Goal: Task Accomplishment & Management: Manage account settings

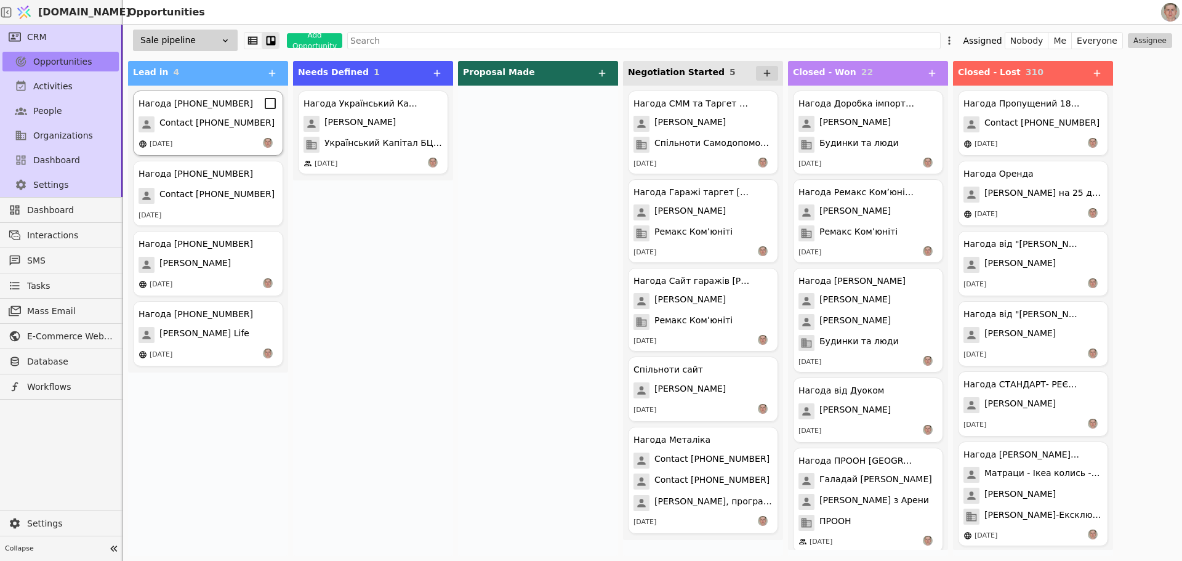
click at [234, 123] on span "Contact [PHONE_NUMBER]" at bounding box center [216, 124] width 115 height 16
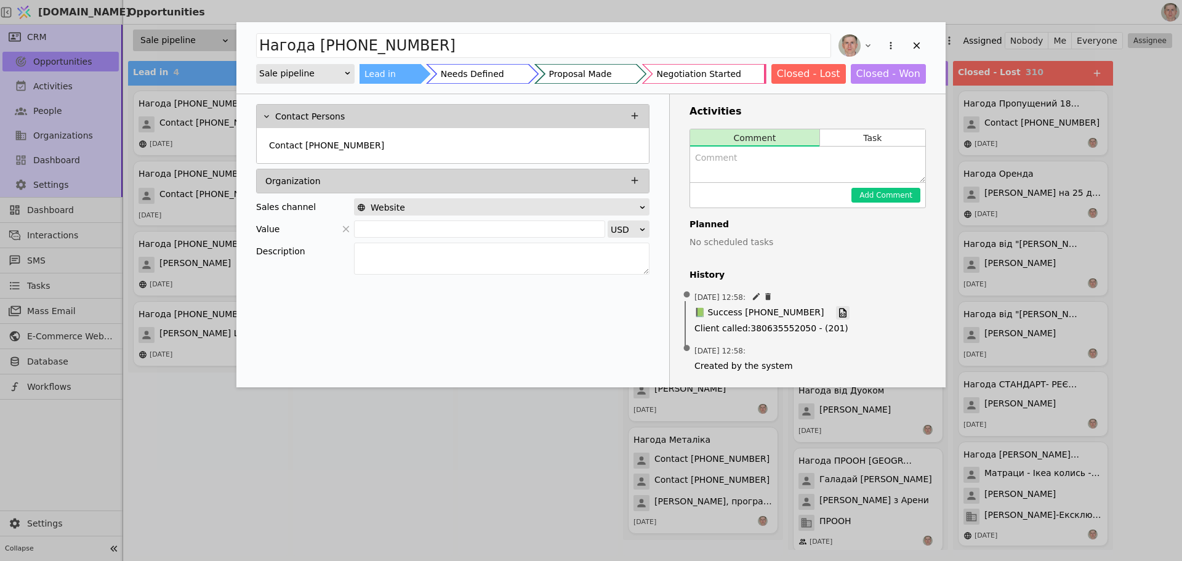
click at [837, 311] on icon "Add Opportunity" at bounding box center [842, 312] width 11 height 11
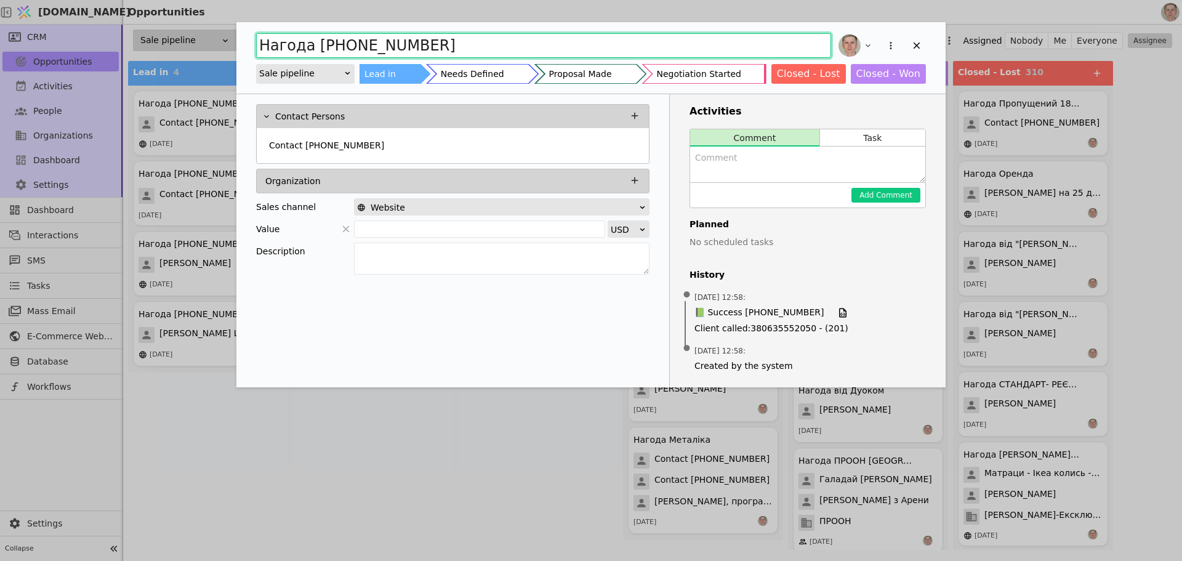
click at [452, 50] on input "Нагода [PHONE_NUMBER]" at bounding box center [543, 45] width 575 height 25
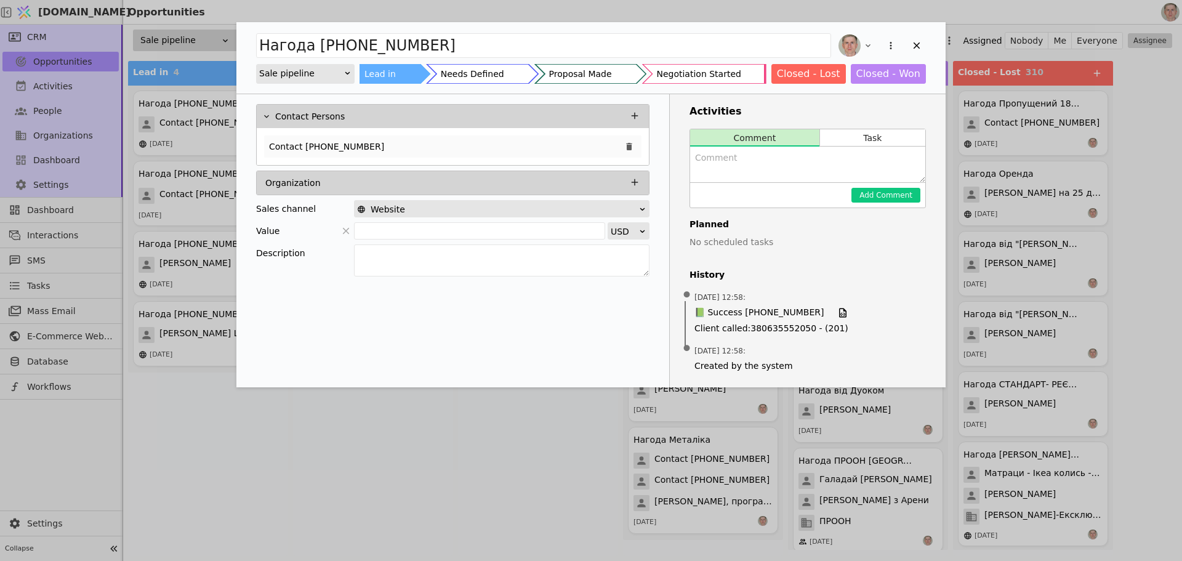
click at [452, 150] on div "Contact [PHONE_NUMBER]" at bounding box center [452, 146] width 377 height 22
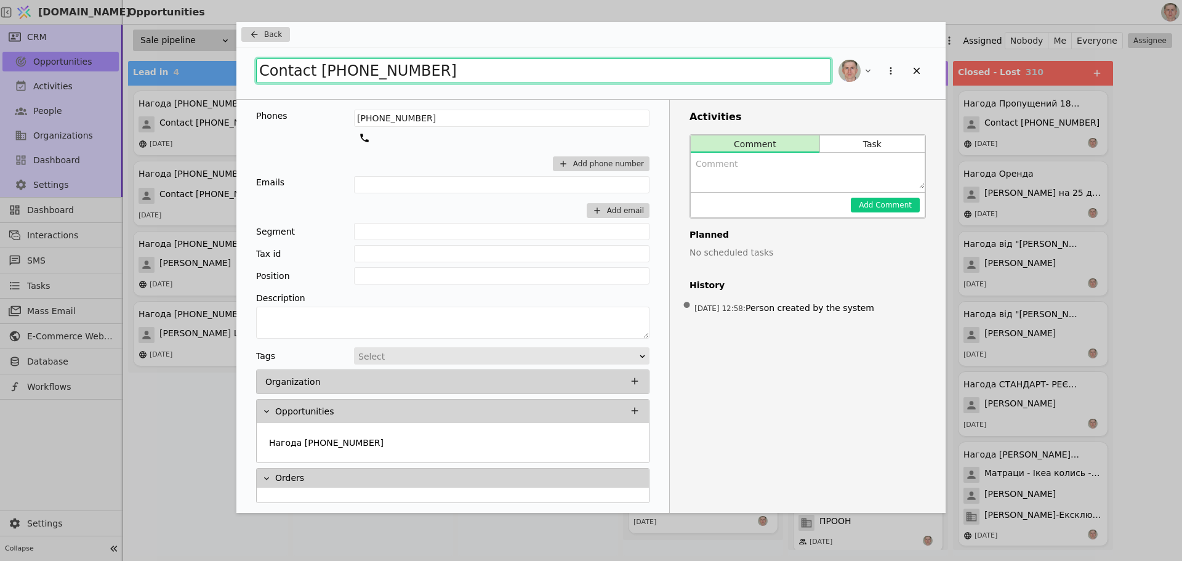
click at [260, 68] on input "Contact [PHONE_NUMBER]" at bounding box center [543, 70] width 575 height 25
type input "Спам Contact [PHONE_NUMBER]"
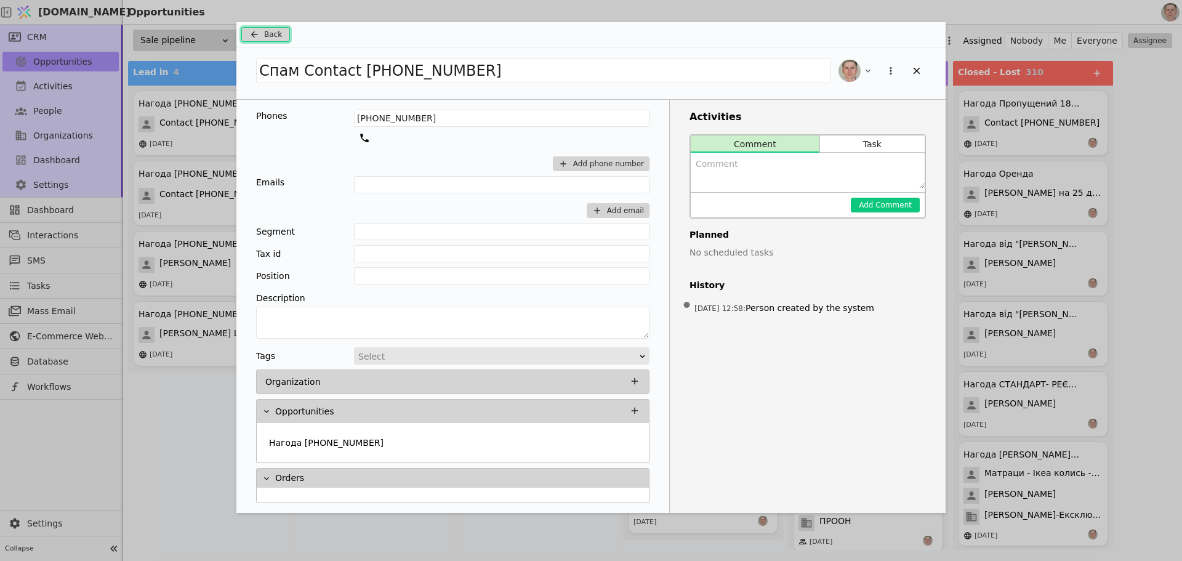
click at [278, 36] on span "Back" at bounding box center [273, 34] width 18 height 11
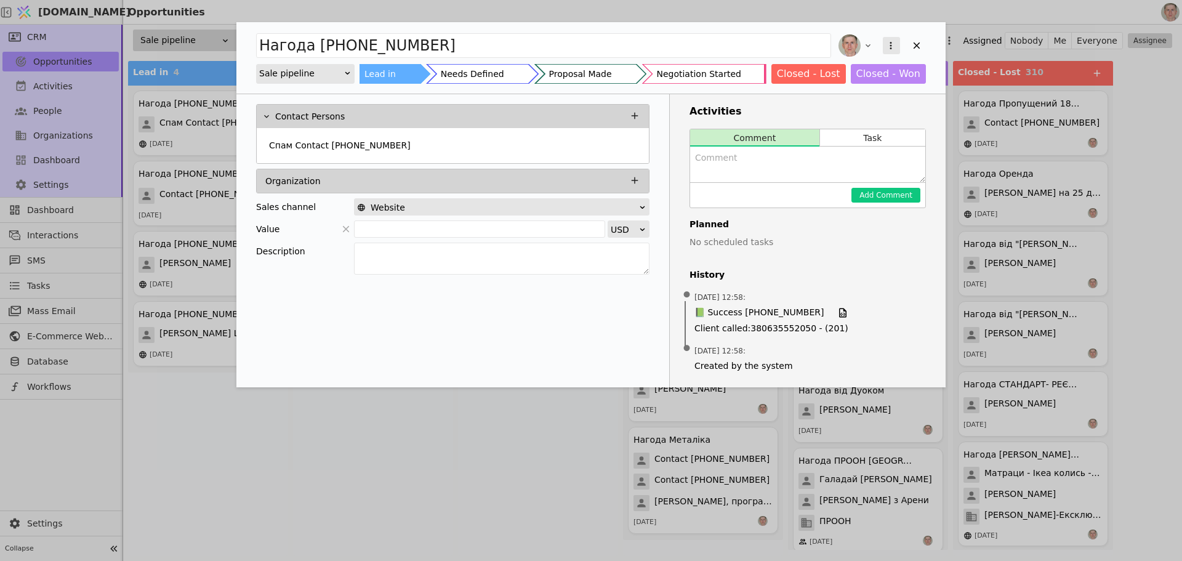
click at [890, 45] on icon "Add Opportunity" at bounding box center [890, 45] width 11 height 11
click at [853, 85] on div "Delete" at bounding box center [826, 85] width 142 height 17
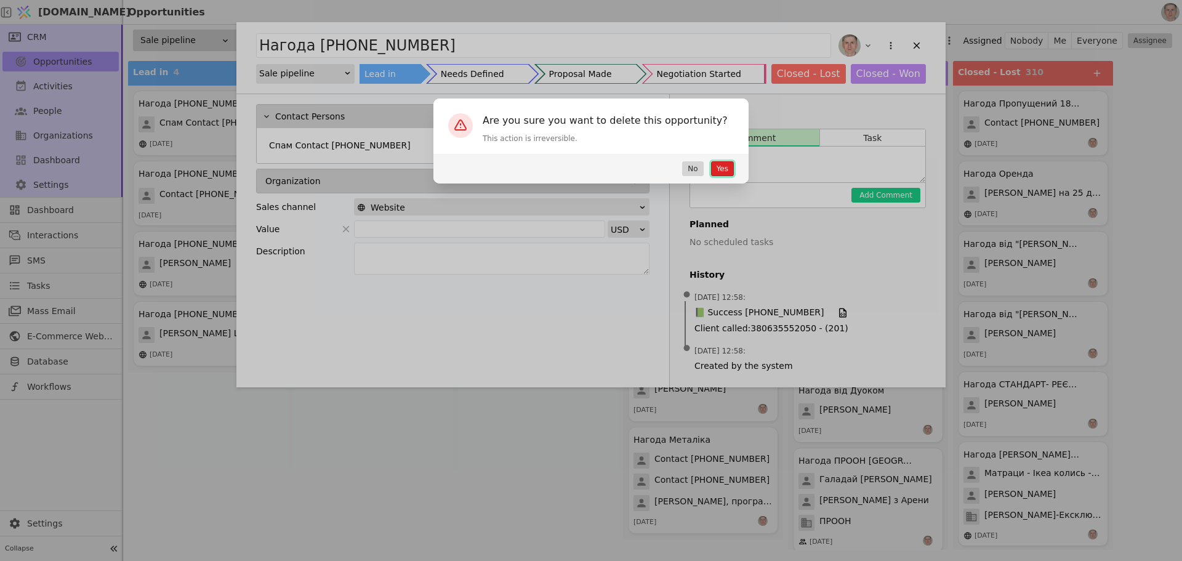
click at [724, 165] on button "Yes" at bounding box center [722, 168] width 23 height 15
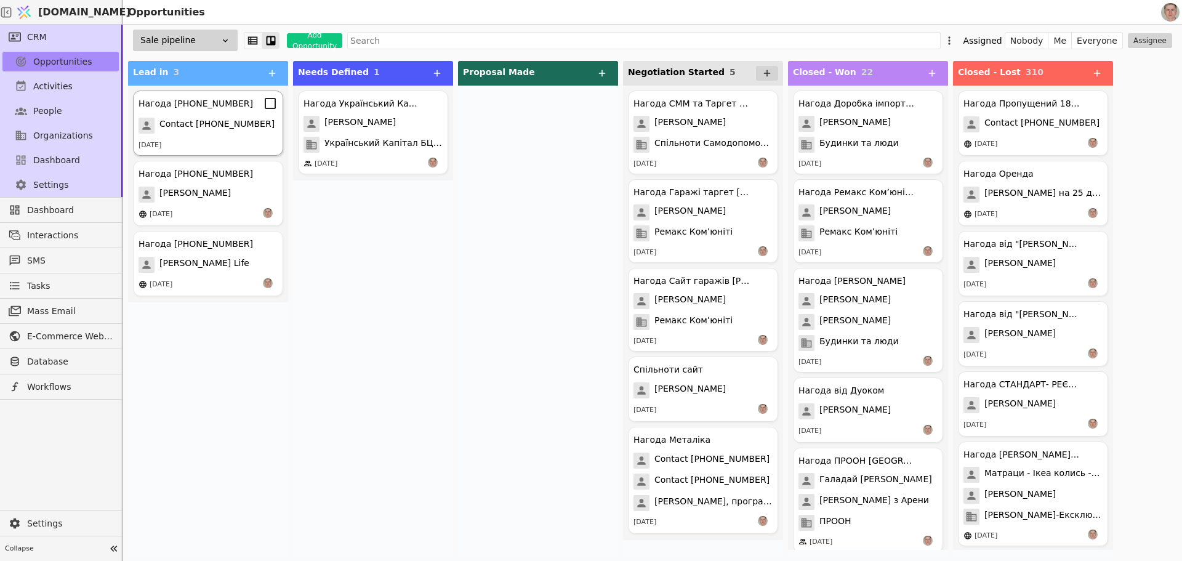
click at [225, 133] on span "Contact [PHONE_NUMBER]" at bounding box center [216, 126] width 115 height 16
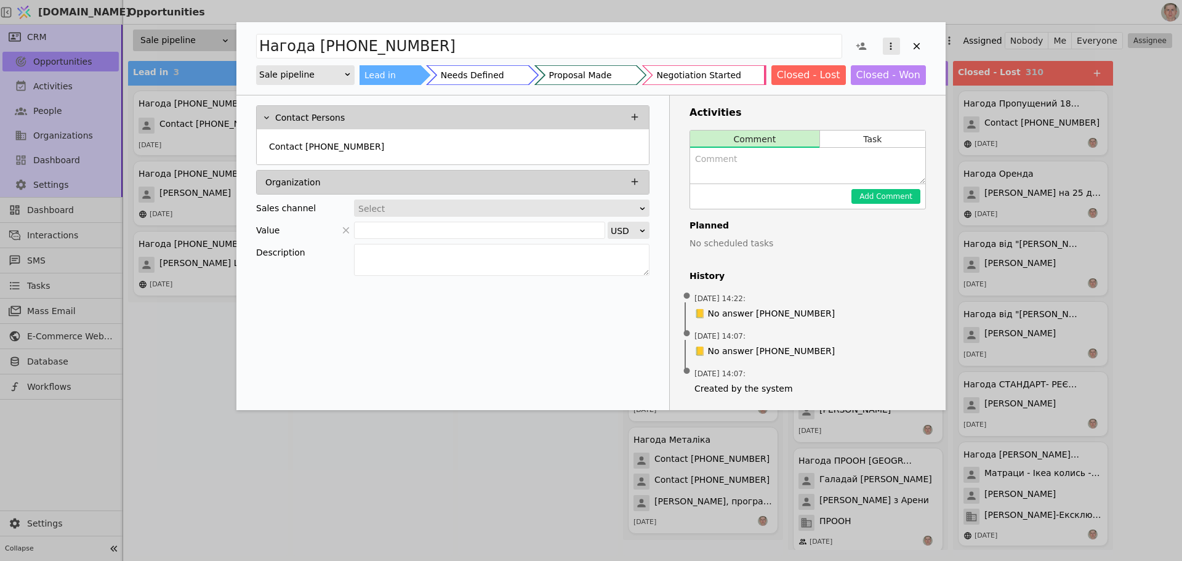
click at [890, 44] on icon "Add Opportunity" at bounding box center [890, 46] width 11 height 11
click at [870, 85] on div "Delete" at bounding box center [826, 86] width 142 height 17
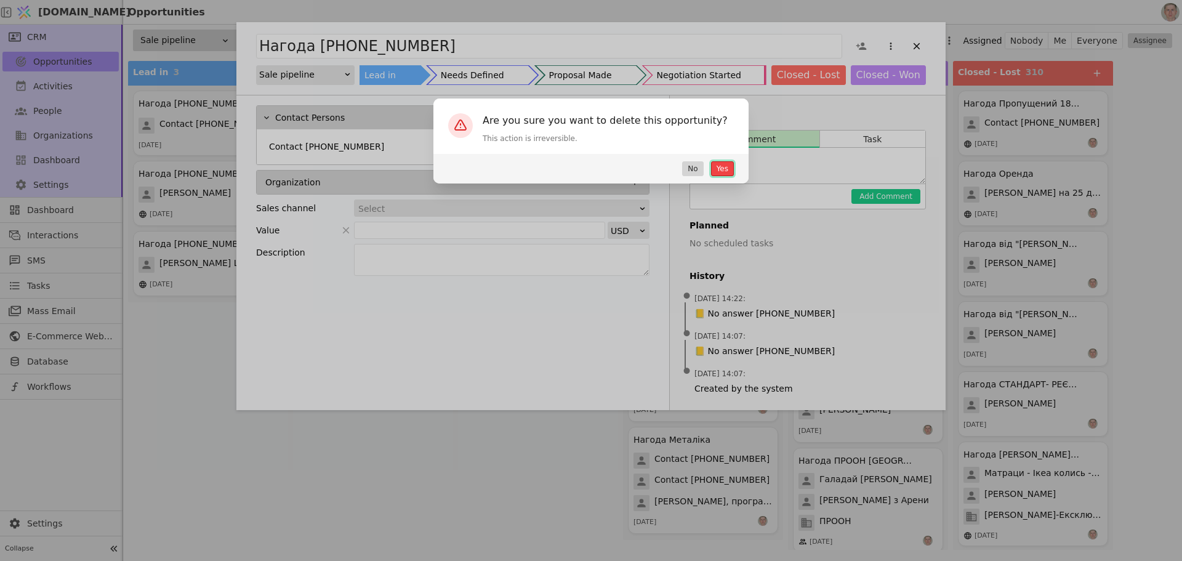
click at [720, 170] on button "Yes" at bounding box center [722, 168] width 23 height 15
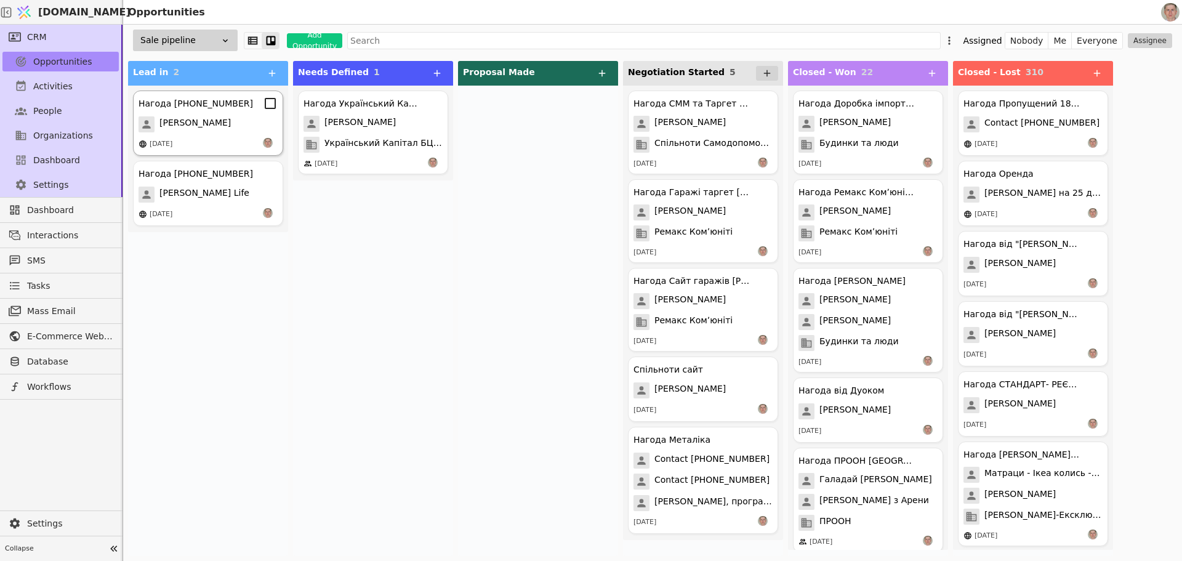
click at [214, 128] on div "[PERSON_NAME]" at bounding box center [208, 124] width 139 height 16
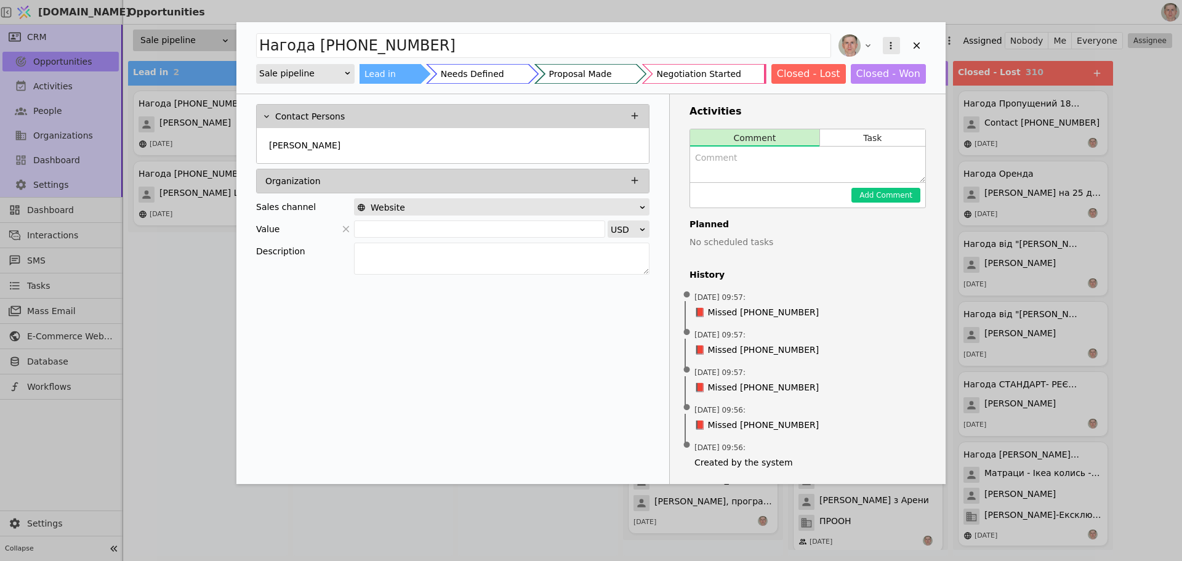
click at [893, 43] on icon "Add Opportunity" at bounding box center [890, 45] width 11 height 11
click at [874, 85] on div "Delete" at bounding box center [826, 85] width 142 height 17
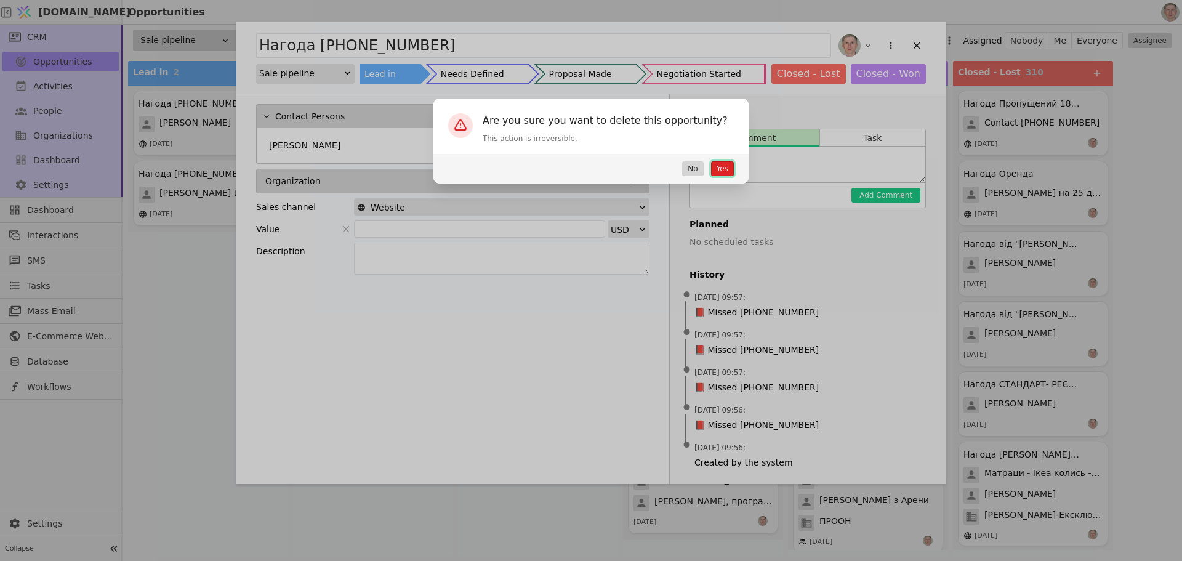
click at [723, 165] on button "Yes" at bounding box center [722, 168] width 23 height 15
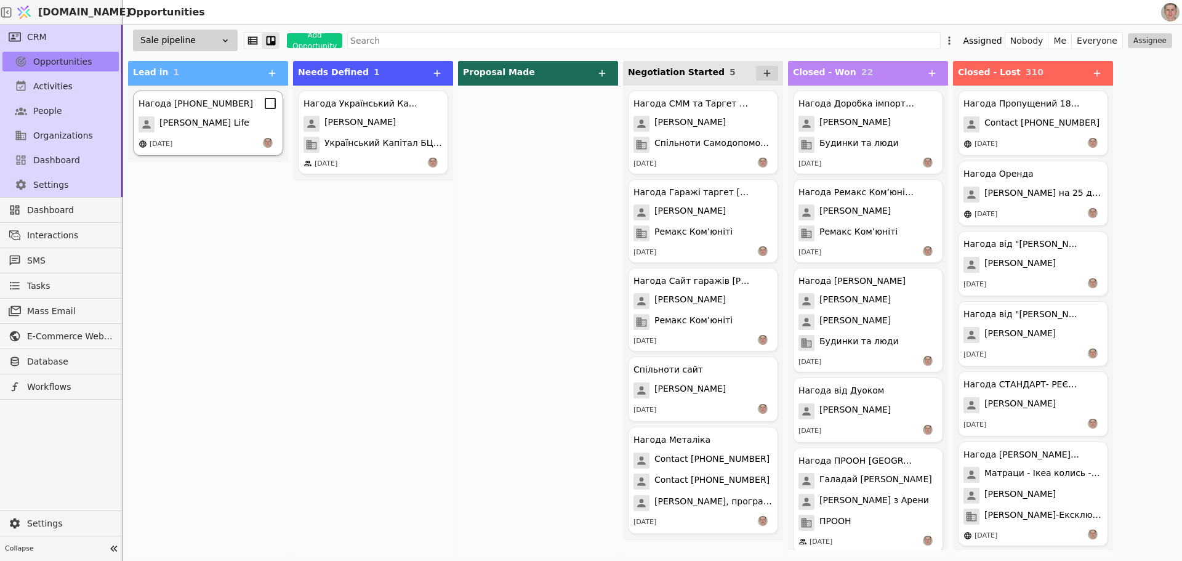
click at [247, 129] on div "[PERSON_NAME] Life" at bounding box center [208, 124] width 139 height 16
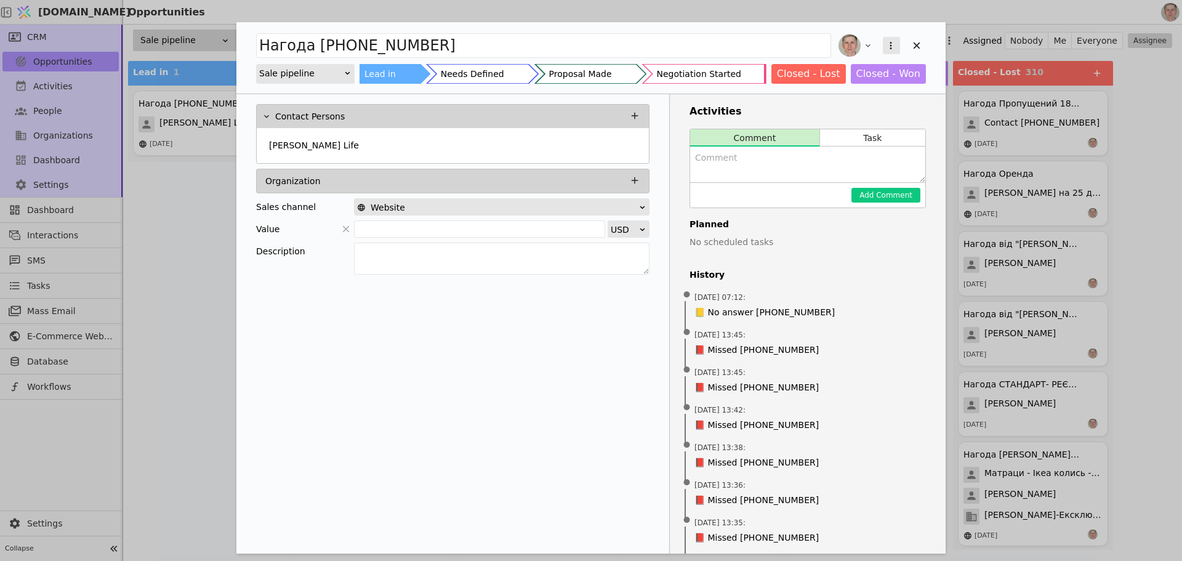
click at [888, 42] on icon "Add Opportunity" at bounding box center [890, 45] width 11 height 11
click at [869, 84] on div "Delete" at bounding box center [826, 85] width 142 height 17
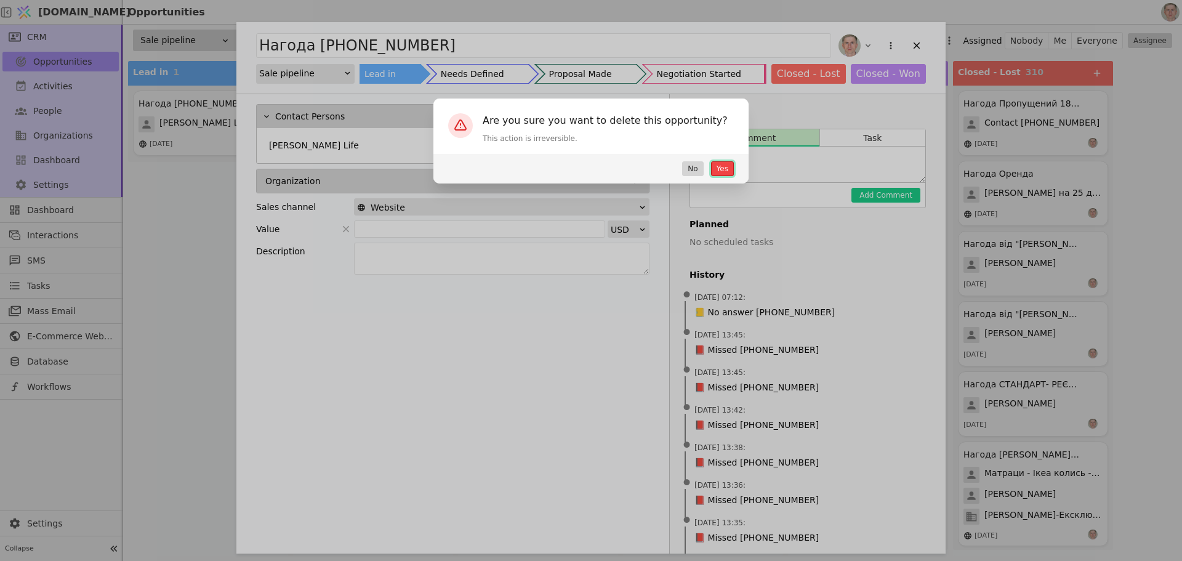
click at [718, 169] on button "Yes" at bounding box center [722, 168] width 23 height 15
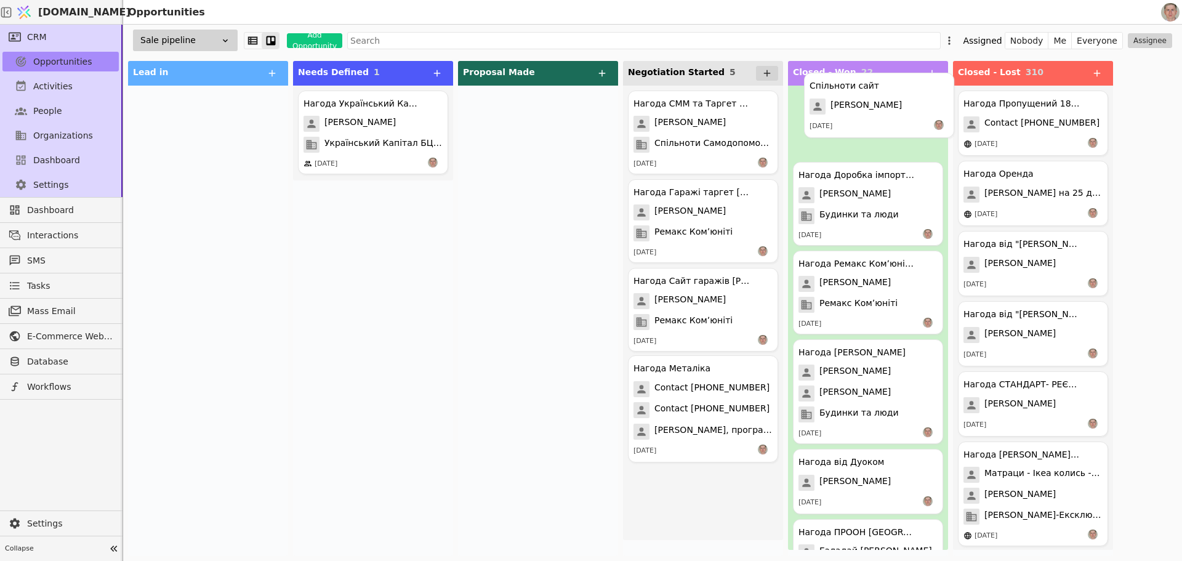
drag, startPoint x: 712, startPoint y: 388, endPoint x: 886, endPoint y: 108, distance: 330.7
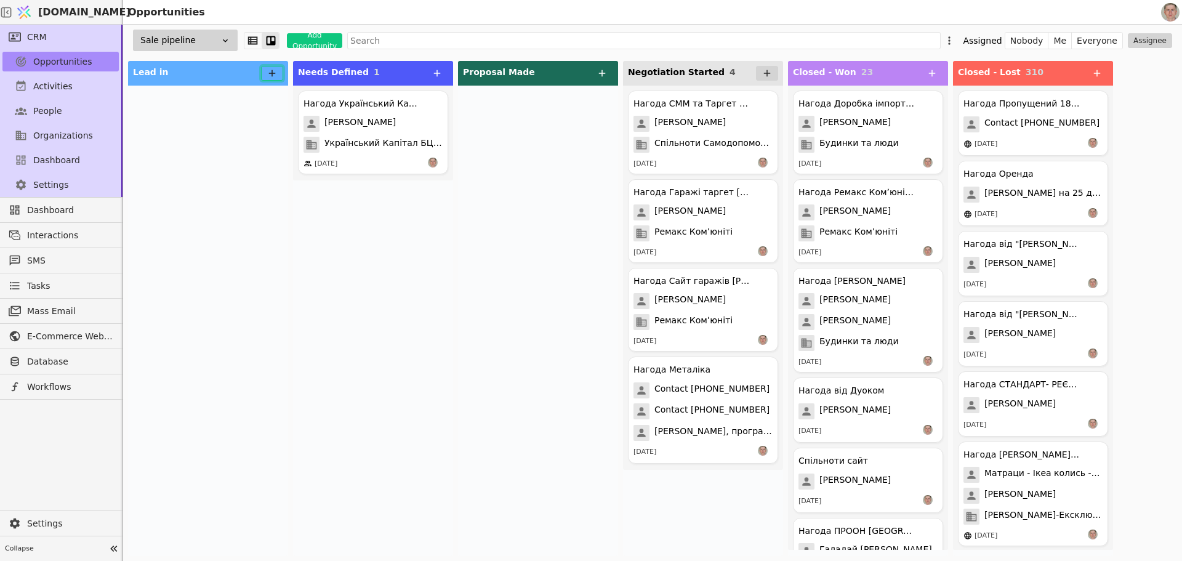
click at [269, 69] on icon at bounding box center [272, 73] width 11 height 11
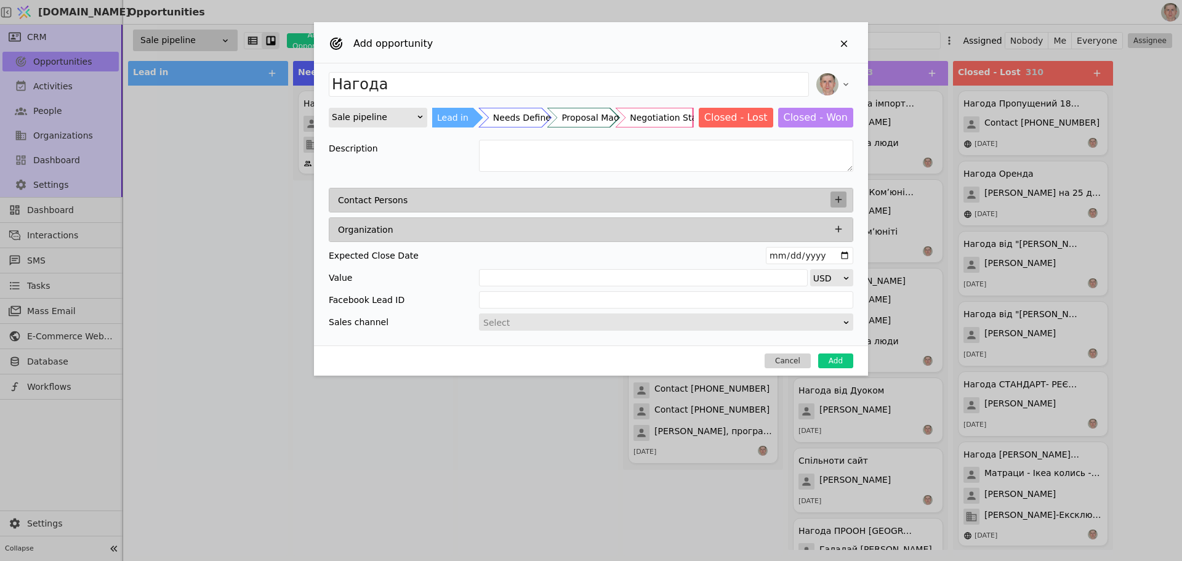
click at [837, 201] on icon "Add Opportunity" at bounding box center [838, 199] width 11 height 11
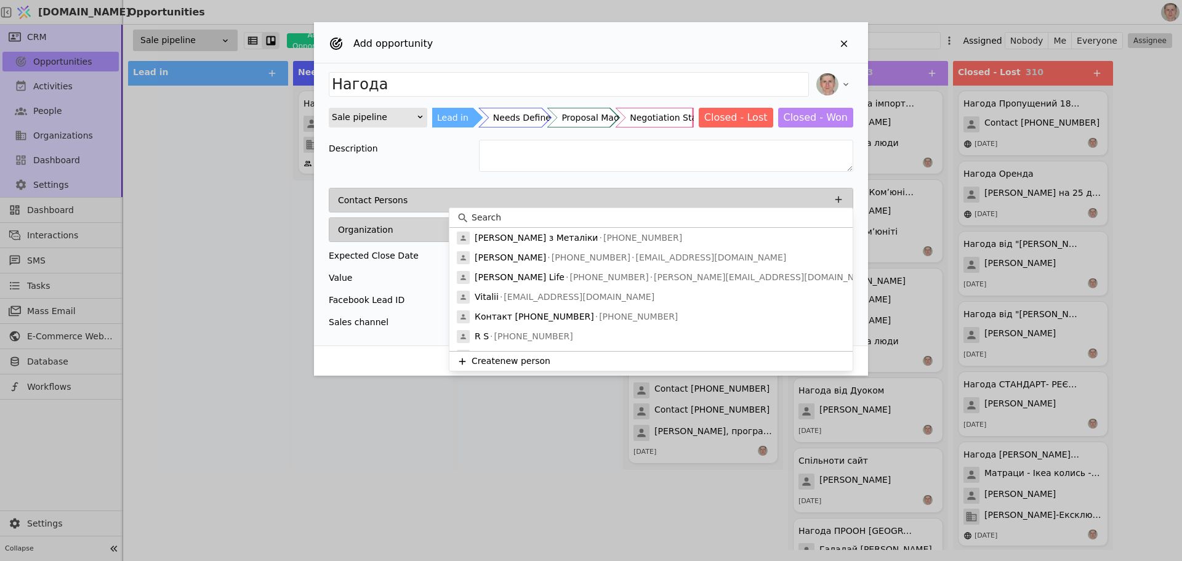
click at [603, 215] on input at bounding box center [659, 217] width 374 height 13
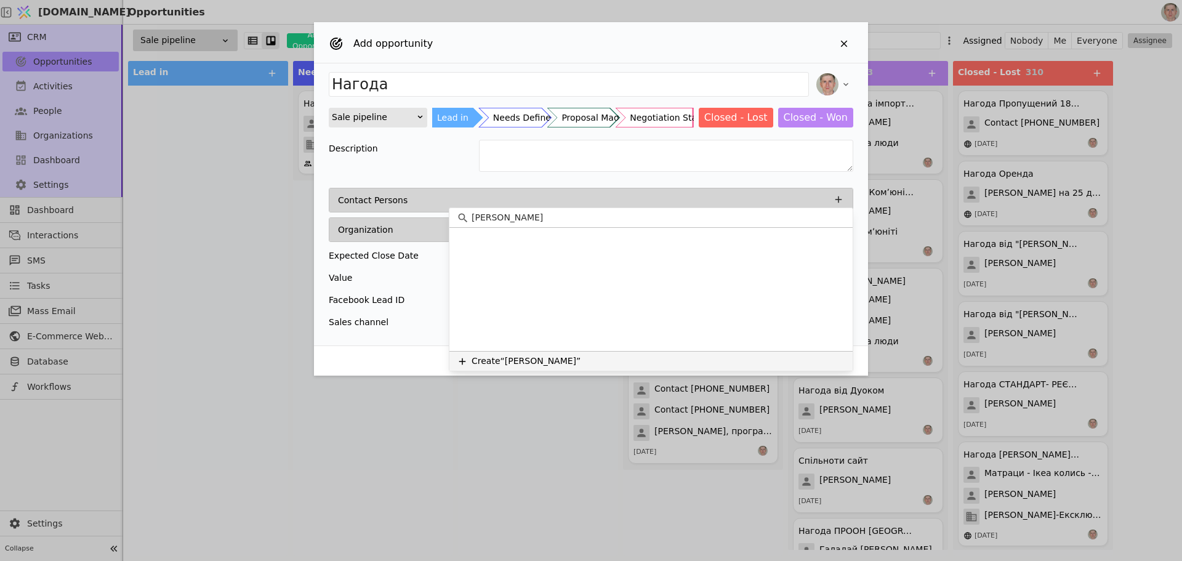
type input "[PERSON_NAME]"
click at [540, 360] on button "Create “[PERSON_NAME]”" at bounding box center [650, 361] width 403 height 20
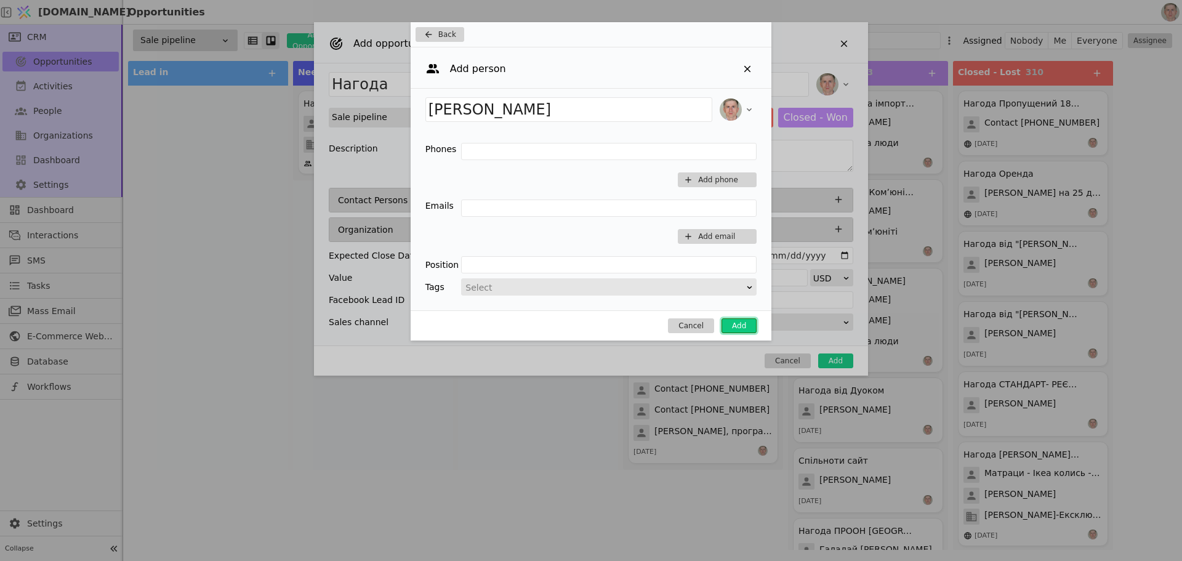
click at [739, 327] on button "Add" at bounding box center [738, 325] width 35 height 15
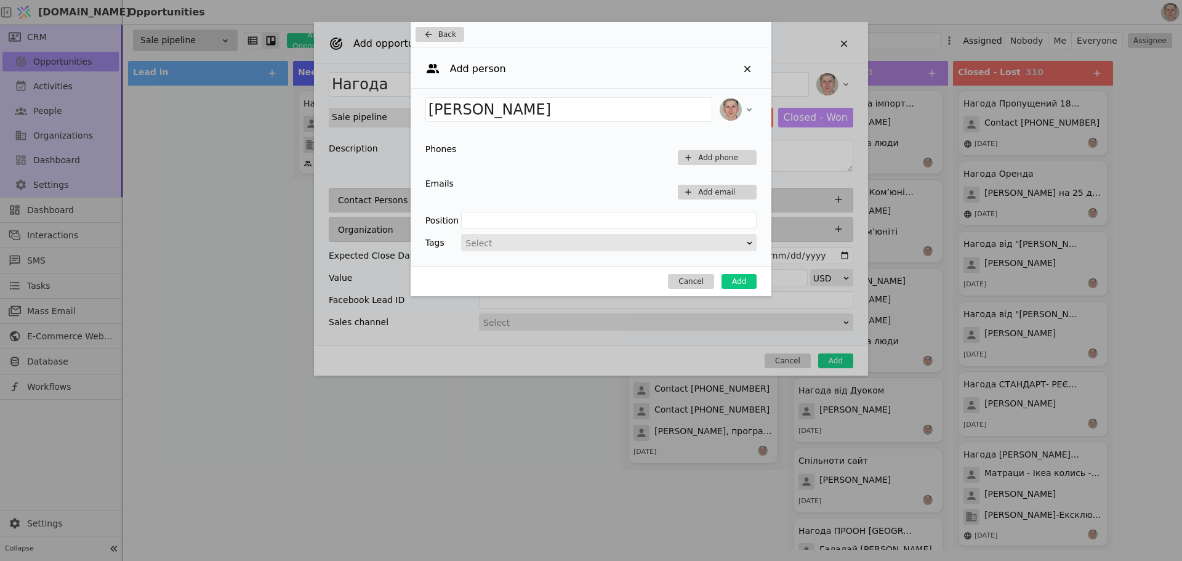
type input "Нагода [PERSON_NAME]"
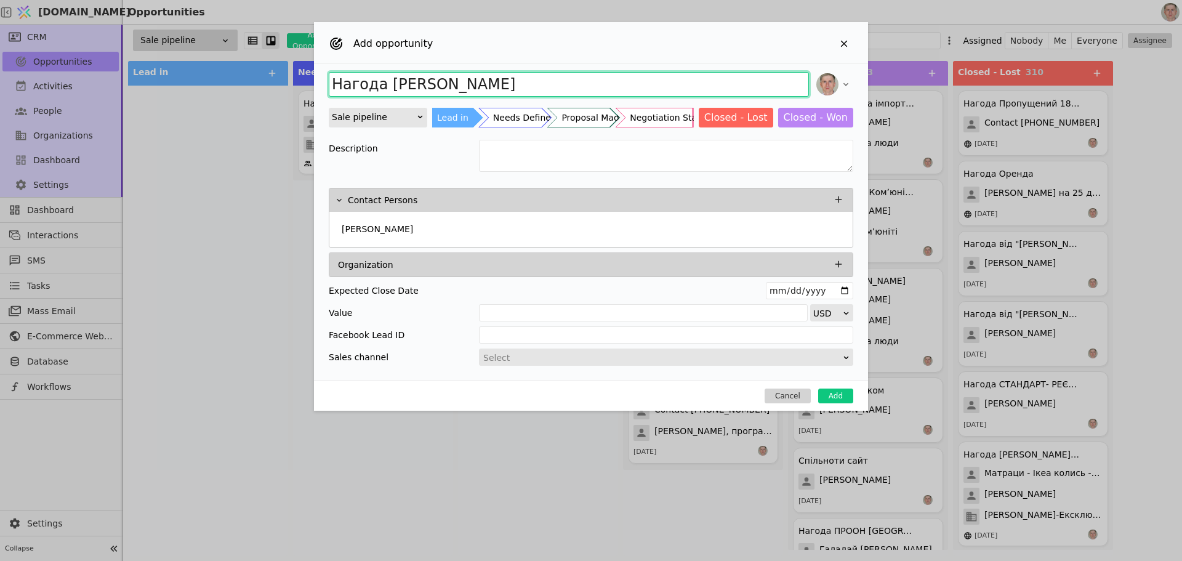
click at [542, 86] on input "Нагода [PERSON_NAME]" at bounding box center [569, 84] width 480 height 25
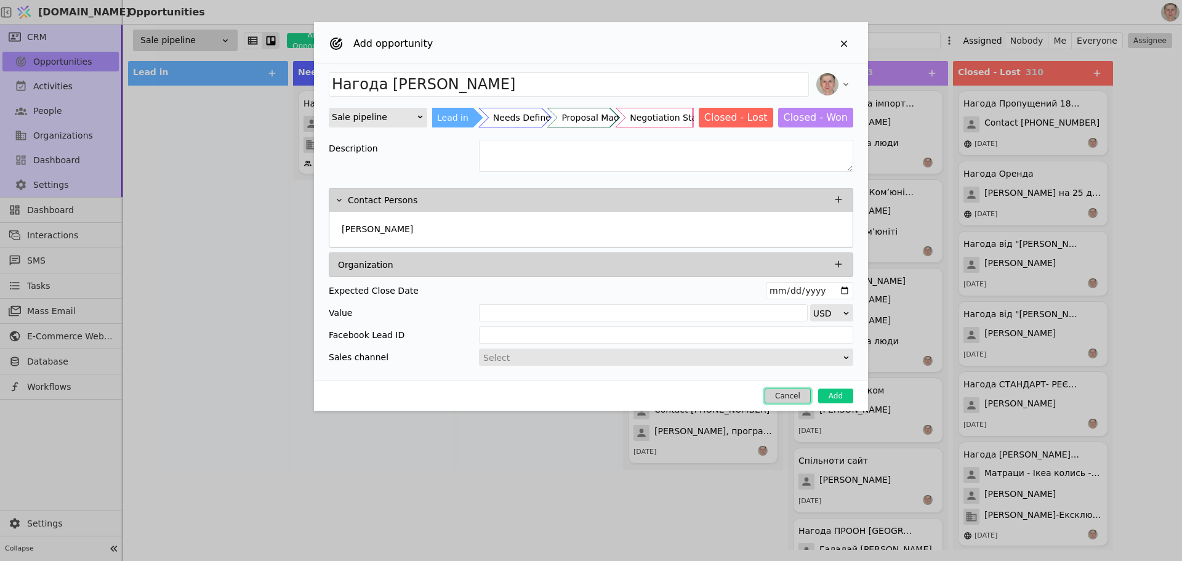
click at [790, 393] on button "Cancel" at bounding box center [788, 395] width 46 height 15
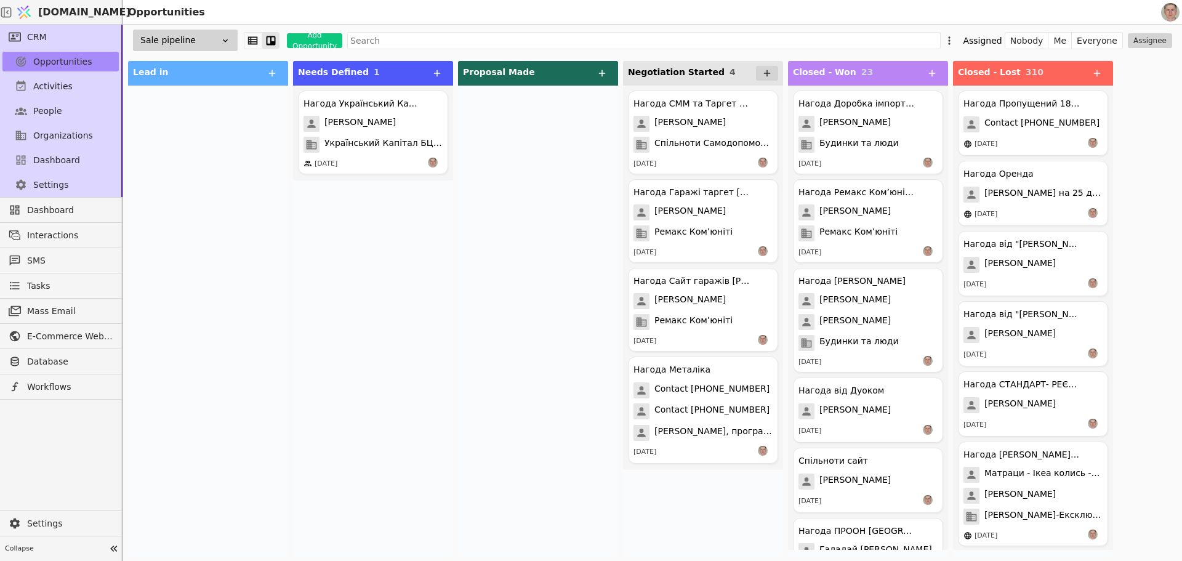
drag, startPoint x: 472, startPoint y: 368, endPoint x: 483, endPoint y: 366, distance: 11.8
click at [472, 368] on div at bounding box center [538, 321] width 160 height 470
click at [269, 71] on icon at bounding box center [272, 73] width 11 height 11
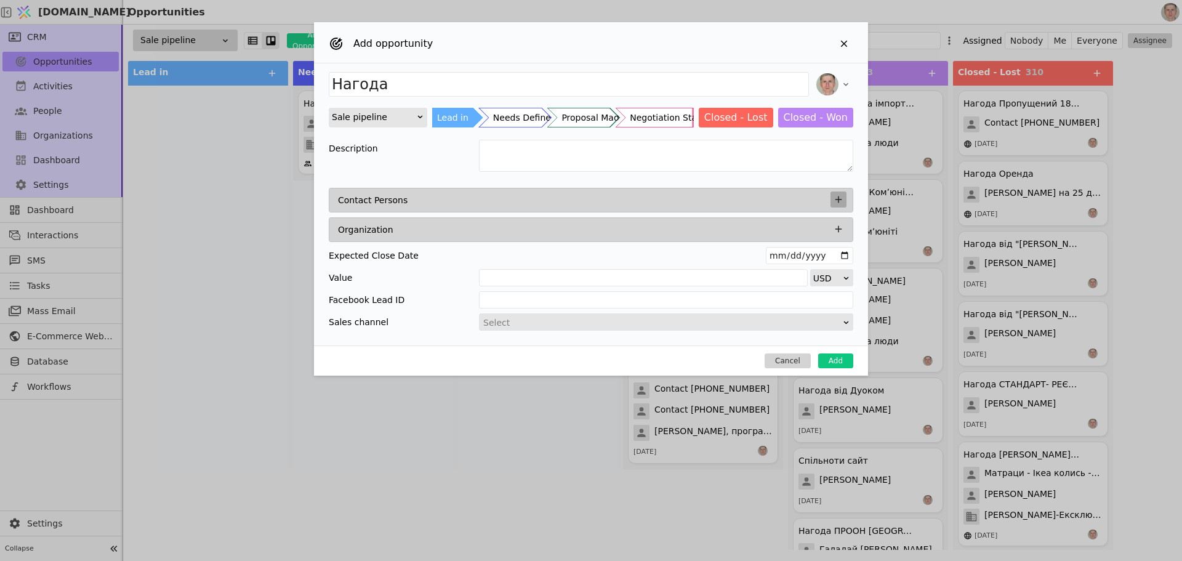
click at [836, 196] on icon "Add Opportunity" at bounding box center [838, 199] width 11 height 11
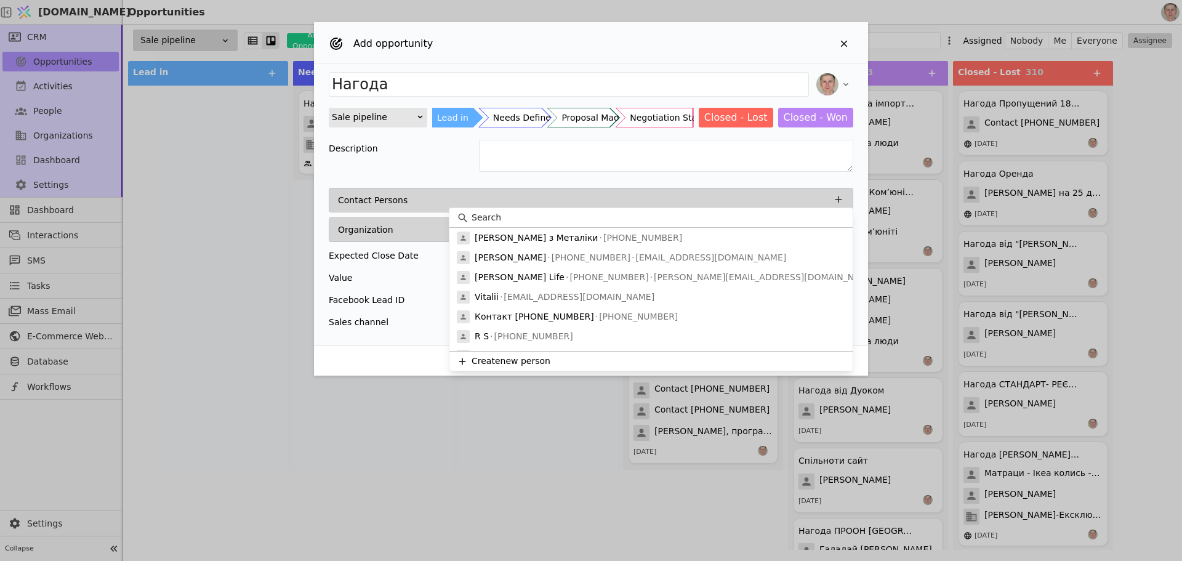
click at [566, 215] on input at bounding box center [659, 217] width 374 height 13
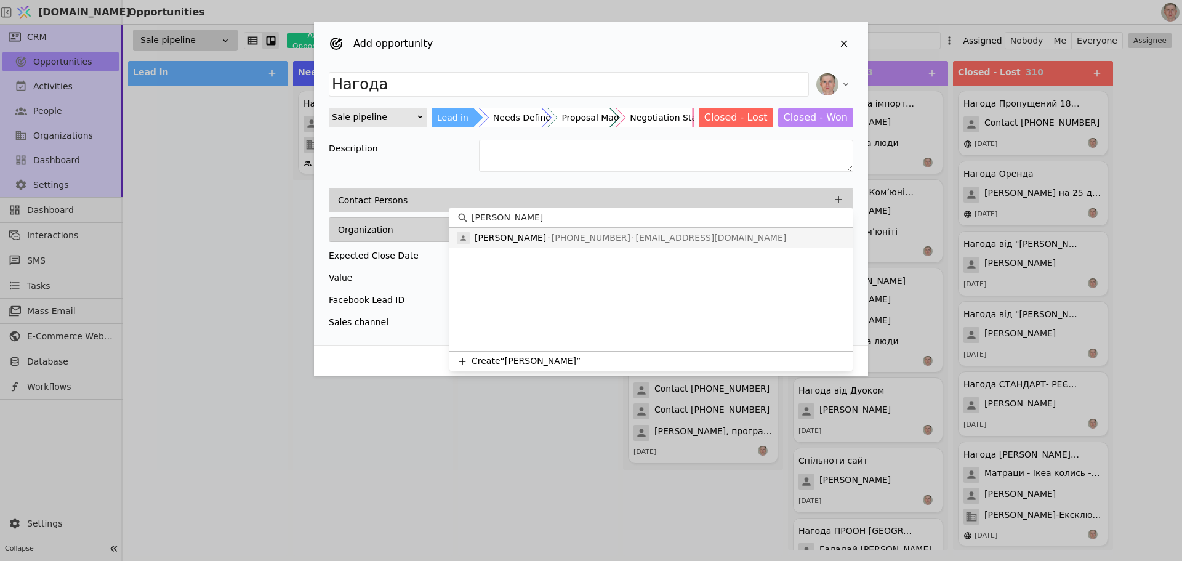
type input "[PERSON_NAME]"
click at [603, 244] on div "[PERSON_NAME] [PHONE_NUMBER] [EMAIL_ADDRESS][DOMAIN_NAME]" at bounding box center [650, 238] width 403 height 20
type input "Нагода [PERSON_NAME]"
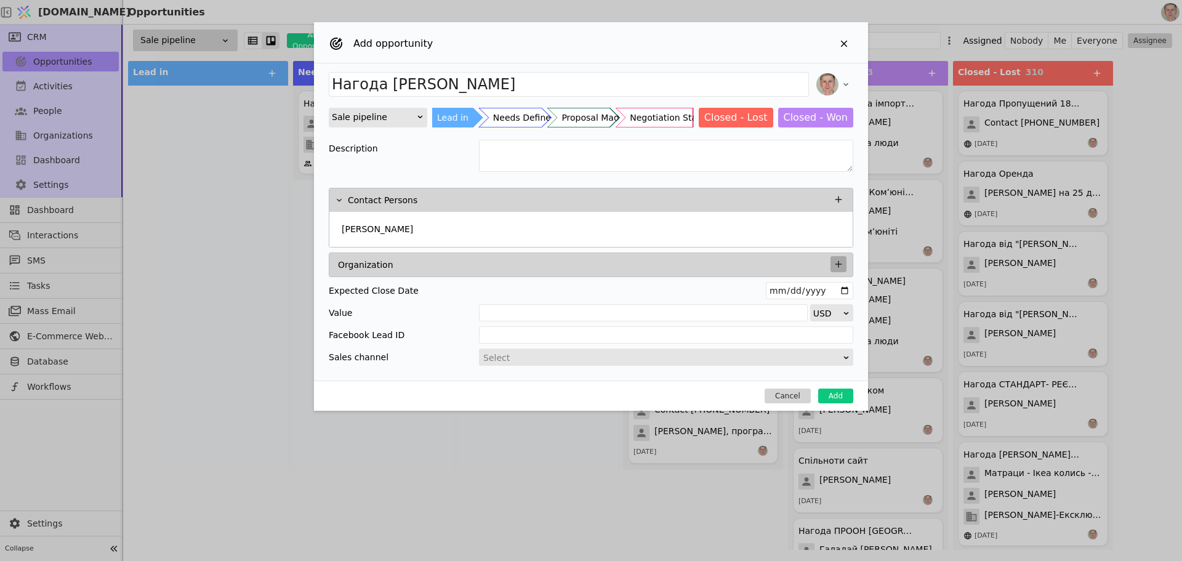
click at [833, 265] on icon "Add Opportunity" at bounding box center [838, 264] width 11 height 11
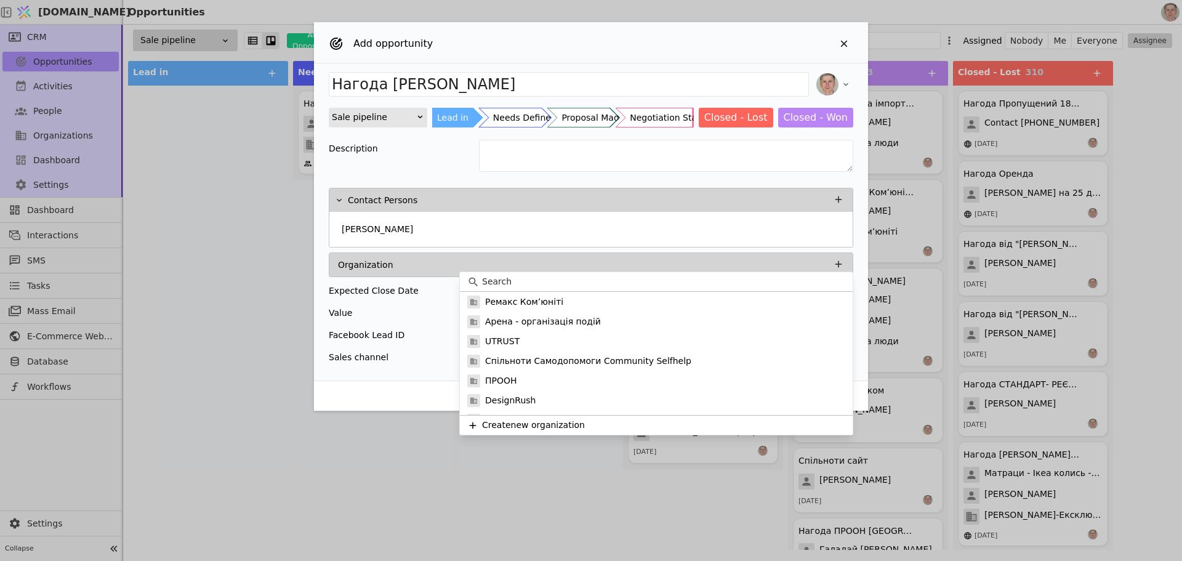
click at [625, 283] on input at bounding box center [663, 281] width 363 height 13
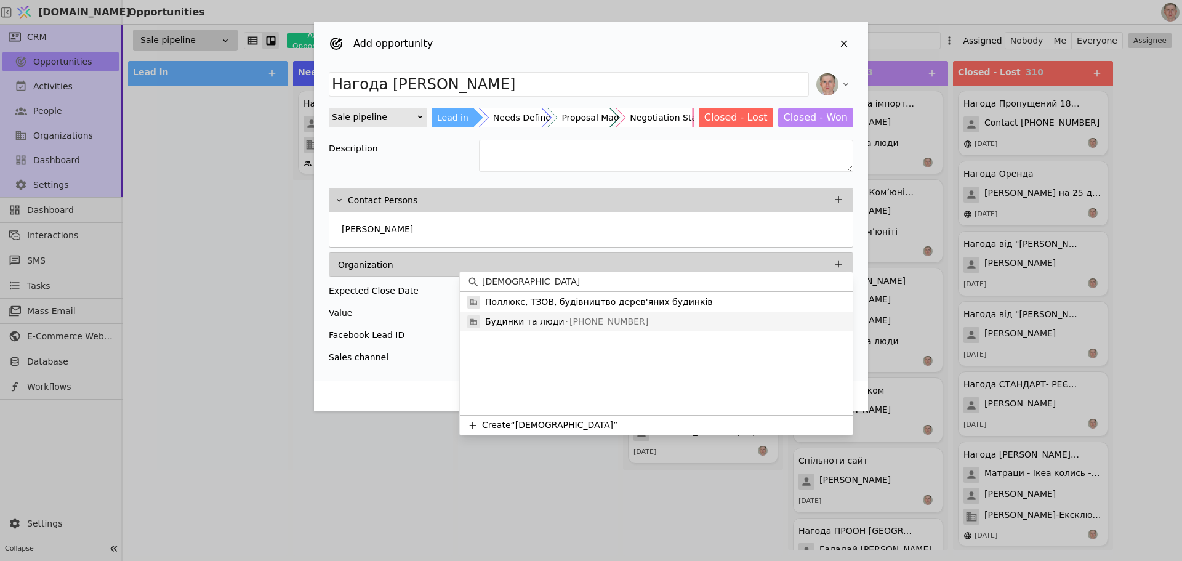
type input "[DEMOGRAPHIC_DATA]"
click at [614, 316] on p "[PHONE_NUMBER]" at bounding box center [606, 321] width 84 height 13
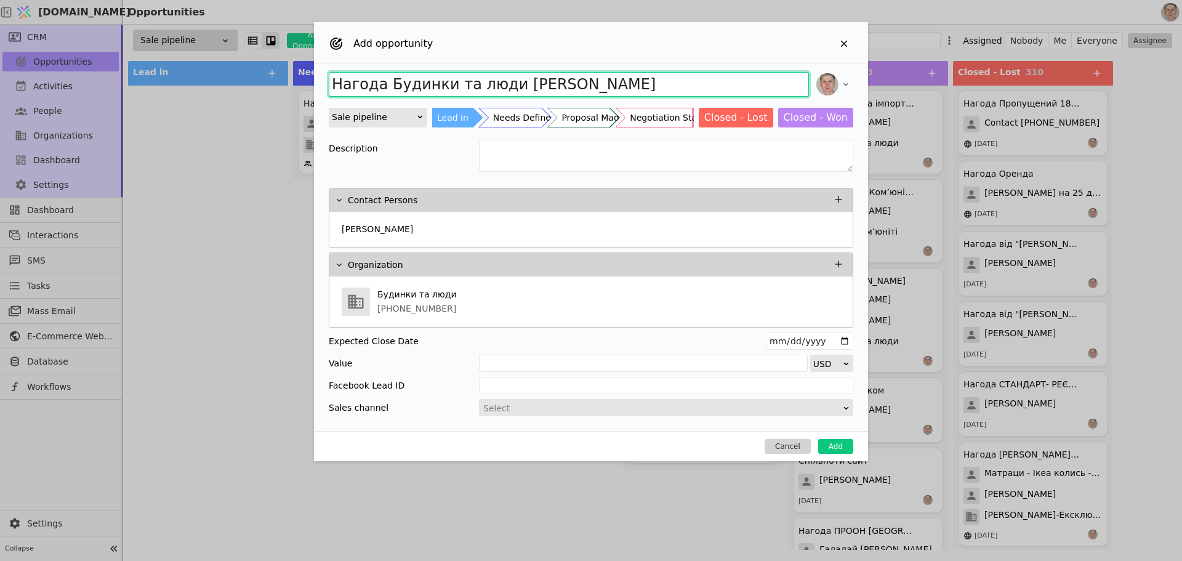
click at [384, 83] on input "Нагода Будинки та люди [PERSON_NAME]" at bounding box center [569, 84] width 480 height 25
type input "Нагода Нові користувачі Будинки та люди [PERSON_NAME]"
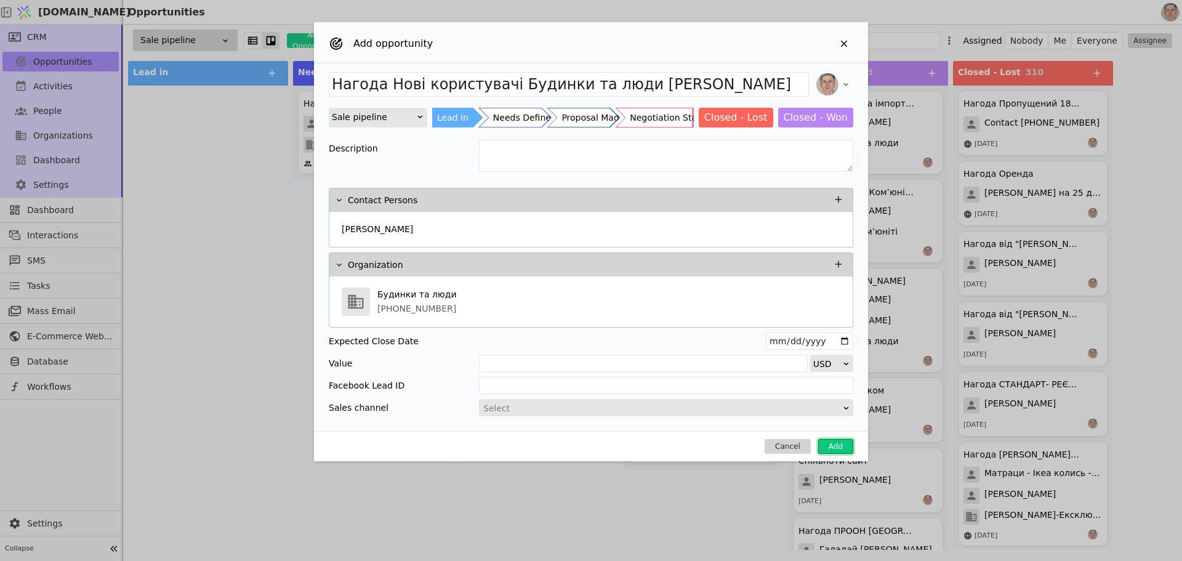
drag, startPoint x: 828, startPoint y: 443, endPoint x: 703, endPoint y: 401, distance: 131.8
click at [703, 401] on div "Add opportunity Нагода Нові користувачі Будинки та люди [PERSON_NAME] Sale pipe…" at bounding box center [591, 241] width 554 height 439
click at [699, 407] on div "Select" at bounding box center [662, 408] width 358 height 17
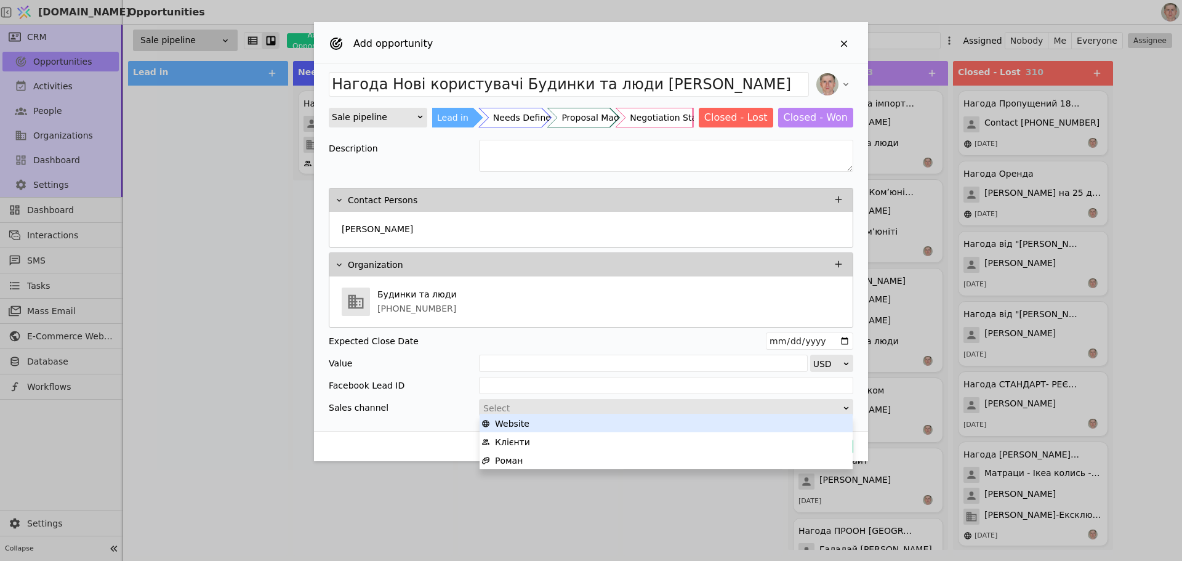
click at [661, 431] on div "Website" at bounding box center [665, 423] width 369 height 18
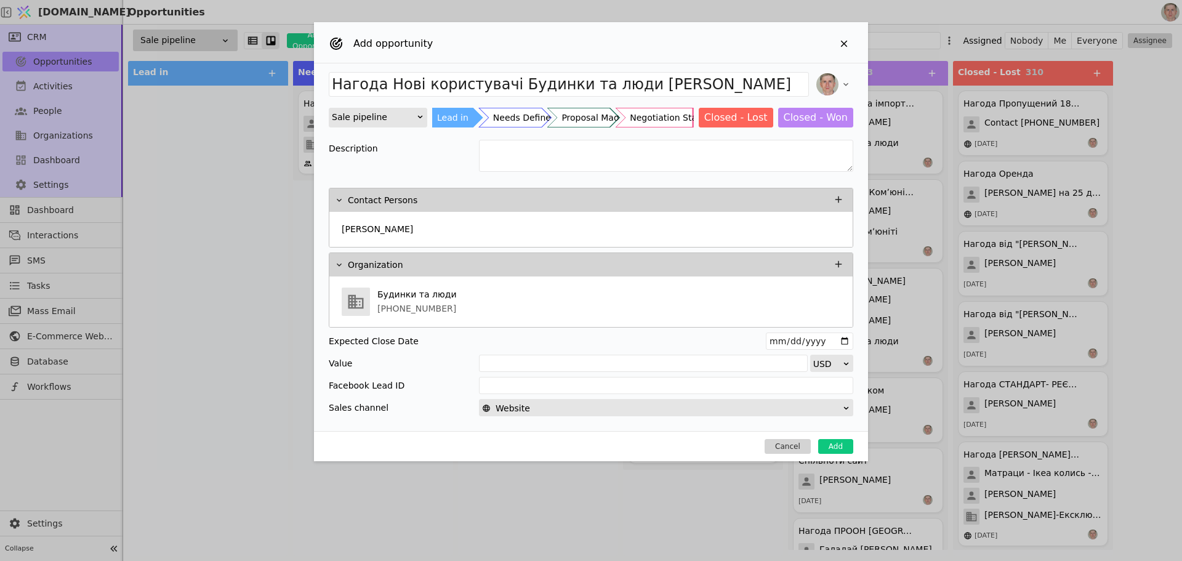
click at [666, 408] on div "Website" at bounding box center [662, 408] width 360 height 17
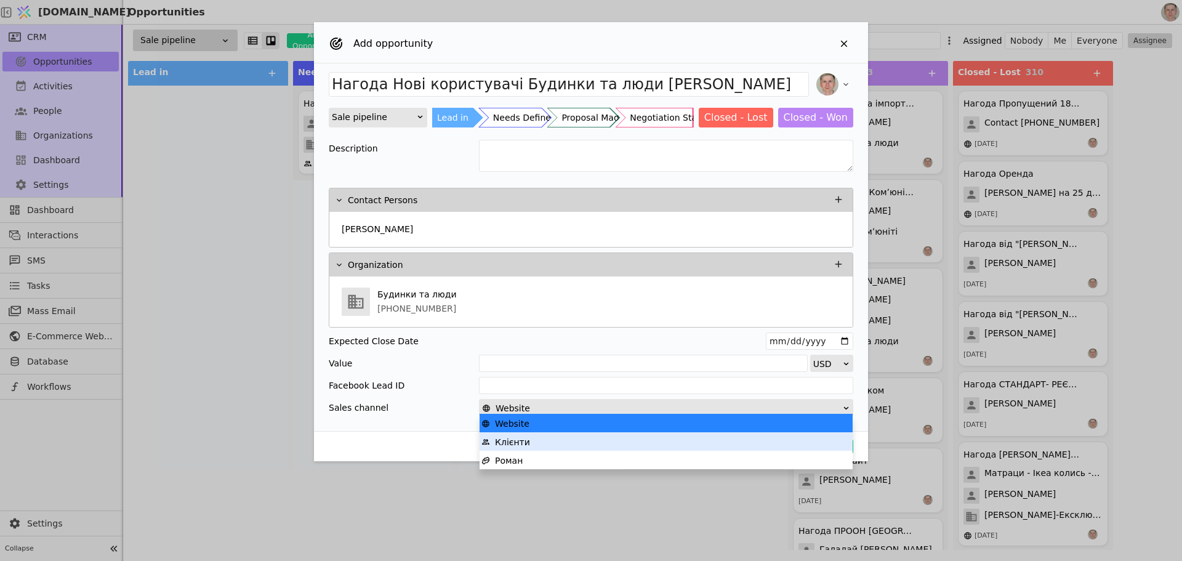
click at [665, 438] on div "Клієнти" at bounding box center [665, 442] width 369 height 18
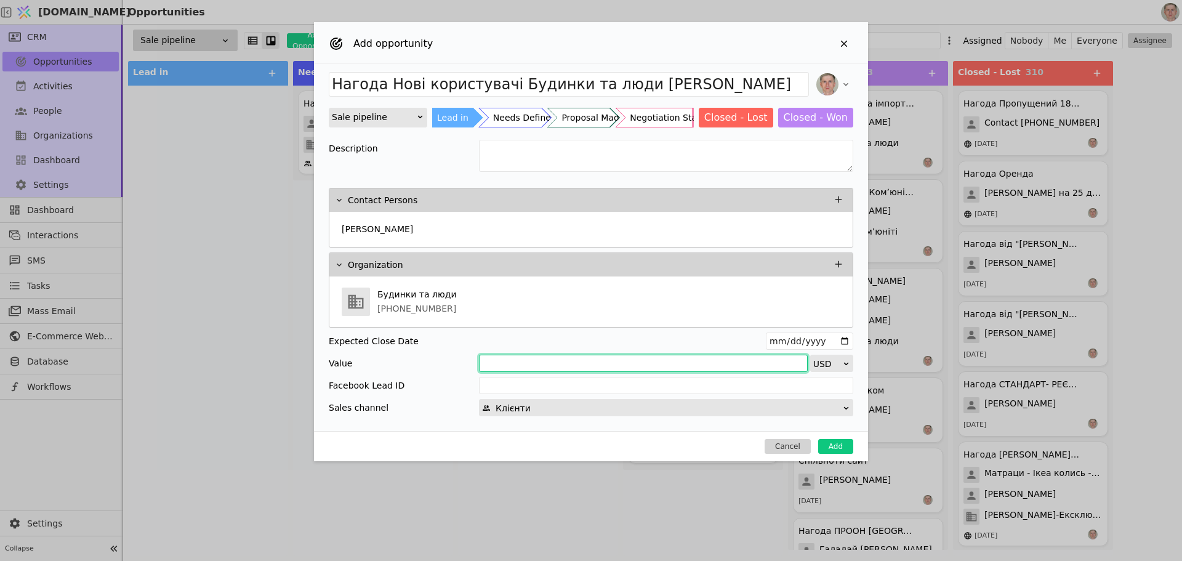
click at [635, 365] on input "Add Opportunity" at bounding box center [643, 363] width 329 height 17
type input "50"
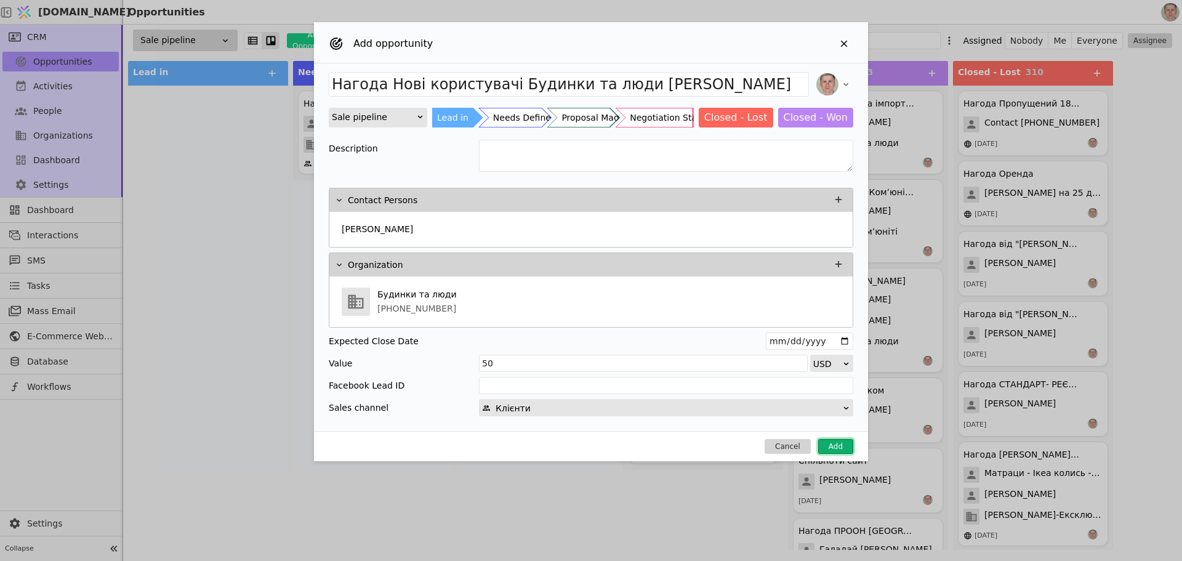
click at [839, 443] on button "Add" at bounding box center [835, 446] width 35 height 15
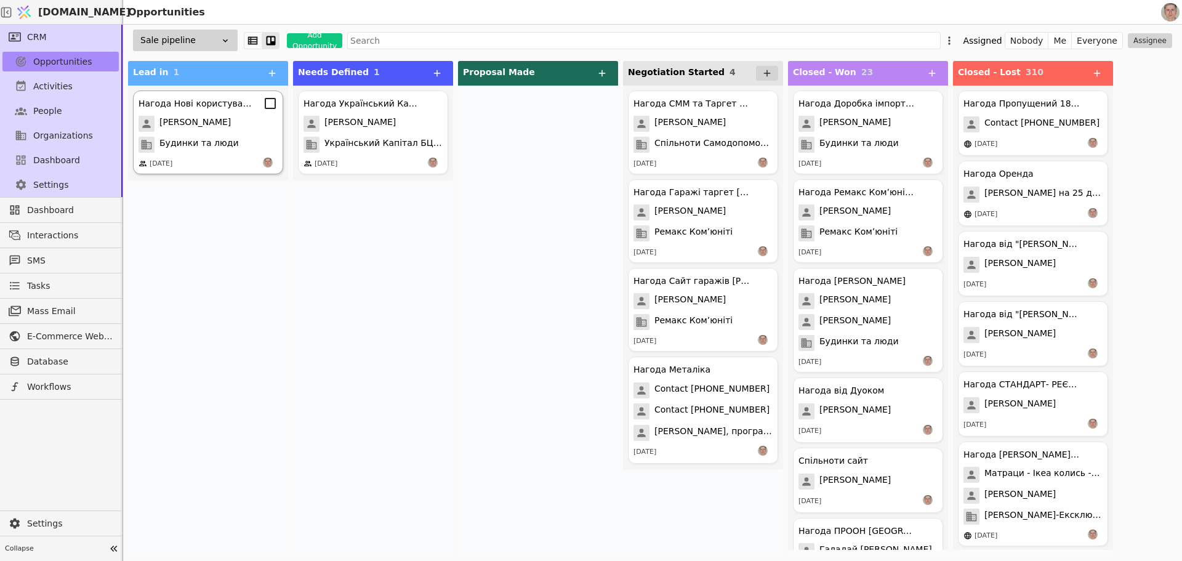
click at [243, 135] on div "Нагода Нові користувачі Будинки та люди [PERSON_NAME] [PERSON_NAME] та люди [DA…" at bounding box center [208, 132] width 150 height 84
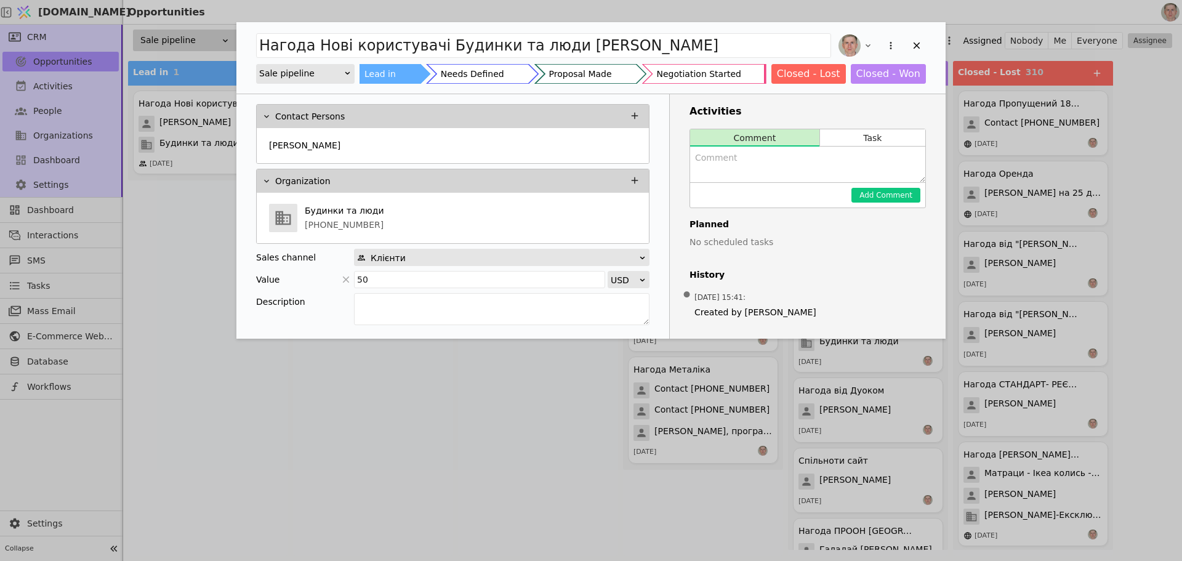
click at [392, 456] on div "Нагода Нові користувачі Будинки та люди [PERSON_NAME] Sale pipeline Lead in Nee…" at bounding box center [591, 280] width 1182 height 561
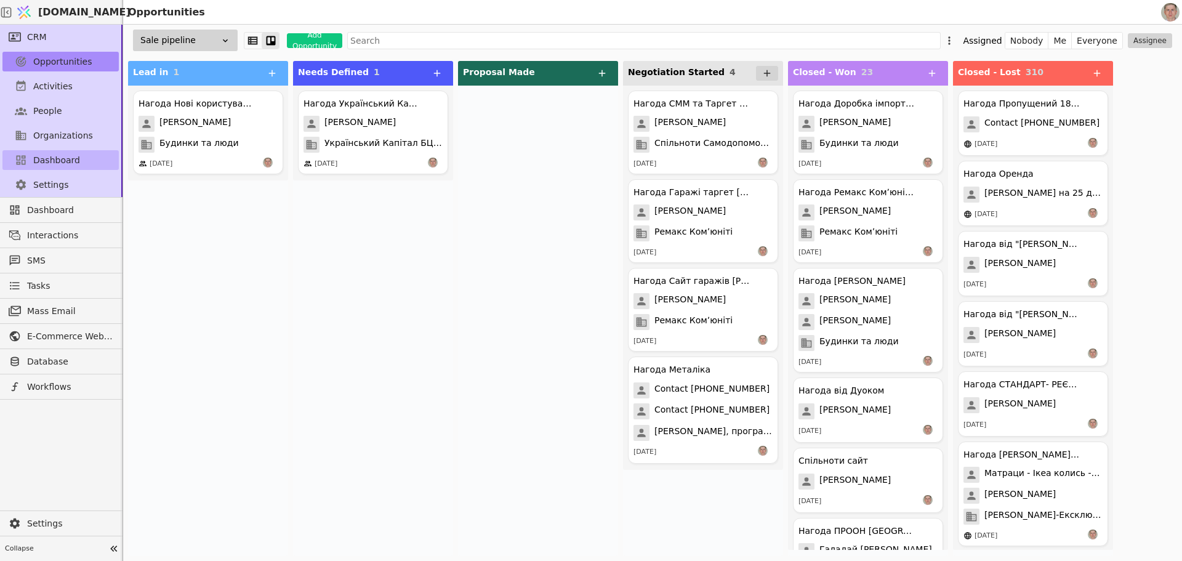
click at [70, 156] on span "Dashboard" at bounding box center [56, 160] width 47 height 13
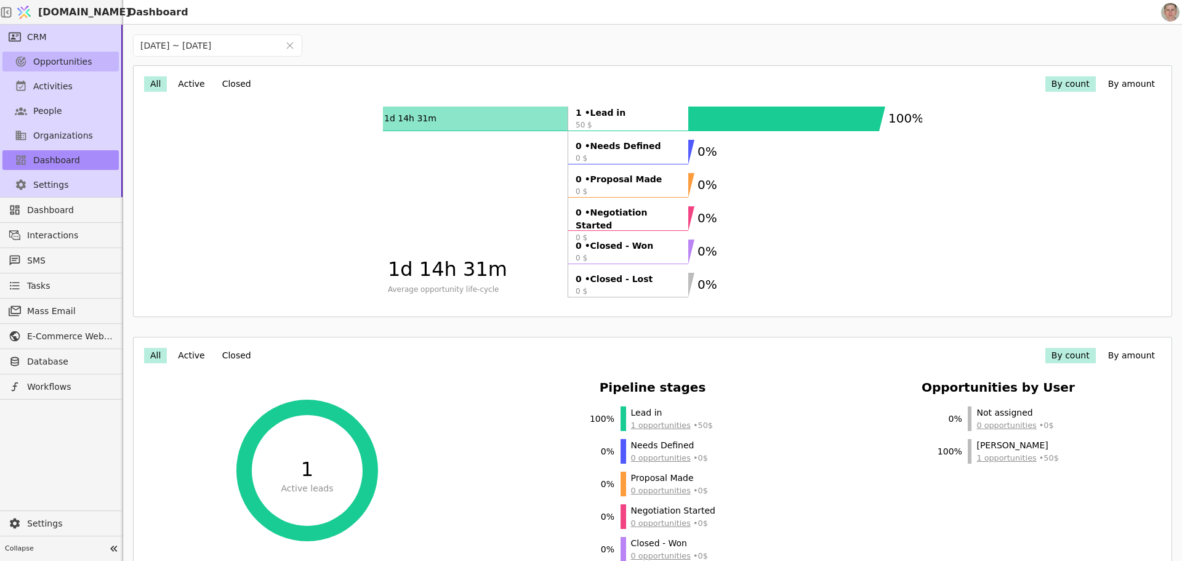
click at [66, 63] on span "Opportunities" at bounding box center [62, 61] width 59 height 13
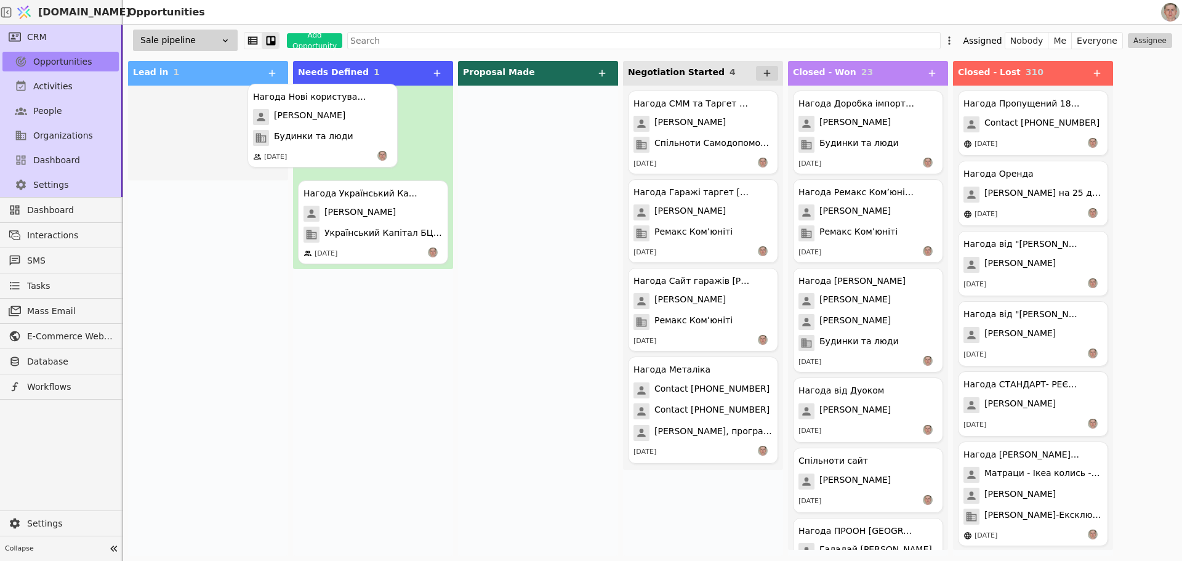
drag, startPoint x: 215, startPoint y: 140, endPoint x: 361, endPoint y: 127, distance: 147.1
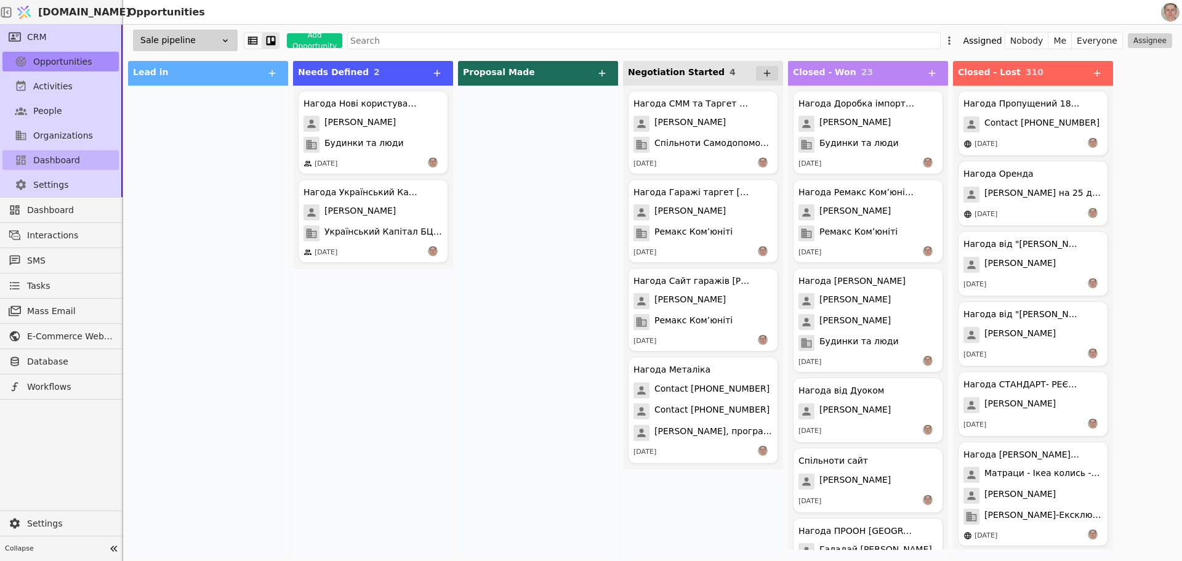
click at [79, 161] on link "Dashboard" at bounding box center [60, 160] width 116 height 20
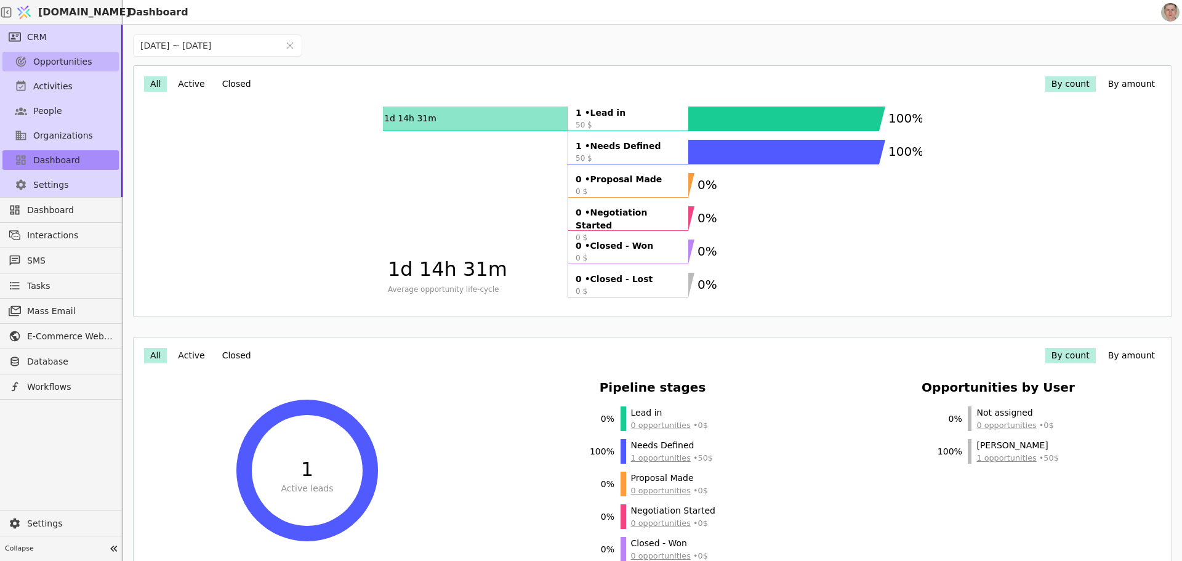
click at [68, 63] on span "Opportunities" at bounding box center [62, 61] width 59 height 13
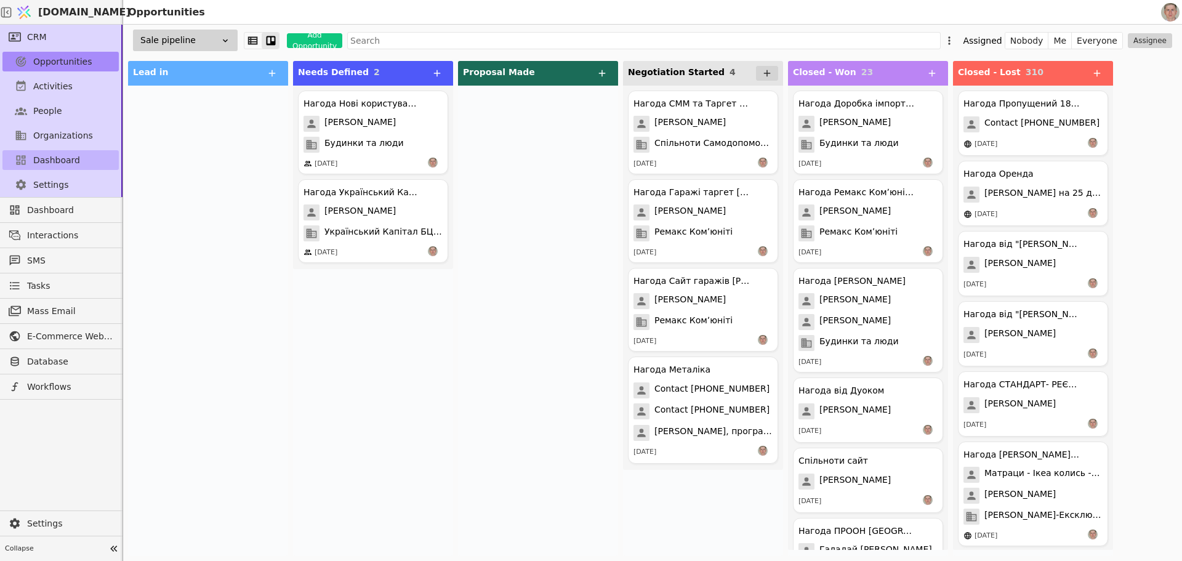
click at [66, 158] on span "Dashboard" at bounding box center [56, 160] width 47 height 13
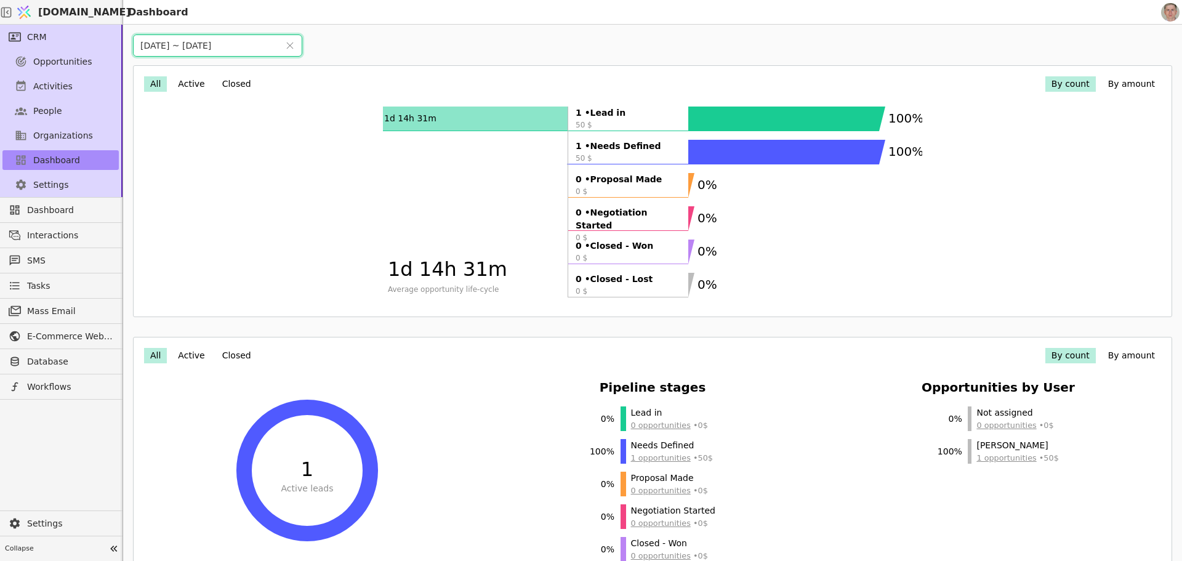
click at [220, 49] on input "[DATE] ~ [DATE]" at bounding box center [206, 45] width 145 height 21
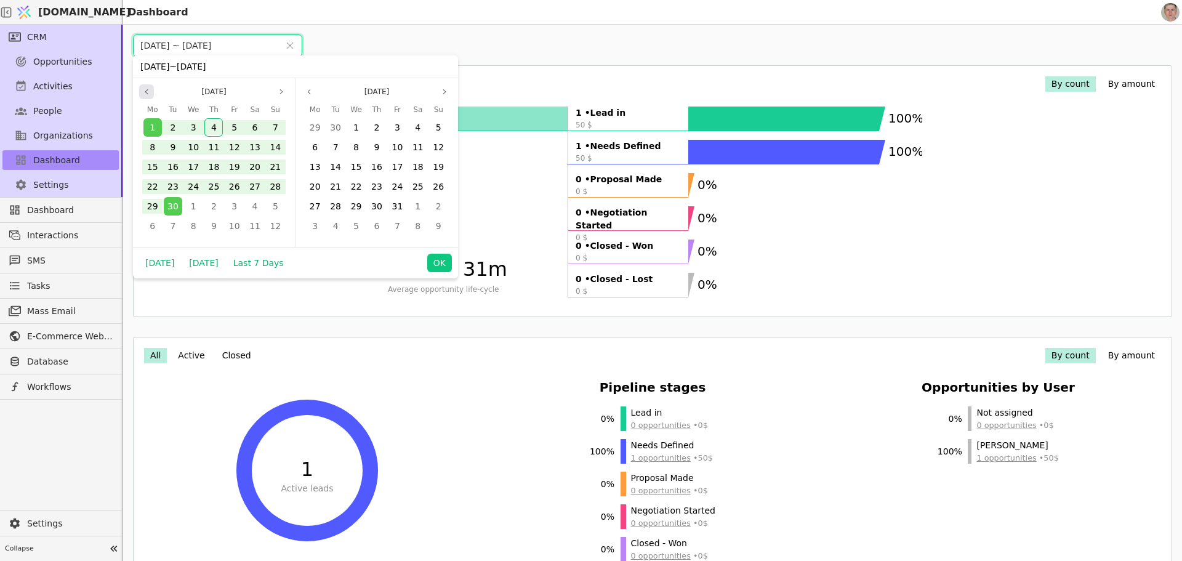
click at [146, 90] on icon "page previous" at bounding box center [146, 91] width 7 height 7
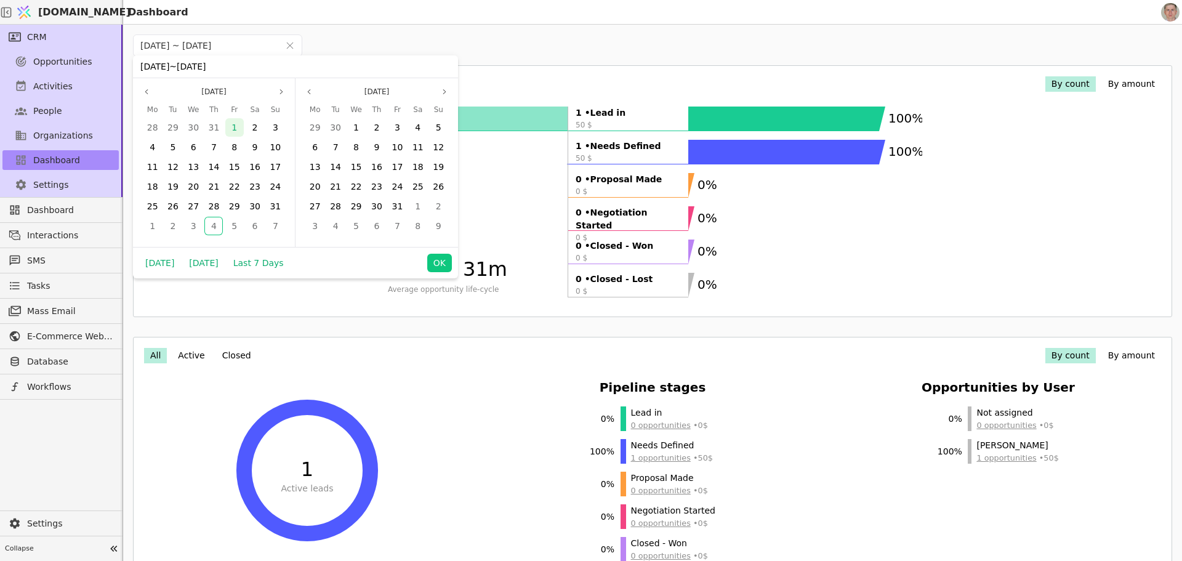
click at [236, 126] on span "1" at bounding box center [234, 128] width 6 height 10
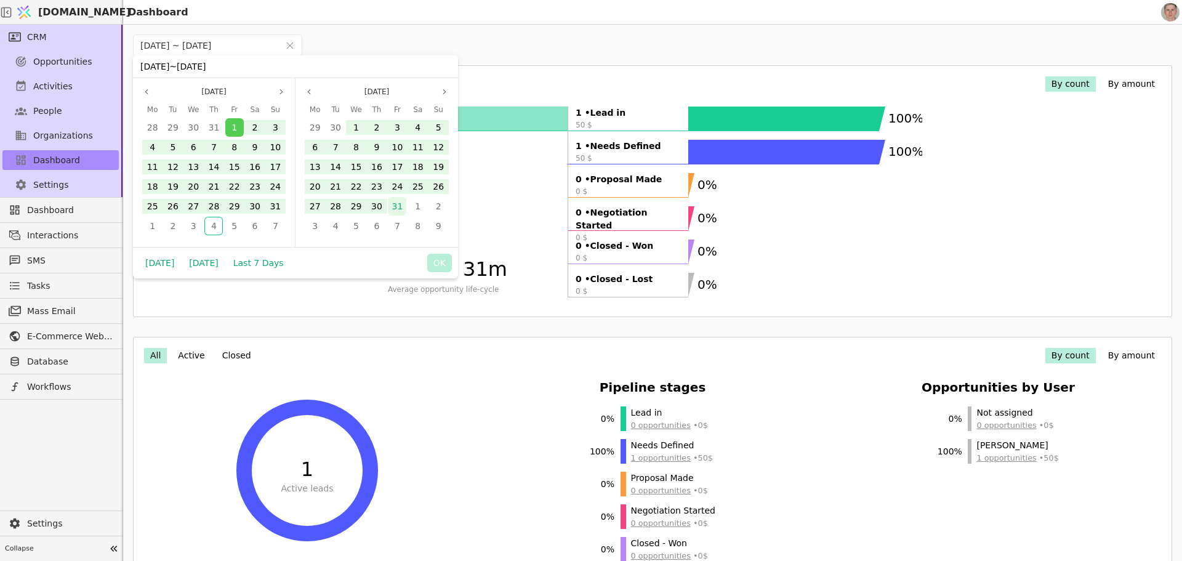
click at [401, 211] on div "31" at bounding box center [397, 206] width 18 height 18
click at [440, 260] on button "OK" at bounding box center [439, 263] width 25 height 18
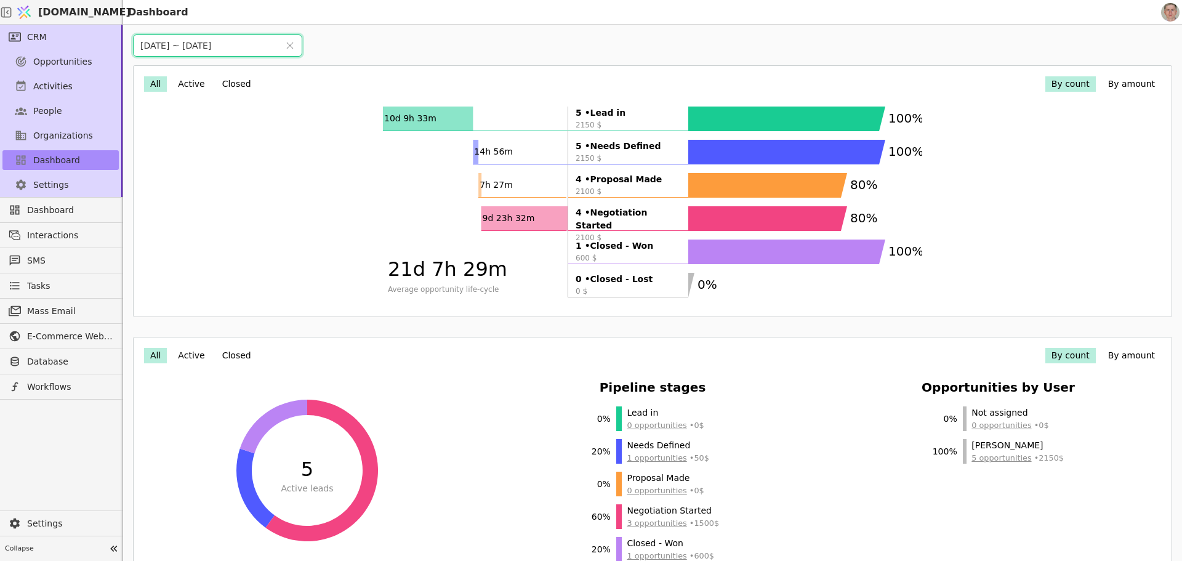
click at [220, 42] on input "[DATE] ~ [DATE]" at bounding box center [206, 45] width 145 height 21
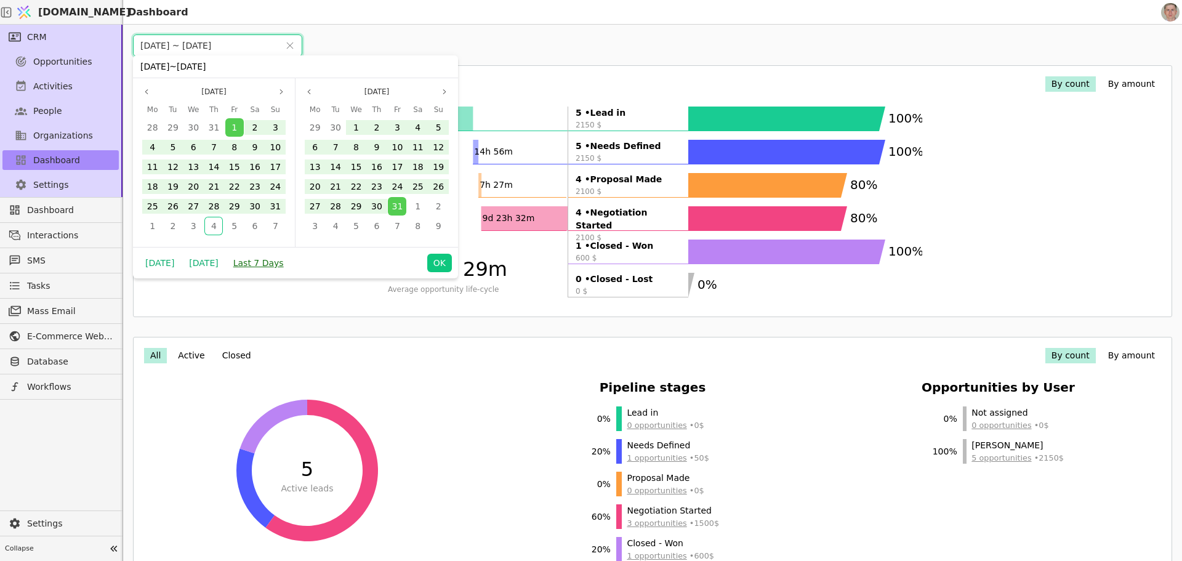
click at [252, 263] on button "Last 7 Days" at bounding box center [258, 263] width 63 height 18
type input "[DATE] ~ [DATE]"
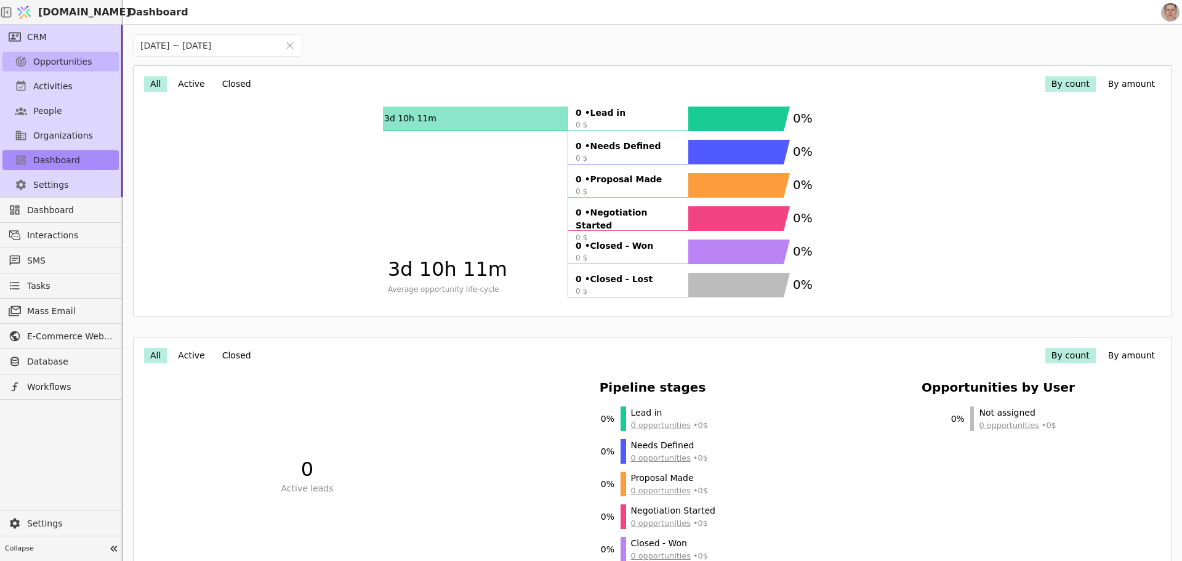
click at [63, 60] on span "Opportunities" at bounding box center [62, 61] width 59 height 13
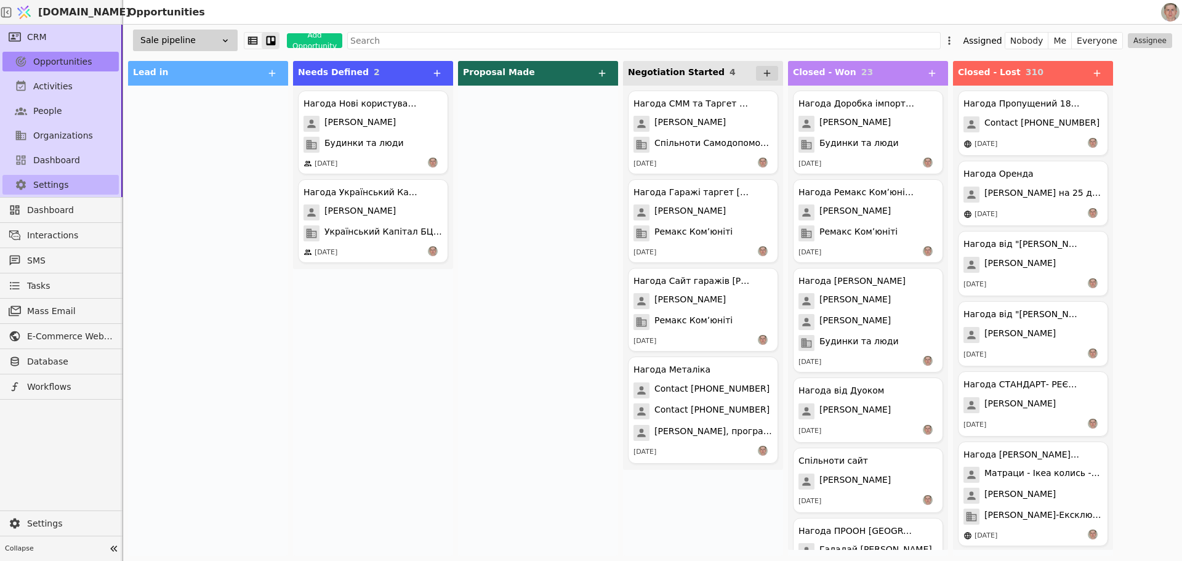
click at [71, 186] on link "Settings" at bounding box center [60, 185] width 116 height 20
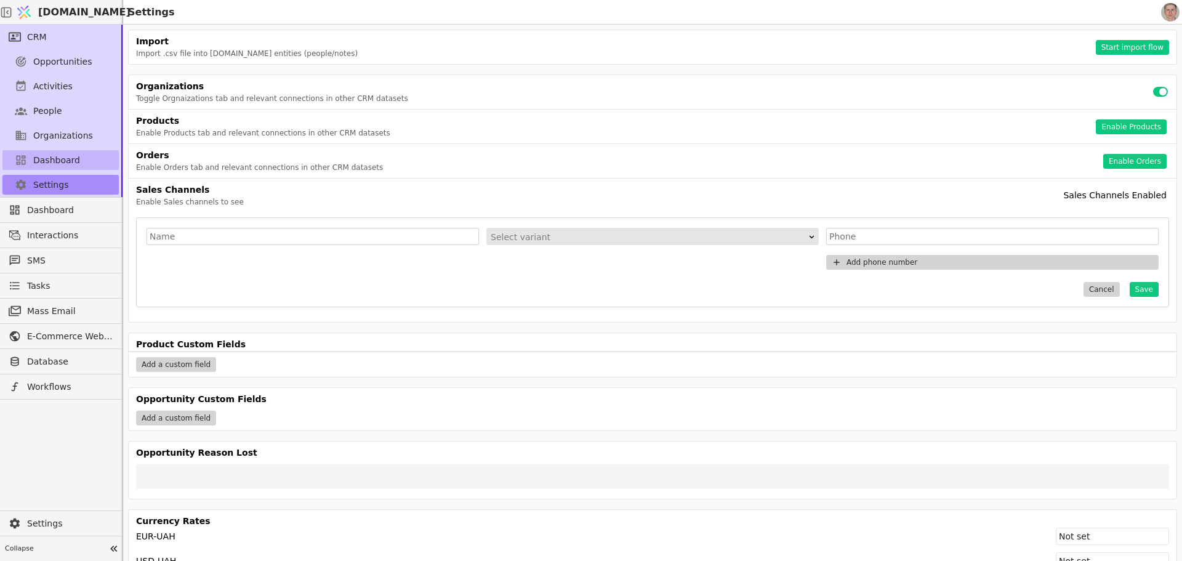
click at [70, 159] on span "Dashboard" at bounding box center [56, 160] width 47 height 13
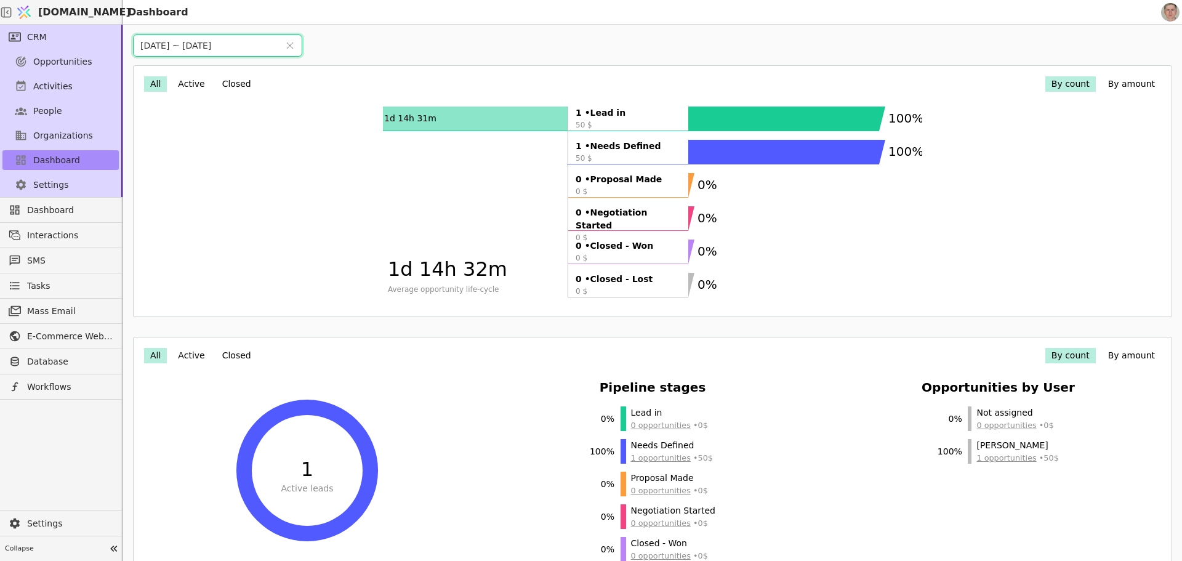
click at [220, 51] on input "[DATE] ~ [DATE]" at bounding box center [206, 45] width 145 height 21
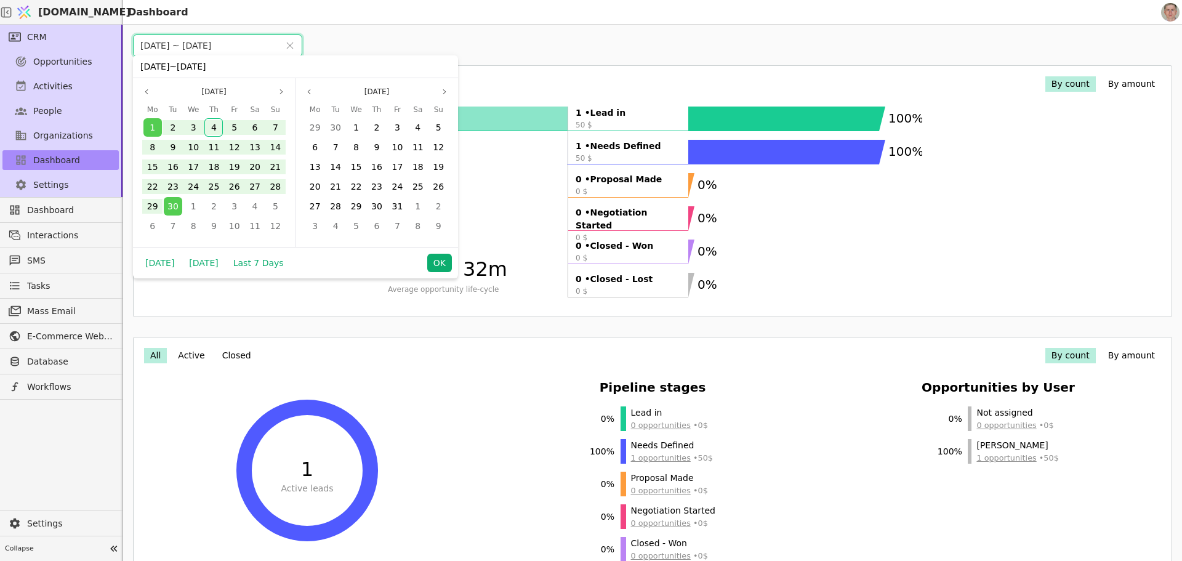
click at [439, 260] on button "OK" at bounding box center [439, 263] width 25 height 18
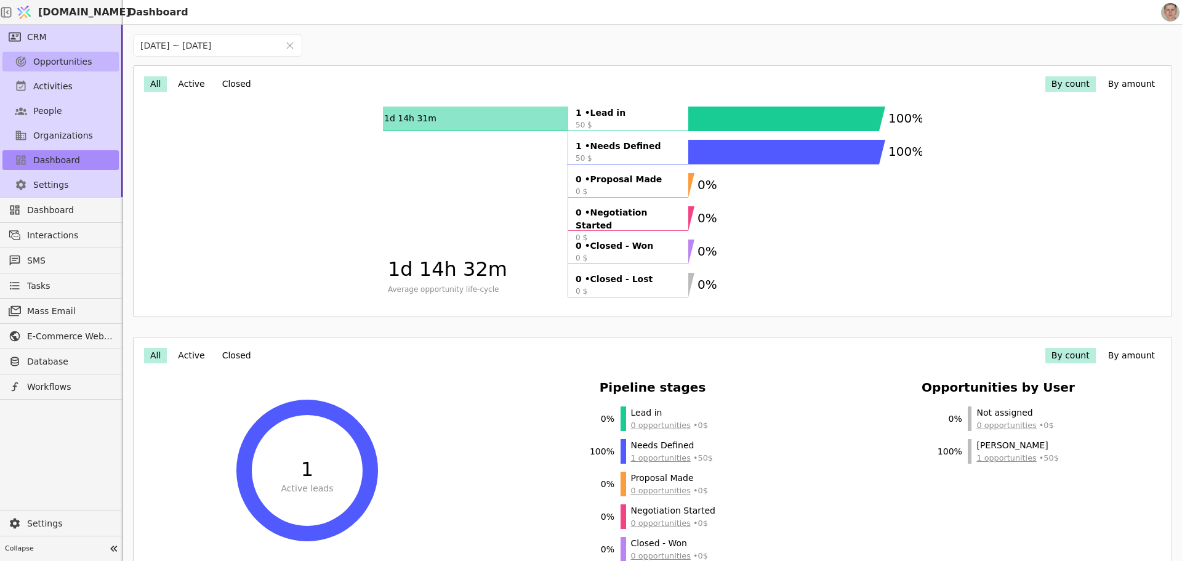
click at [62, 53] on link "Opportunities" at bounding box center [60, 62] width 116 height 20
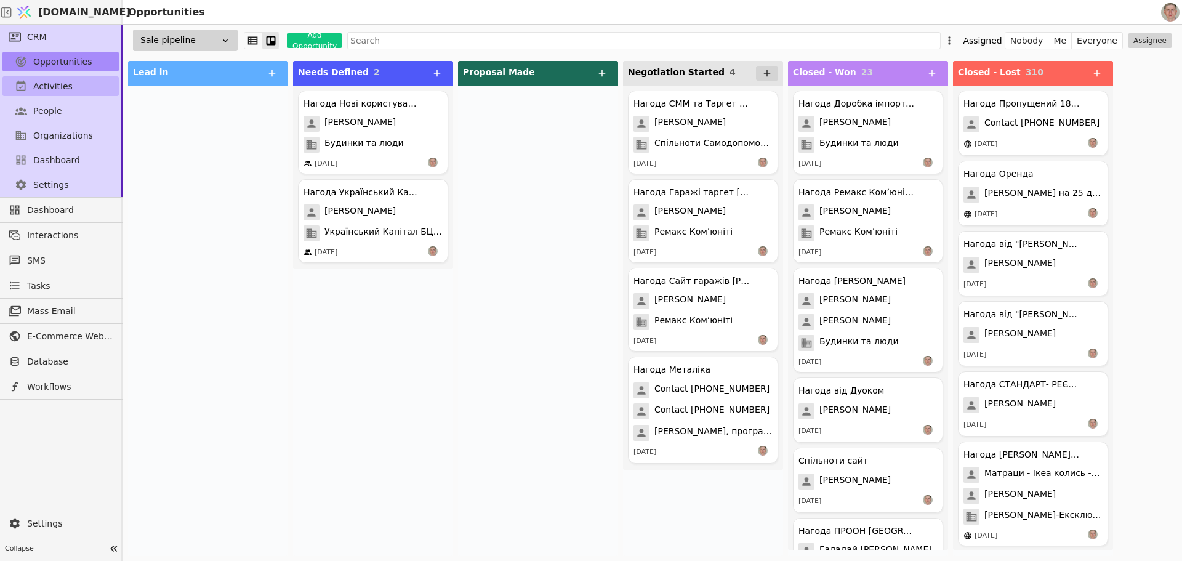
click at [34, 77] on link "Activities" at bounding box center [60, 86] width 116 height 20
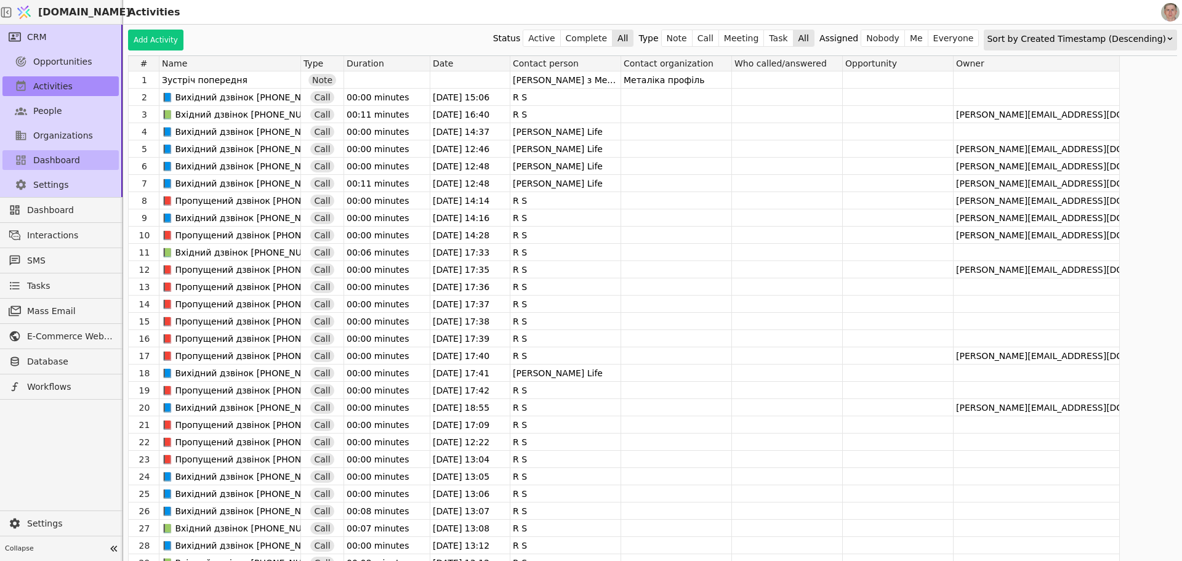
click at [75, 156] on link "Dashboard" at bounding box center [60, 160] width 116 height 20
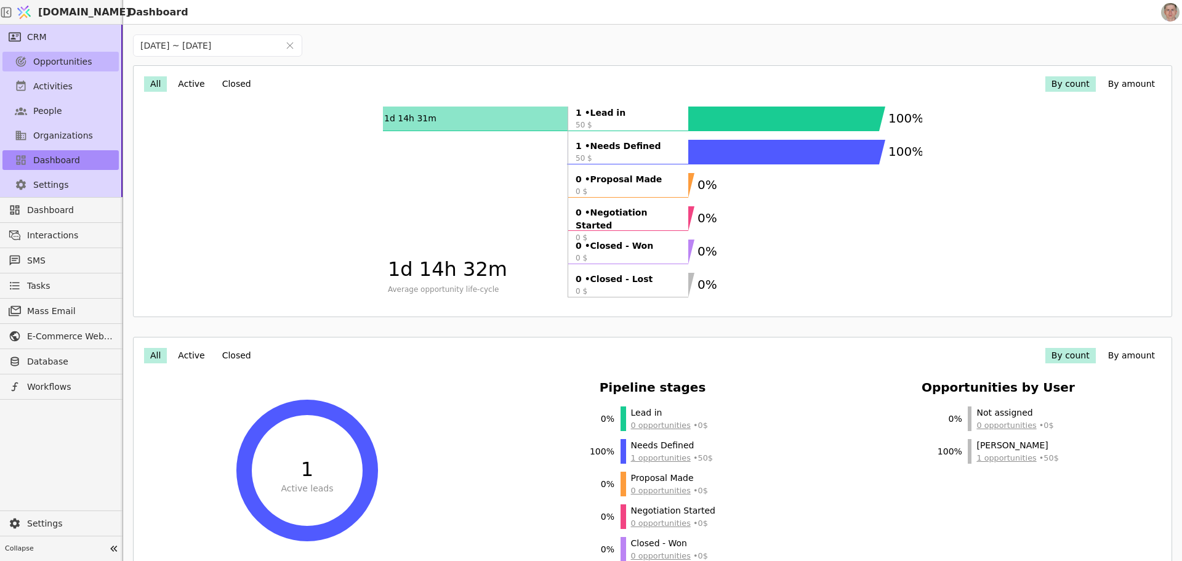
click at [70, 62] on span "Opportunities" at bounding box center [62, 61] width 59 height 13
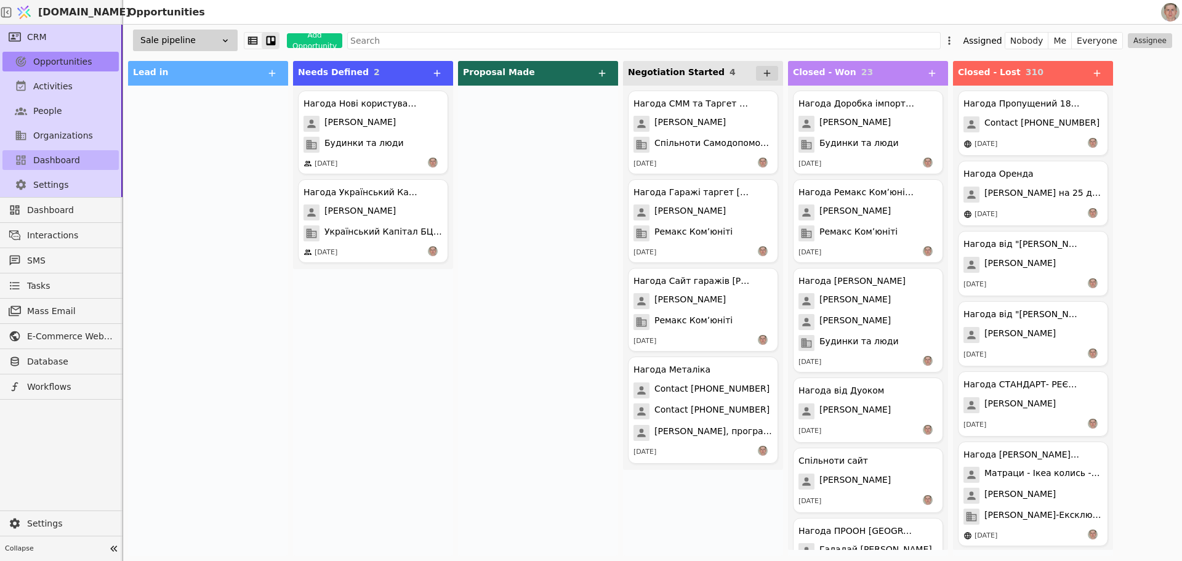
click at [65, 158] on span "Dashboard" at bounding box center [56, 160] width 47 height 13
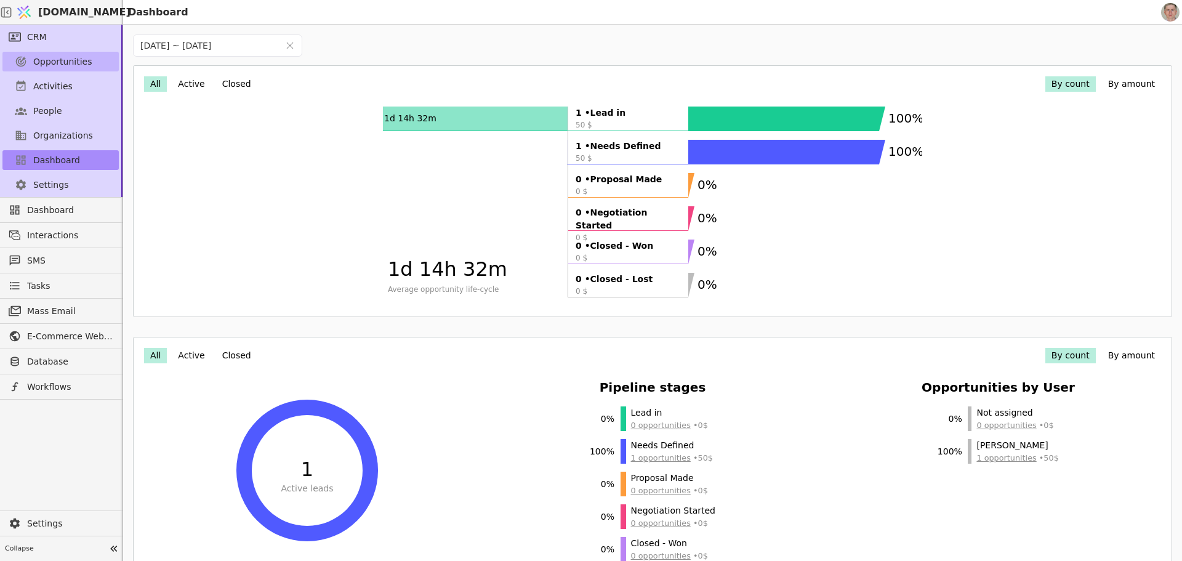
click at [69, 62] on span "Opportunities" at bounding box center [62, 61] width 59 height 13
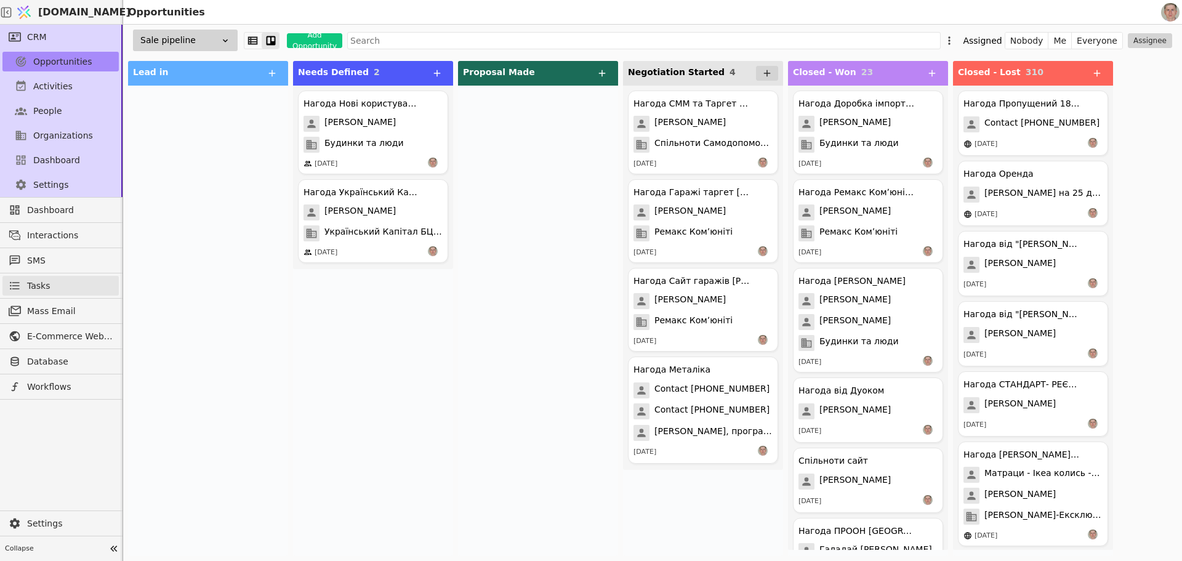
click at [73, 286] on link "Tasks" at bounding box center [60, 286] width 116 height 20
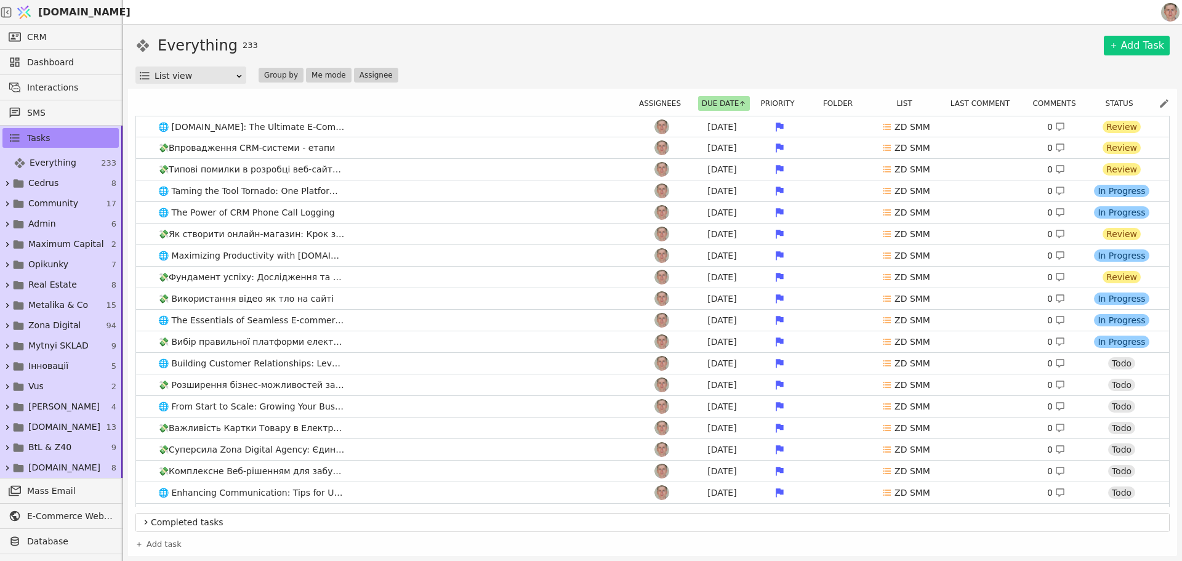
click at [62, 49] on div "CRM" at bounding box center [60, 37] width 121 height 25
click at [62, 44] on link "CRM" at bounding box center [60, 37] width 116 height 20
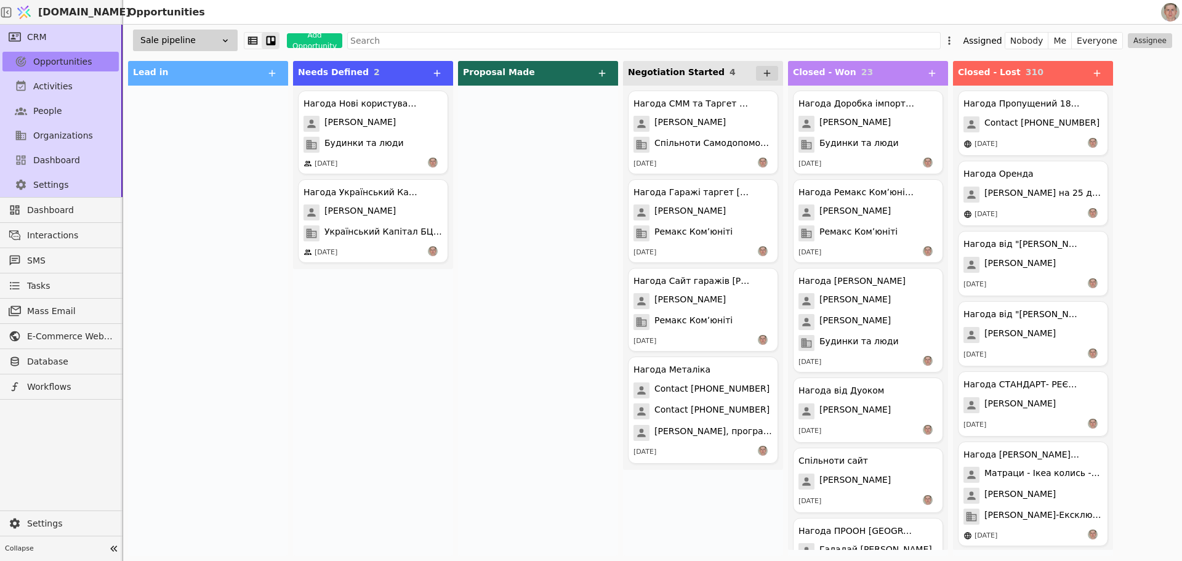
drag, startPoint x: 58, startPoint y: 285, endPoint x: 71, endPoint y: 275, distance: 16.3
click at [58, 285] on link "Tasks" at bounding box center [60, 286] width 116 height 20
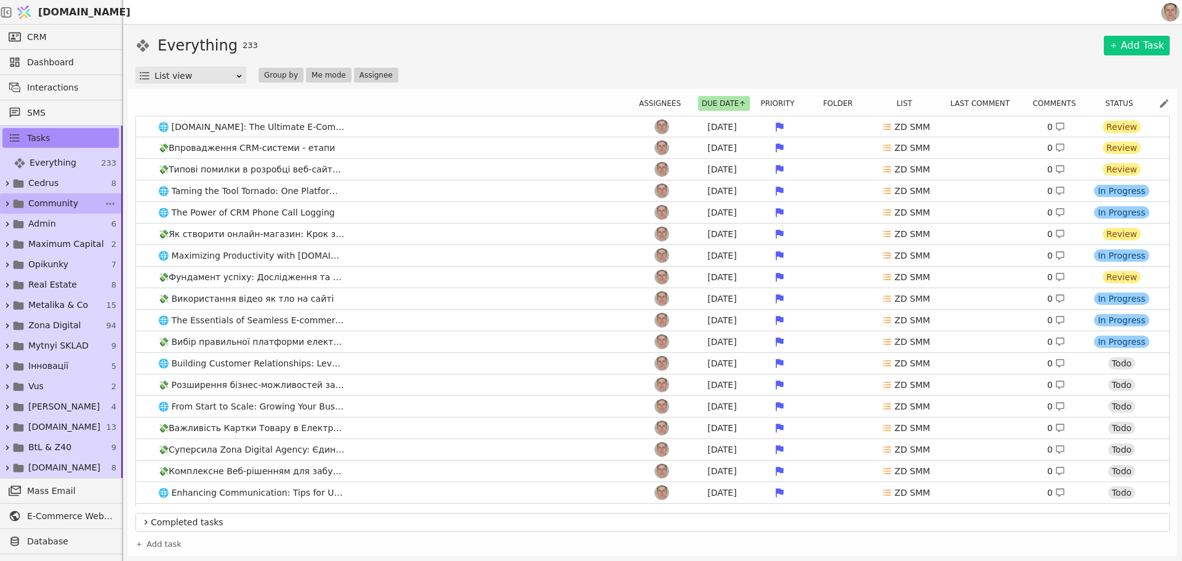
click at [65, 198] on span "Community" at bounding box center [53, 203] width 50 height 13
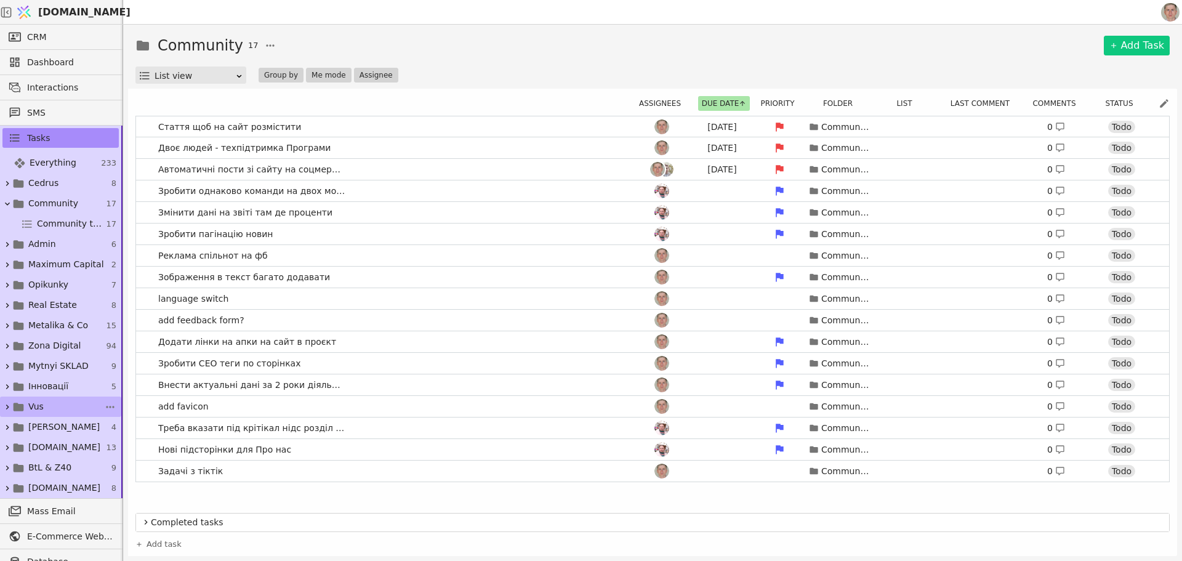
click at [60, 411] on link "Vus 2" at bounding box center [60, 406] width 121 height 20
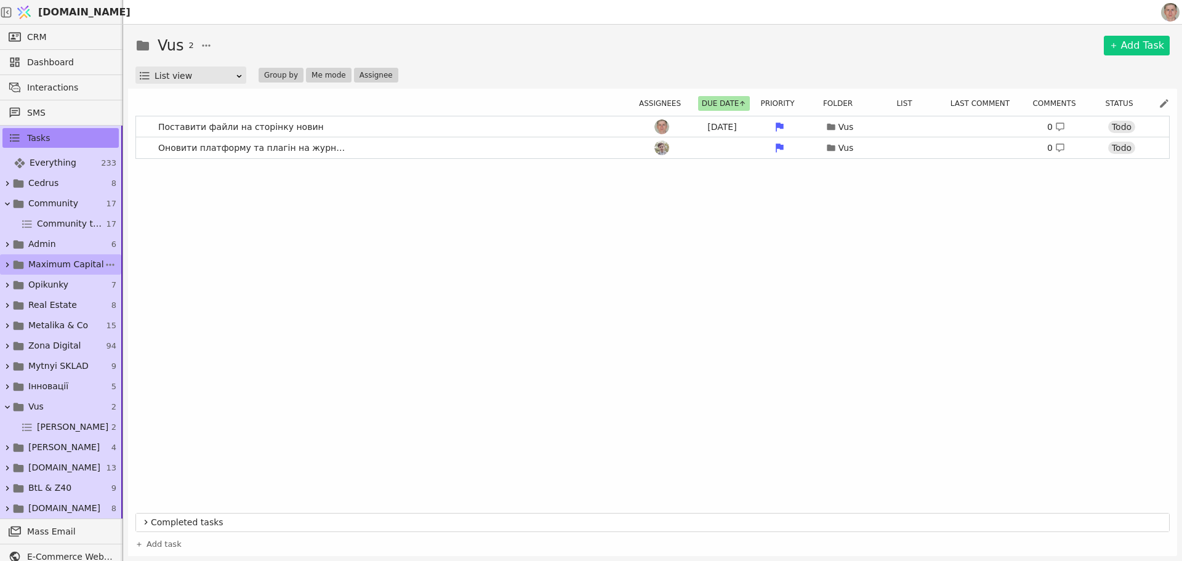
click at [67, 259] on span "Maximum Capital" at bounding box center [66, 264] width 76 height 13
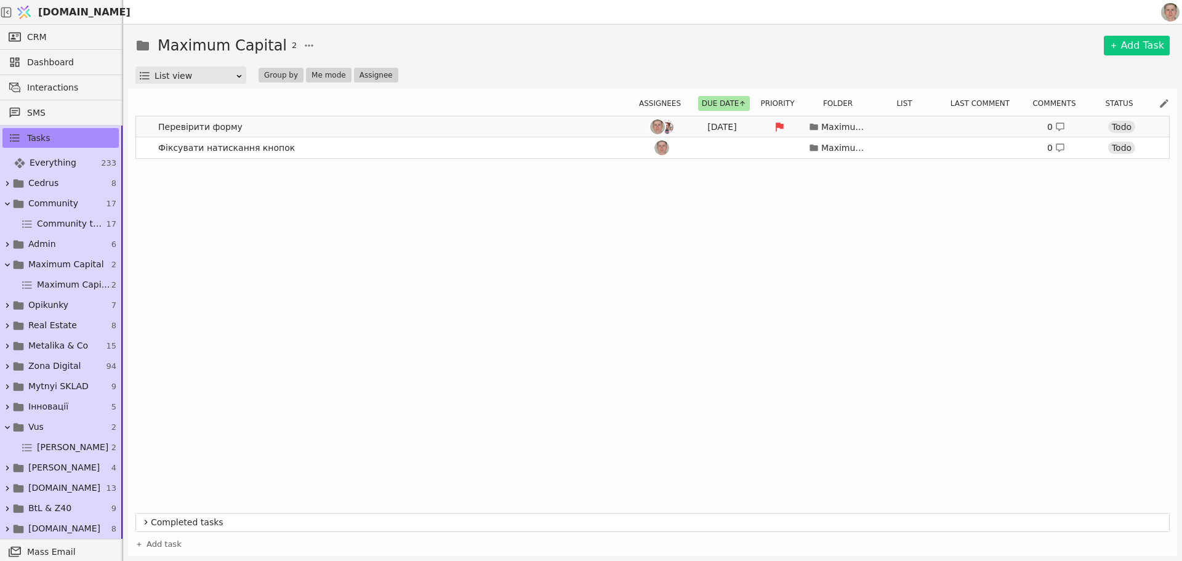
click at [423, 133] on link "Перевірити форму [DATE] Maximum Capital 0 Todo" at bounding box center [652, 126] width 1033 height 21
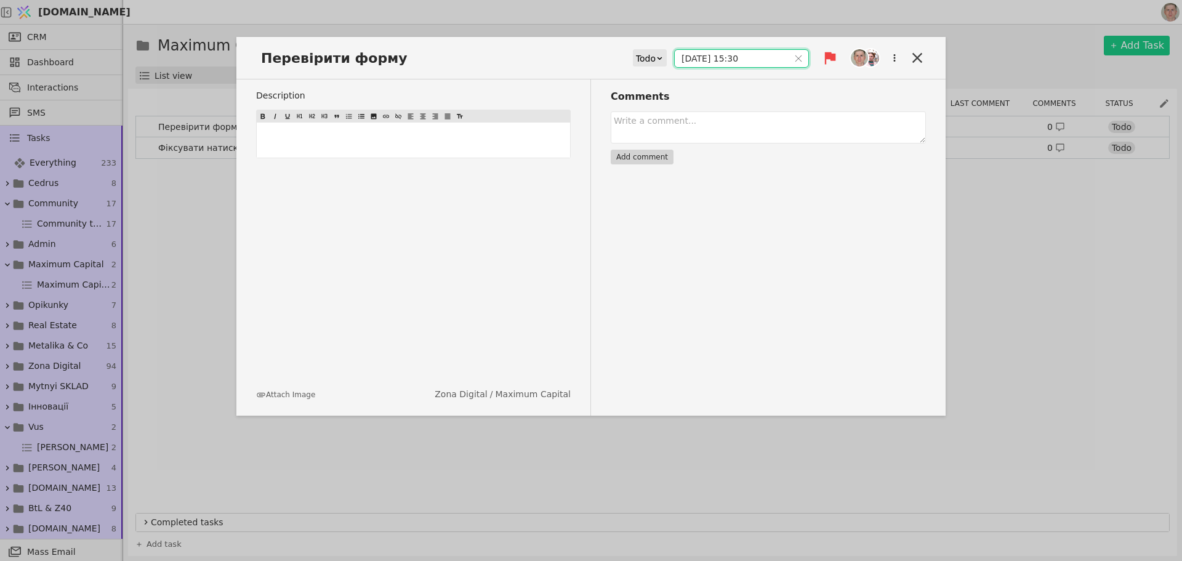
click at [716, 59] on input "[DATE] 15:30" at bounding box center [732, 58] width 114 height 17
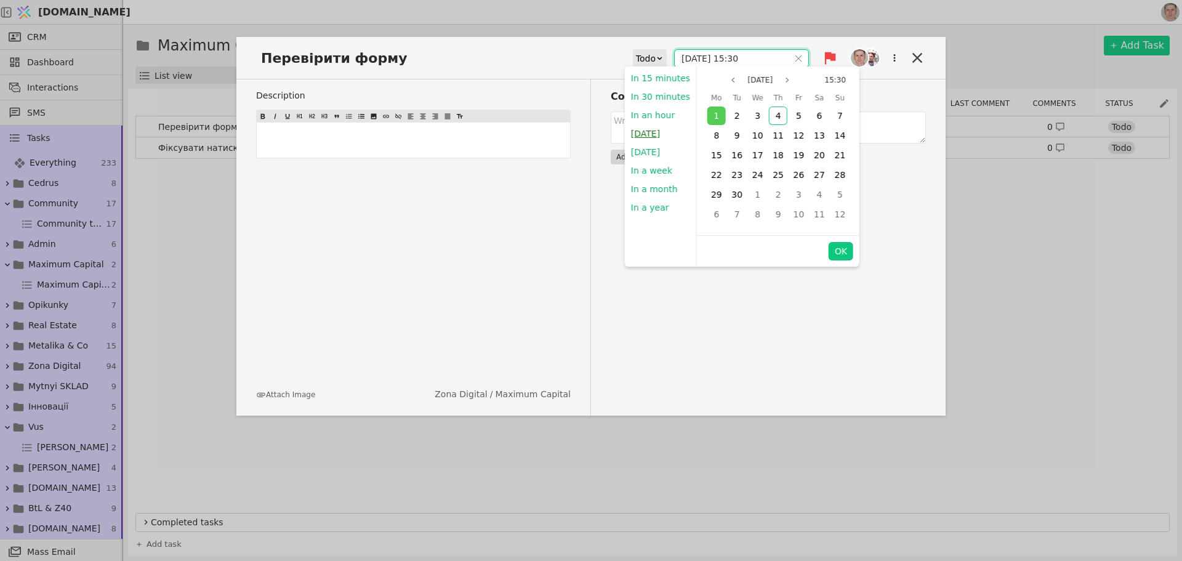
click at [650, 134] on button "[DATE]" at bounding box center [645, 133] width 41 height 18
type input "[DATE] 15:47"
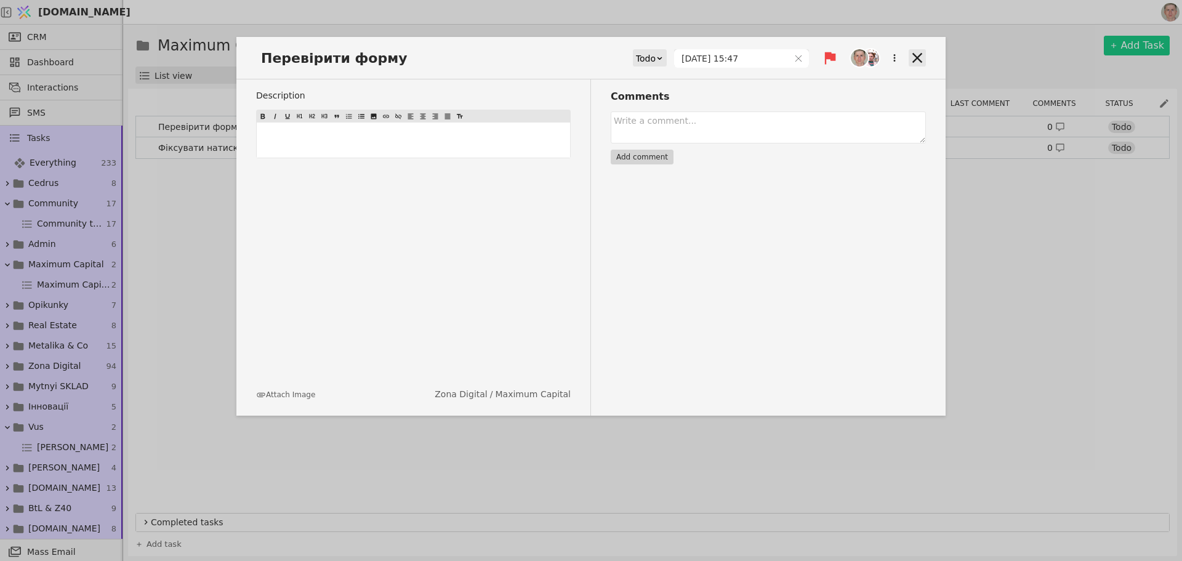
click at [912, 55] on icon at bounding box center [917, 57] width 17 height 17
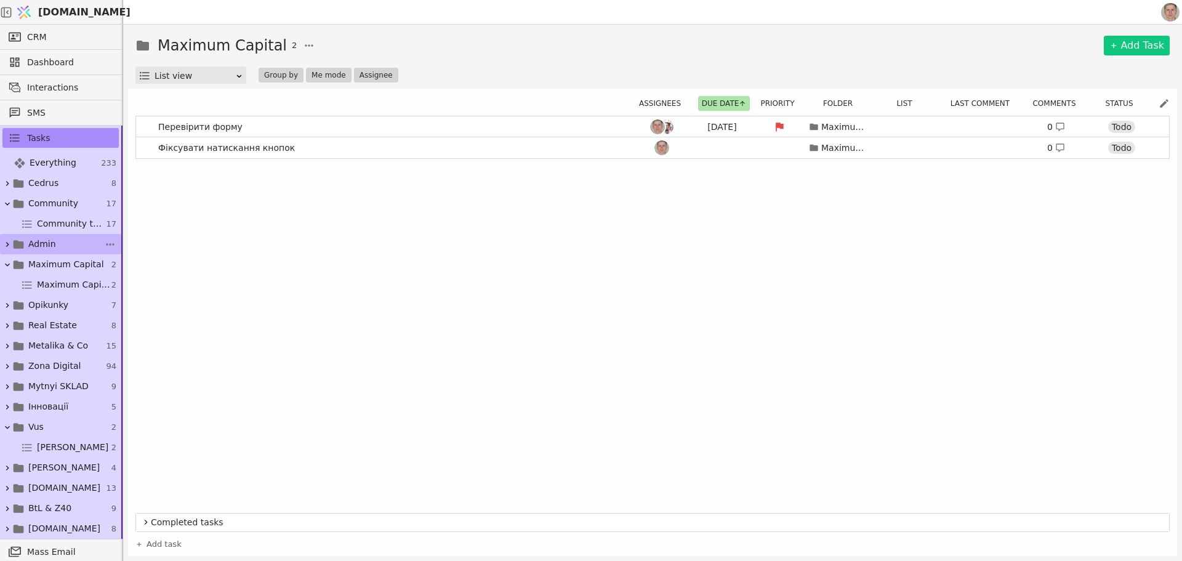
click at [52, 246] on span "Admin" at bounding box center [42, 244] width 28 height 13
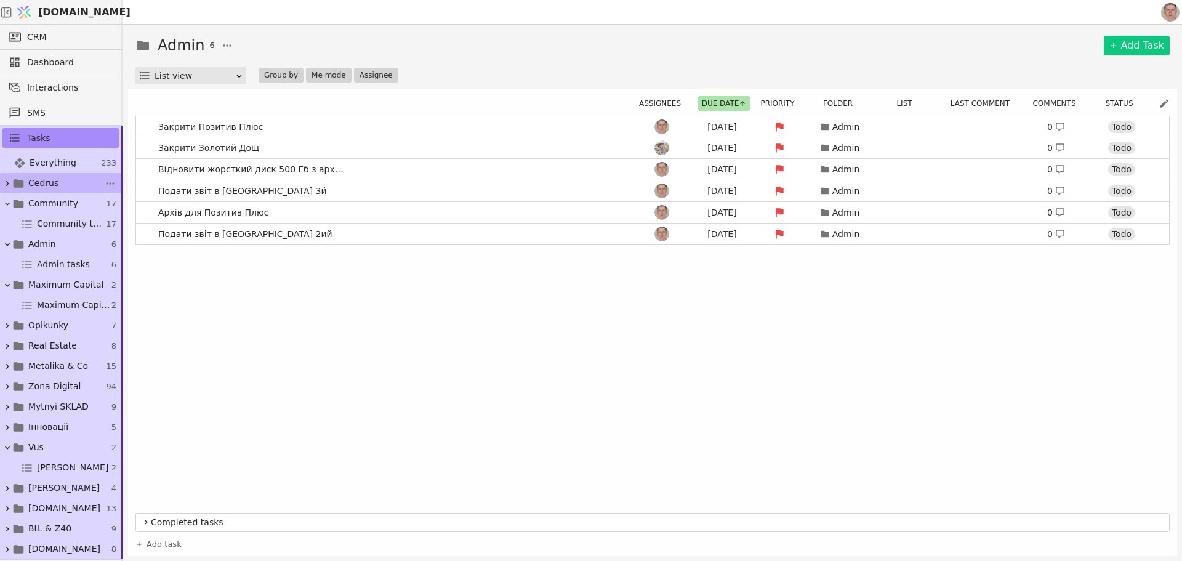
click at [67, 184] on link "Cedrus 8" at bounding box center [60, 183] width 121 height 20
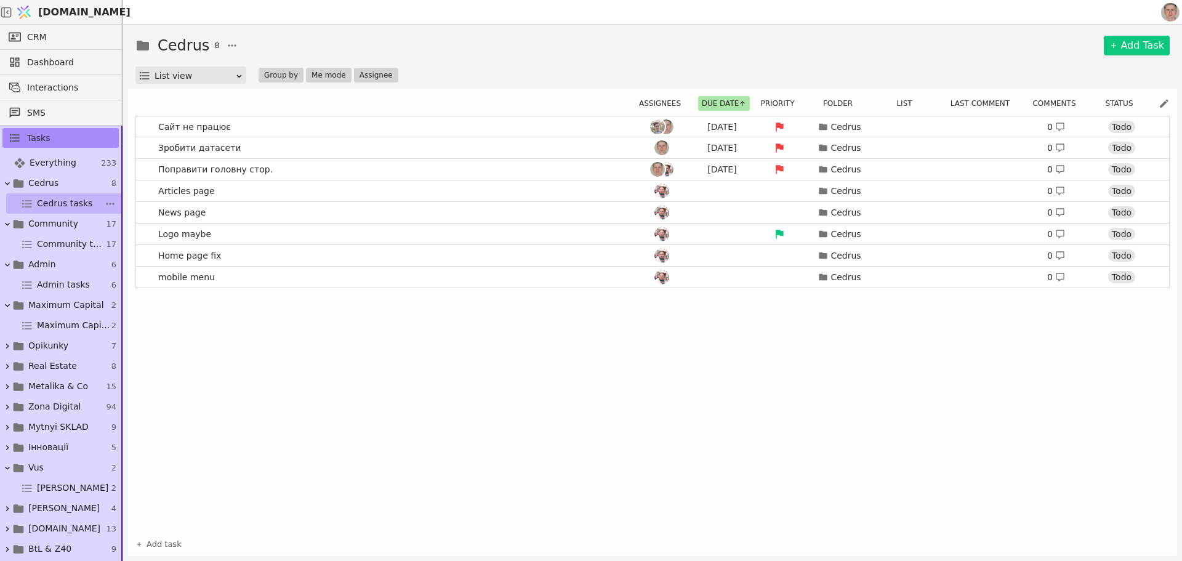
click at [78, 201] on span "Cedrus tasks" at bounding box center [64, 203] width 55 height 13
click at [1165, 100] on icon at bounding box center [1164, 103] width 11 height 11
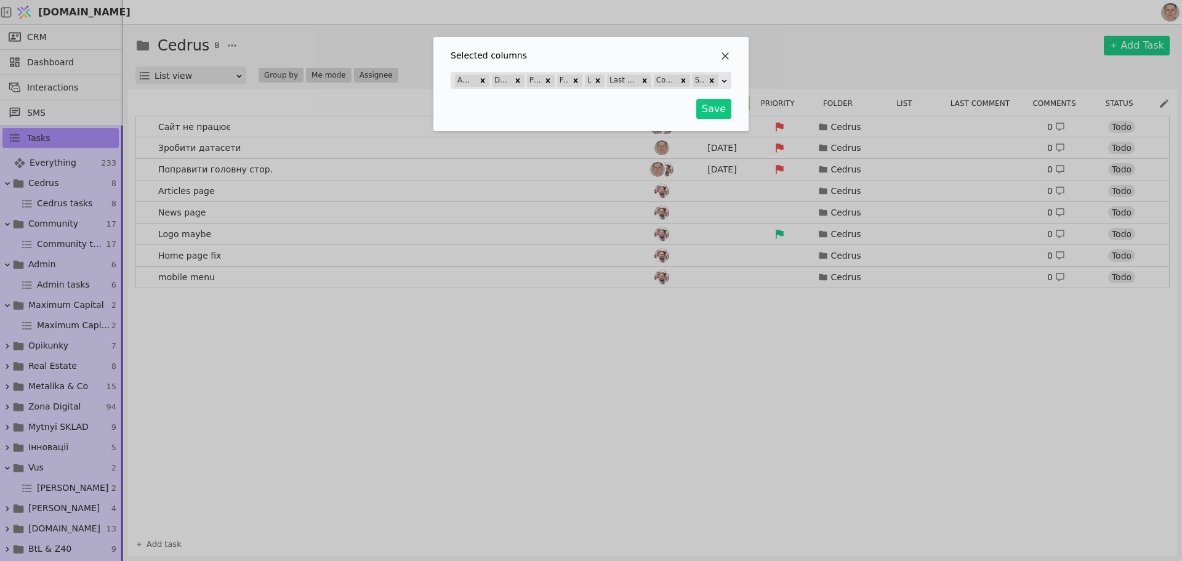
click at [726, 81] on icon "Selected column" at bounding box center [724, 81] width 8 height 8
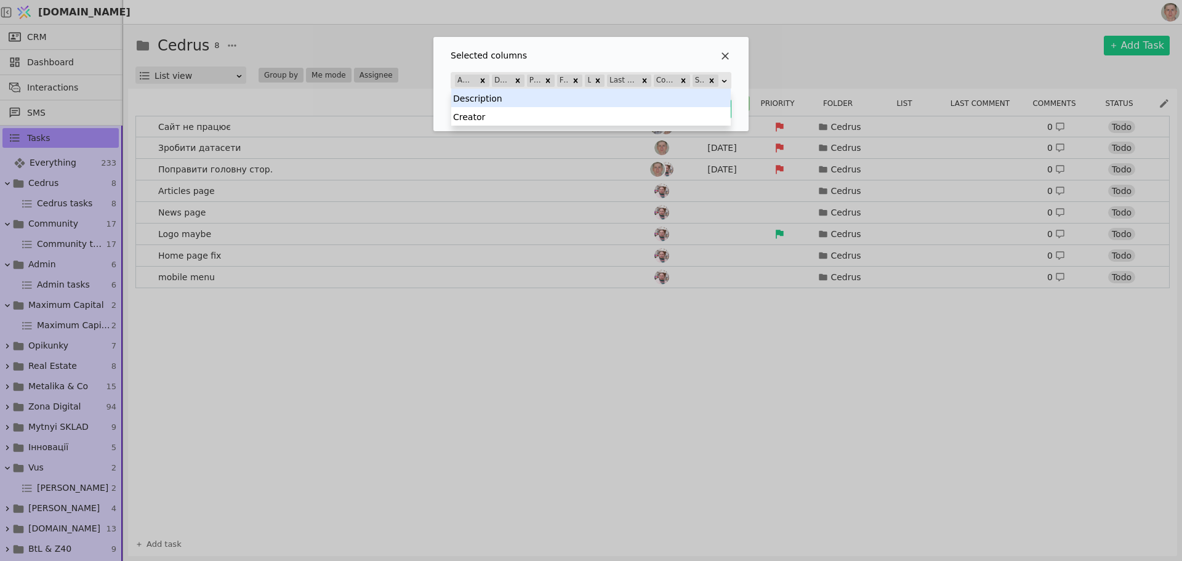
click at [893, 55] on div "Selected columns 2 results available. Use Up and Down to choose options, press …" at bounding box center [591, 280] width 1182 height 561
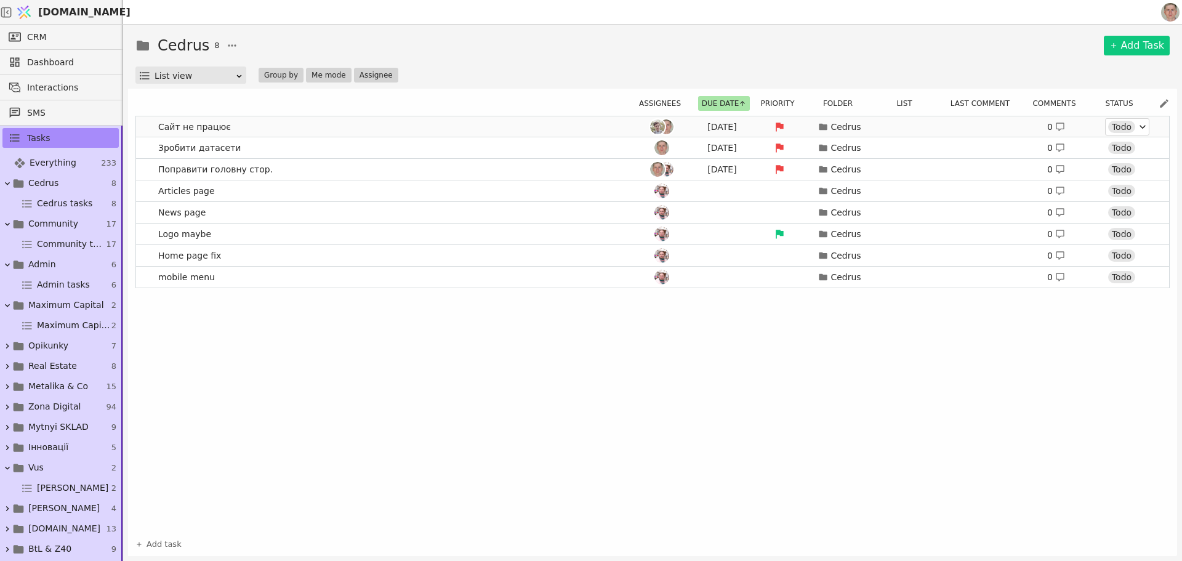
click at [1118, 123] on div "Todo" at bounding box center [1121, 127] width 27 height 12
click at [1113, 197] on div "Done" at bounding box center [1111, 197] width 30 height 12
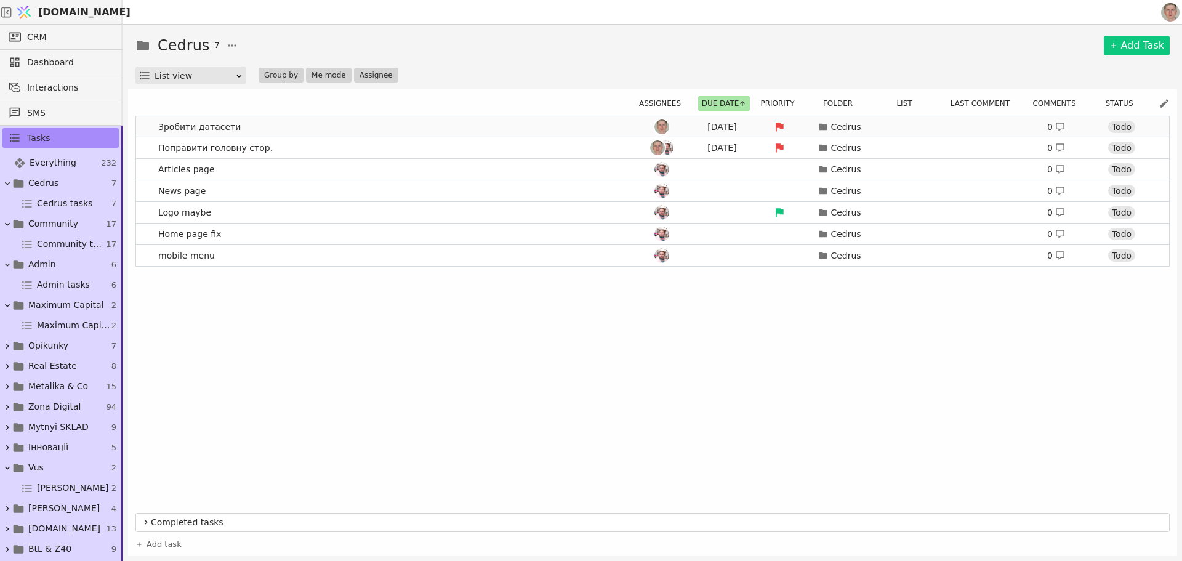
click at [305, 126] on link "Зробити датасети [DATE] Cedrus 0 Todo" at bounding box center [652, 126] width 1033 height 21
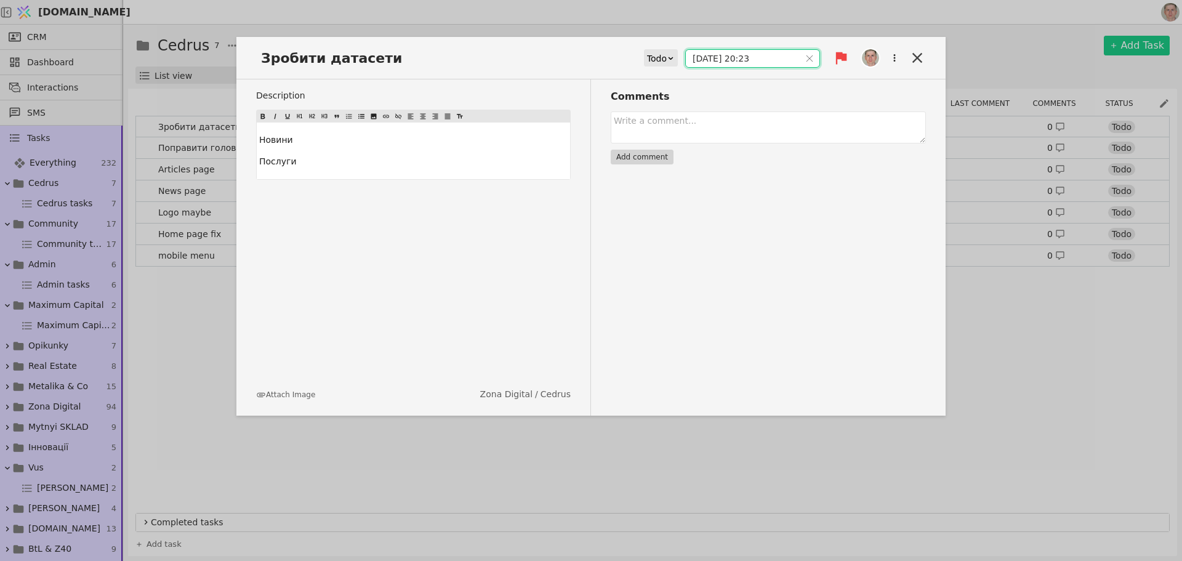
click at [717, 55] on input "[DATE] 20:23" at bounding box center [743, 58] width 114 height 17
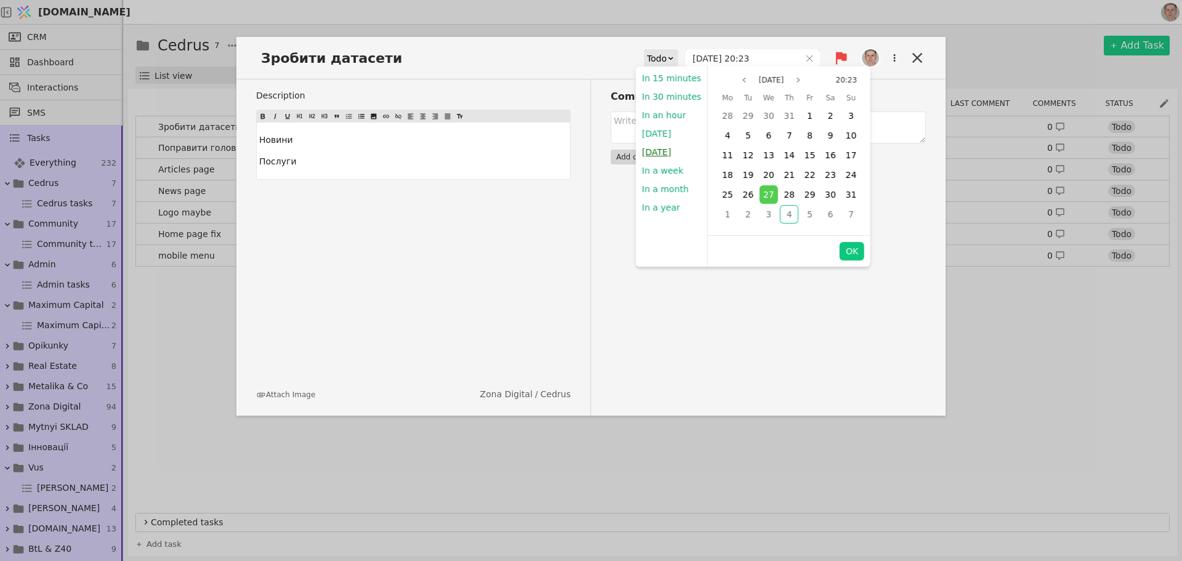
click at [667, 150] on button "[DATE]" at bounding box center [656, 152] width 41 height 18
type input "[DATE] 09:00"
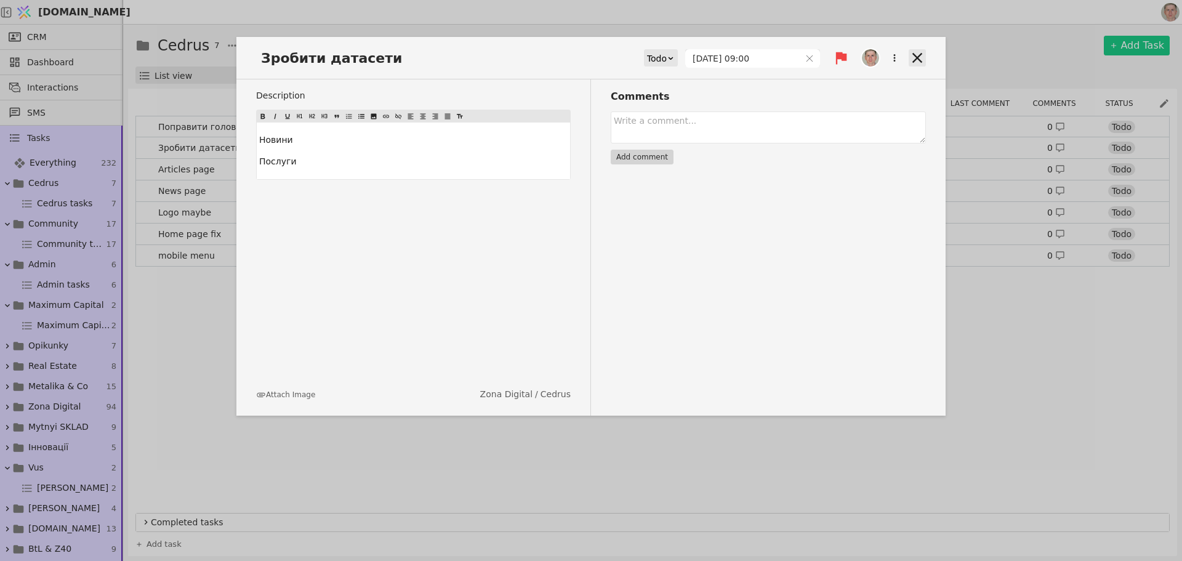
click at [915, 57] on icon at bounding box center [917, 57] width 17 height 17
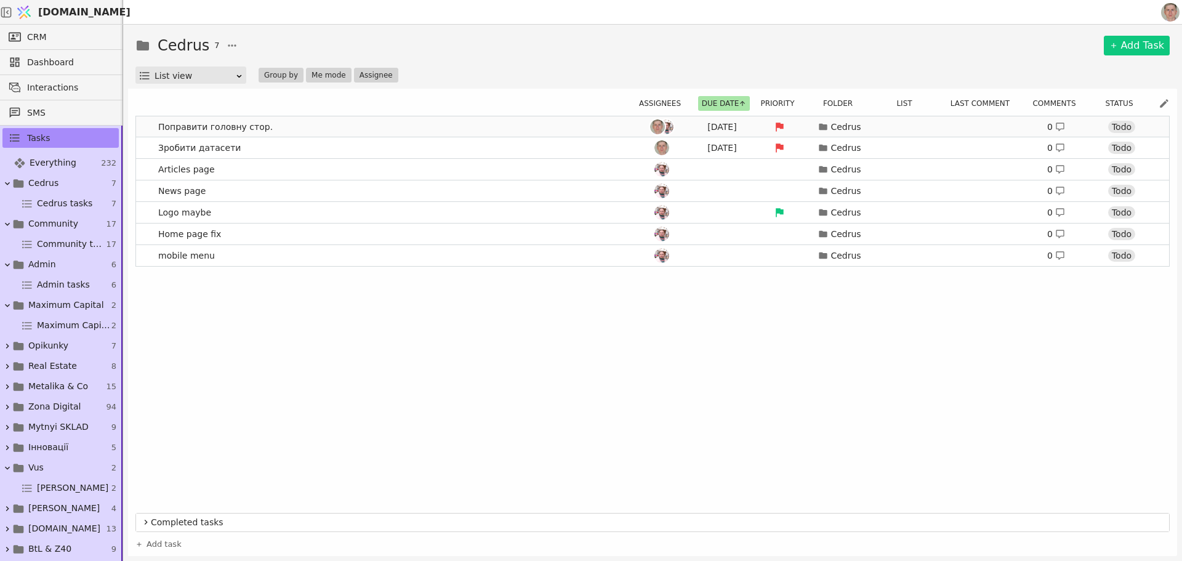
click at [392, 128] on link "Поправити головну стор. [DATE] Cedrus 0 Todo" at bounding box center [652, 126] width 1033 height 21
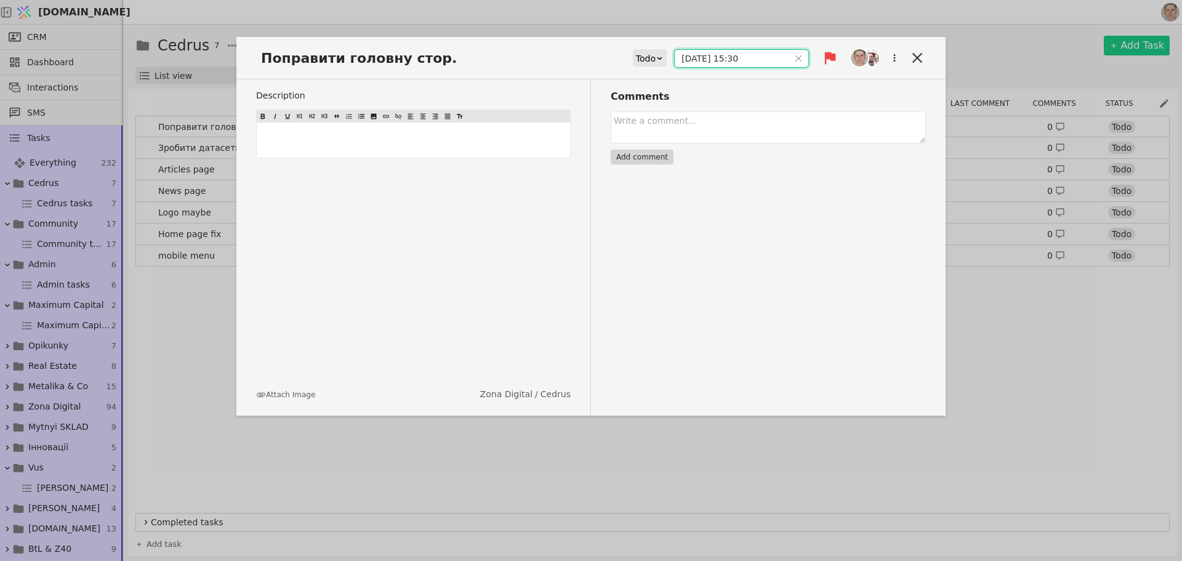
click at [710, 56] on input "[DATE] 15:30" at bounding box center [732, 58] width 114 height 17
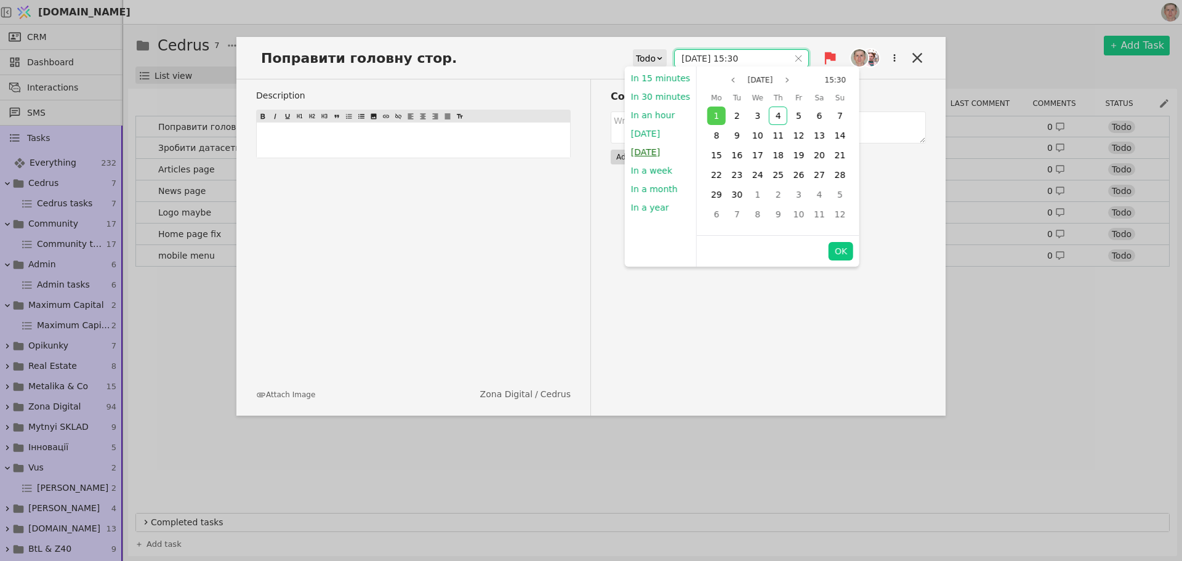
click at [663, 150] on button "[DATE]" at bounding box center [645, 152] width 41 height 18
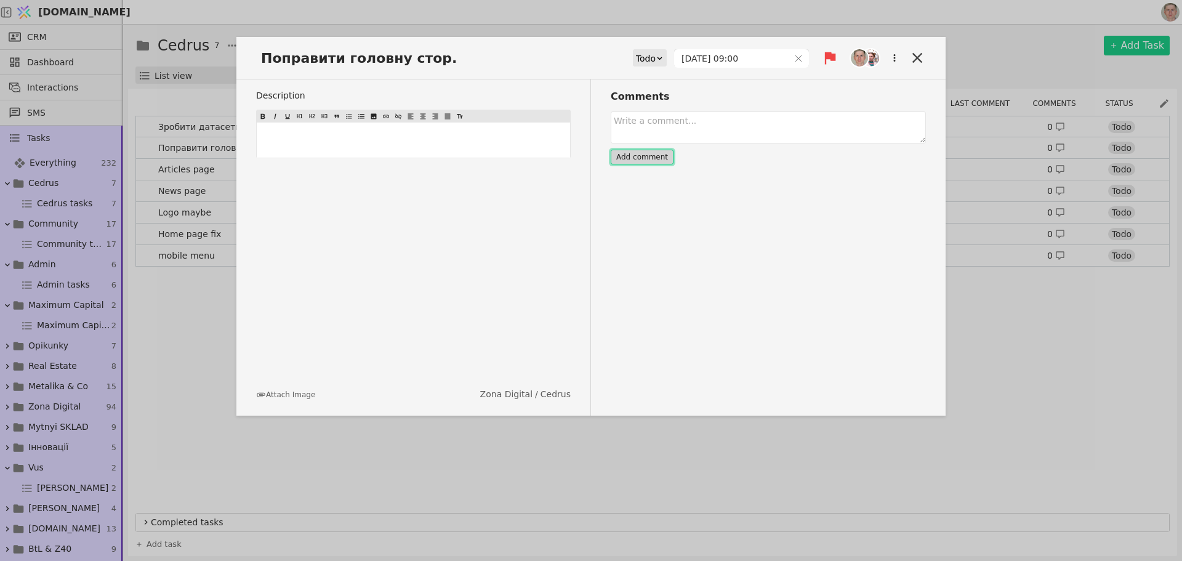
drag, startPoint x: 640, startPoint y: 153, endPoint x: 776, endPoint y: 217, distance: 150.9
click at [640, 153] on button "Add comment" at bounding box center [642, 157] width 63 height 15
type input "[DATE] 09:00"
click at [922, 60] on icon at bounding box center [917, 57] width 17 height 17
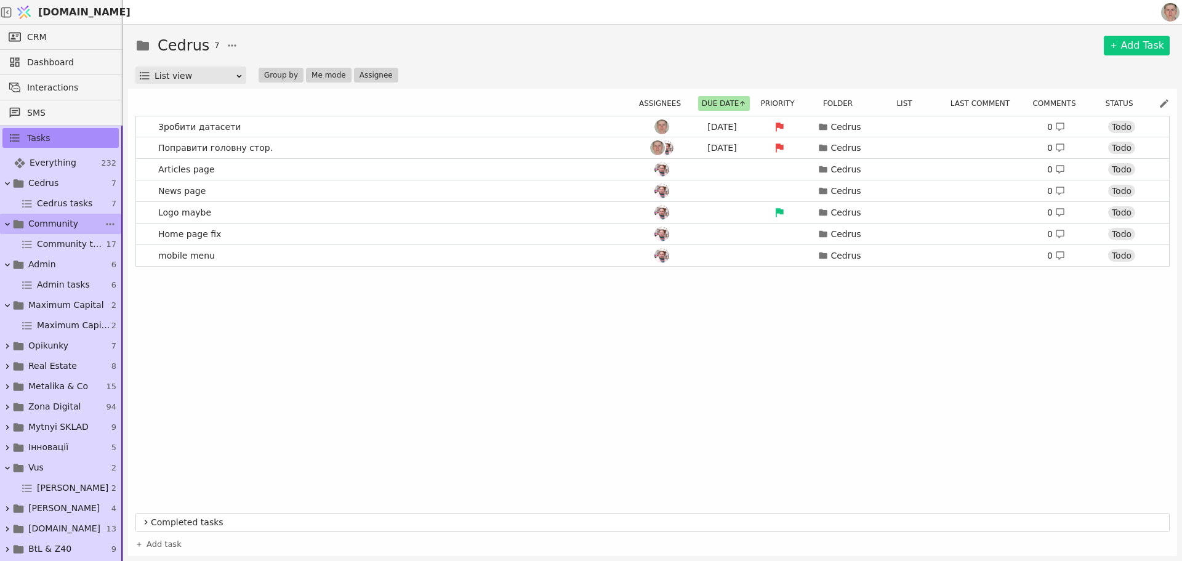
click at [80, 220] on link "Community 17" at bounding box center [60, 224] width 121 height 20
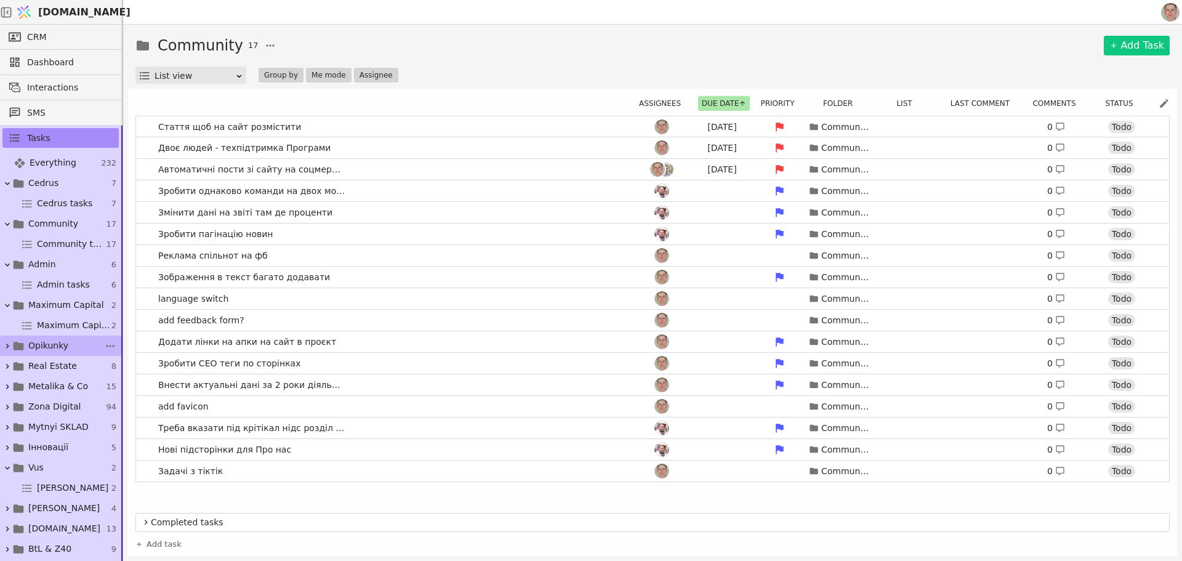
click at [68, 345] on link "Opikunky 7" at bounding box center [60, 345] width 121 height 20
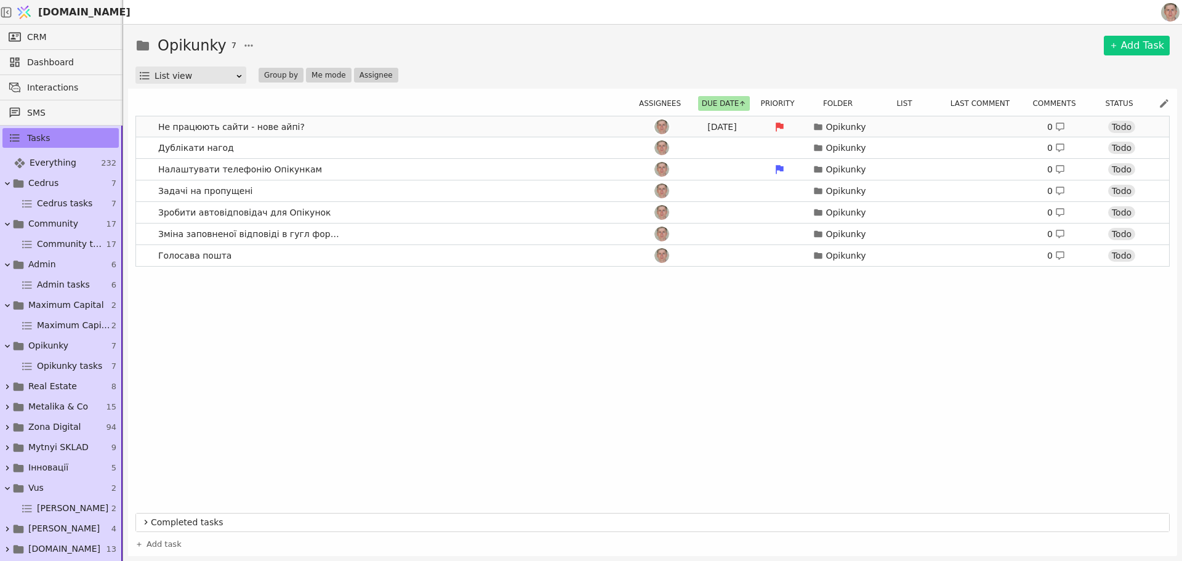
click at [368, 127] on link "Не працюють сайти - нове айпі? [DATE] Opikunky 0 Todo" at bounding box center [652, 126] width 1033 height 21
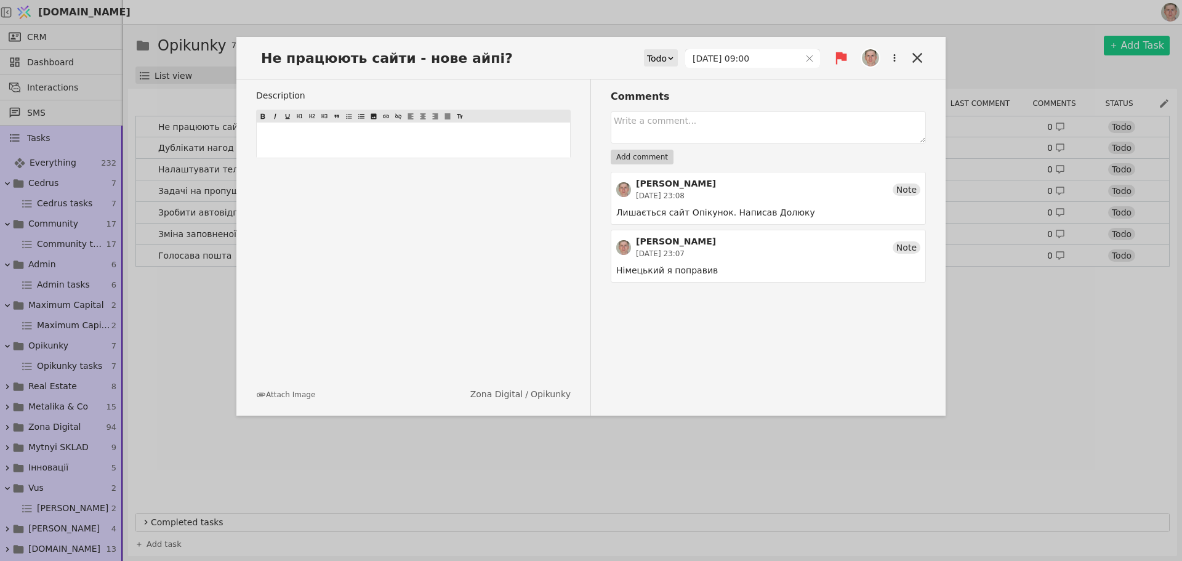
click at [662, 57] on div "Todo" at bounding box center [657, 58] width 20 height 17
click at [675, 98] on div "In Progress" at bounding box center [679, 93] width 51 height 18
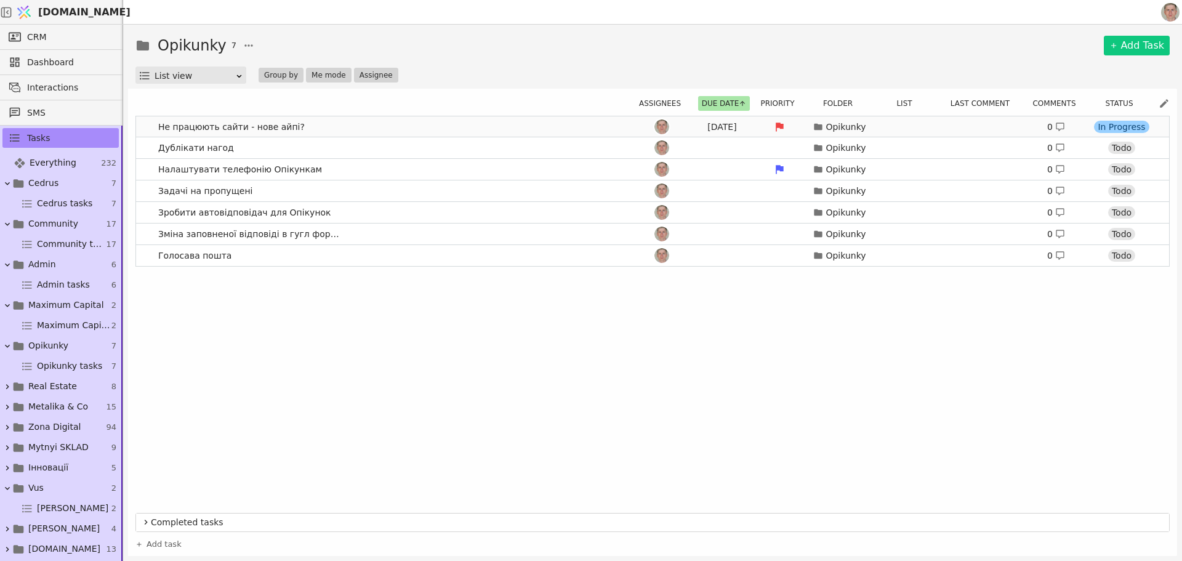
click at [450, 127] on link "Не працюють сайти - нове айпі? [DATE] Opikunky 0 In Progress" at bounding box center [652, 126] width 1033 height 21
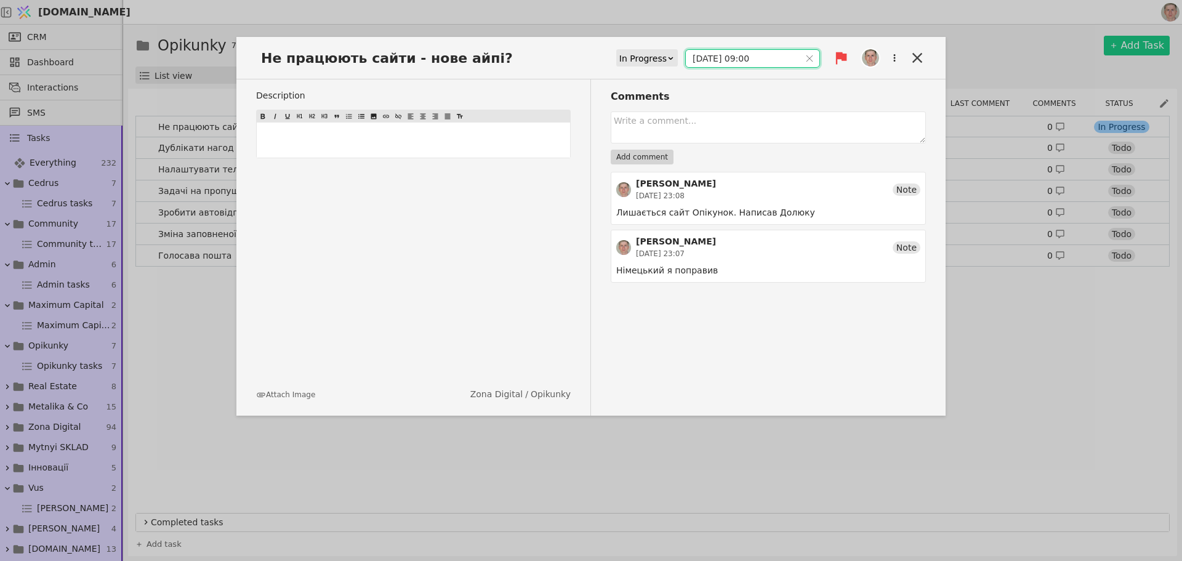
click at [733, 59] on input "[DATE] 09:00" at bounding box center [743, 58] width 114 height 17
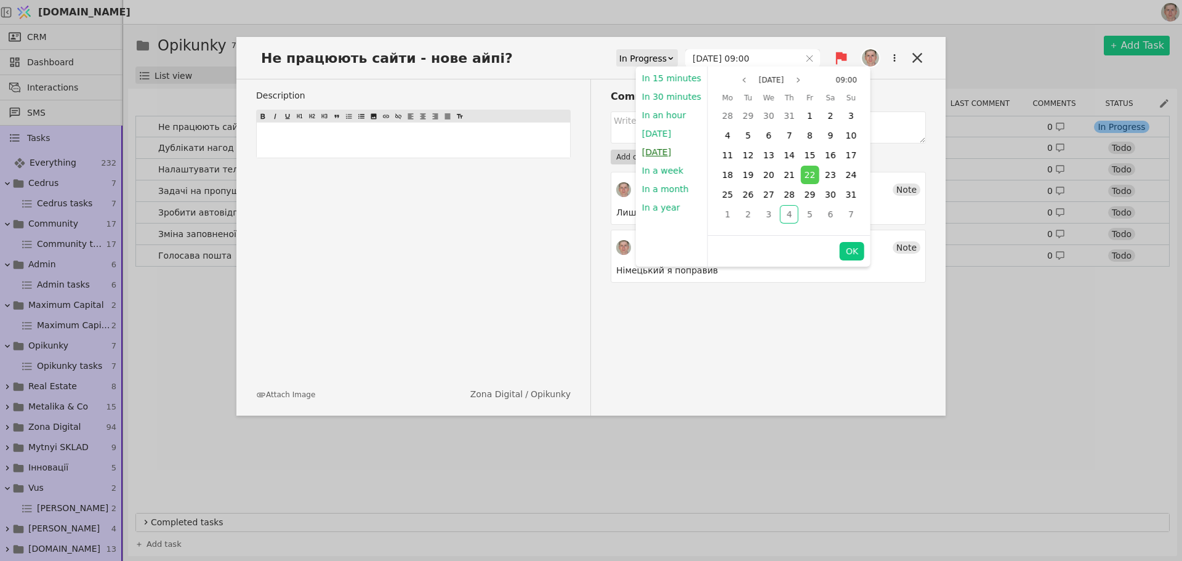
click at [664, 146] on button "[DATE]" at bounding box center [656, 152] width 41 height 18
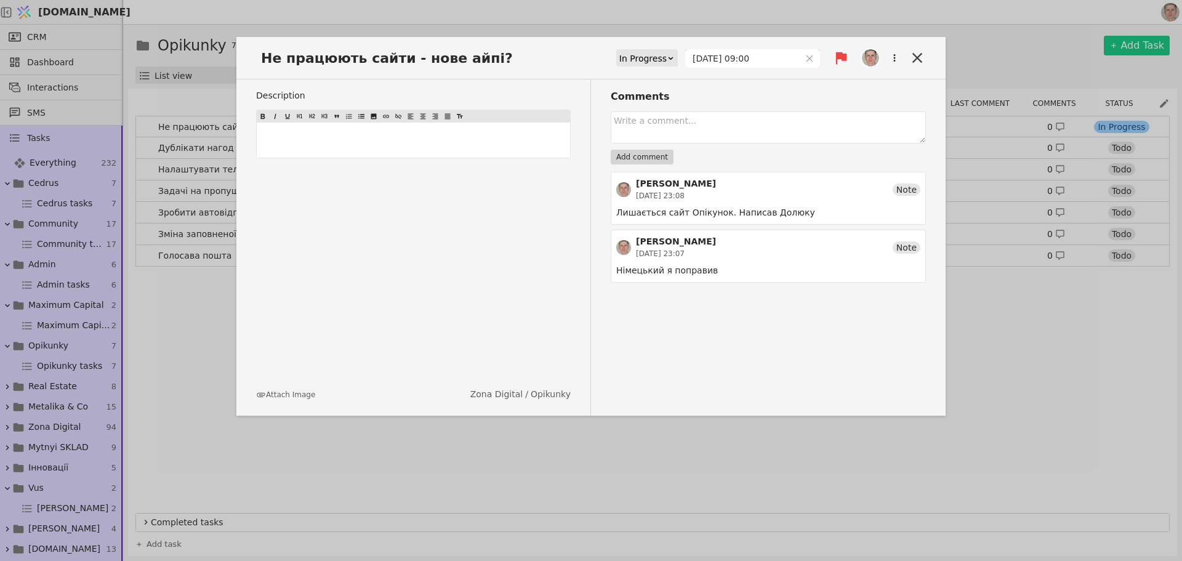
type input "[DATE] 09:00"
click at [914, 58] on icon at bounding box center [917, 57] width 17 height 17
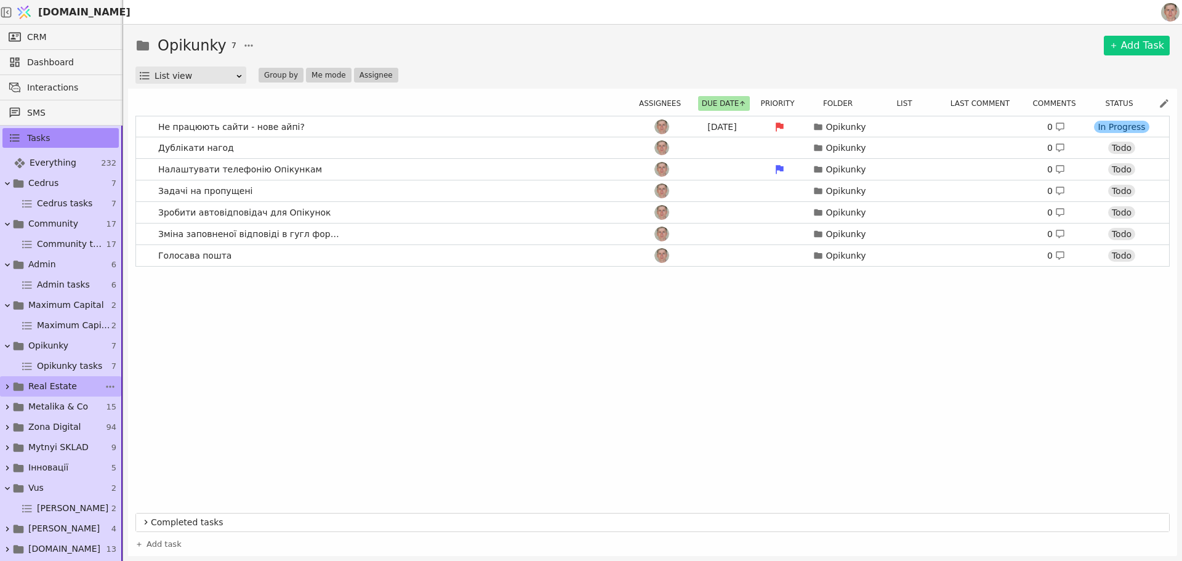
click at [71, 380] on link "Real Estate 8" at bounding box center [60, 386] width 121 height 20
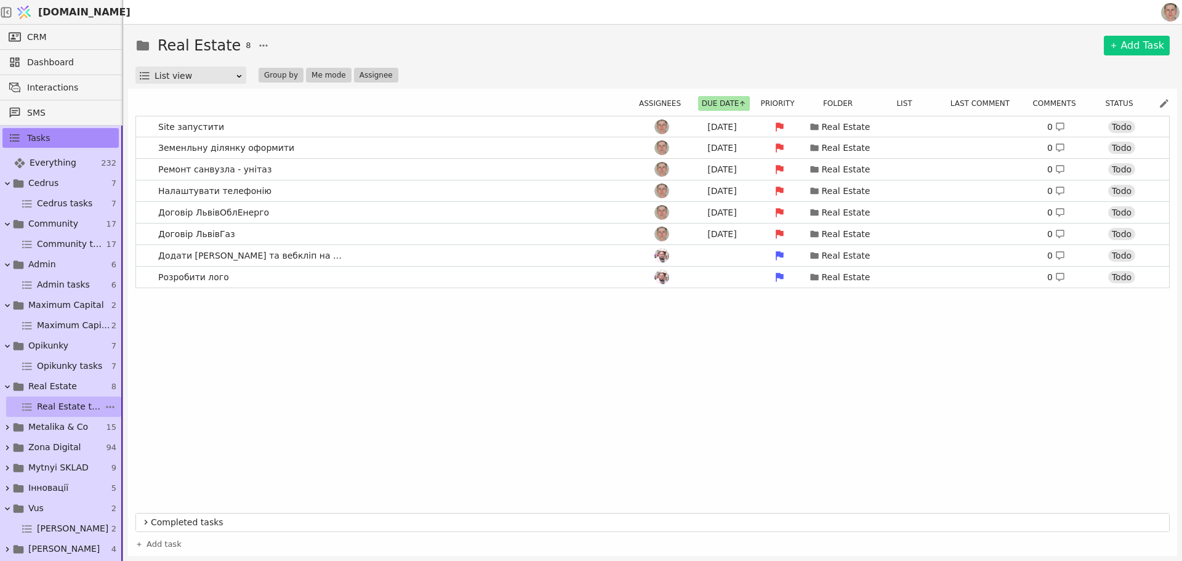
click at [57, 409] on span "Real Estate tasks" at bounding box center [70, 406] width 67 height 13
click at [54, 405] on span "Real Estate tasks" at bounding box center [70, 406] width 67 height 13
click at [301, 278] on link "Розробити лого Real Estate 0 Todo" at bounding box center [652, 277] width 1033 height 21
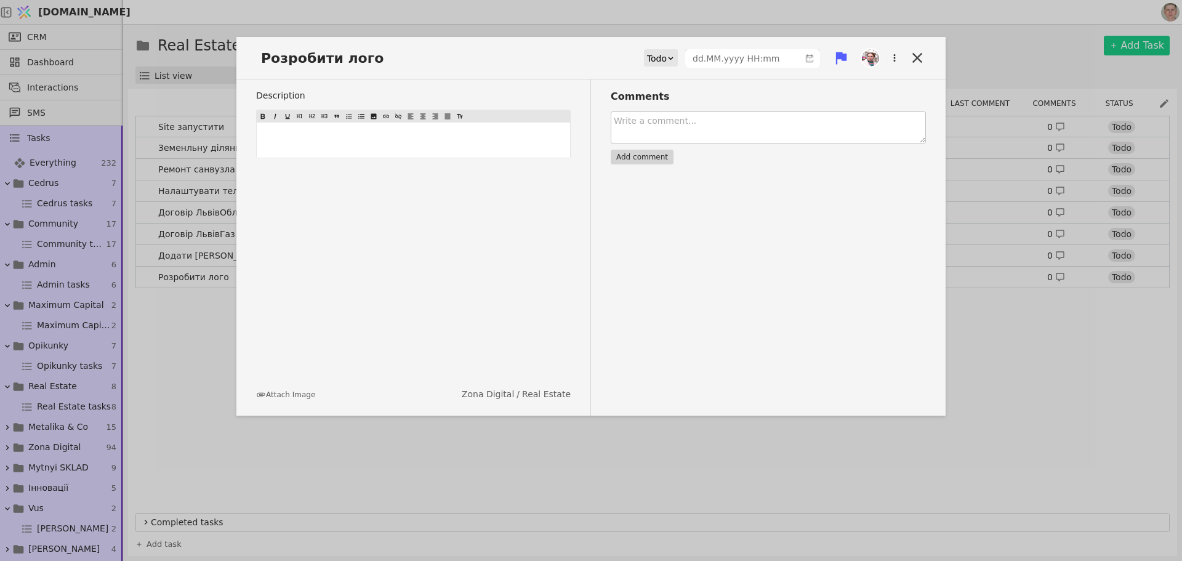
click at [720, 124] on textarea at bounding box center [768, 127] width 315 height 32
click at [915, 55] on icon at bounding box center [917, 57] width 17 height 17
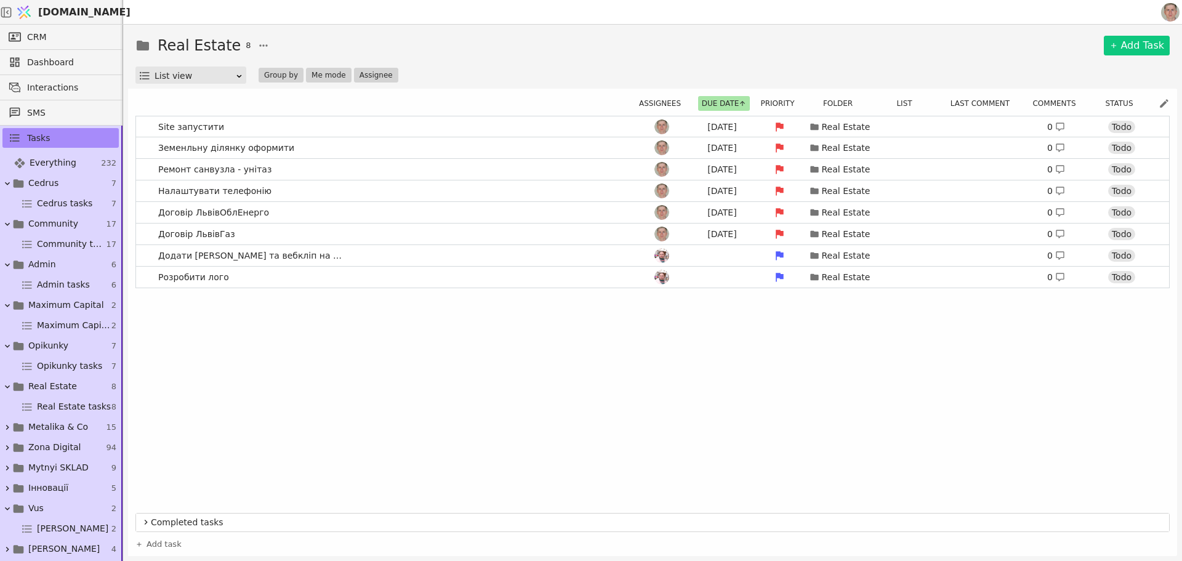
drag, startPoint x: 332, startPoint y: 294, endPoint x: 327, endPoint y: 299, distance: 7.0
click at [329, 297] on div "Site запустити [DATE] Real Estate 0 Todo Земенльну ділянку оформити [DATE] Real…" at bounding box center [652, 312] width 1034 height 392
click at [7, 382] on icon at bounding box center [7, 387] width 10 height 10
click at [9, 344] on icon at bounding box center [7, 346] width 10 height 10
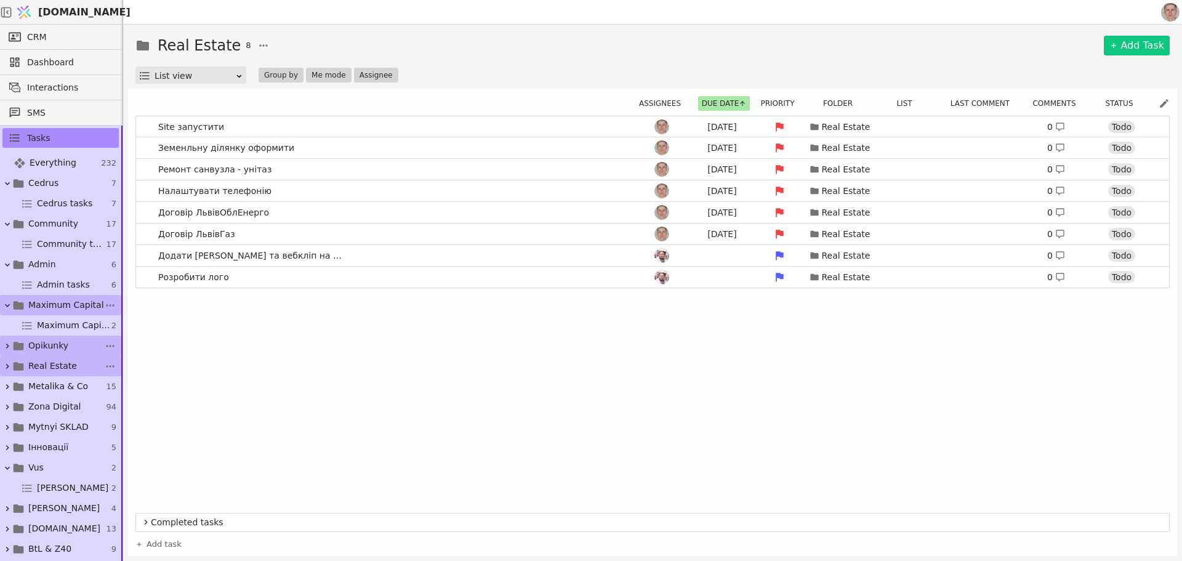
click at [6, 297] on link "Maximum Capital 2" at bounding box center [60, 305] width 121 height 20
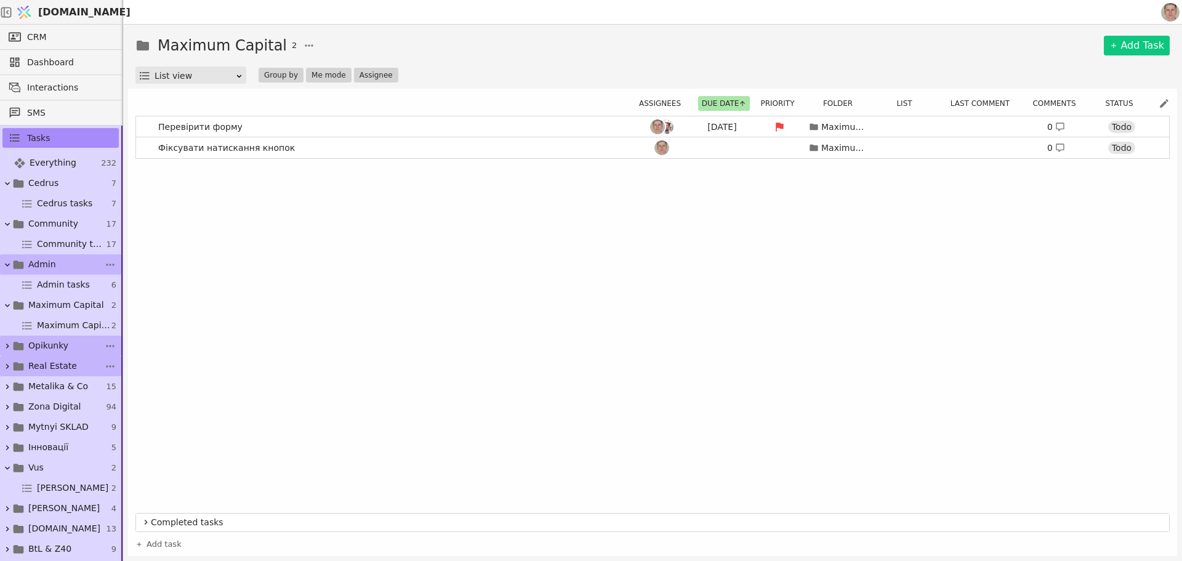
click at [7, 262] on icon at bounding box center [7, 265] width 10 height 10
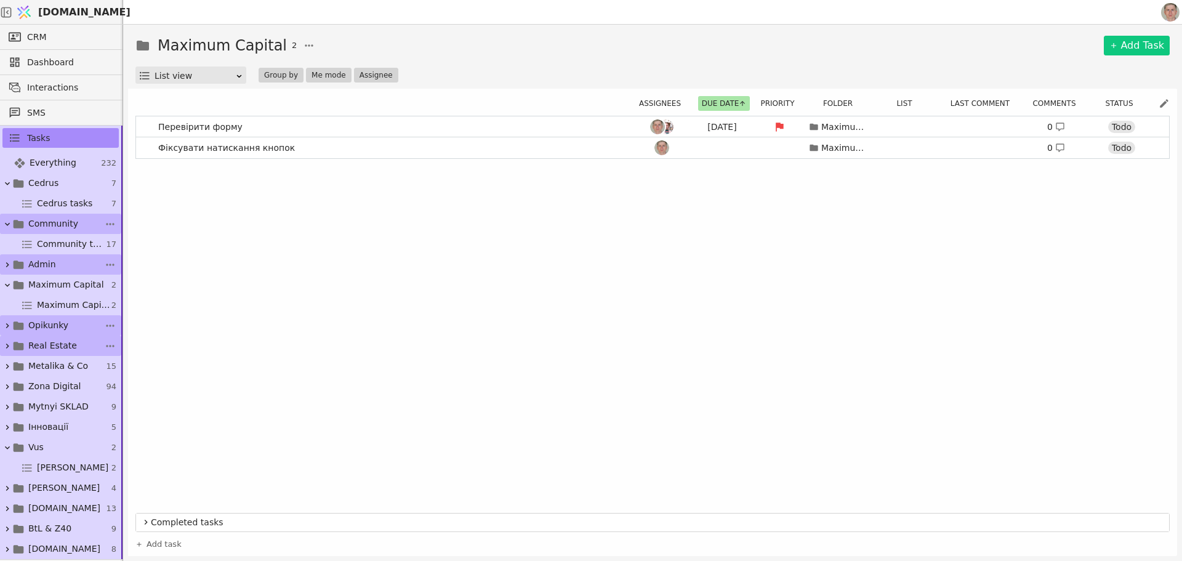
click at [9, 222] on icon at bounding box center [7, 224] width 10 height 10
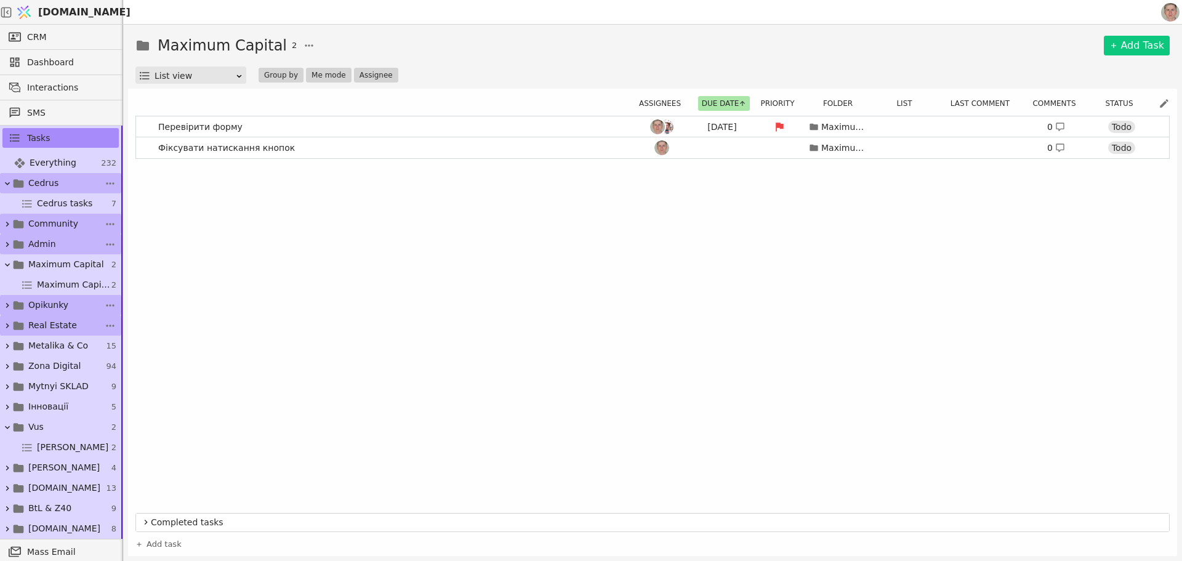
click at [7, 180] on icon at bounding box center [7, 184] width 10 height 10
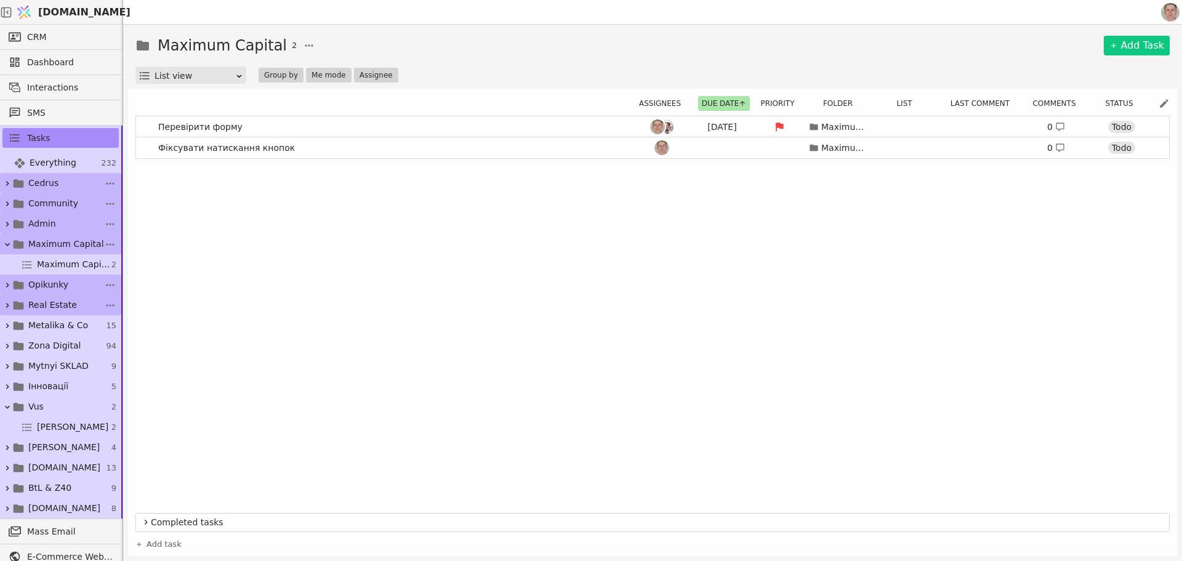
click at [9, 241] on icon at bounding box center [7, 244] width 10 height 10
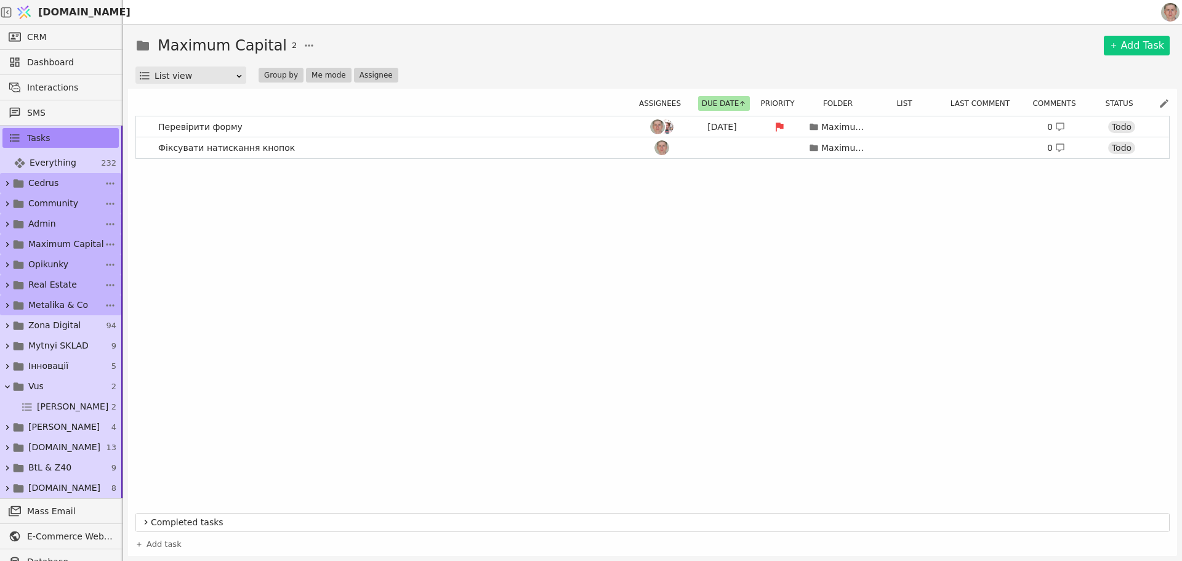
click at [64, 306] on span "Metalika & Co" at bounding box center [58, 305] width 60 height 13
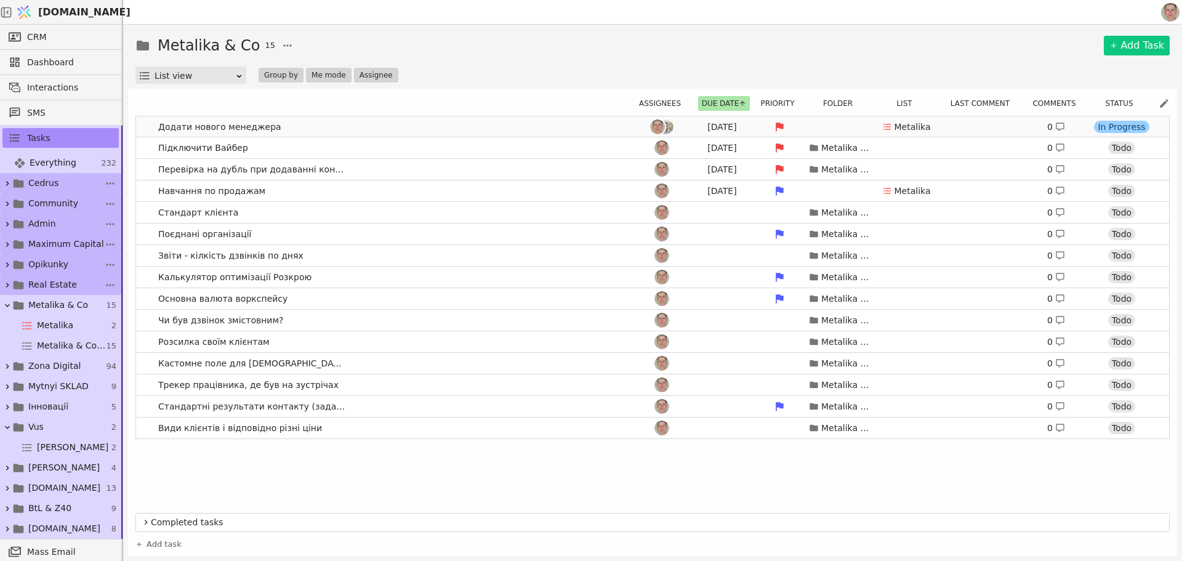
click at [368, 127] on link "Додати нового менеджера [DATE] Metalika 0 In Progress" at bounding box center [652, 126] width 1033 height 21
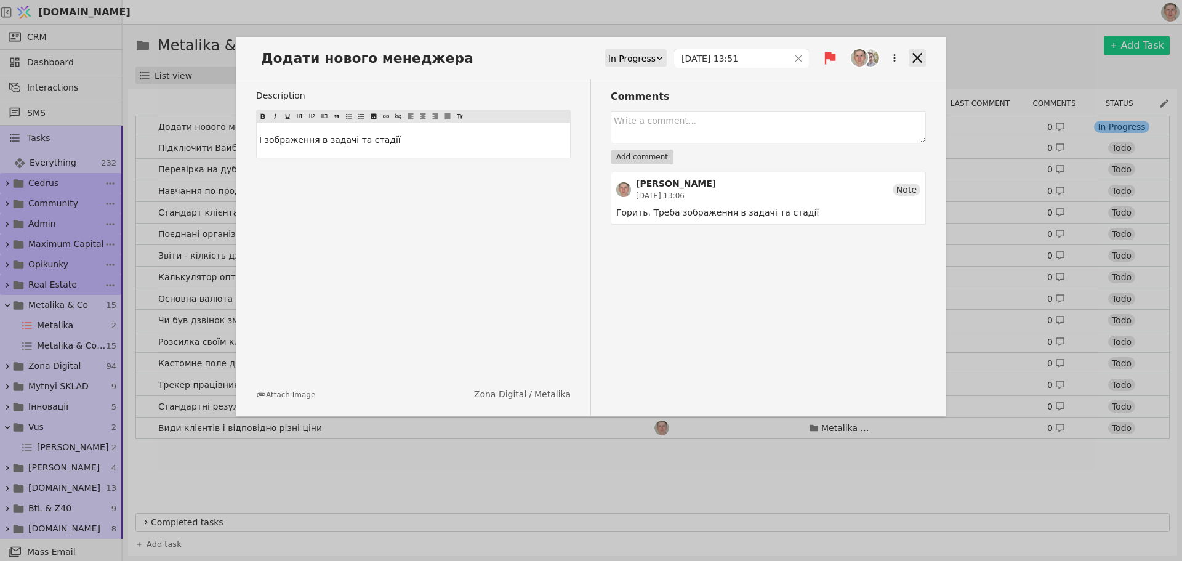
click at [919, 57] on icon at bounding box center [917, 57] width 17 height 17
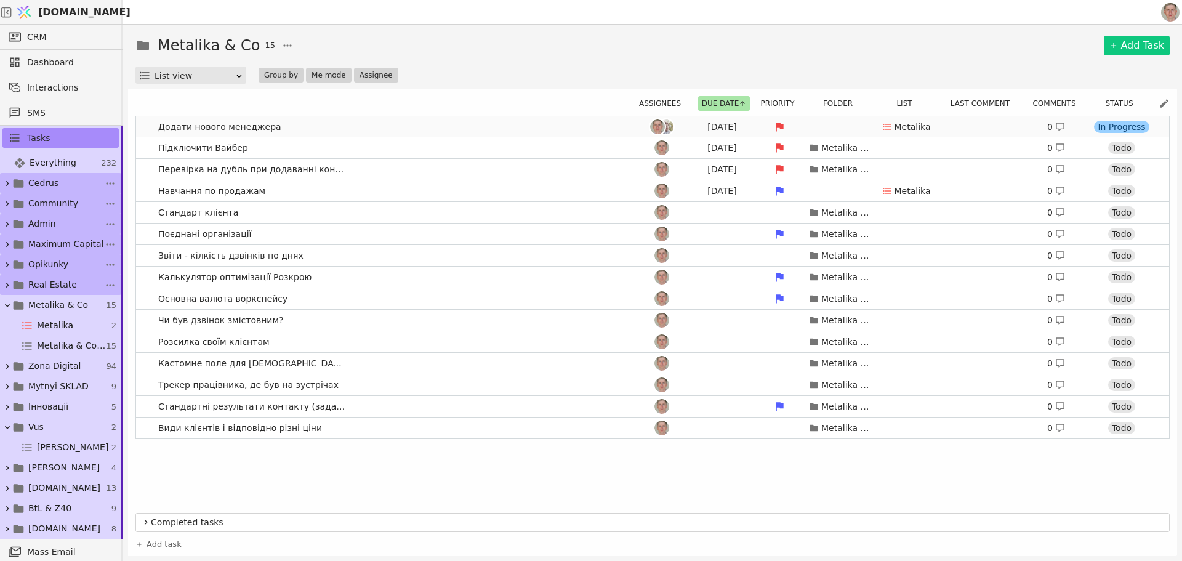
click at [423, 126] on link "Додати нового менеджера [DATE] Metalika 0 In Progress" at bounding box center [652, 126] width 1033 height 21
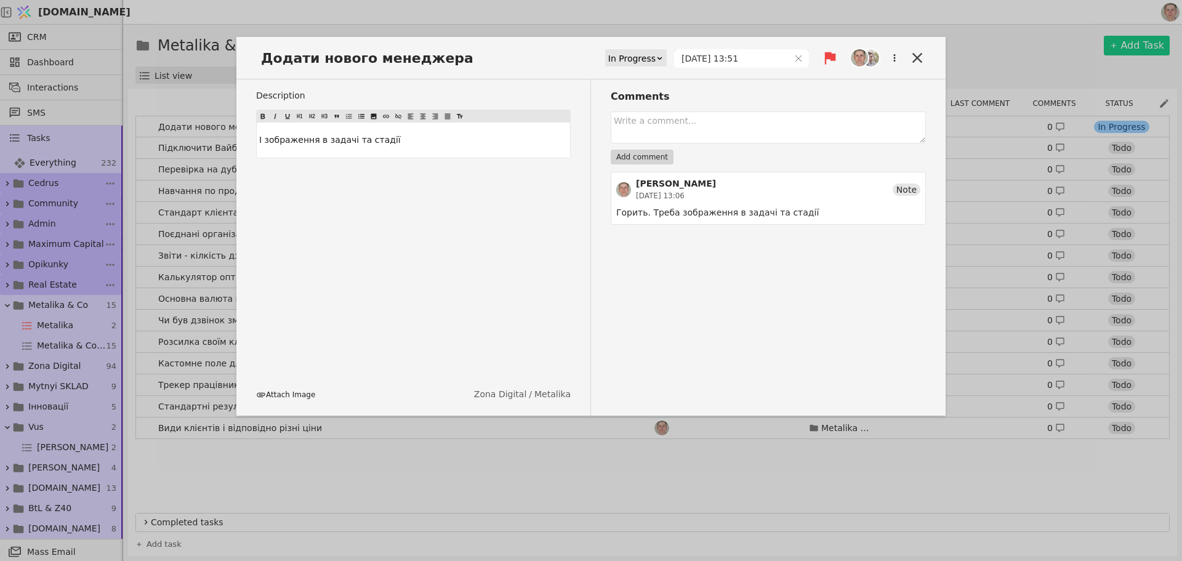
click at [294, 395] on button "Attach Image" at bounding box center [285, 394] width 59 height 11
click at [916, 59] on icon at bounding box center [917, 58] width 10 height 10
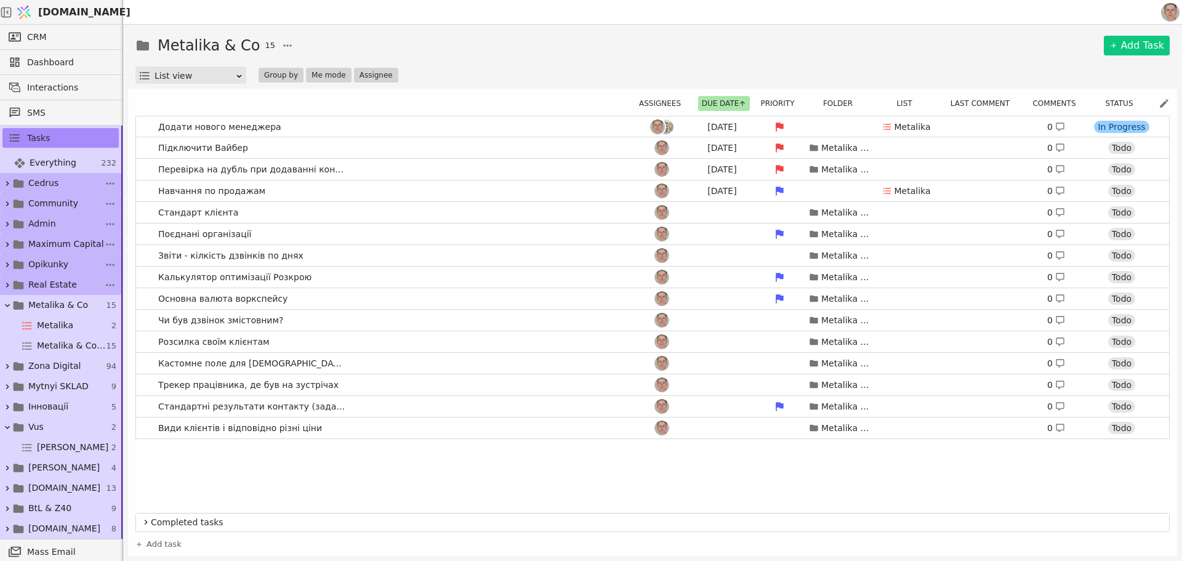
click at [1170, 9] on img at bounding box center [1170, 12] width 18 height 18
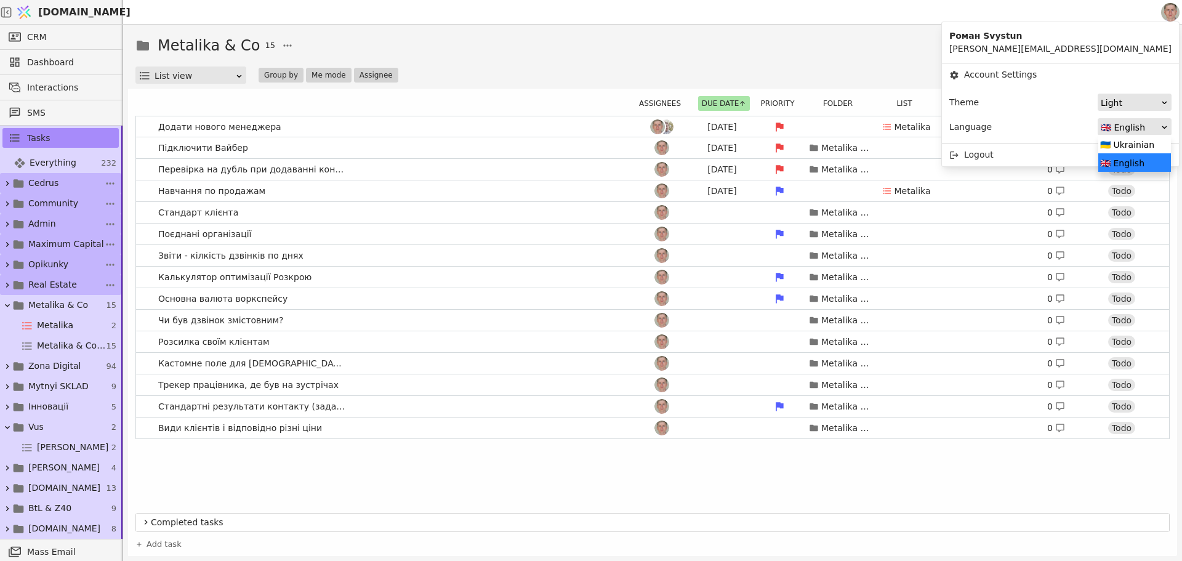
click at [1114, 123] on div "🇬🇧 English" at bounding box center [1131, 127] width 60 height 17
click at [1123, 140] on div "🇺🇦 Ukrainian" at bounding box center [1134, 144] width 73 height 18
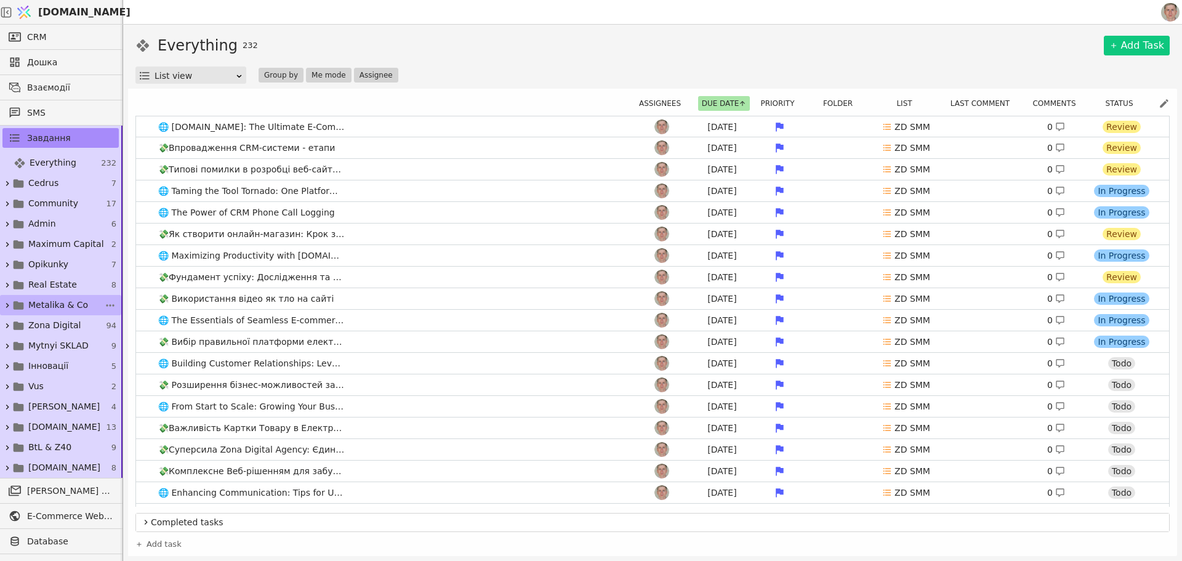
click at [63, 305] on span "Metalika & Co" at bounding box center [58, 305] width 60 height 13
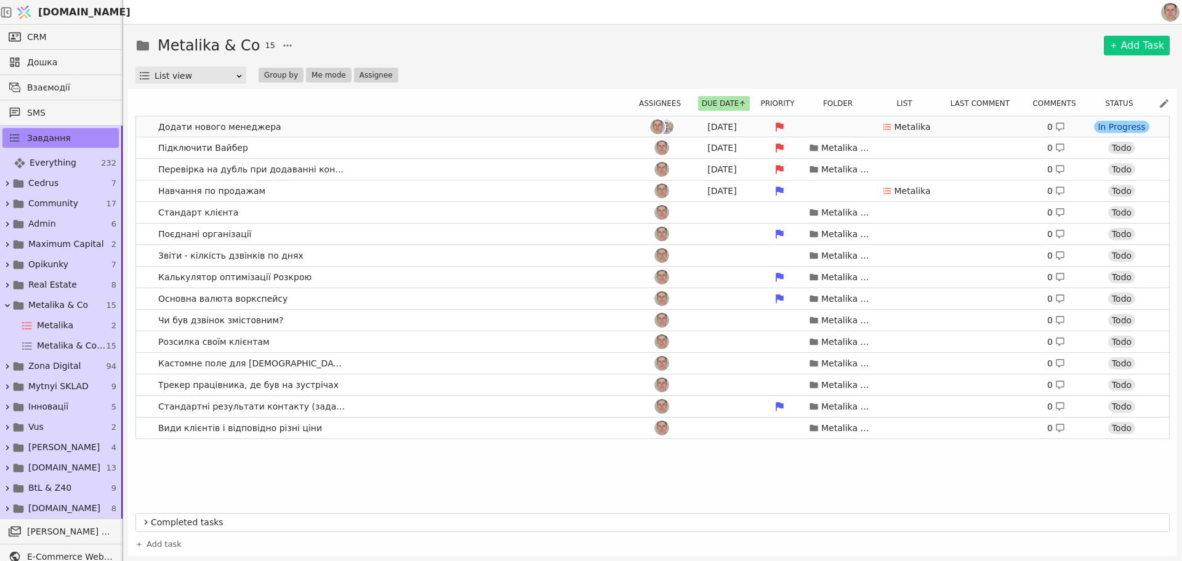
drag, startPoint x: 313, startPoint y: 131, endPoint x: 320, endPoint y: 129, distance: 7.0
click at [313, 131] on link "Додати нового менеджера [DATE] Metalika 0 In Progress" at bounding box center [652, 126] width 1033 height 21
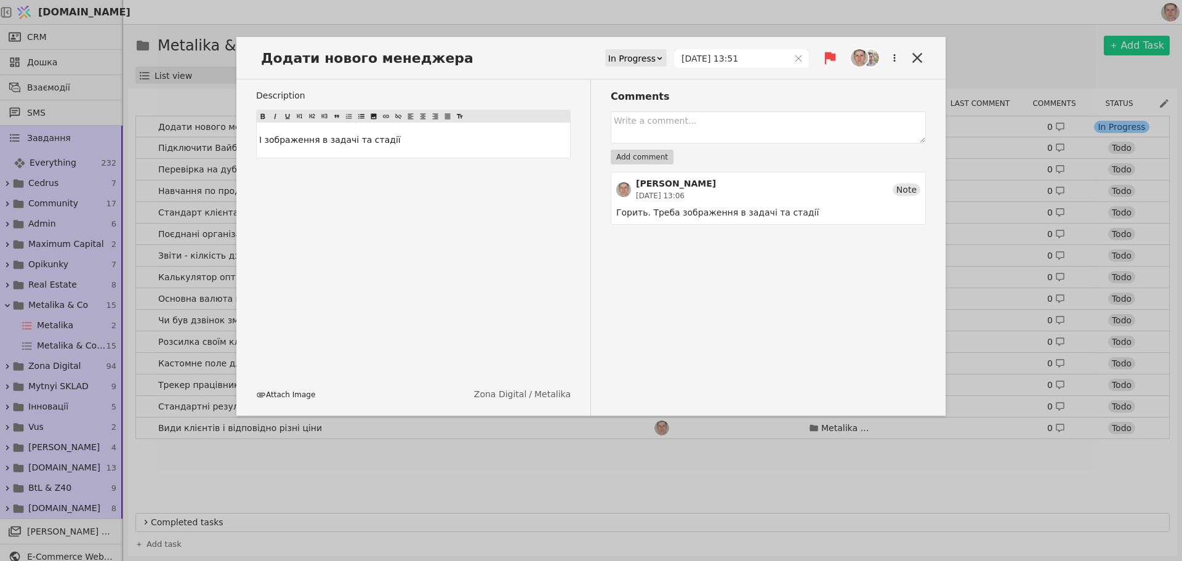
click at [283, 397] on button "Attach Image" at bounding box center [285, 394] width 59 height 11
click at [1109, 63] on div "Додати нового менеджера In Progress [DATE] 13:51 Description І зображення в зад…" at bounding box center [591, 280] width 1182 height 561
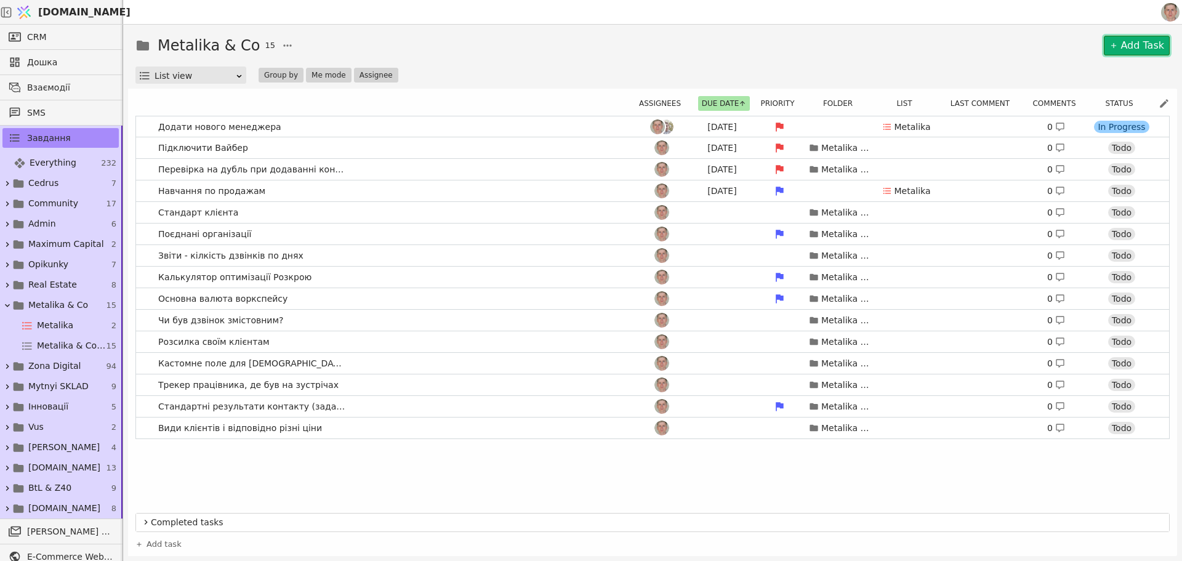
click at [1156, 49] on link "Add Task" at bounding box center [1137, 46] width 66 height 20
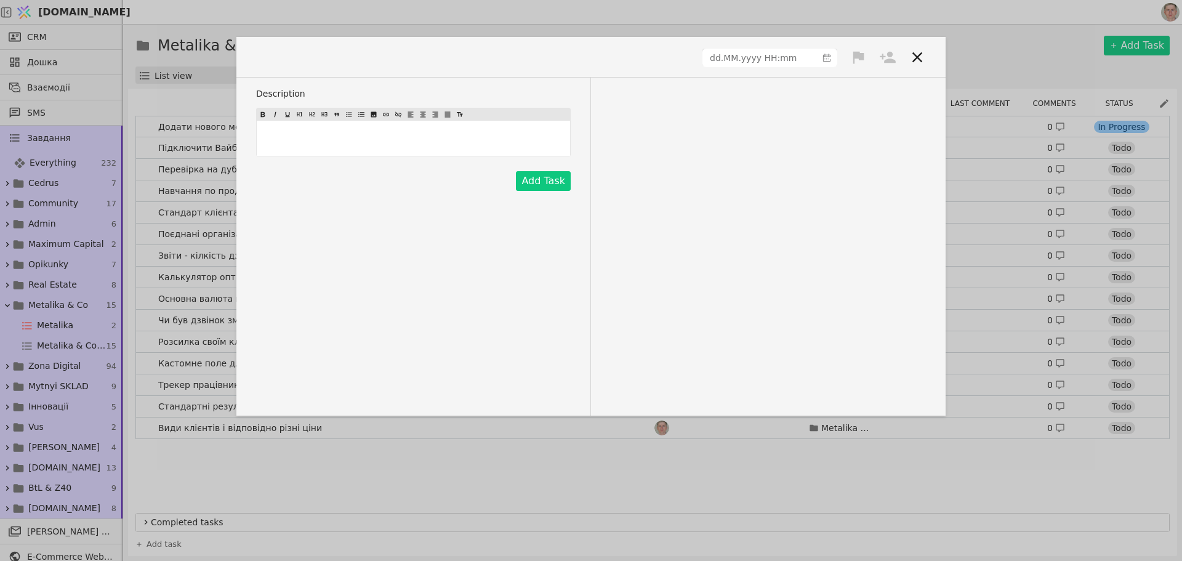
click at [920, 54] on icon at bounding box center [917, 57] width 10 height 10
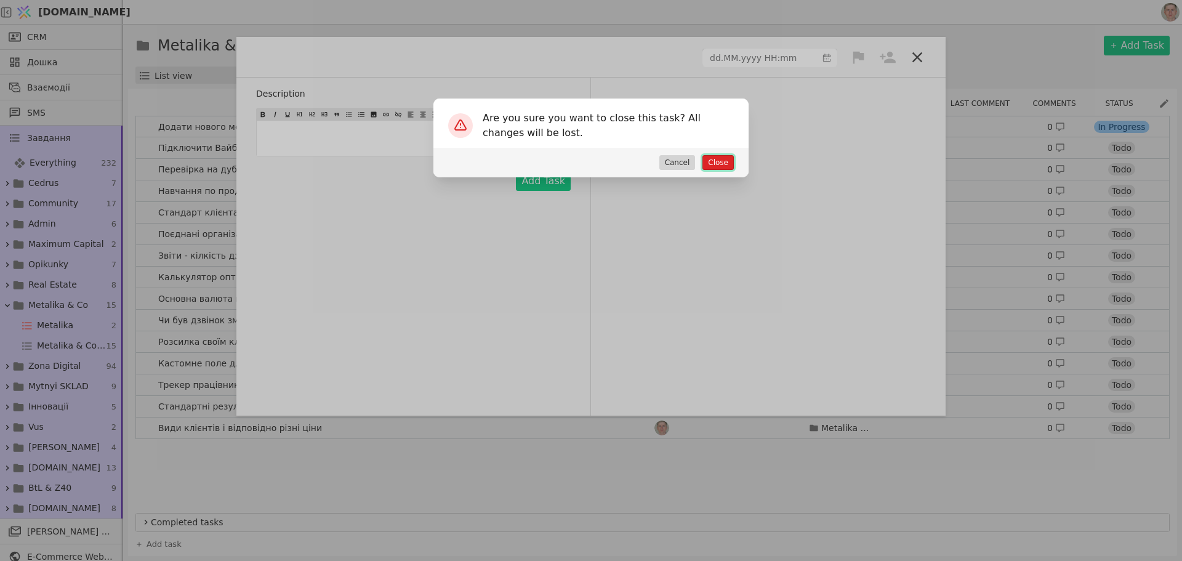
click at [720, 163] on button "Close" at bounding box center [717, 162] width 31 height 15
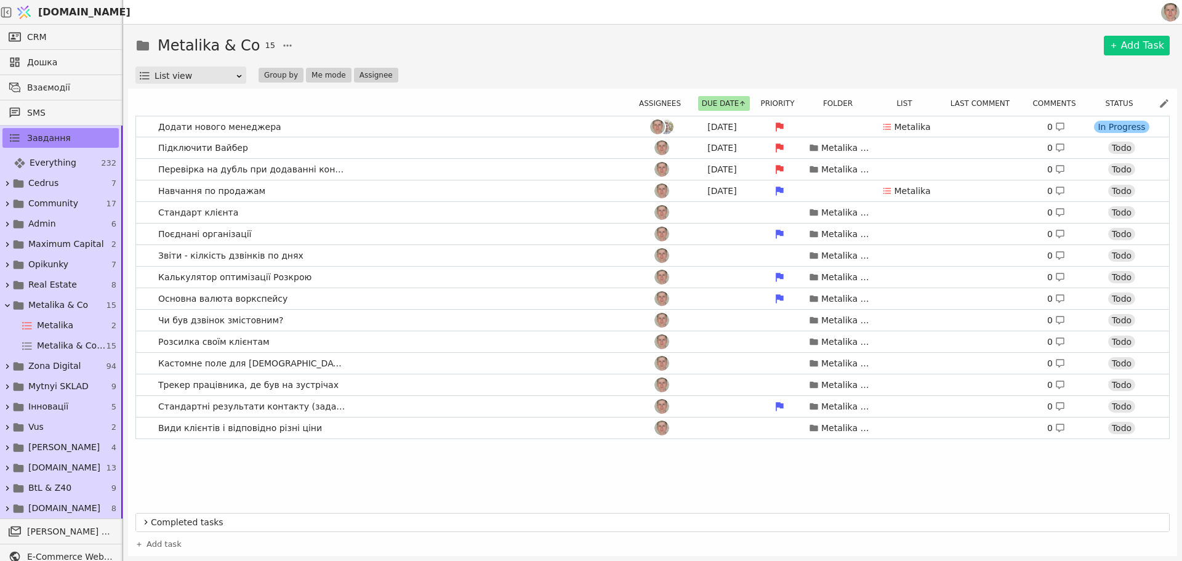
click at [1165, 12] on img at bounding box center [1170, 12] width 18 height 18
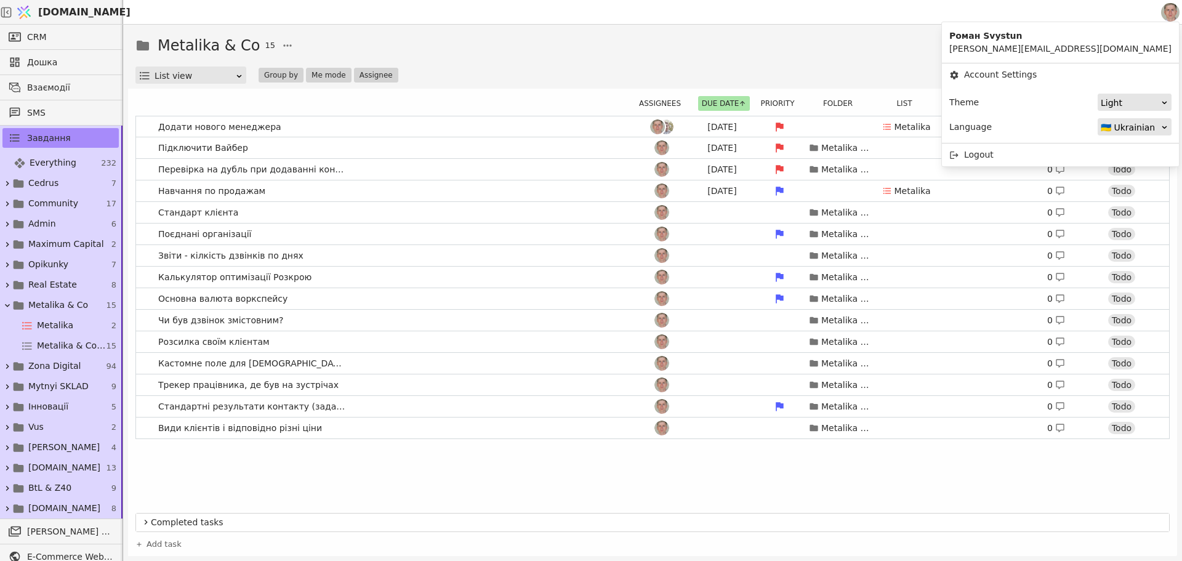
click at [1119, 126] on div "🇺🇦 Ukrainian" at bounding box center [1131, 127] width 60 height 17
click at [1118, 155] on div "🇬🇧 English" at bounding box center [1134, 162] width 73 height 18
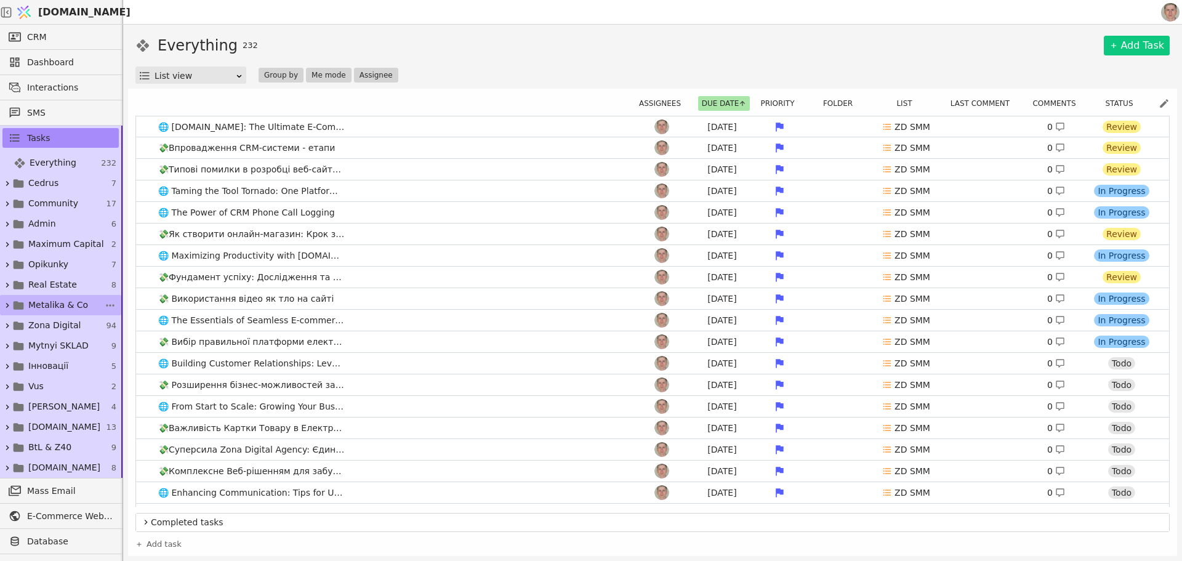
click at [65, 303] on span "Metalika & Co" at bounding box center [58, 305] width 60 height 13
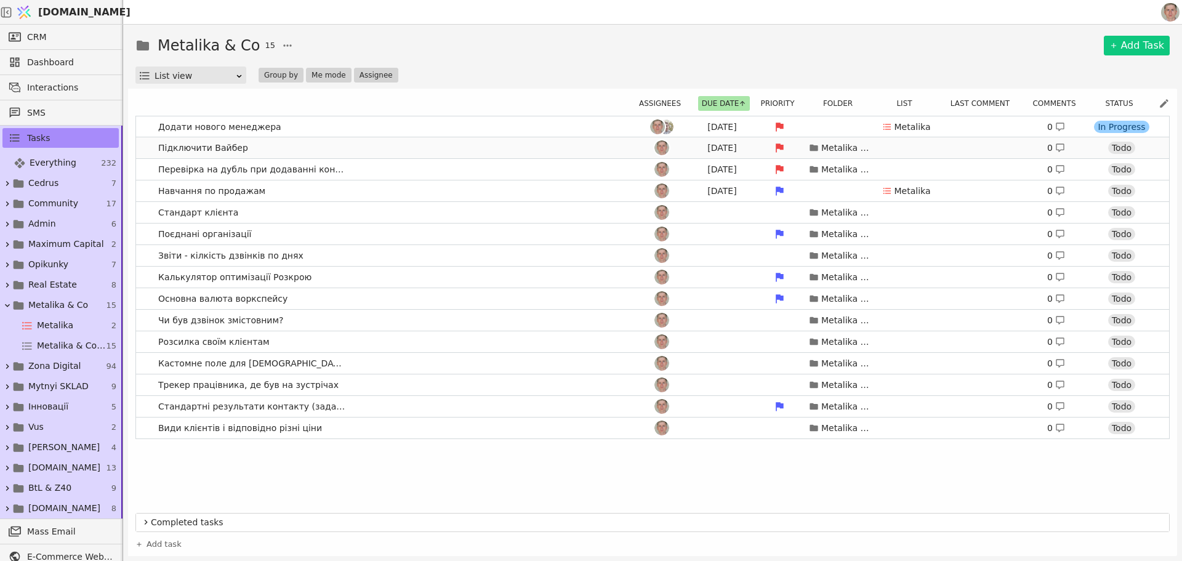
click at [409, 148] on link "Підключити [PERSON_NAME] [DATE] Metalika & Co 0 Todo" at bounding box center [652, 147] width 1033 height 21
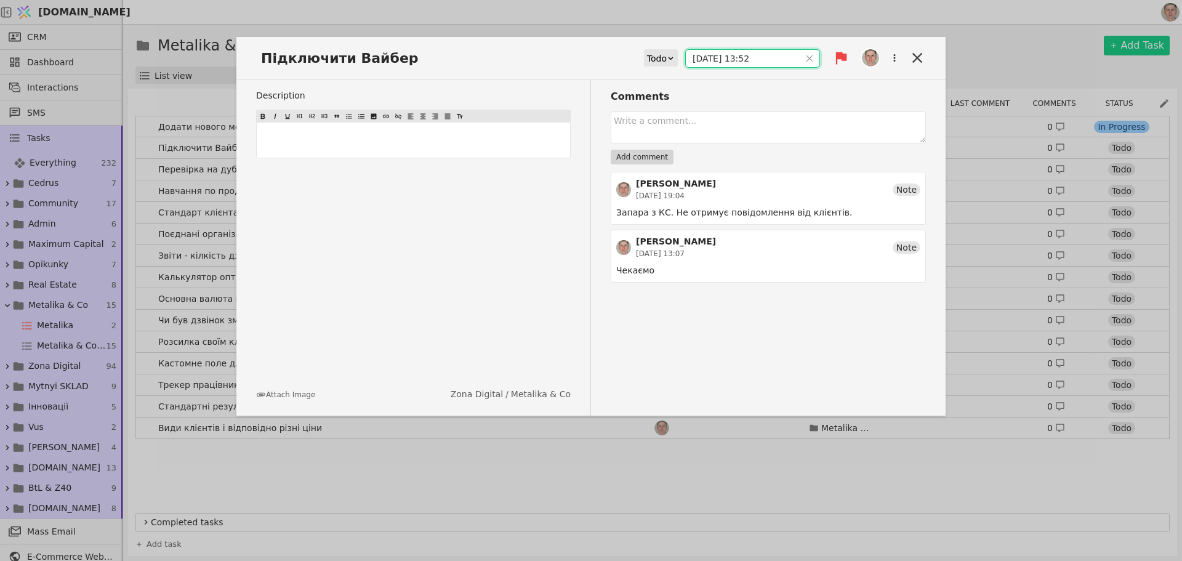
click at [732, 50] on input "[DATE] 13:52" at bounding box center [743, 58] width 114 height 17
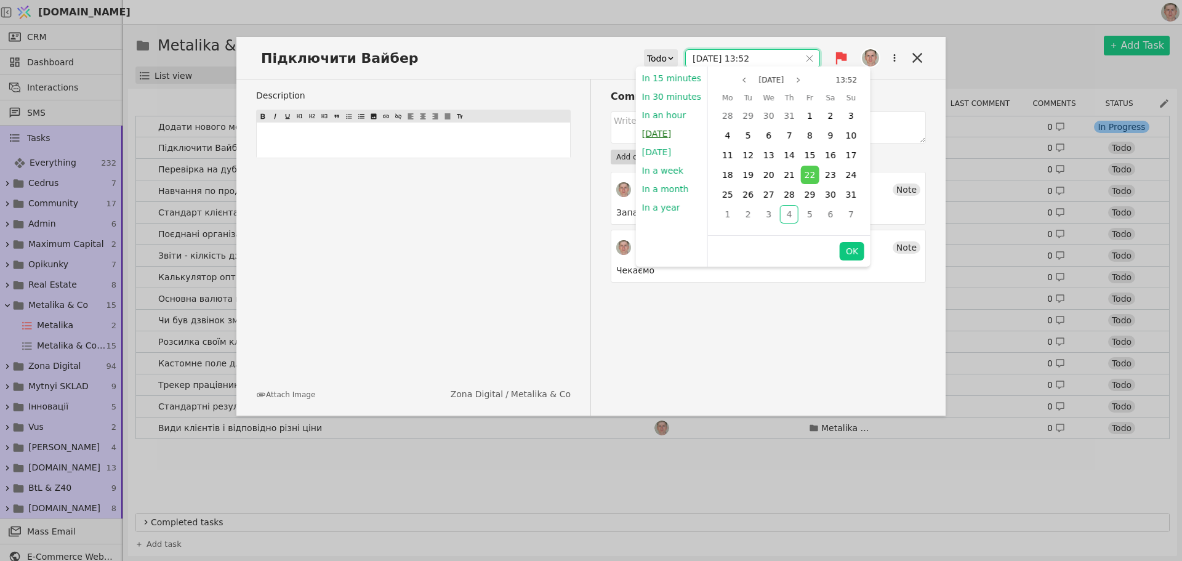
click at [662, 133] on button "[DATE]" at bounding box center [656, 133] width 41 height 18
click at [845, 251] on div "[PERSON_NAME] [DATE] 13:07 Note" at bounding box center [768, 247] width 304 height 24
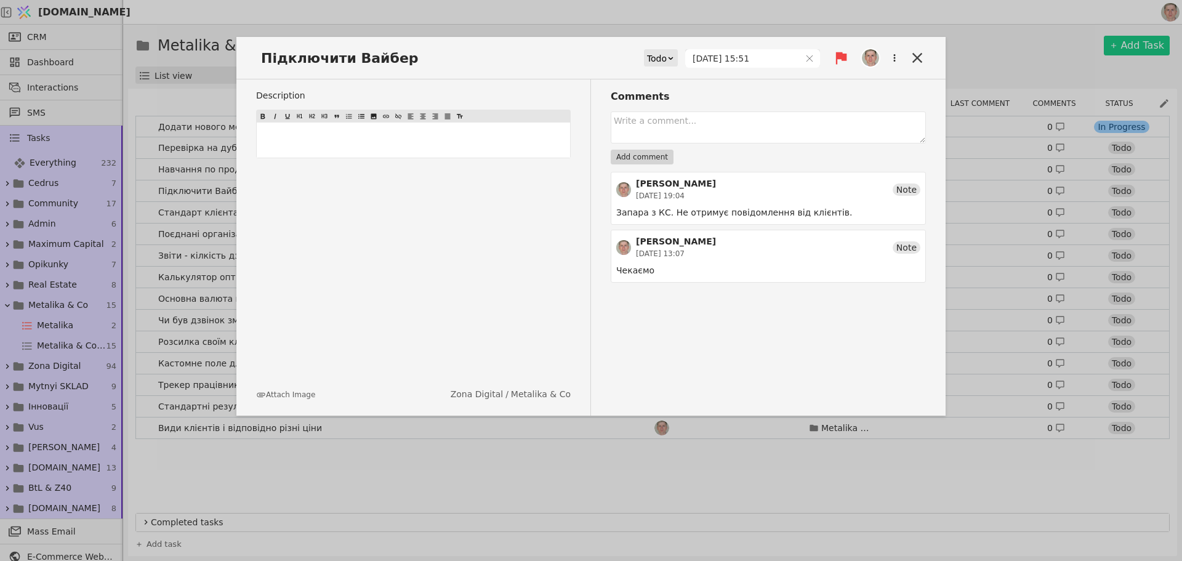
type input "[DATE] 15:51"
click at [912, 55] on icon at bounding box center [917, 57] width 17 height 17
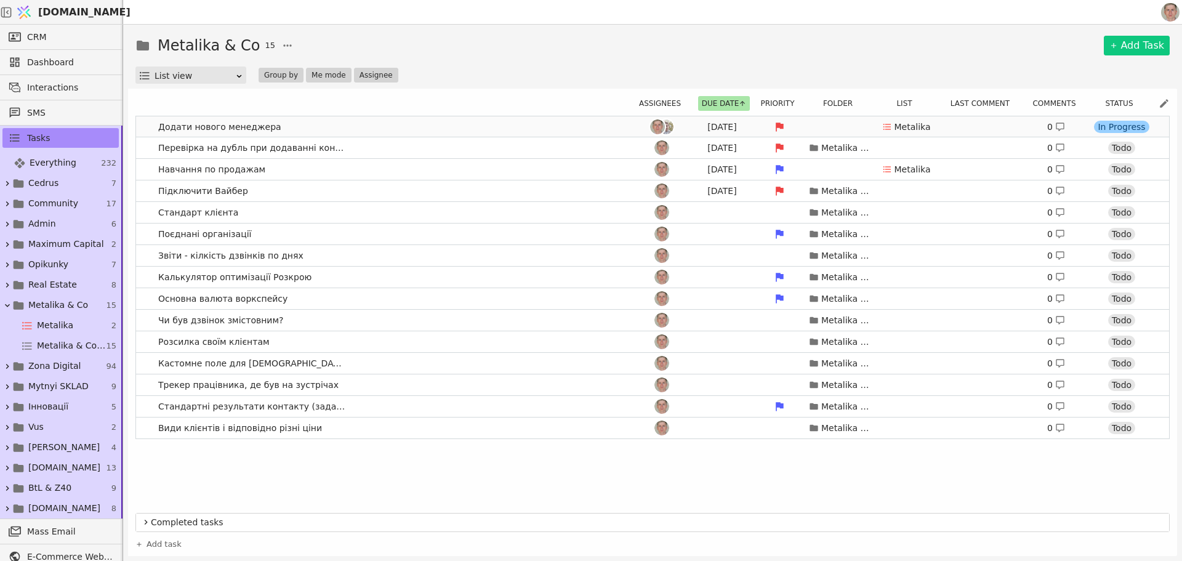
click at [457, 127] on link "Додати нового менеджера [DATE] Metalika 0 In Progress" at bounding box center [652, 126] width 1033 height 21
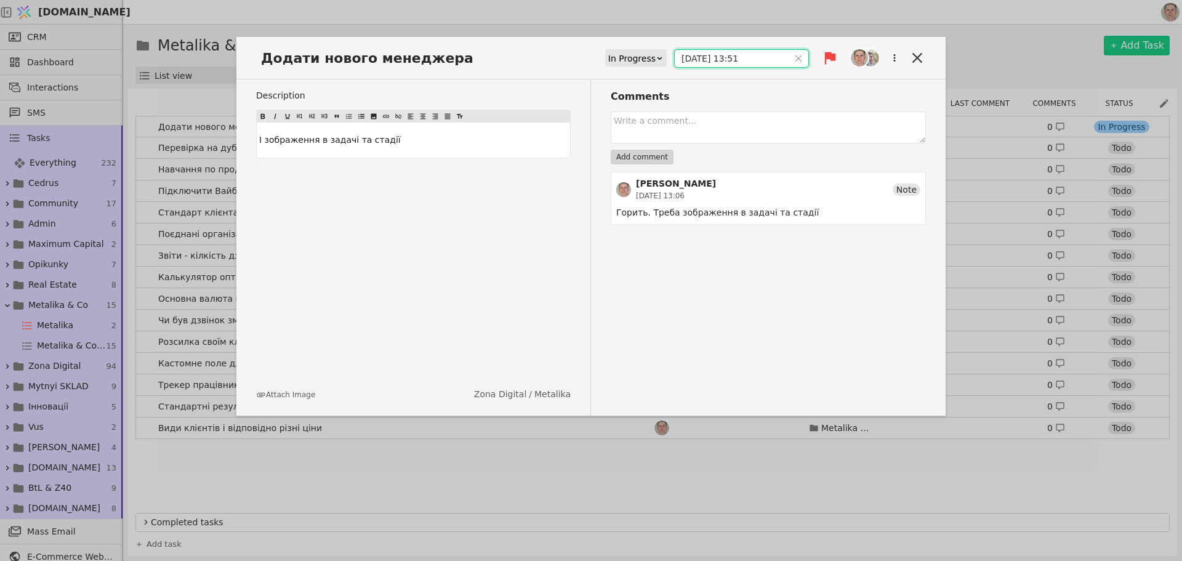
click at [717, 52] on input "[DATE] 13:51" at bounding box center [732, 58] width 114 height 17
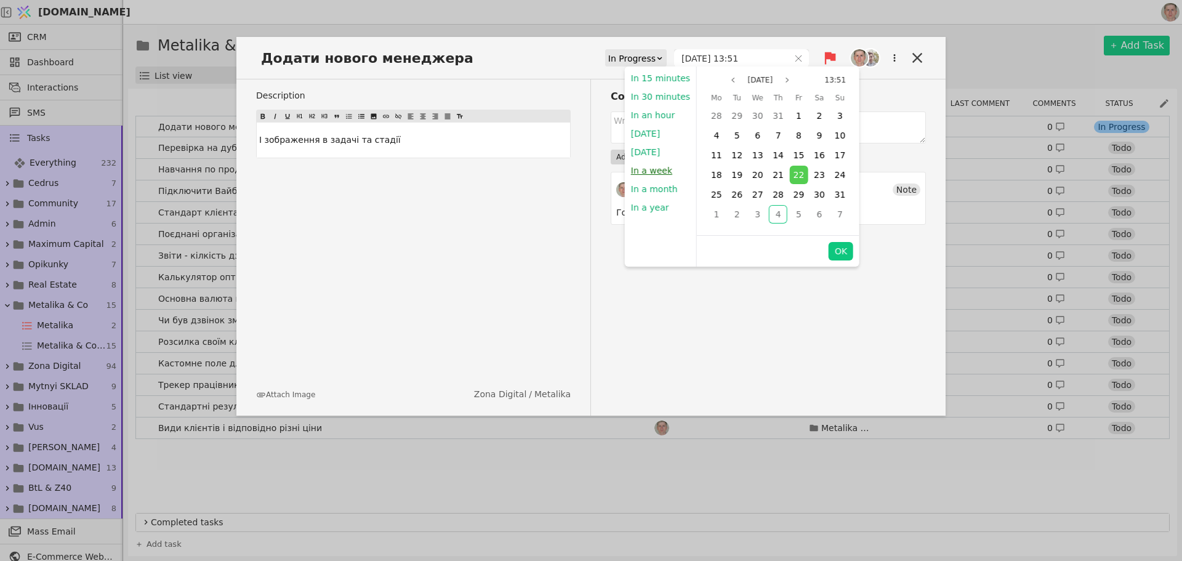
click at [649, 169] on button "In a week" at bounding box center [652, 170] width 54 height 18
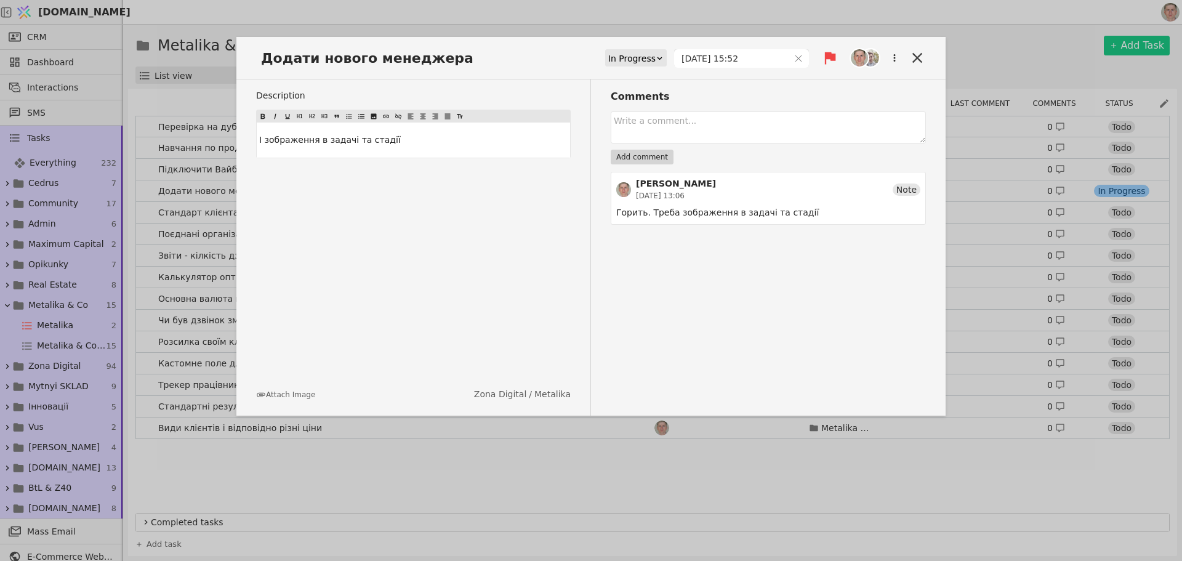
type input "[DATE] 15:52"
click at [830, 55] on icon at bounding box center [830, 58] width 11 height 12
click at [801, 97] on div "Medium" at bounding box center [788, 101] width 123 height 20
click at [917, 56] on icon at bounding box center [917, 57] width 17 height 17
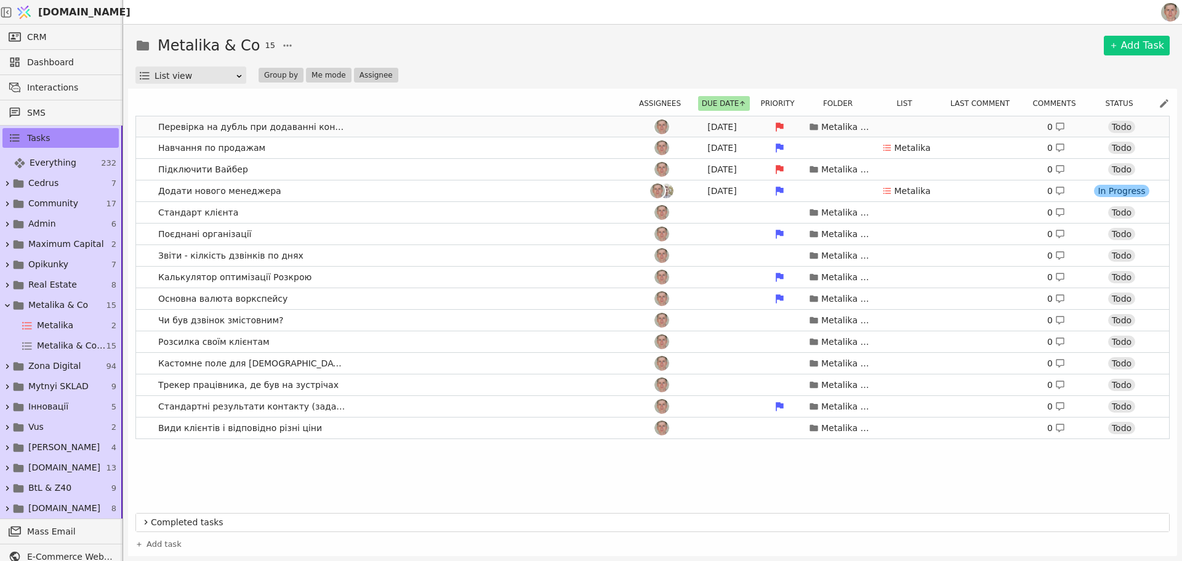
drag, startPoint x: 406, startPoint y: 149, endPoint x: 428, endPoint y: 136, distance: 25.7
click at [406, 149] on link "Навчання по продажам [DEMOGRAPHIC_DATA] Metalika 0 Todo" at bounding box center [652, 147] width 1033 height 21
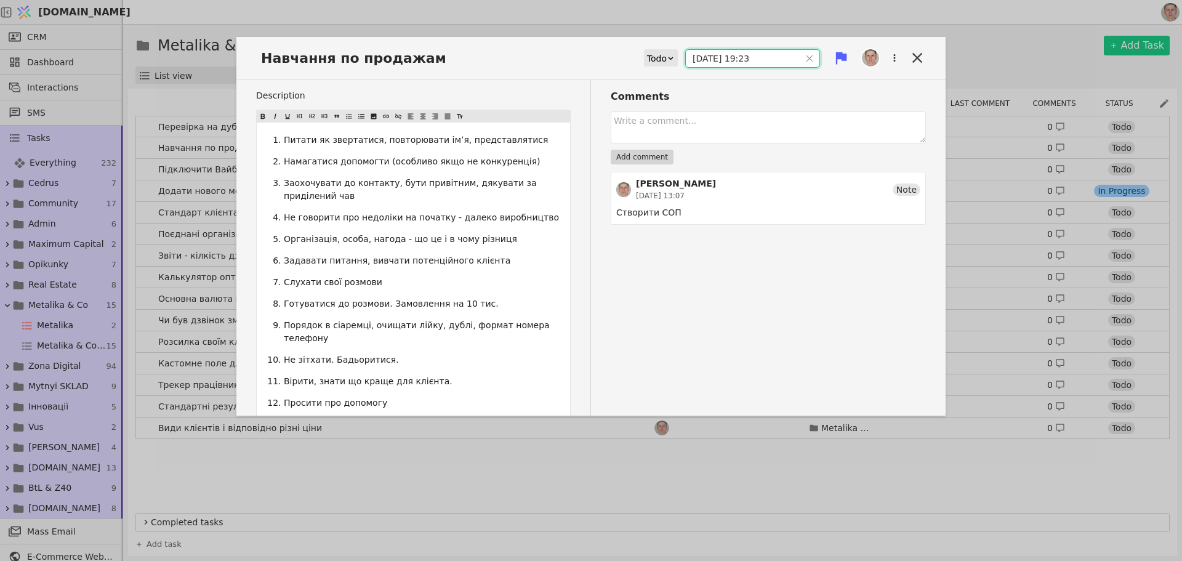
click at [723, 55] on input "[DATE] 19:23" at bounding box center [743, 58] width 114 height 17
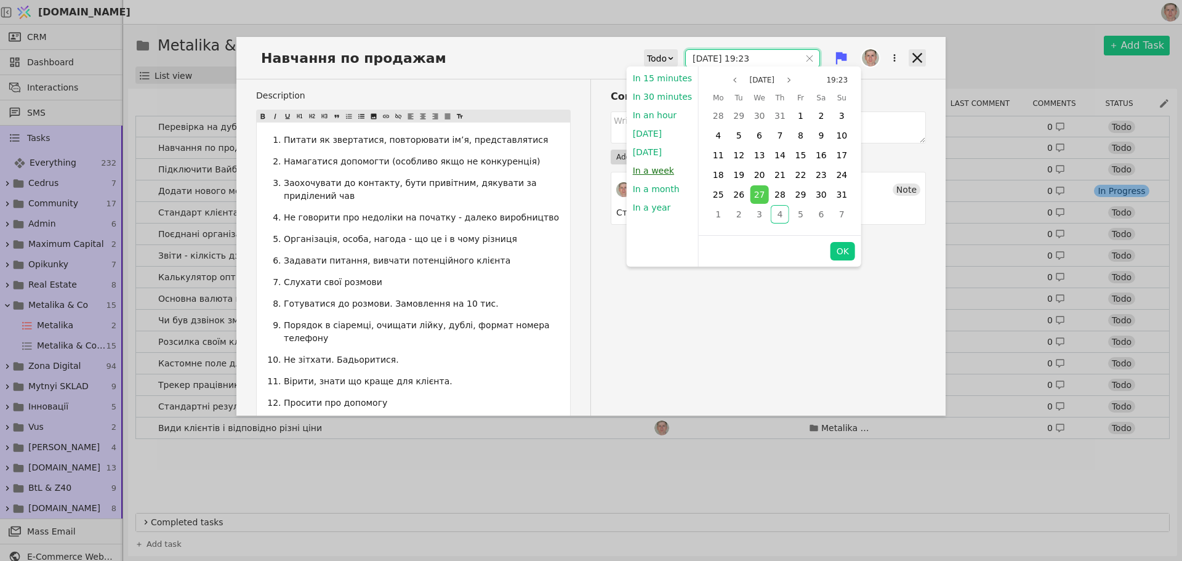
click at [657, 168] on button "In a week" at bounding box center [654, 170] width 54 height 18
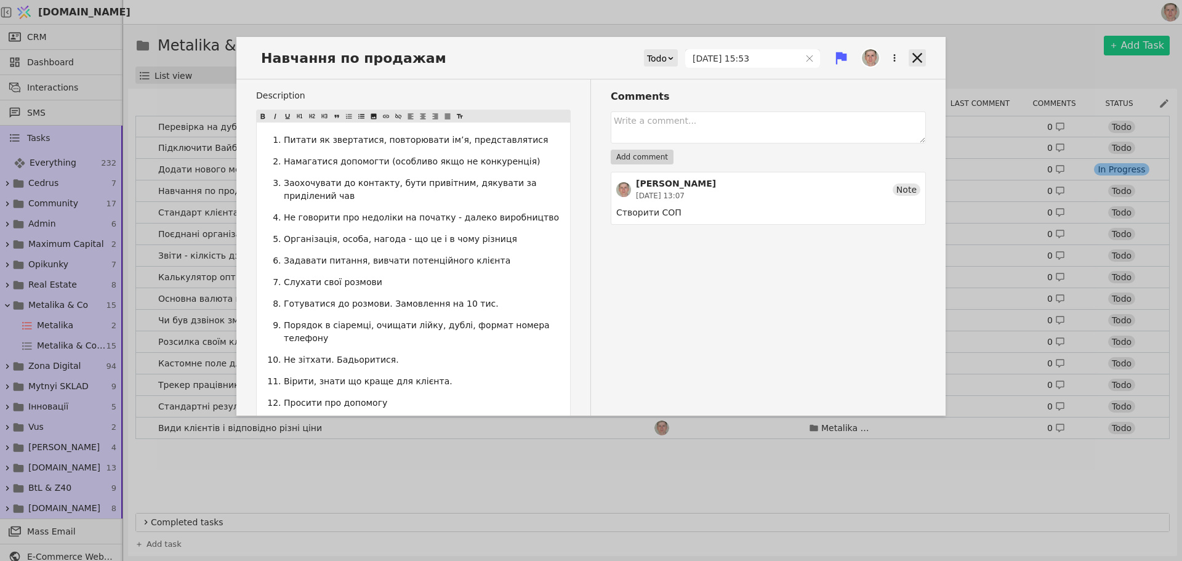
type input "[DATE] 15:53"
click at [909, 56] on icon at bounding box center [917, 57] width 17 height 17
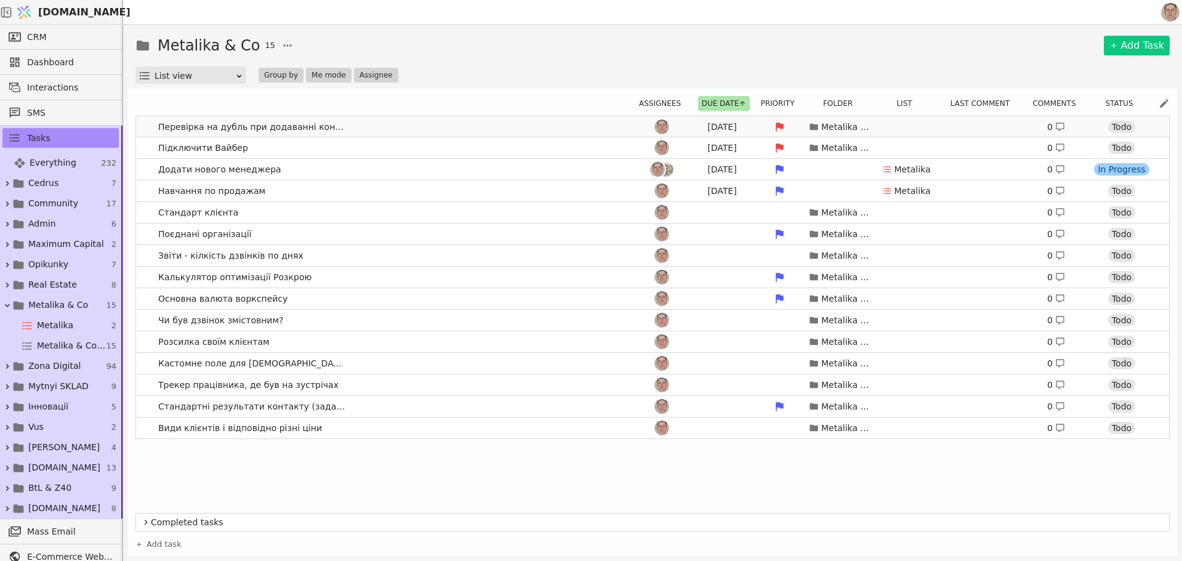
click at [374, 127] on link "Перевірка на дубль при додаванні контакту [DATE] Metalika & Co 0 Todo" at bounding box center [652, 126] width 1033 height 21
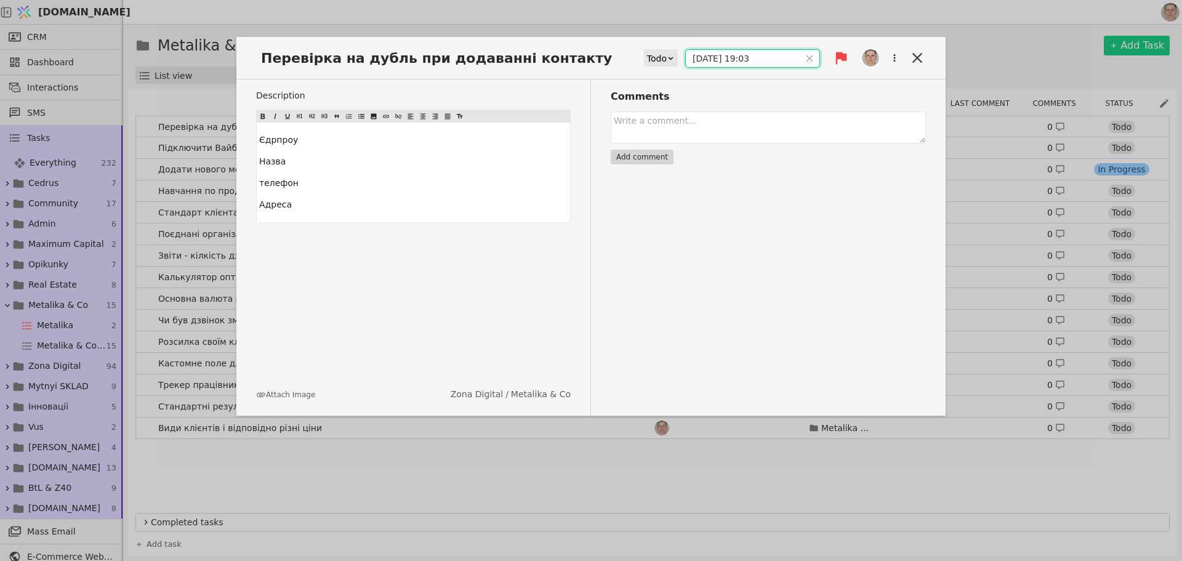
click at [745, 56] on input "[DATE] 19:03" at bounding box center [743, 58] width 114 height 17
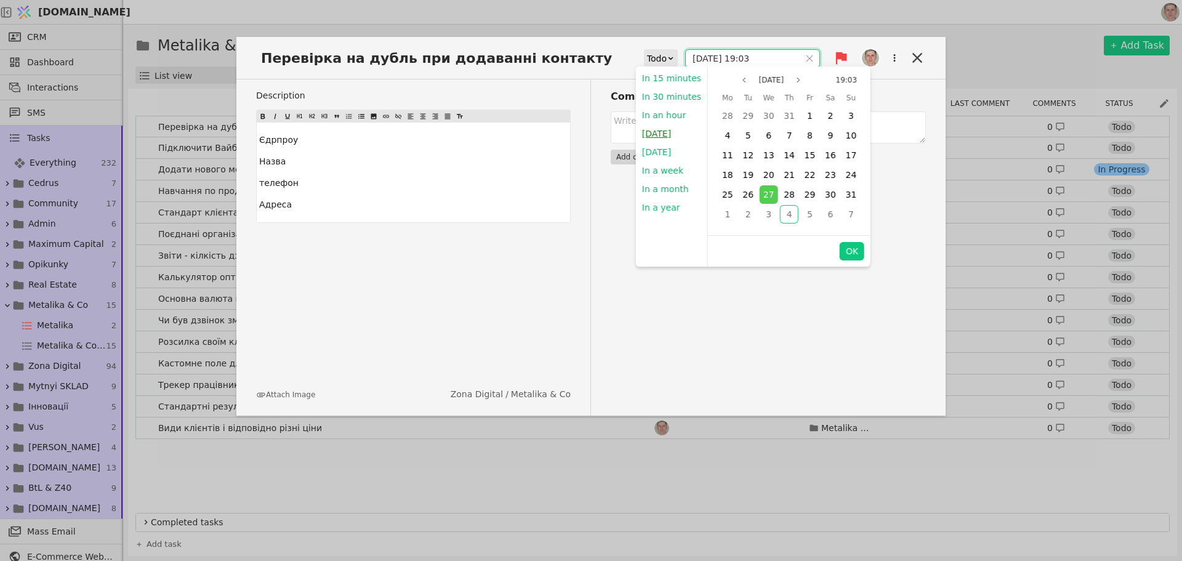
click at [658, 134] on button "[DATE]" at bounding box center [656, 133] width 41 height 18
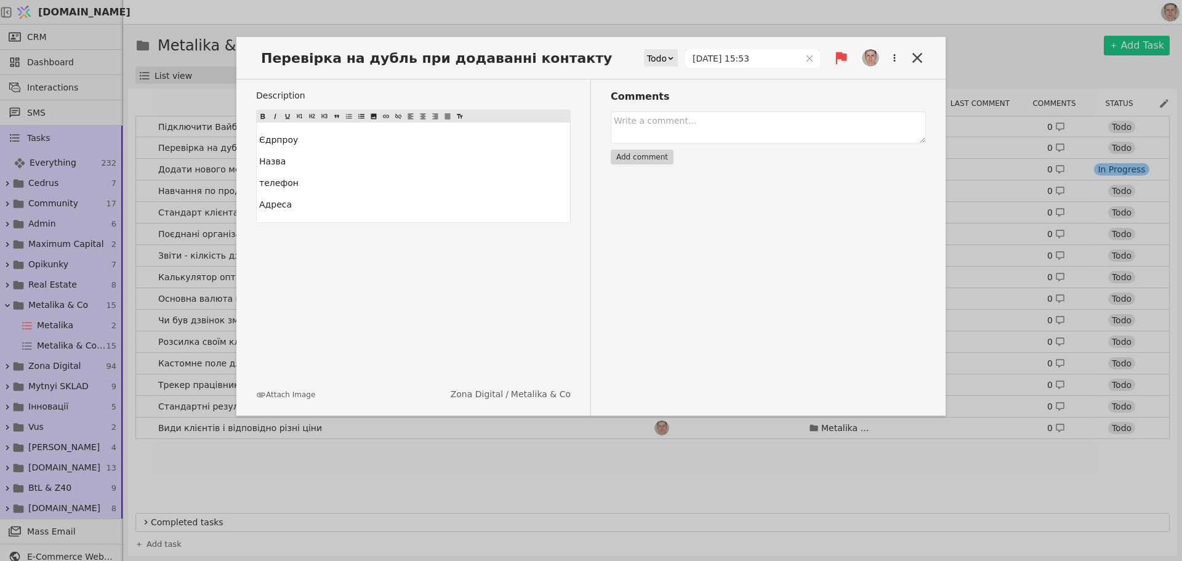
click at [846, 249] on div "Comments Add comment" at bounding box center [758, 247] width 335 height 336
type input "[DATE] 15:53"
click at [922, 58] on icon at bounding box center [917, 57] width 17 height 17
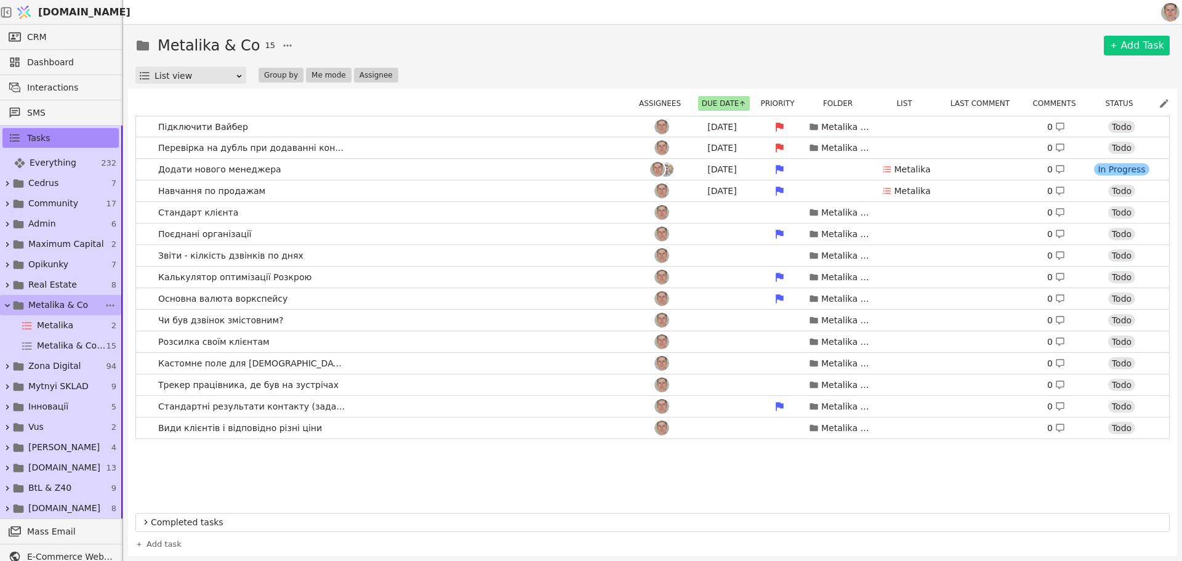
click at [8, 305] on icon at bounding box center [7, 305] width 10 height 10
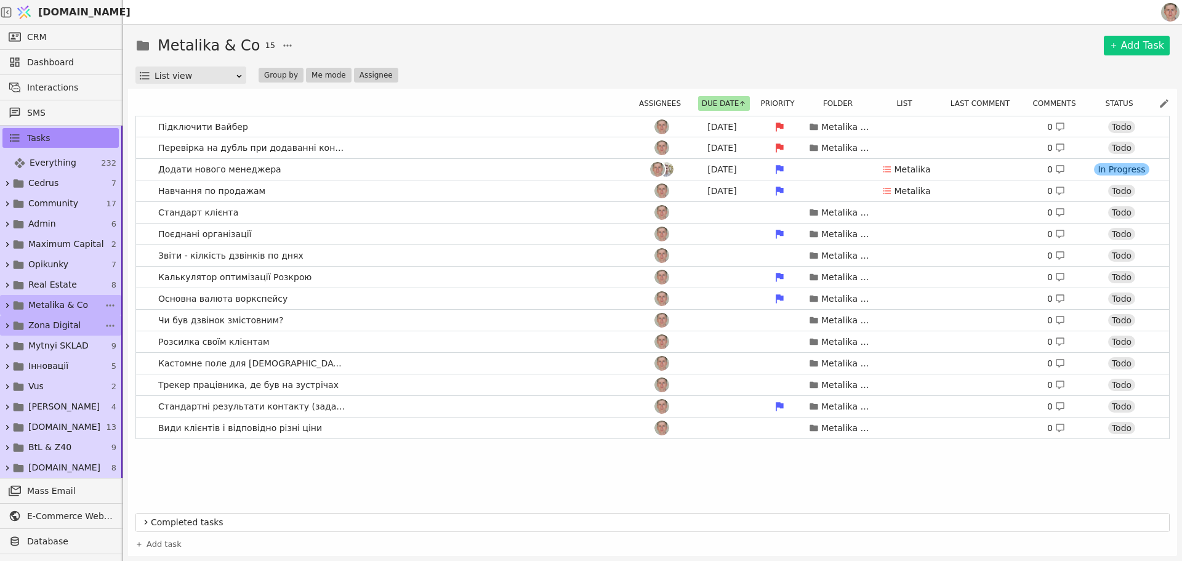
click at [38, 325] on span "Zona Digital" at bounding box center [54, 325] width 52 height 13
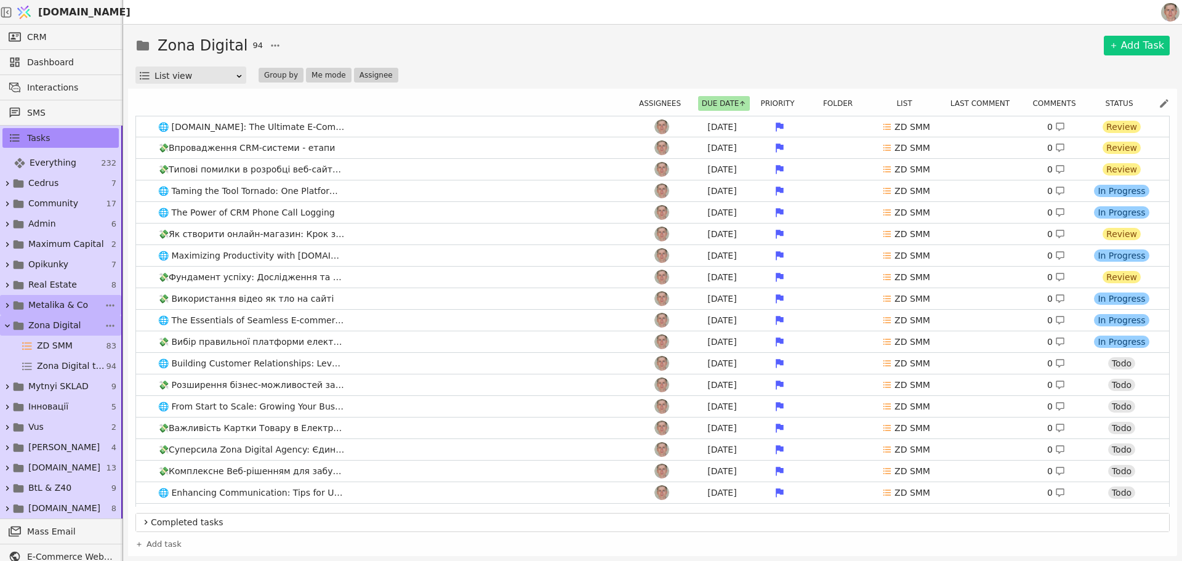
click at [5, 324] on icon at bounding box center [7, 326] width 10 height 10
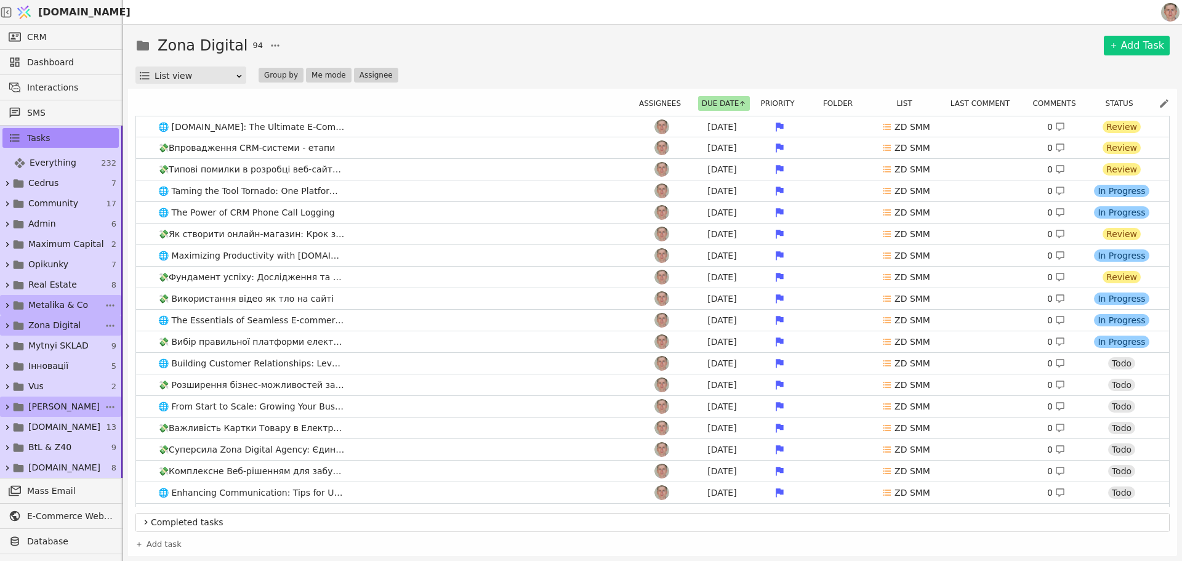
click at [57, 401] on span "[PERSON_NAME]" at bounding box center [63, 406] width 71 height 13
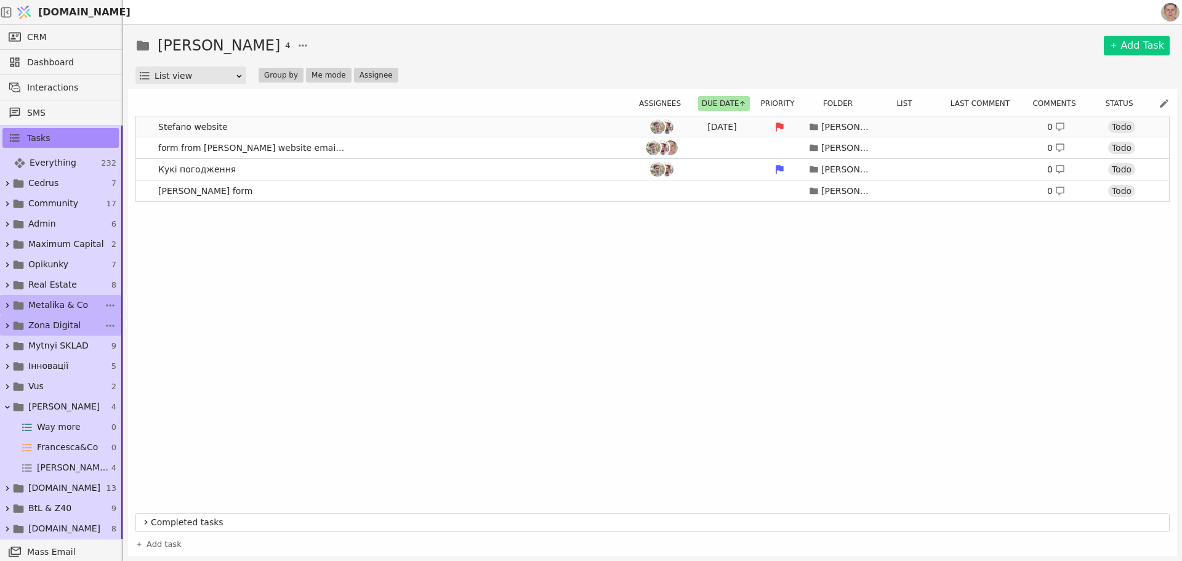
click at [441, 126] on link "[PERSON_NAME] website [DATE] Francesca 0 Todo" at bounding box center [652, 126] width 1033 height 21
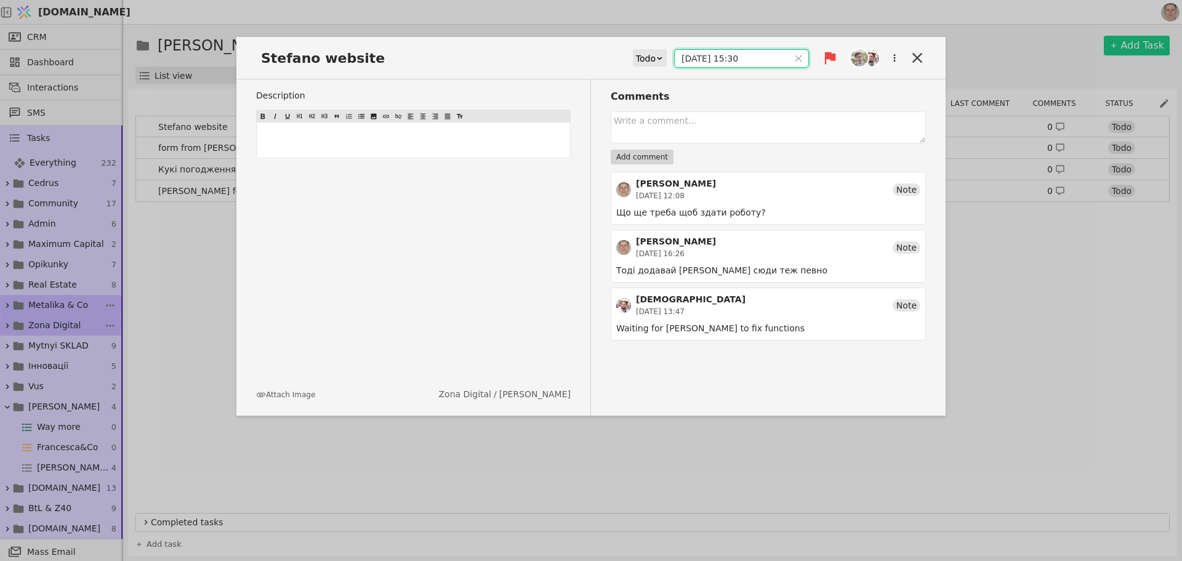
click at [734, 55] on input "[DATE] 15:30" at bounding box center [732, 58] width 114 height 17
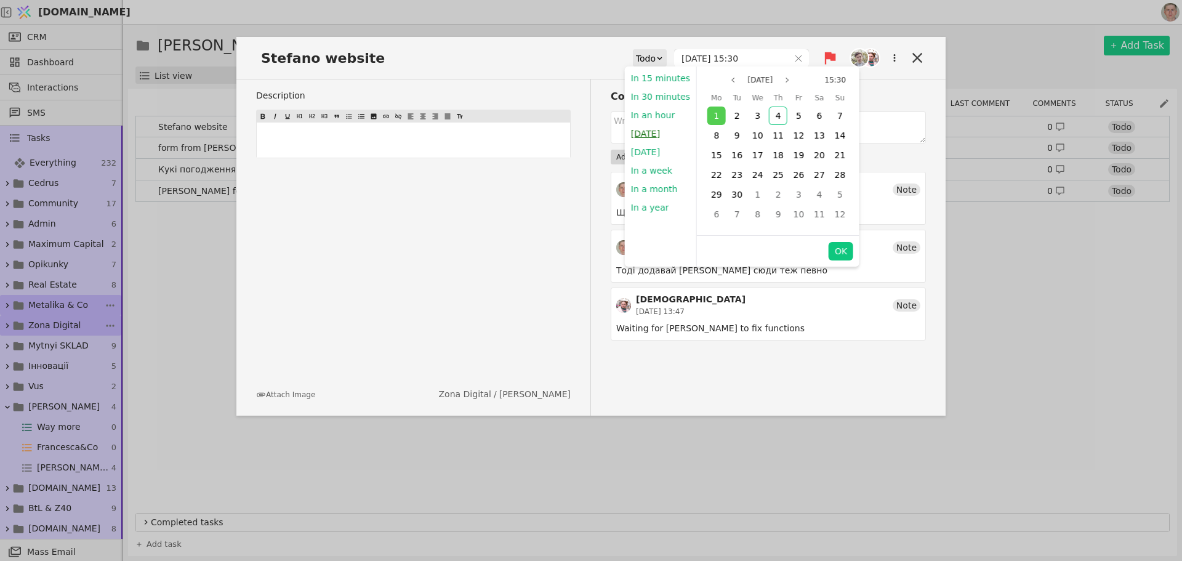
click at [651, 134] on button "[DATE]" at bounding box center [645, 133] width 41 height 18
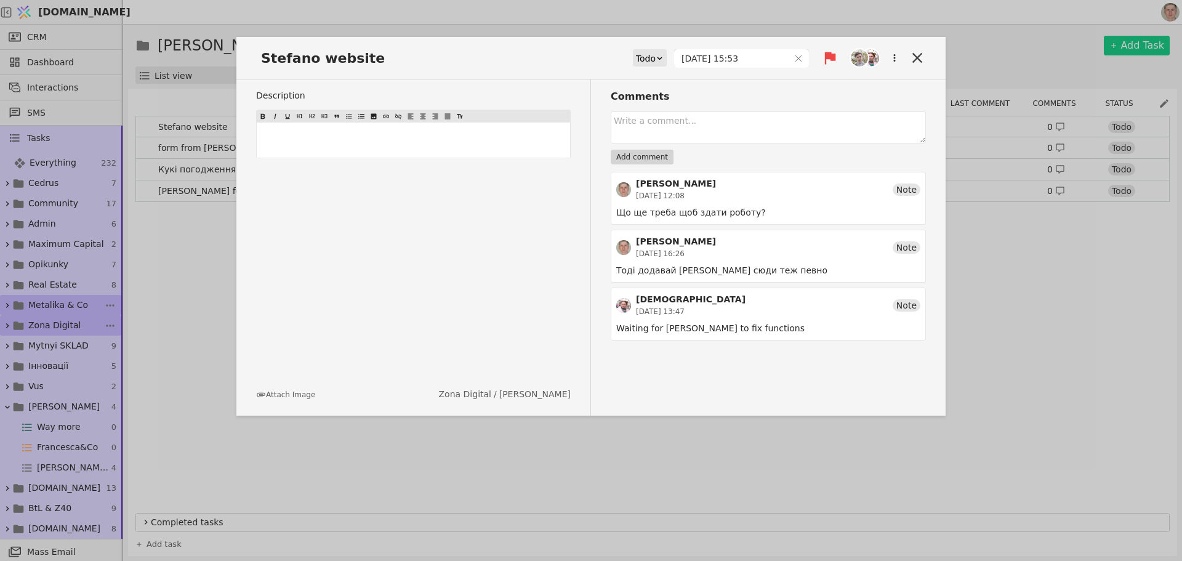
type input "[DATE] 15:53"
click at [916, 54] on icon at bounding box center [917, 57] width 17 height 17
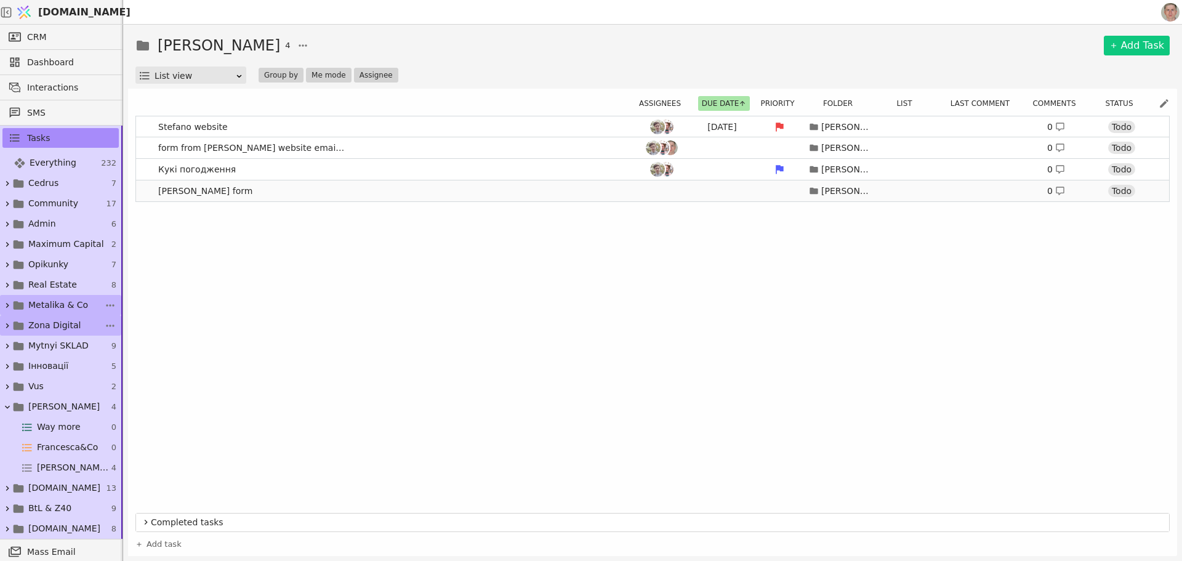
click at [326, 189] on link "[PERSON_NAME] form [PERSON_NAME] 0 Todo" at bounding box center [652, 190] width 1033 height 21
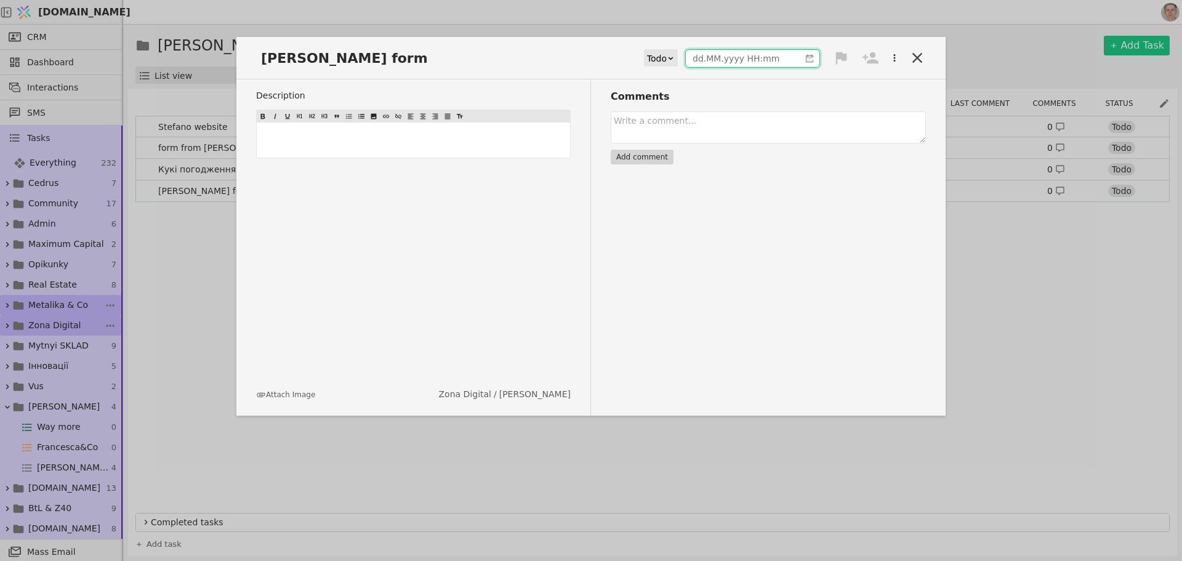
type input "dd.MM.yyyy HH:mm"
click at [737, 55] on input "dd.MM.yyyy HH:mm" at bounding box center [743, 58] width 114 height 17
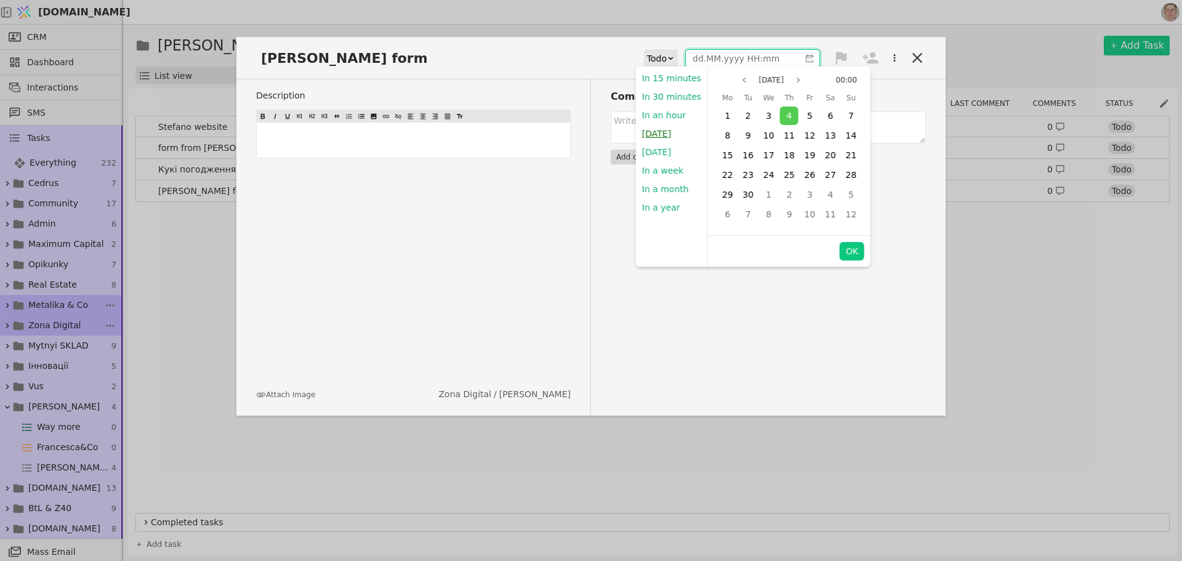
click at [657, 137] on button "[DATE]" at bounding box center [656, 133] width 41 height 18
type input "[DATE] 15:54"
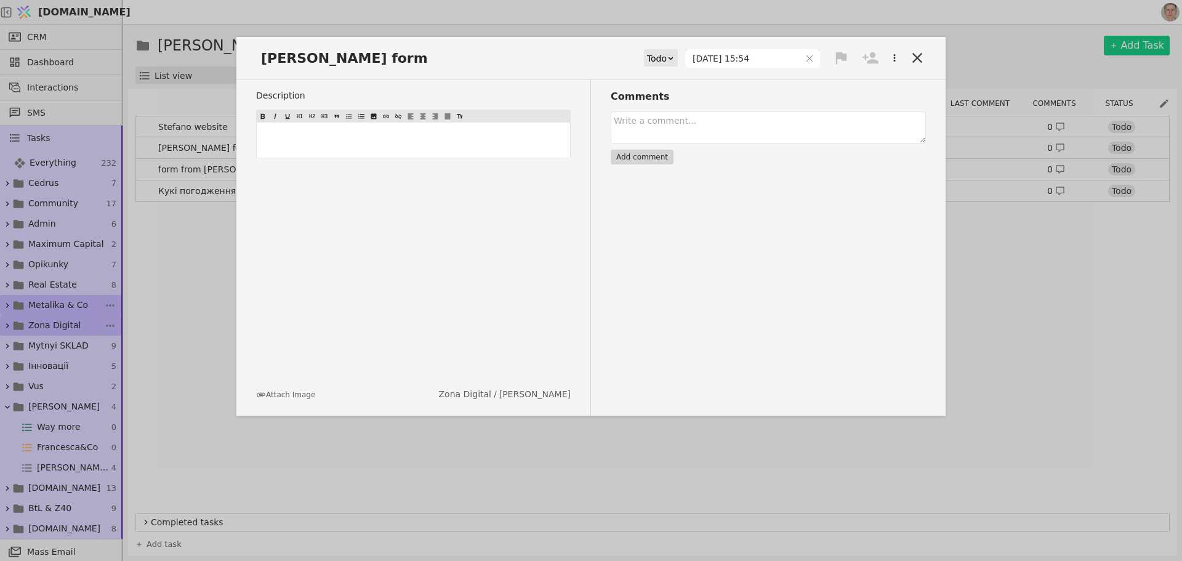
click at [843, 61] on icon at bounding box center [840, 57] width 17 height 17
click at [800, 79] on div "High" at bounding box center [799, 81] width 123 height 20
click at [874, 56] on icon at bounding box center [870, 58] width 16 height 12
click at [813, 84] on span "[DEMOGRAPHIC_DATA]" at bounding box center [830, 82] width 82 height 13
click at [806, 100] on span "Роман" at bounding box center [803, 104] width 28 height 13
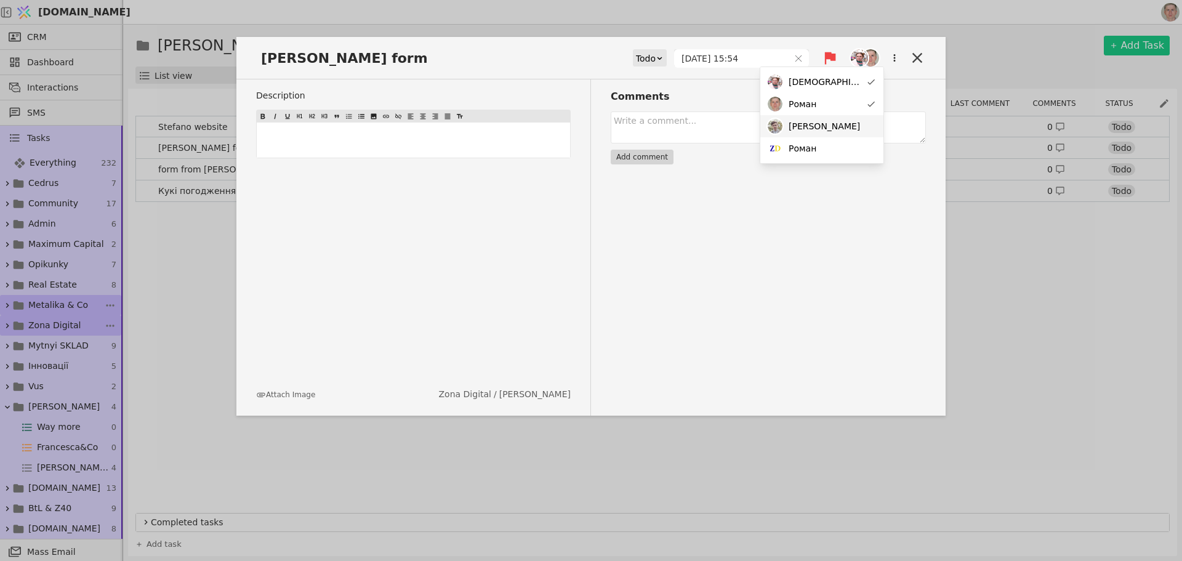
click at [810, 127] on span "[PERSON_NAME]" at bounding box center [824, 126] width 71 height 13
click at [918, 58] on icon at bounding box center [917, 57] width 17 height 17
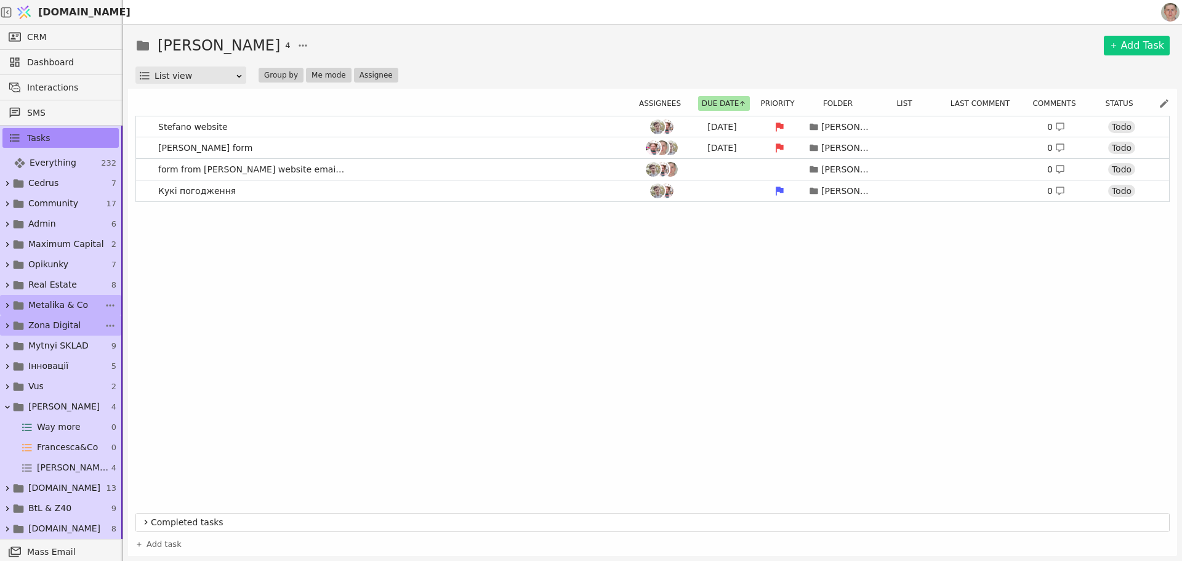
click at [409, 287] on div "[PERSON_NAME] website [DATE] [PERSON_NAME] 0 Todo [PERSON_NAME] form [DATE] [PE…" at bounding box center [652, 312] width 1034 height 392
drag, startPoint x: 328, startPoint y: 127, endPoint x: 335, endPoint y: 127, distance: 6.8
click at [328, 126] on link "[PERSON_NAME] website [DATE] [PERSON_NAME] 0 Todo" at bounding box center [652, 126] width 1033 height 21
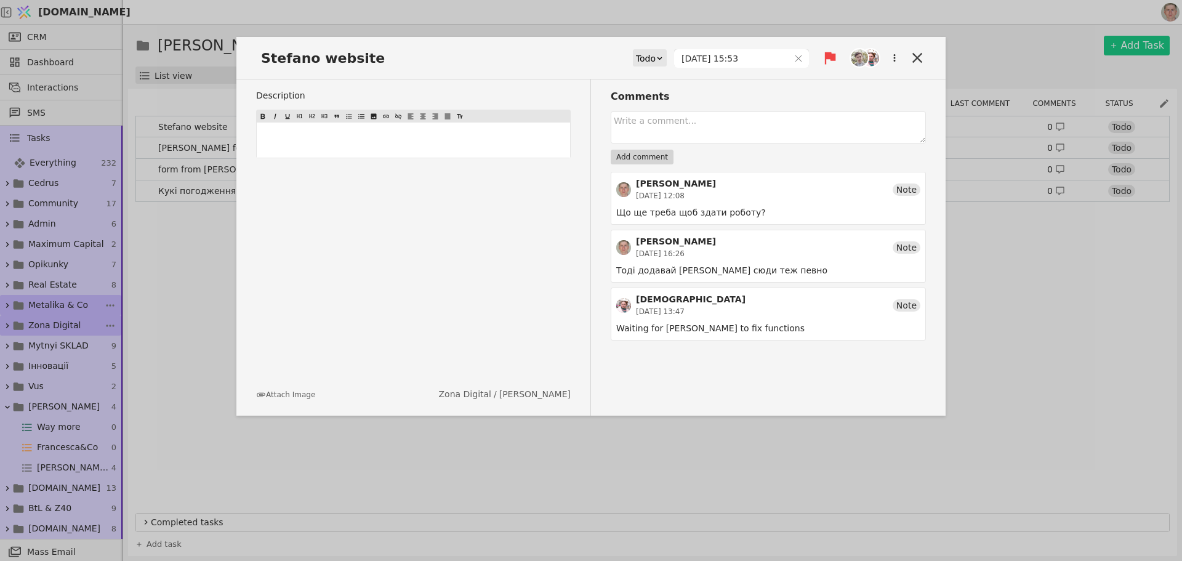
click at [864, 57] on img at bounding box center [859, 57] width 17 height 17
click at [819, 104] on div "Роман" at bounding box center [821, 104] width 123 height 22
click at [550, 28] on div "[PERSON_NAME] website Todo [DATE] 15:53 Description ﻿ Attach Image Zona Digital…" at bounding box center [591, 280] width 1182 height 561
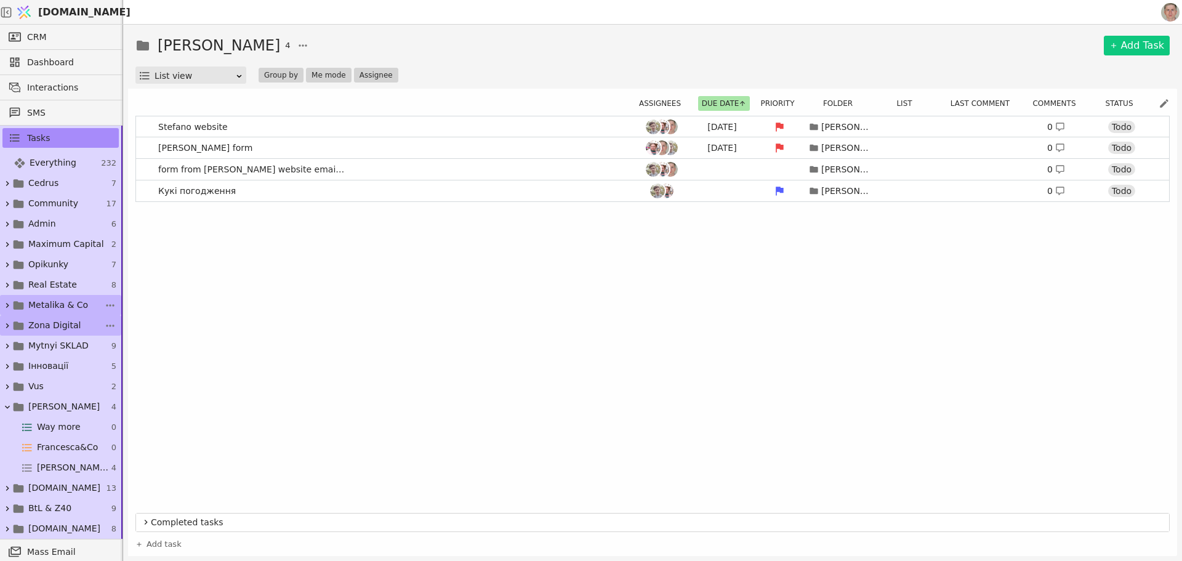
click at [486, 318] on div "[PERSON_NAME] website [DATE] [PERSON_NAME] 0 Todo [PERSON_NAME] form [DATE] [PE…" at bounding box center [652, 312] width 1034 height 392
click at [371, 172] on link "form from [PERSON_NAME] website email sending [PERSON_NAME] 0 Todo" at bounding box center [652, 169] width 1033 height 21
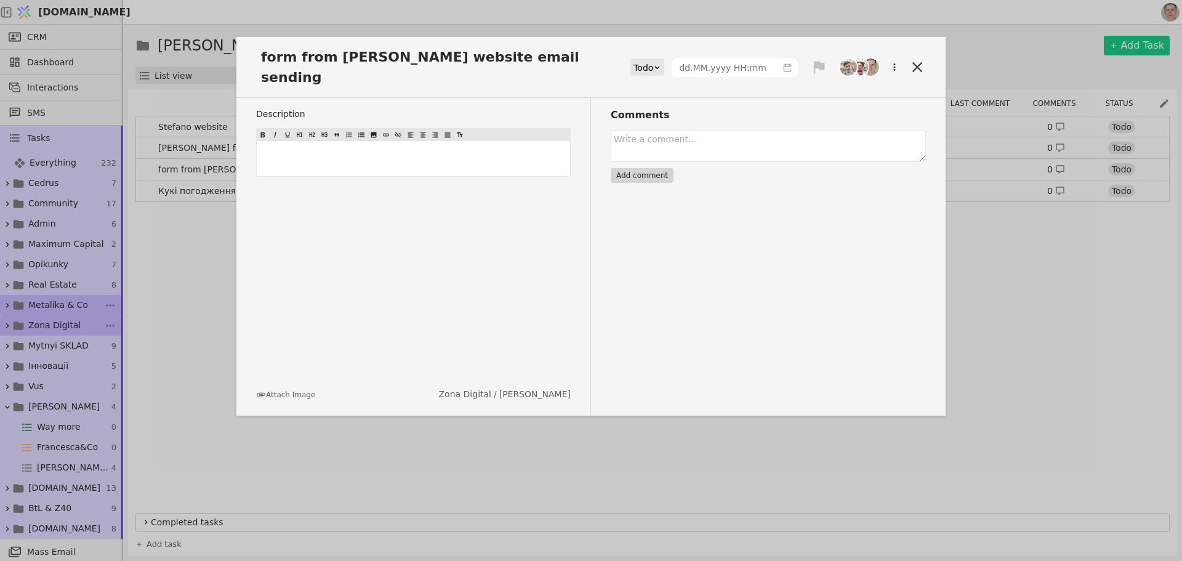
click at [819, 62] on icon at bounding box center [819, 68] width 11 height 12
click at [797, 83] on div "High" at bounding box center [777, 81] width 123 height 20
click at [718, 59] on input "text" at bounding box center [724, 67] width 105 height 17
type input "dd.MM.yyyy HH:mm"
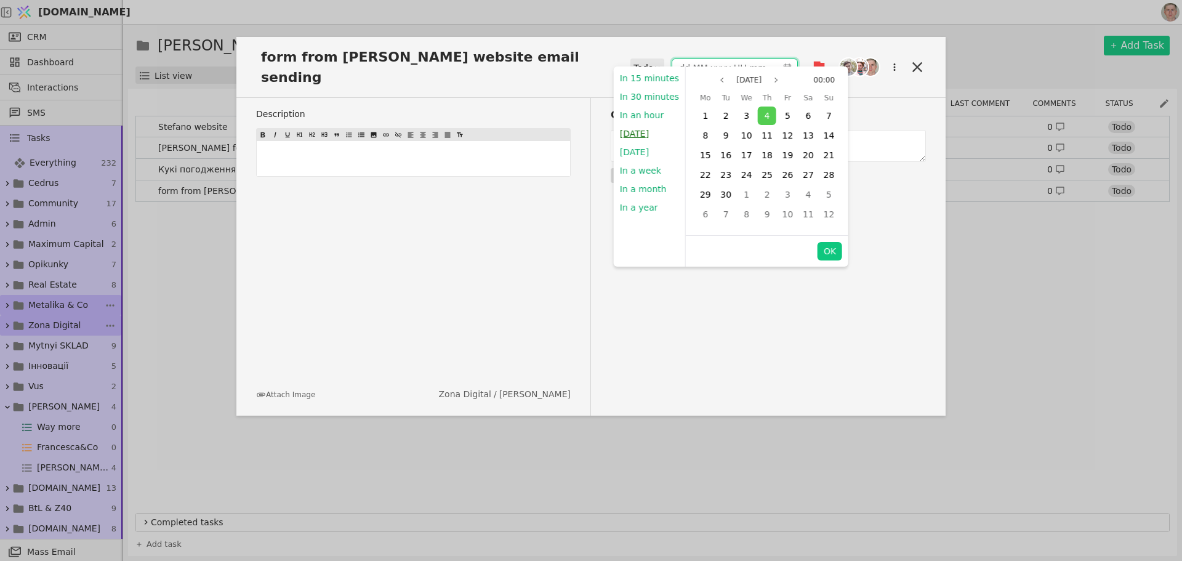
click at [640, 134] on button "[DATE]" at bounding box center [634, 133] width 41 height 18
click at [827, 248] on div "Comments Add comment" at bounding box center [758, 257] width 335 height 318
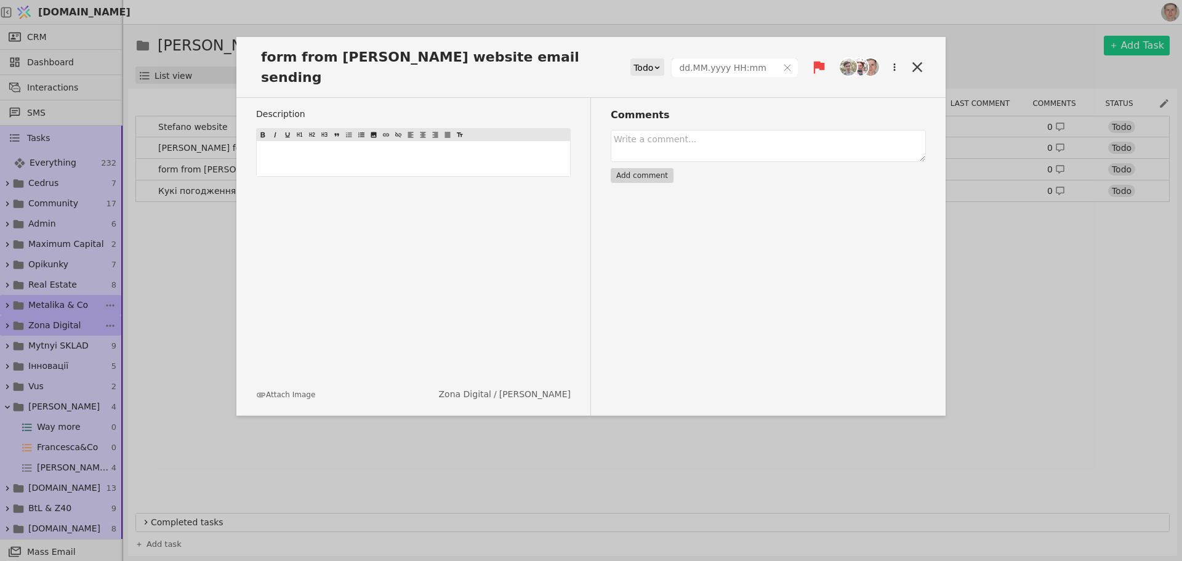
type input "[DATE] 15:54"
click at [158, 258] on div "form from [PERSON_NAME] website email sending Todo [DATE] 15:54 Description ﻿ A…" at bounding box center [591, 280] width 1182 height 561
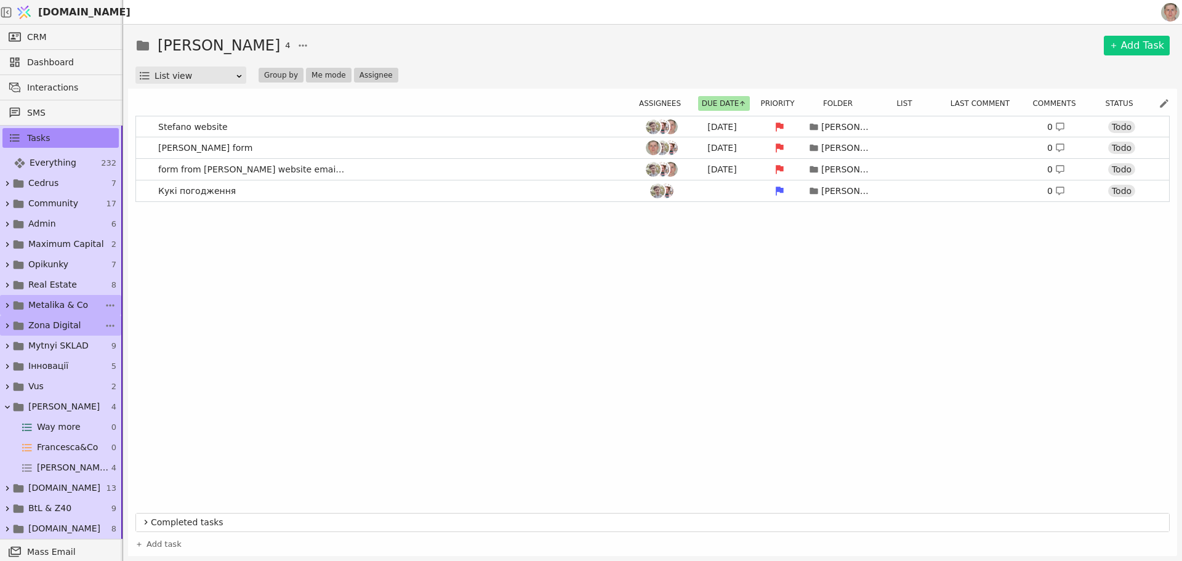
click at [376, 355] on div "[PERSON_NAME] website [DATE] [PERSON_NAME] 0 [PERSON_NAME] form [DATE] [PERSON_…" at bounding box center [652, 312] width 1034 height 392
click at [7, 404] on icon at bounding box center [7, 407] width 10 height 10
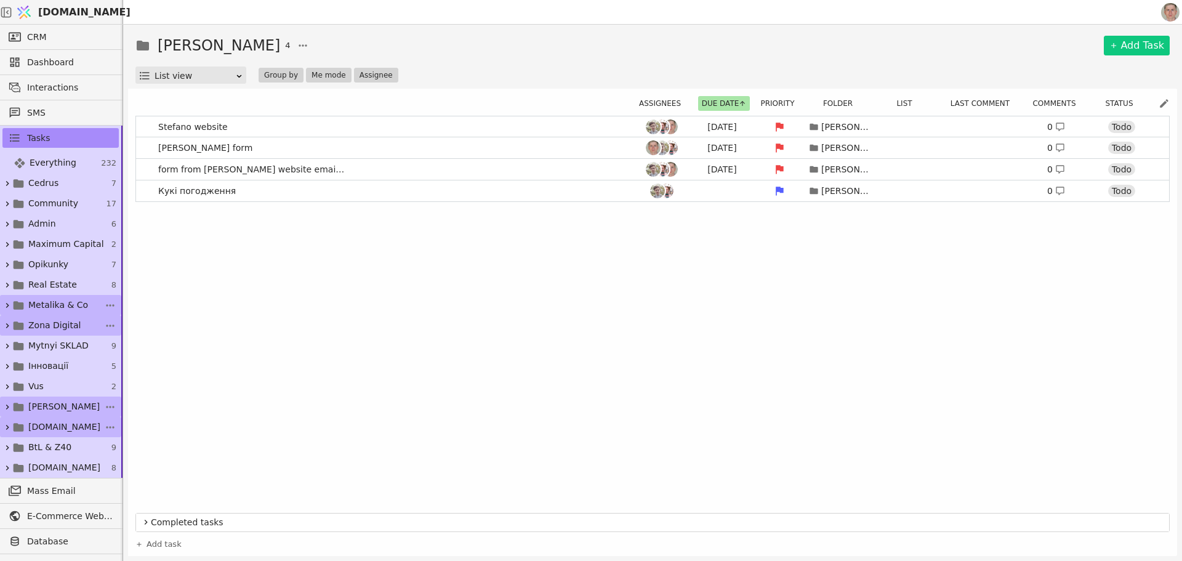
click at [36, 427] on span "[DOMAIN_NAME]" at bounding box center [64, 426] width 72 height 13
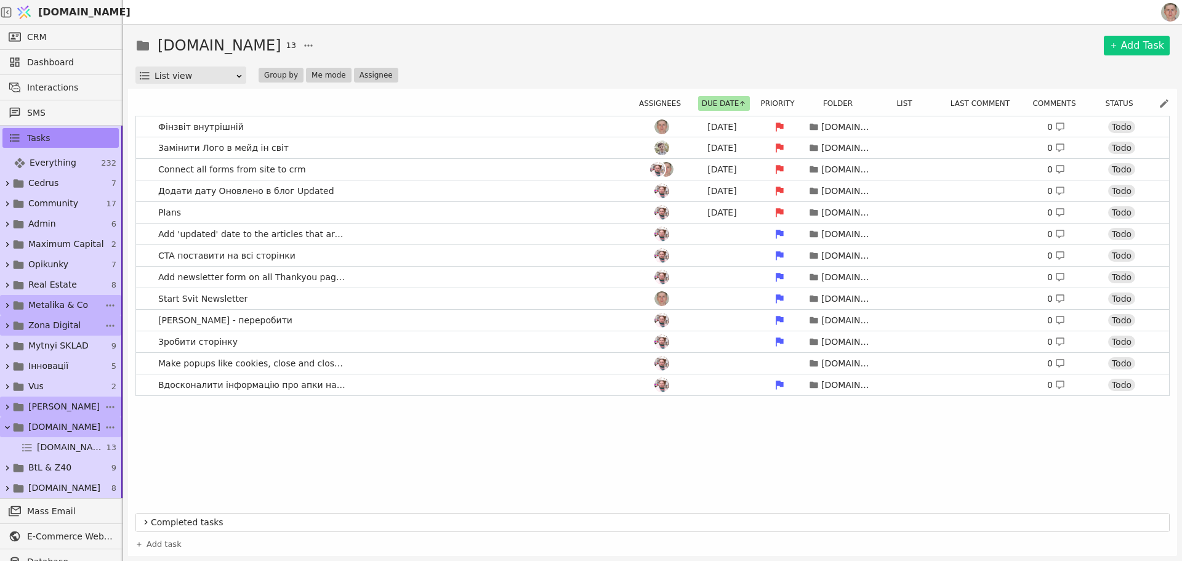
click at [7, 427] on icon at bounding box center [7, 427] width 10 height 10
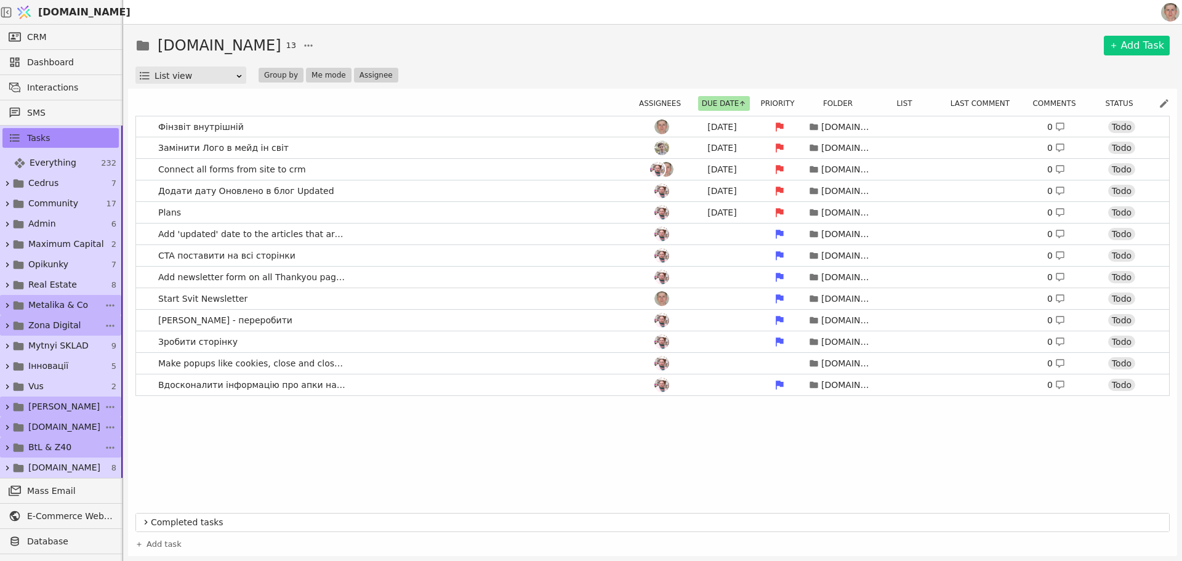
click at [33, 445] on span "BtL & Z40" at bounding box center [49, 447] width 43 height 13
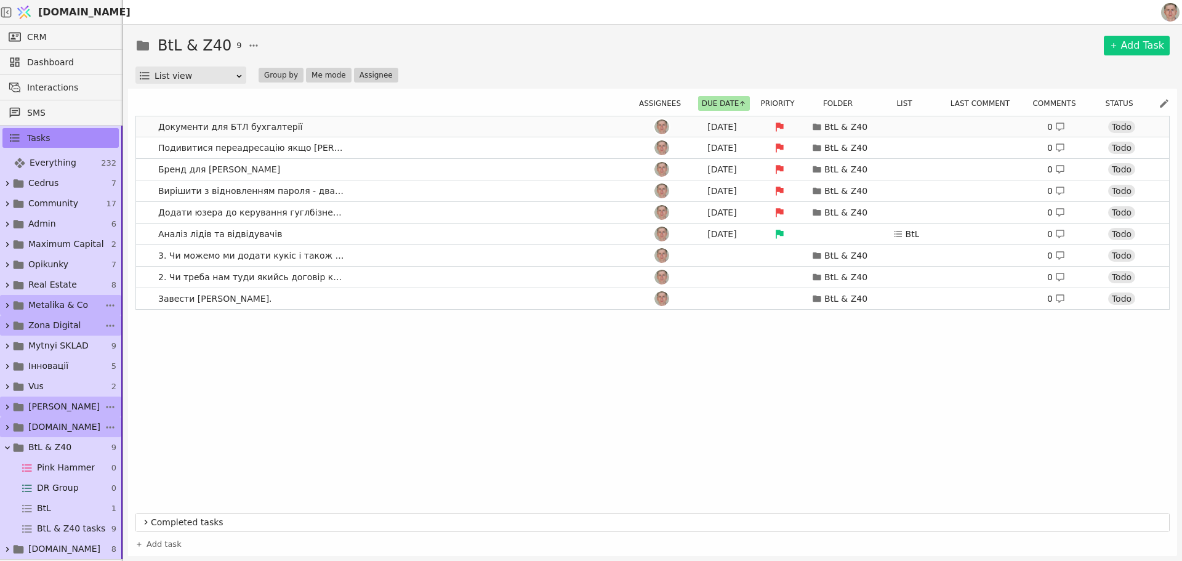
click at [385, 126] on link "Документи для БТЛ бухгалтерії [DATE] BtL & Z40 0 Todo" at bounding box center [652, 126] width 1033 height 21
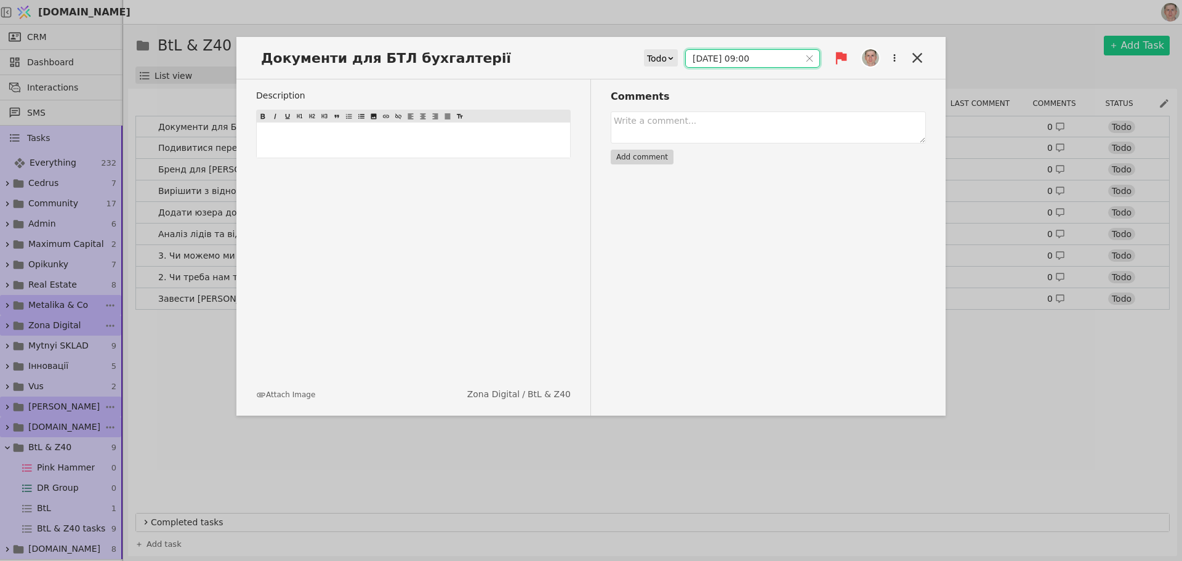
click at [731, 62] on input "[DATE] 09:00" at bounding box center [743, 58] width 114 height 17
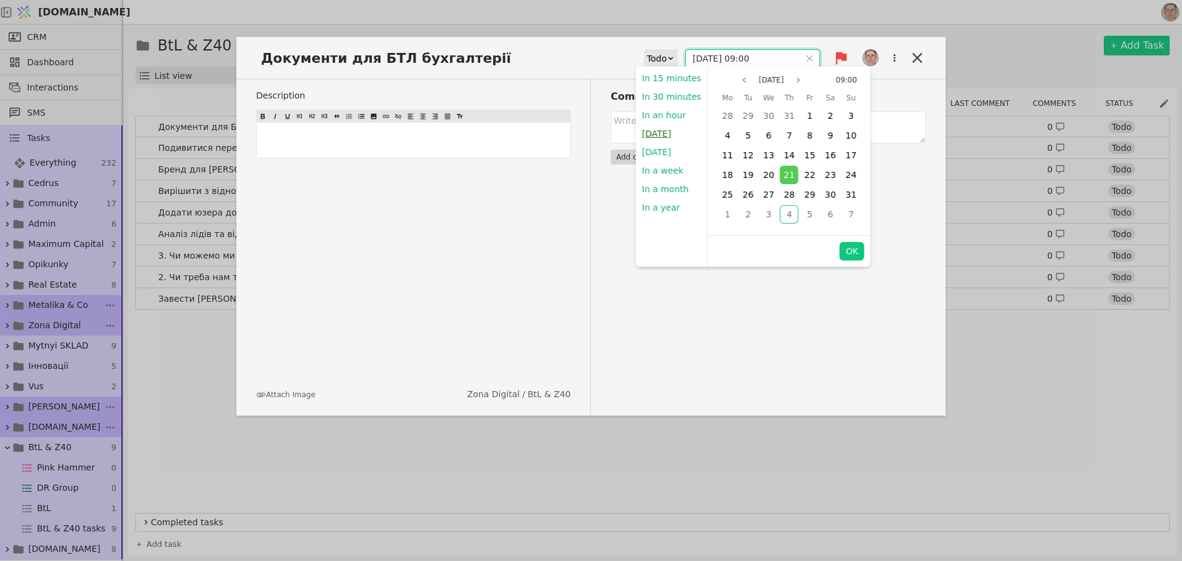
drag, startPoint x: 659, startPoint y: 137, endPoint x: 677, endPoint y: 55, distance: 83.1
click at [659, 136] on button "[DATE]" at bounding box center [656, 133] width 41 height 18
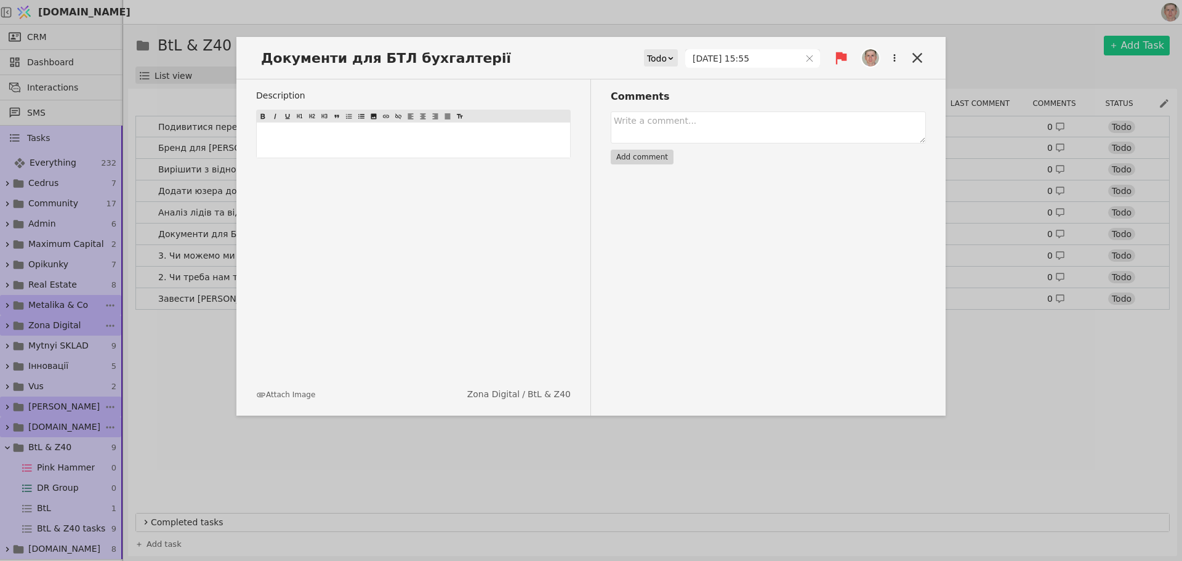
type input "[DATE] 15:55"
click at [675, 55] on icon at bounding box center [671, 58] width 8 height 8
drag, startPoint x: 676, startPoint y: 97, endPoint x: 919, endPoint y: 53, distance: 247.1
click at [676, 96] on div "In Progress" at bounding box center [679, 93] width 51 height 18
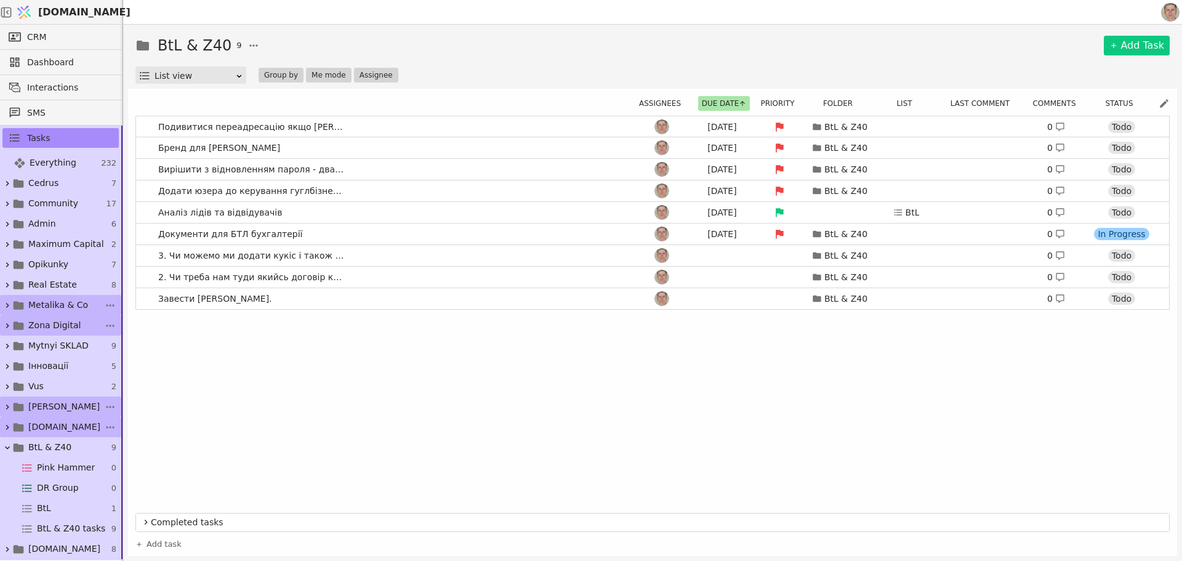
click at [919, 53] on div "BtL & Z40 9 Add Task" at bounding box center [652, 45] width 1034 height 22
click at [430, 128] on link "Подивитися переадресацію якщо [PERSON_NAME] не працює [DATE] BtL & Z40 0 Todo" at bounding box center [652, 126] width 1033 height 21
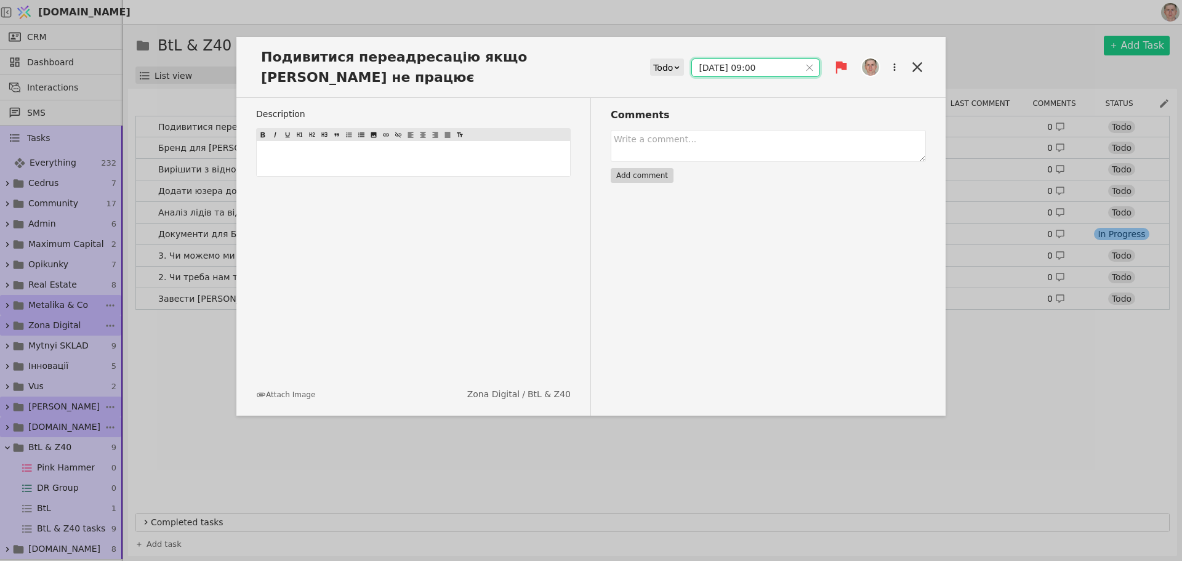
click at [730, 59] on input "[DATE] 09:00" at bounding box center [746, 67] width 108 height 17
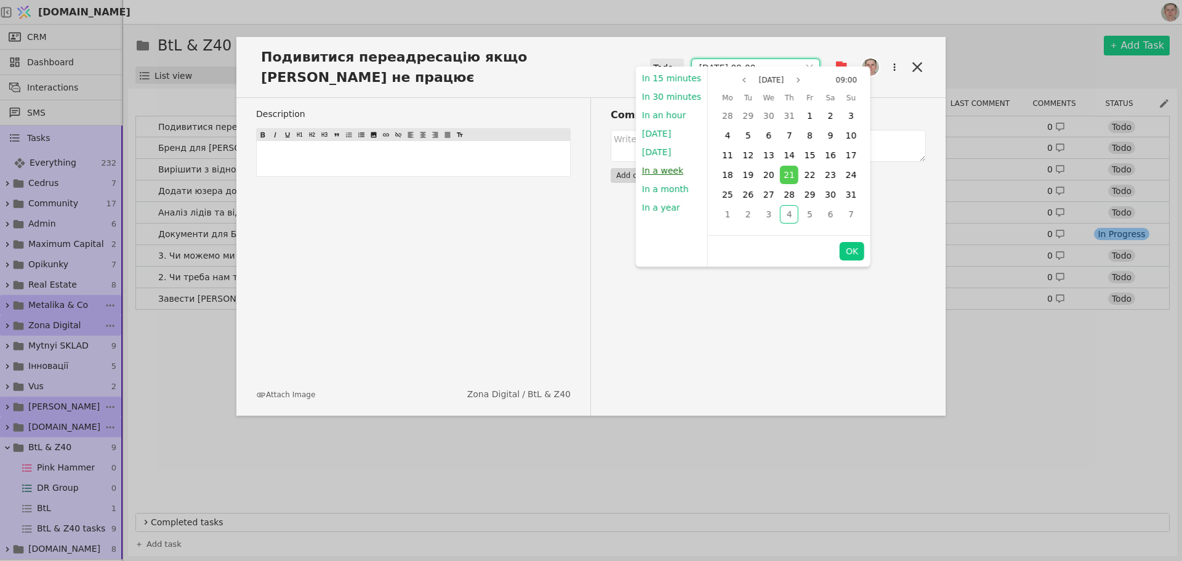
click at [671, 171] on button "In a week" at bounding box center [663, 170] width 54 height 18
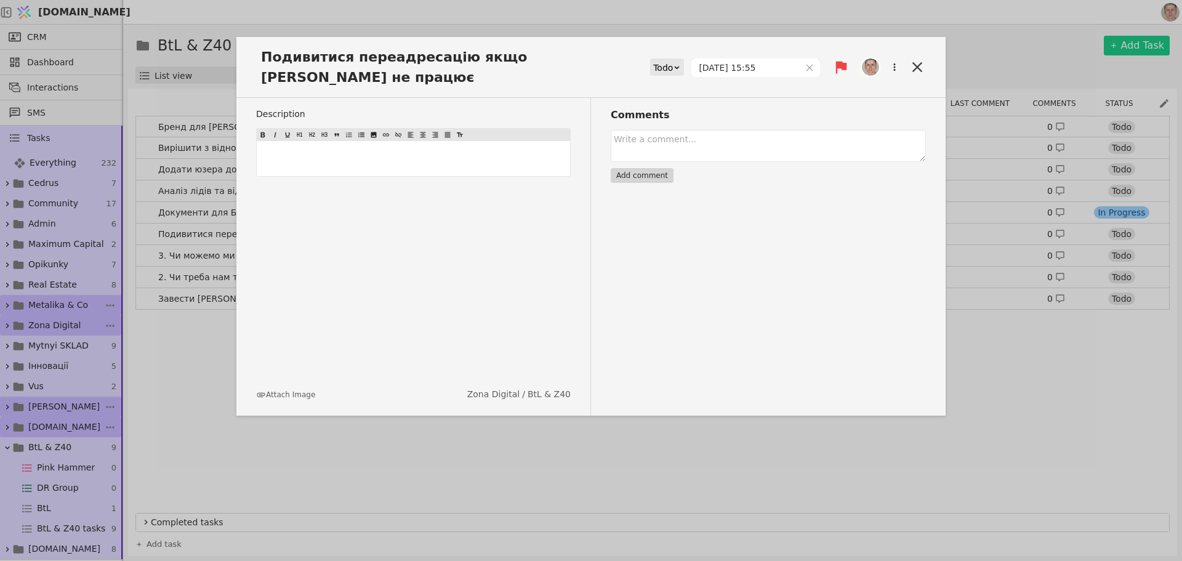
type input "[DATE] 15:55"
click at [841, 62] on icon at bounding box center [841, 68] width 11 height 12
click at [811, 101] on div "Medium" at bounding box center [799, 101] width 123 height 20
click at [915, 62] on icon at bounding box center [917, 67] width 10 height 10
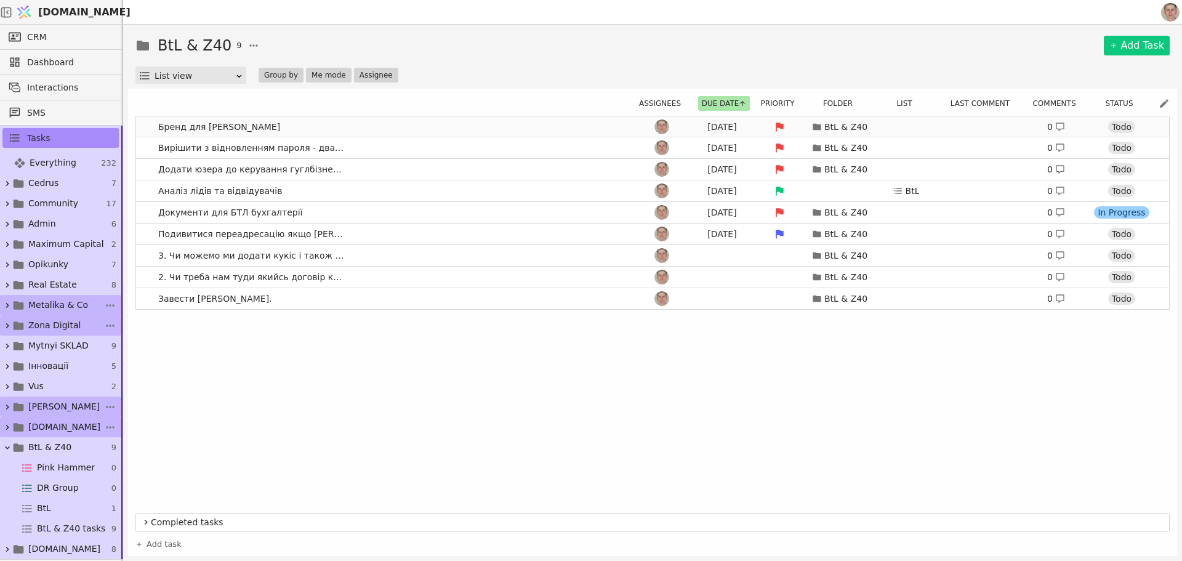
click at [500, 126] on link "Бренд для [PERSON_NAME] [DATE] BtL & Z40 0 Todo" at bounding box center [652, 126] width 1033 height 21
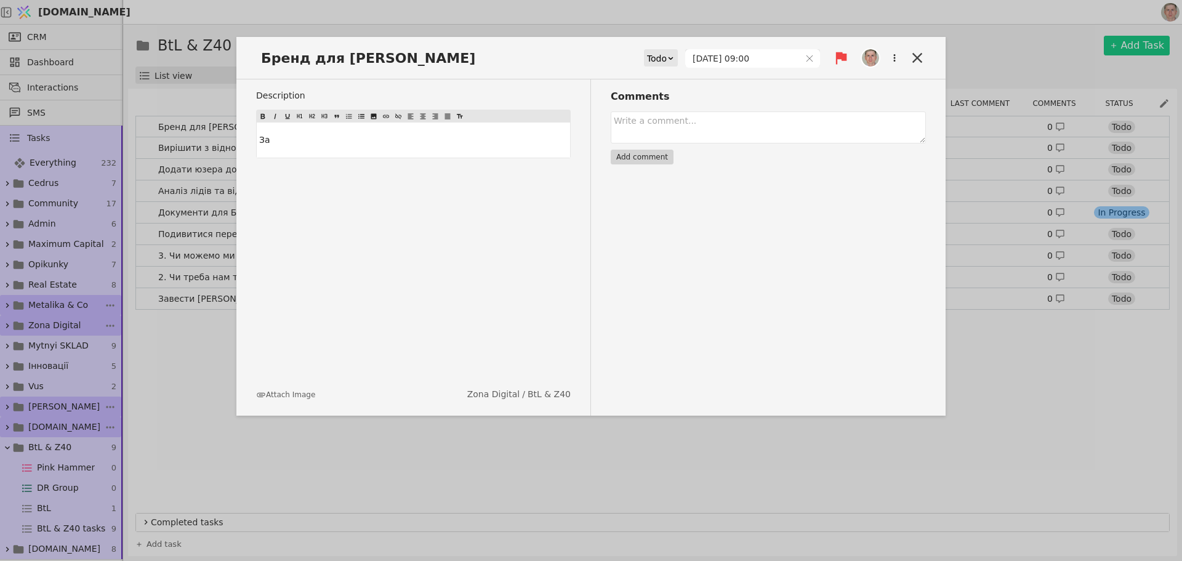
click at [667, 62] on div "Todo" at bounding box center [657, 58] width 20 height 17
click at [664, 129] on div "Done" at bounding box center [679, 130] width 51 height 18
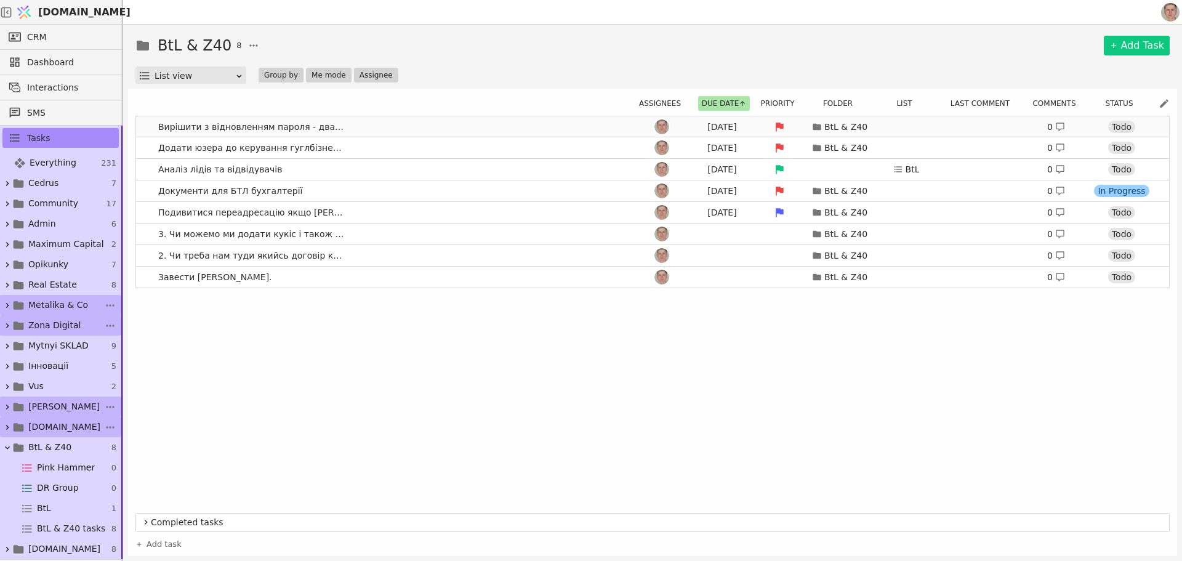
click at [409, 127] on link "Вирішити з відновленням пароля - два акаунти [DATE] BtL & Z40 0 Todo" at bounding box center [652, 126] width 1033 height 21
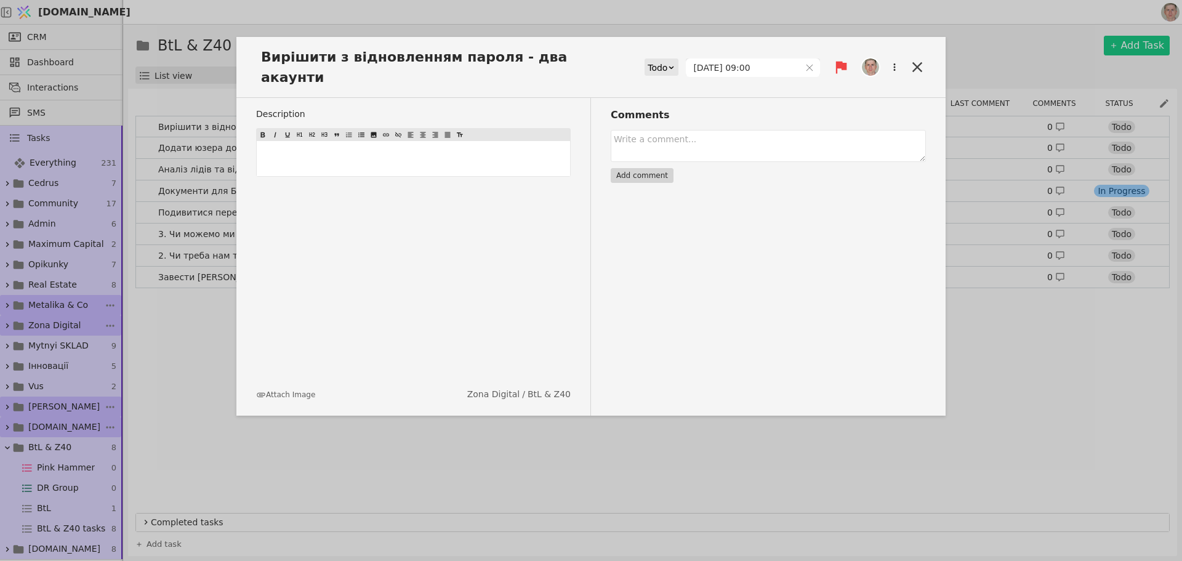
click at [675, 63] on icon at bounding box center [671, 67] width 8 height 8
click at [665, 131] on div "Done" at bounding box center [679, 130] width 51 height 18
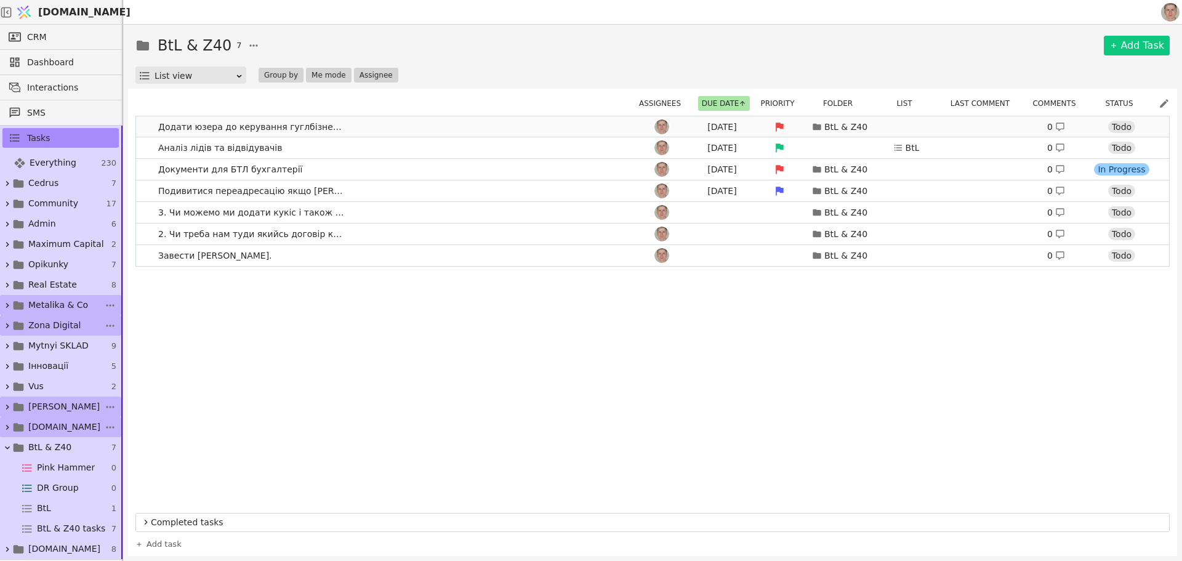
click at [409, 127] on link "Додати юзера до керування гуглбізнес профілем [DATE] BtL & Z40 0 Todo" at bounding box center [652, 126] width 1033 height 21
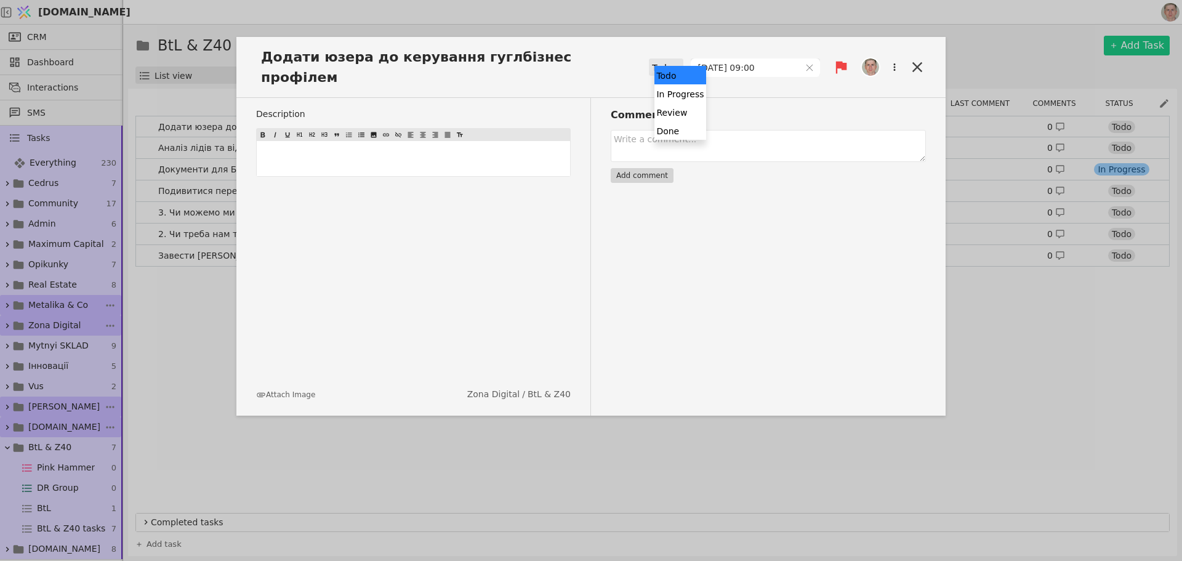
click at [680, 63] on icon at bounding box center [676, 67] width 8 height 8
click at [681, 129] on div "Done" at bounding box center [679, 130] width 51 height 18
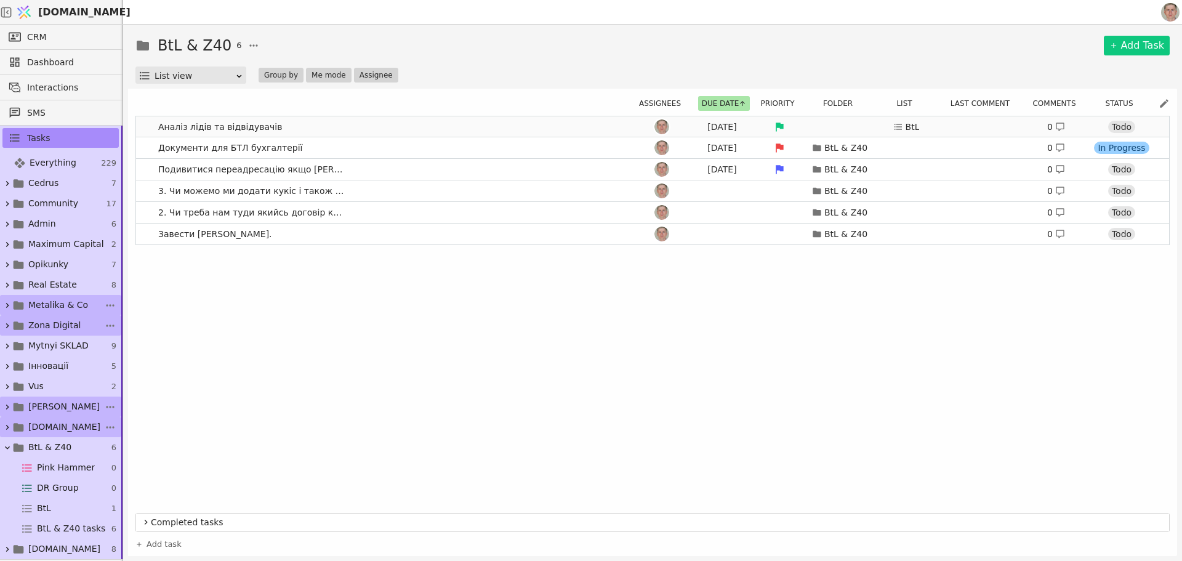
click at [392, 129] on link "Аналіз лідів та відвідувачів [DATE] BtL 0 Todo" at bounding box center [652, 126] width 1033 height 21
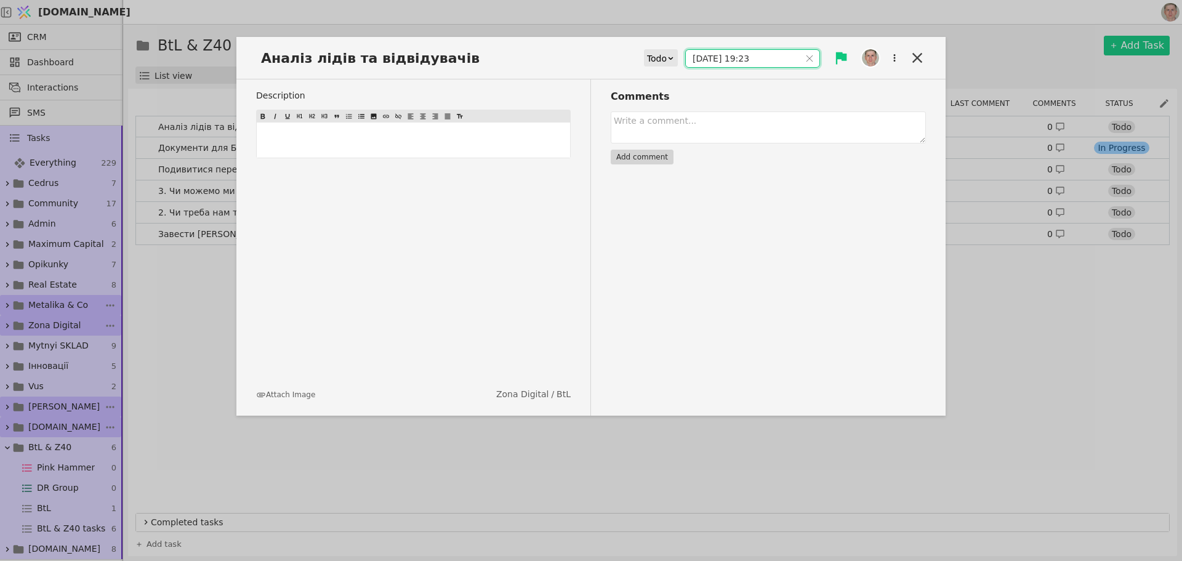
click at [747, 54] on input "[DATE] 19:23" at bounding box center [743, 58] width 114 height 17
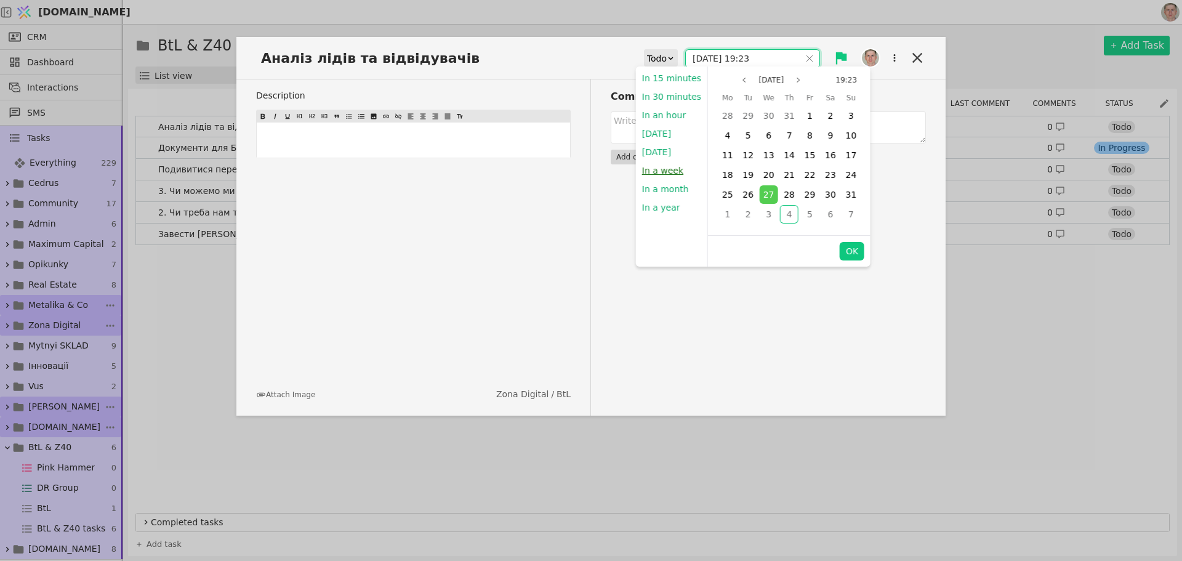
click at [673, 171] on button "In a week" at bounding box center [663, 170] width 54 height 18
type input "[DATE] 15:56"
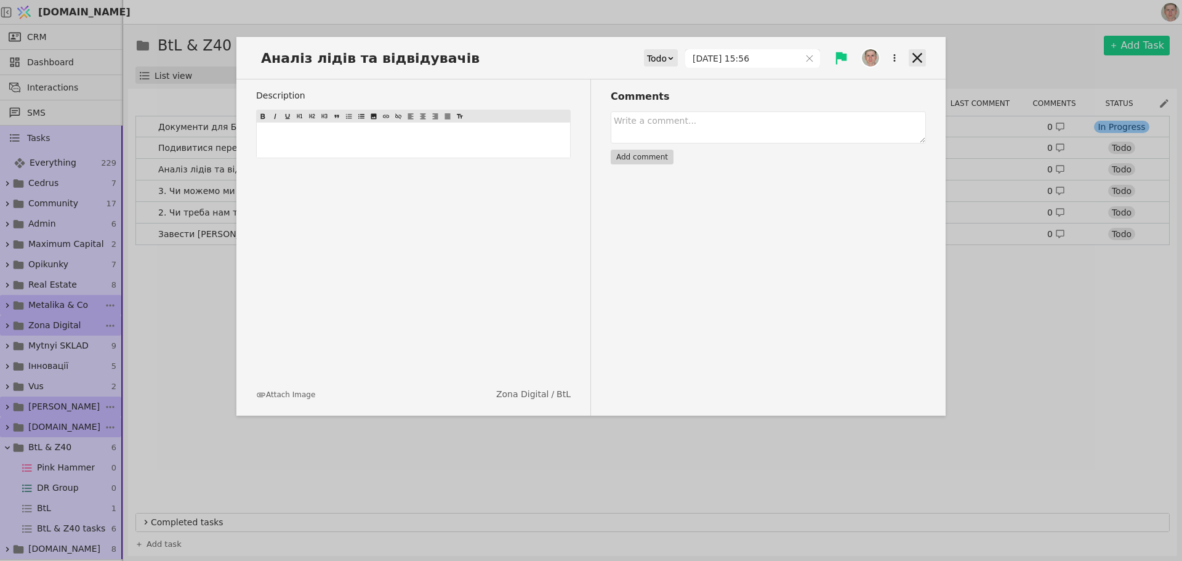
click at [913, 52] on icon at bounding box center [917, 57] width 17 height 17
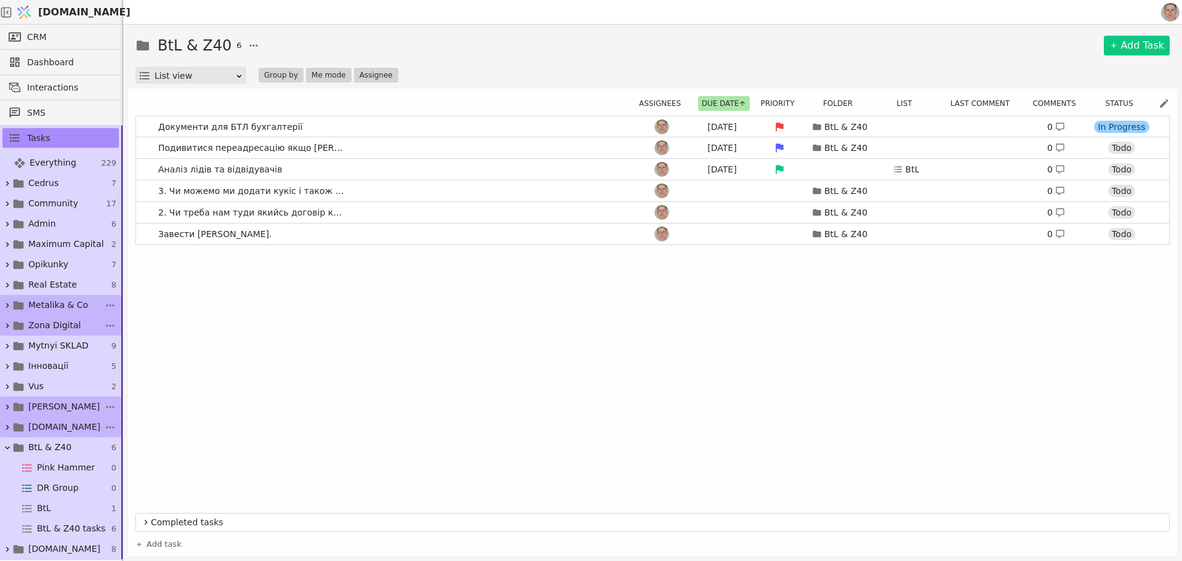
click at [620, 54] on div "BtL & Z40 6 Add Task" at bounding box center [652, 45] width 1034 height 22
click at [12, 447] on icon at bounding box center [7, 448] width 10 height 10
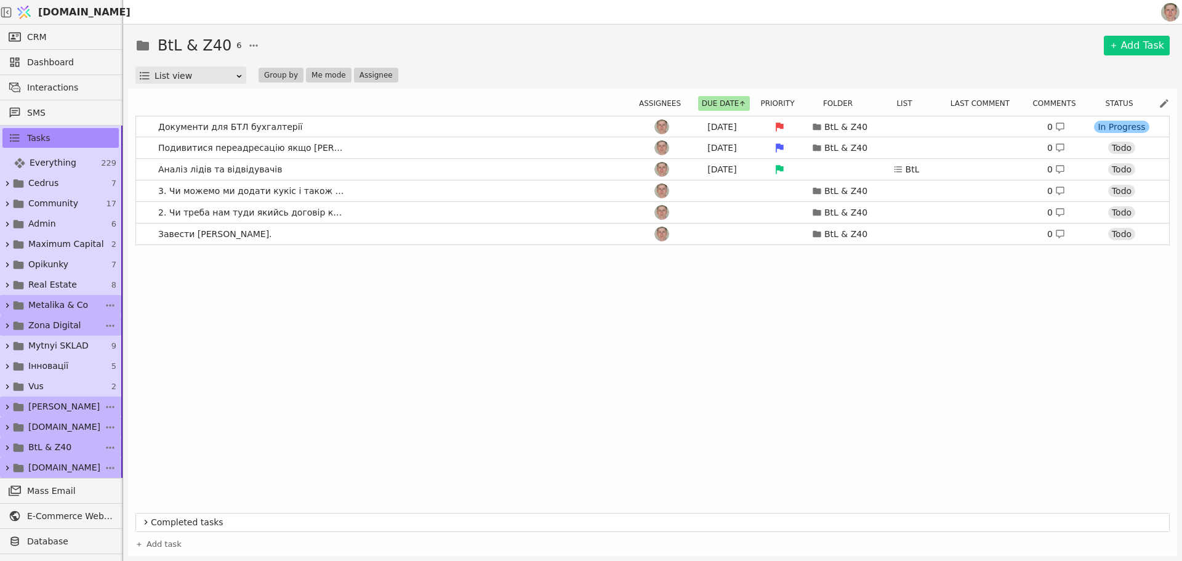
click at [38, 470] on span "[DOMAIN_NAME]" at bounding box center [64, 467] width 72 height 13
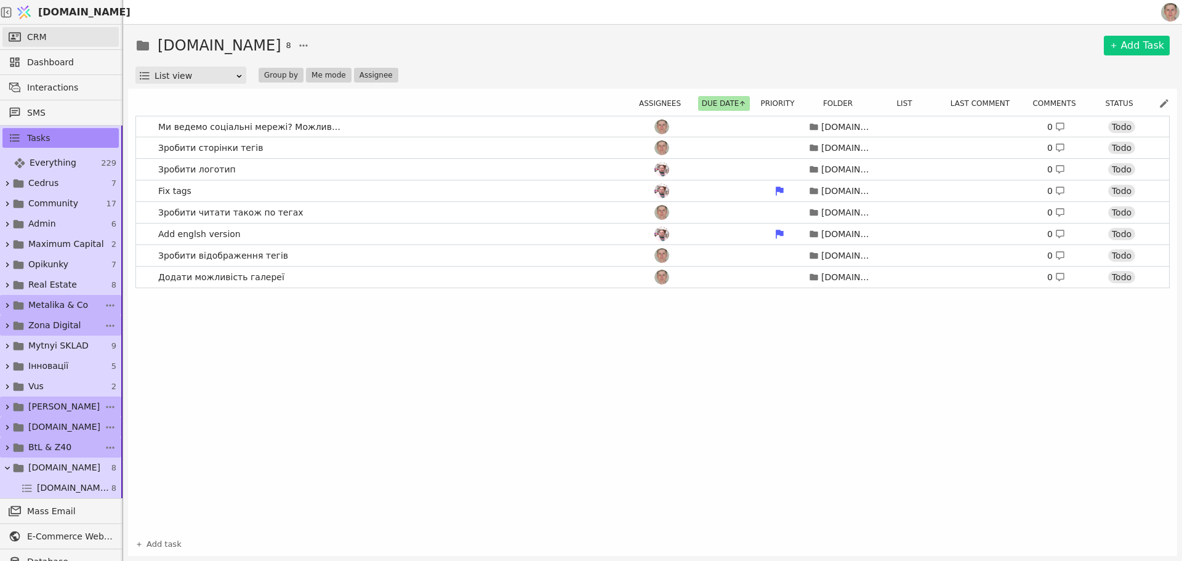
click at [58, 38] on link "CRM" at bounding box center [60, 37] width 116 height 20
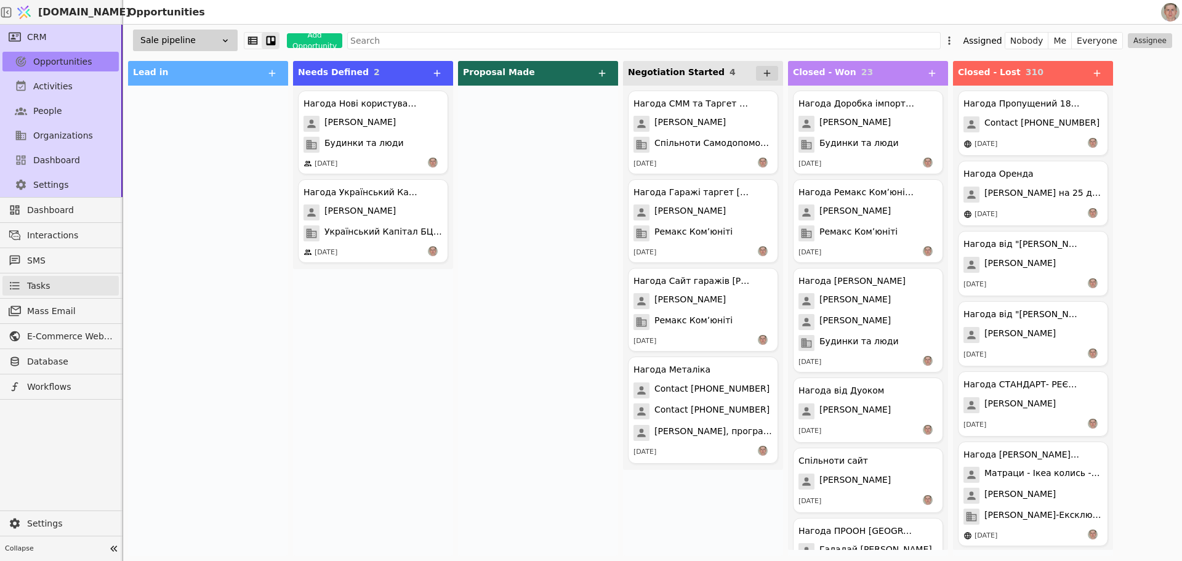
click at [58, 292] on link "Tasks" at bounding box center [60, 286] width 116 height 20
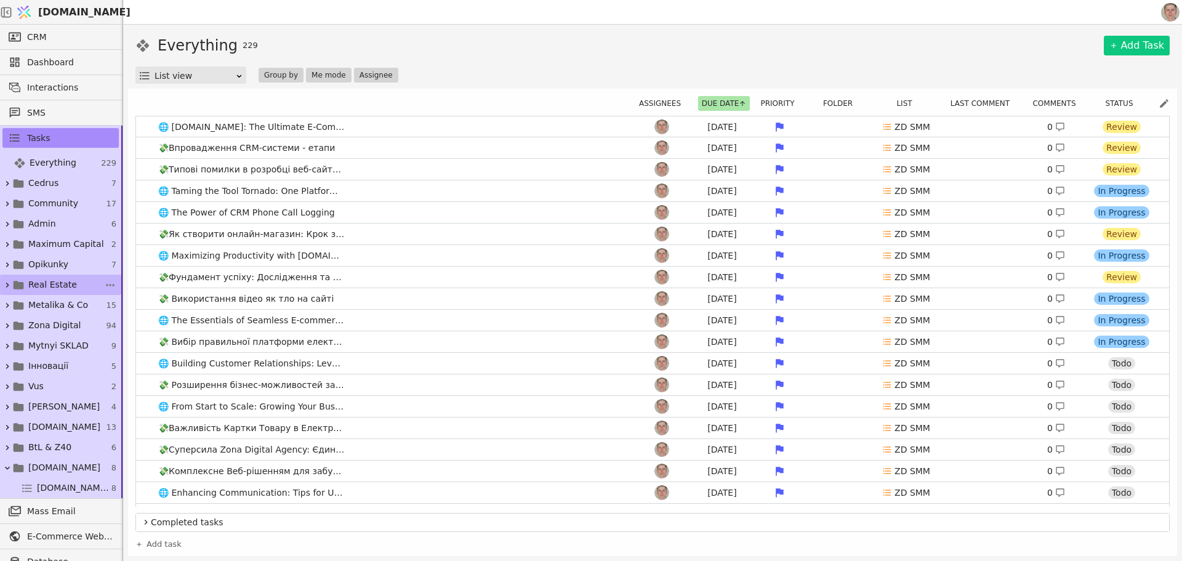
click at [57, 282] on span "Real Estate" at bounding box center [52, 284] width 49 height 13
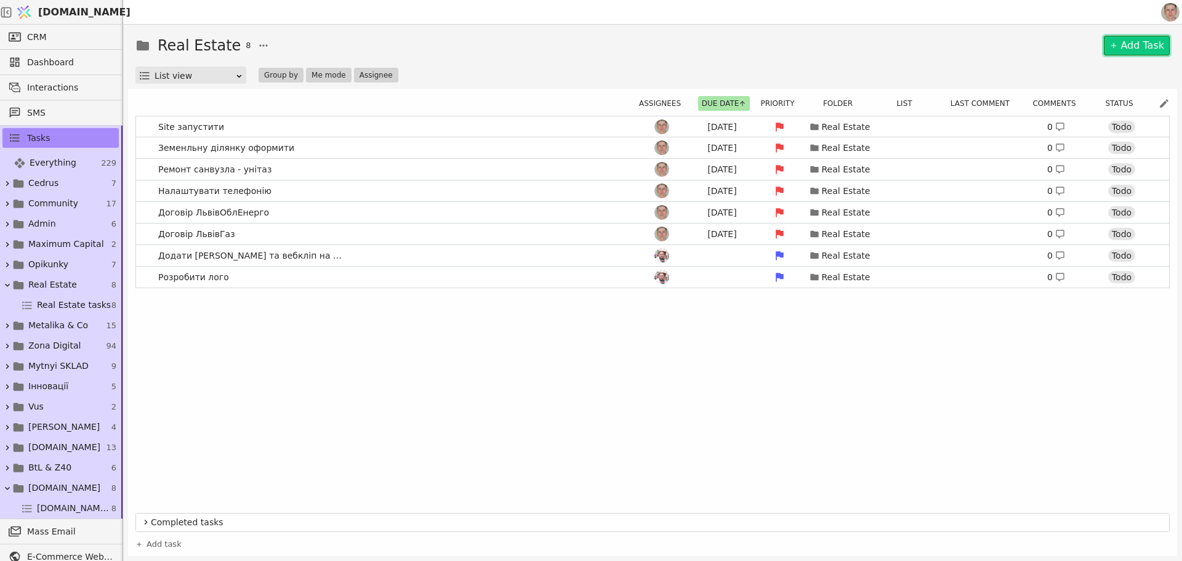
drag, startPoint x: 1142, startPoint y: 47, endPoint x: 1054, endPoint y: 54, distance: 87.6
click at [1142, 48] on link "Add Task" at bounding box center [1137, 46] width 66 height 20
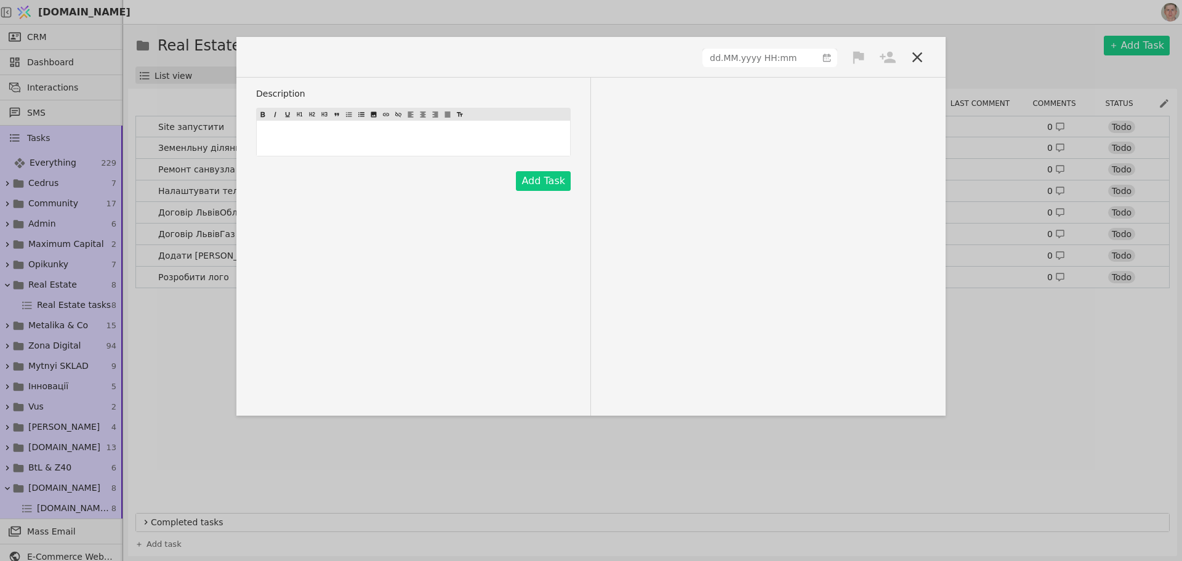
click at [279, 54] on span at bounding box center [293, 57] width 74 height 20
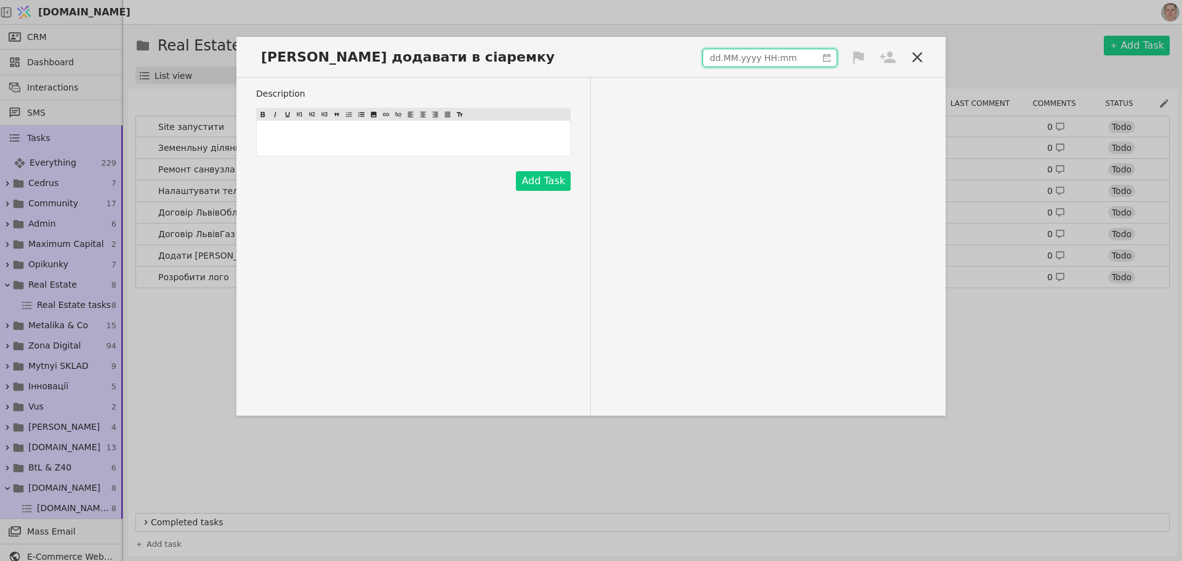
type input "dd.MM.yyyy HH:mm"
click at [747, 54] on input "dd.MM.yyyy HH:mm" at bounding box center [760, 57] width 114 height 17
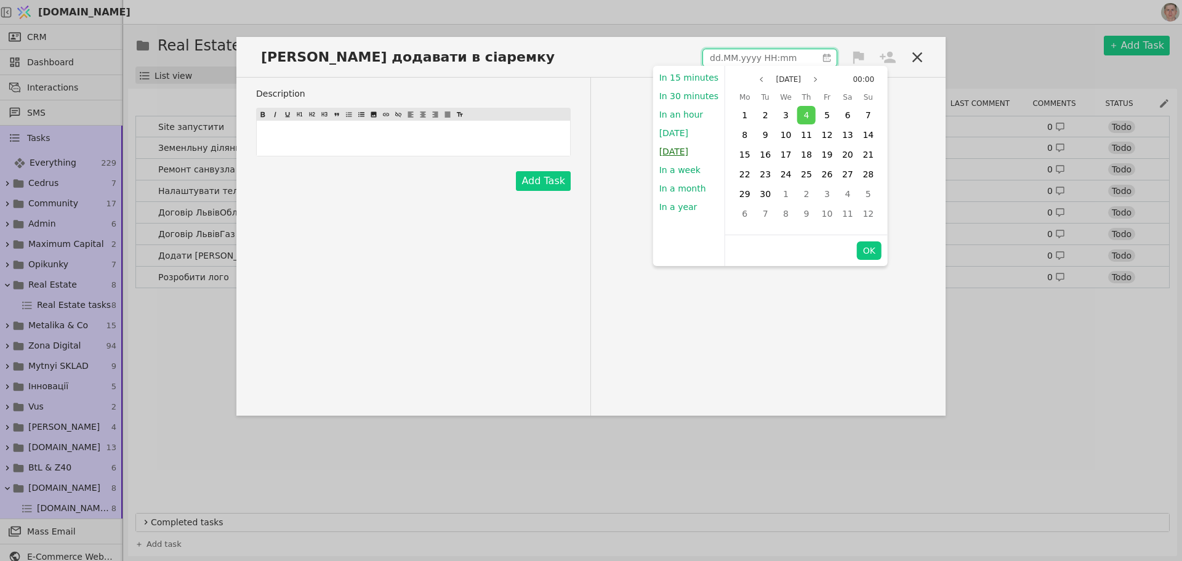
click at [687, 151] on button "[DATE]" at bounding box center [673, 151] width 41 height 18
type input "[DATE] 09:00"
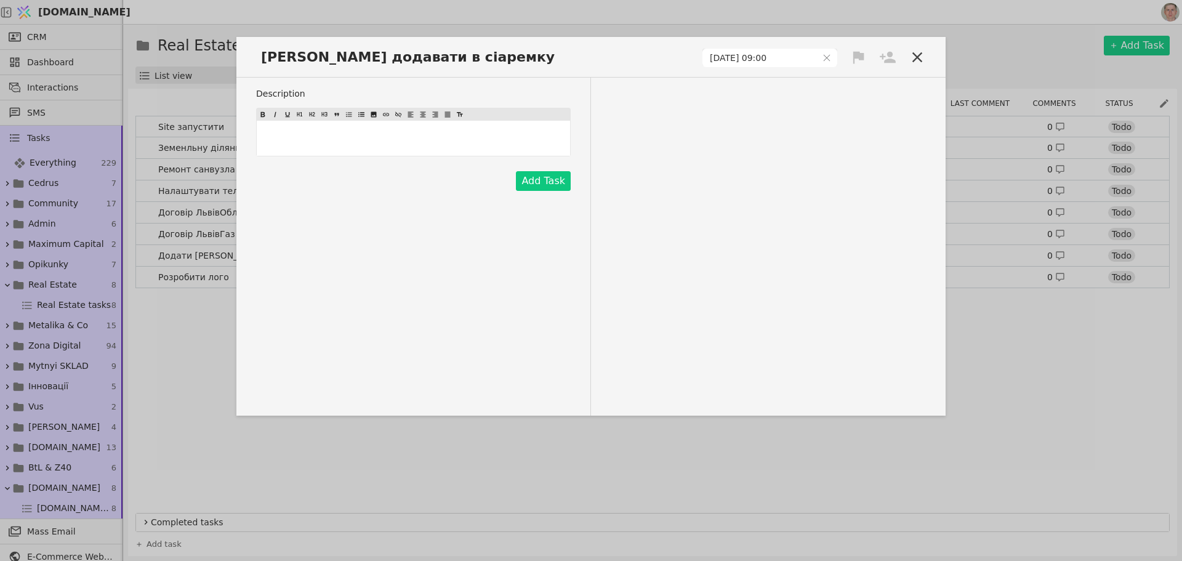
click at [858, 57] on icon at bounding box center [858, 57] width 11 height 12
click at [835, 86] on div "High" at bounding box center [816, 80] width 123 height 20
click at [889, 57] on icon at bounding box center [887, 57] width 17 height 17
click at [852, 103] on div "Роман" at bounding box center [846, 103] width 123 height 22
click at [714, 151] on div "Description ﻿ Add Task" at bounding box center [590, 247] width 709 height 338
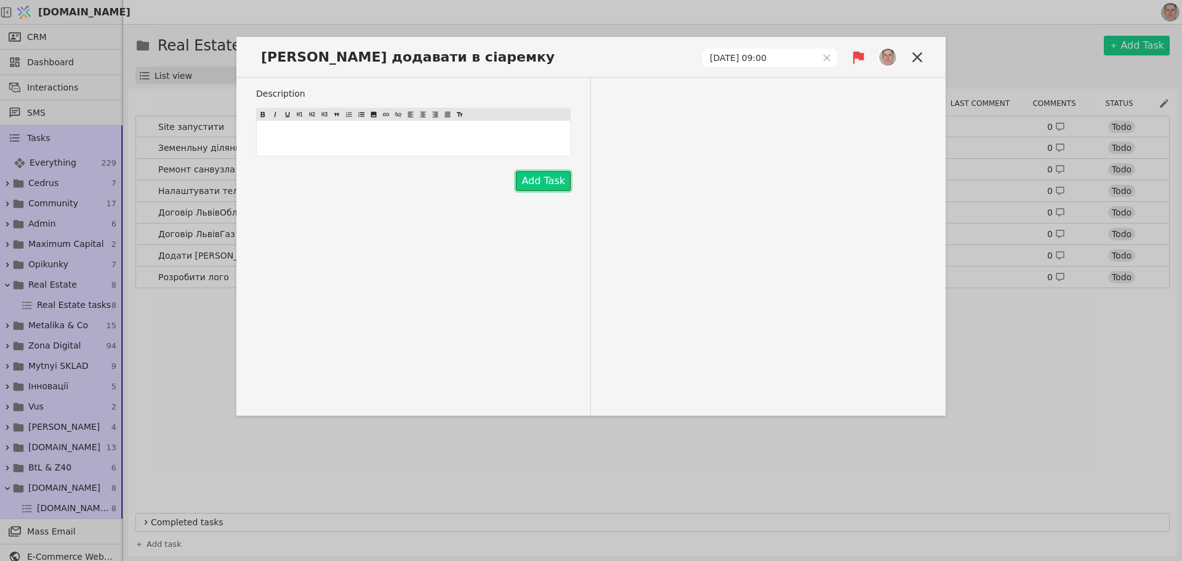
drag, startPoint x: 536, startPoint y: 182, endPoint x: 646, endPoint y: 51, distance: 171.2
click at [536, 182] on button "Add Task" at bounding box center [543, 181] width 55 height 20
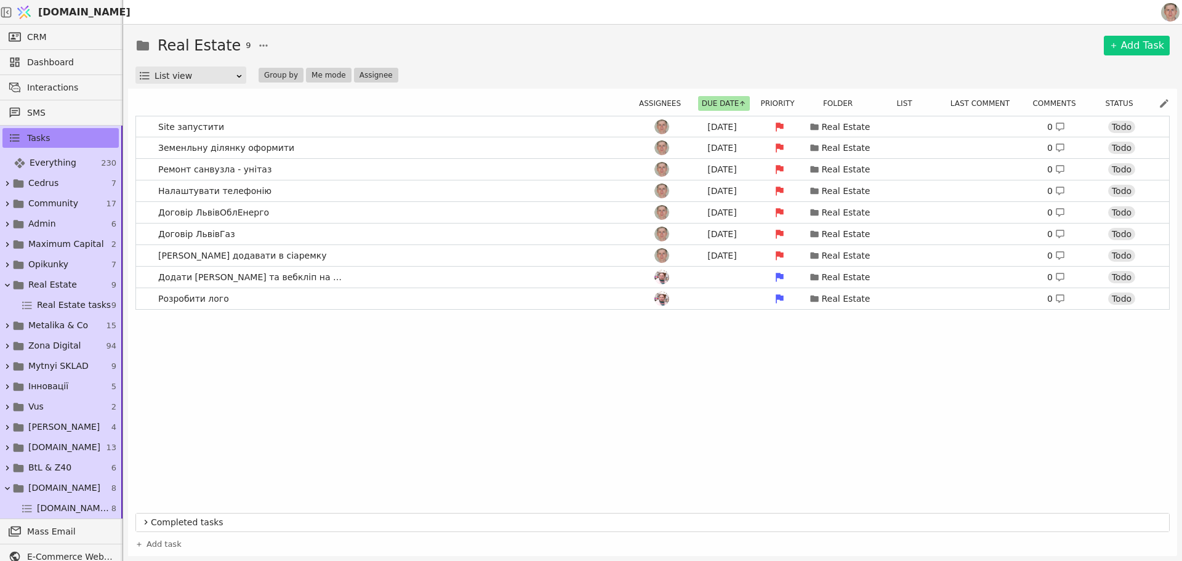
click at [497, 364] on div "Site запустити [DATE] Real Estate 0 Todo Земенльну ділянку оформити [DATE] Real…" at bounding box center [652, 312] width 1034 height 392
click at [71, 35] on link "CRM" at bounding box center [60, 37] width 116 height 20
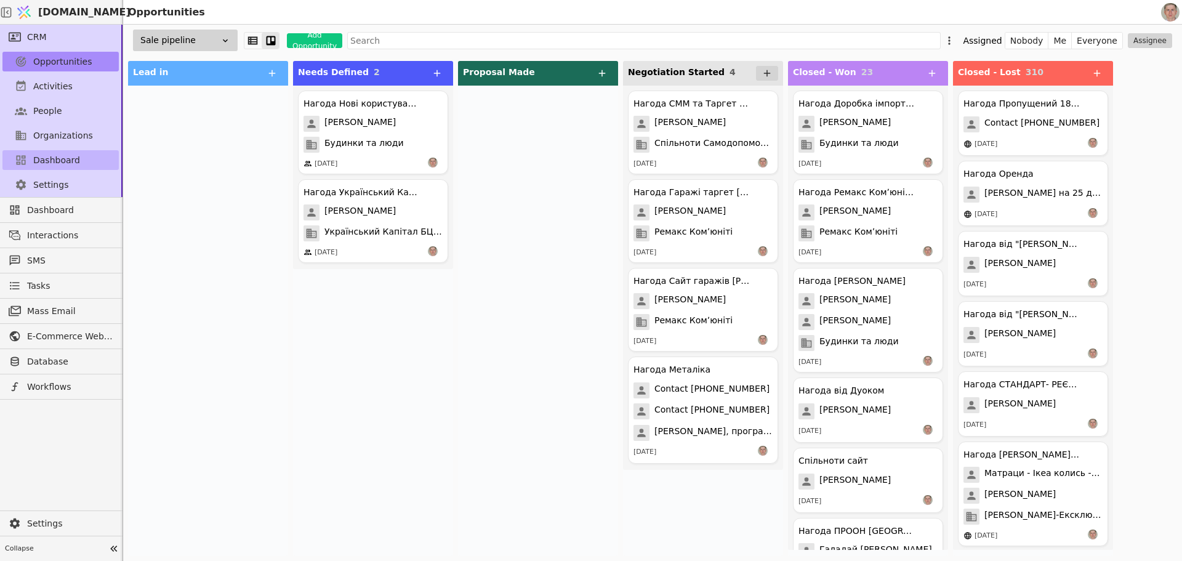
click at [76, 164] on link "Dashboard" at bounding box center [60, 160] width 116 height 20
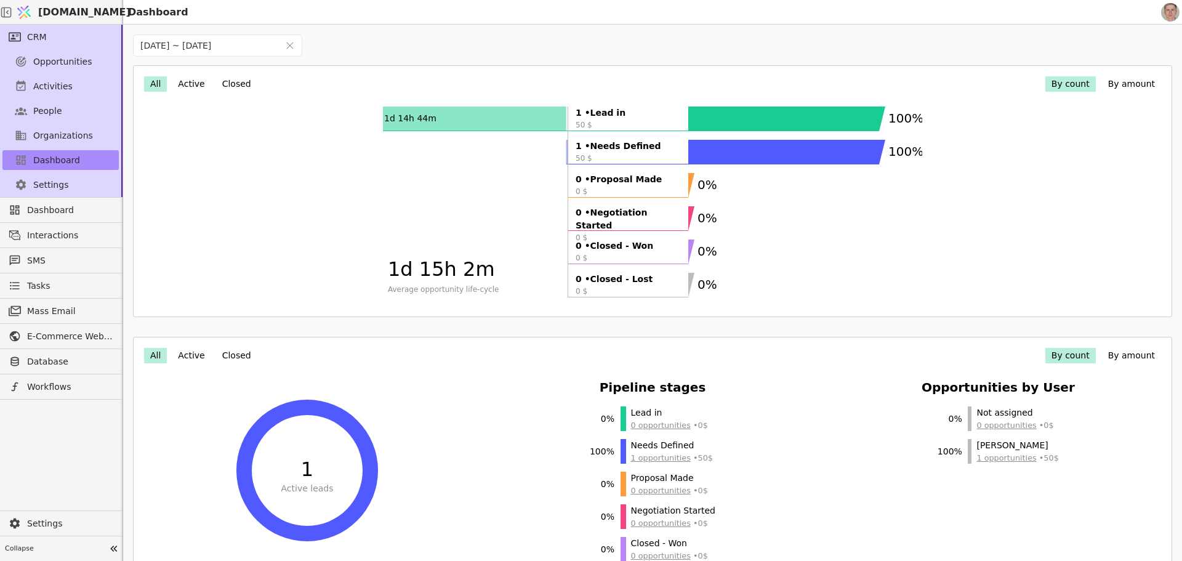
click at [1109, 86] on button "By amount" at bounding box center [1131, 83] width 59 height 15
click at [1051, 82] on button "By count" at bounding box center [1070, 83] width 50 height 15
click at [1121, 77] on button "By amount" at bounding box center [1131, 83] width 59 height 15
click at [1060, 79] on button "By count" at bounding box center [1070, 83] width 50 height 15
click at [1111, 84] on button "By amount" at bounding box center [1131, 83] width 59 height 15
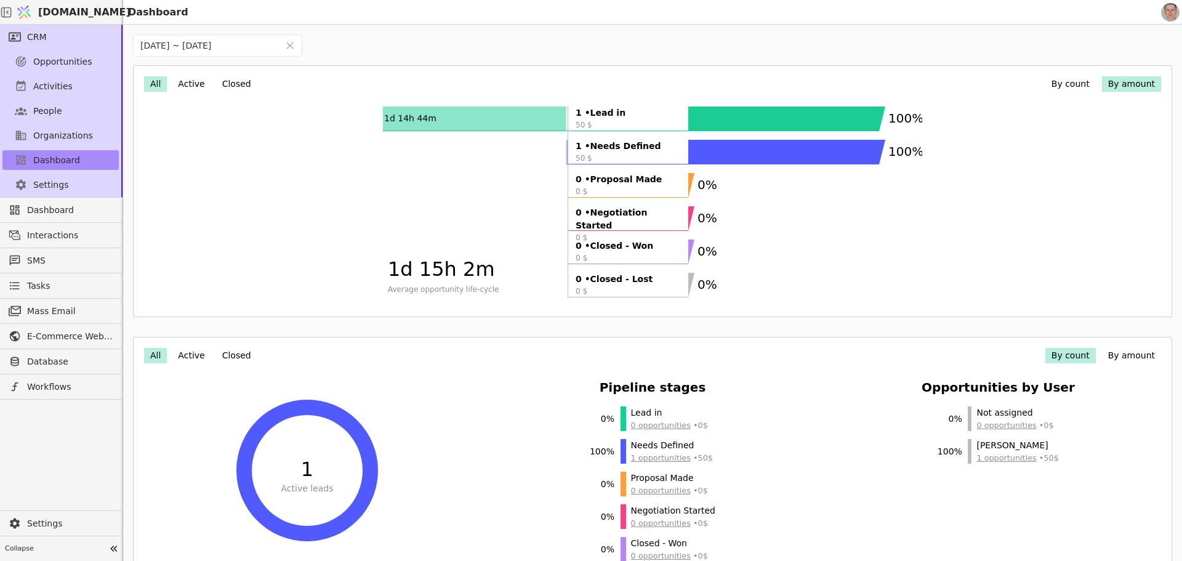
click at [1048, 78] on button "By count" at bounding box center [1070, 83] width 50 height 15
click at [71, 72] on div "Opportunities" at bounding box center [60, 61] width 121 height 25
click at [75, 62] on span "Opportunities" at bounding box center [62, 61] width 59 height 13
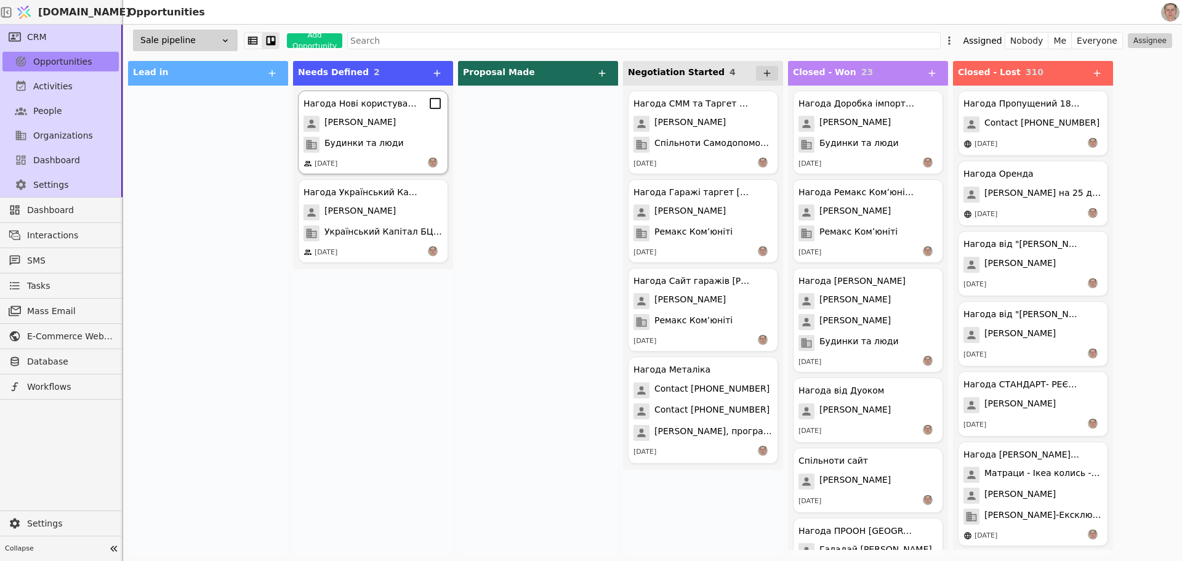
click at [386, 142] on span "Будинки та люди" at bounding box center [363, 145] width 79 height 16
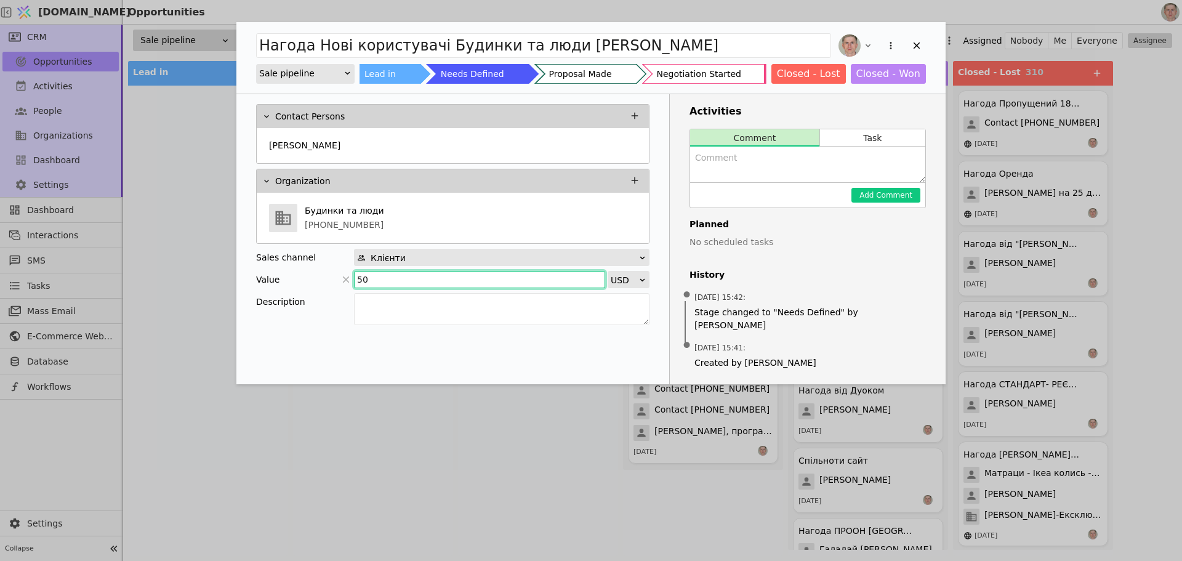
drag, startPoint x: 377, startPoint y: 278, endPoint x: 353, endPoint y: 275, distance: 24.8
click at [353, 275] on div "Value 50 USD" at bounding box center [452, 279] width 393 height 17
type input "600"
click at [917, 46] on icon "Add Opportunity" at bounding box center [917, 45] width 7 height 7
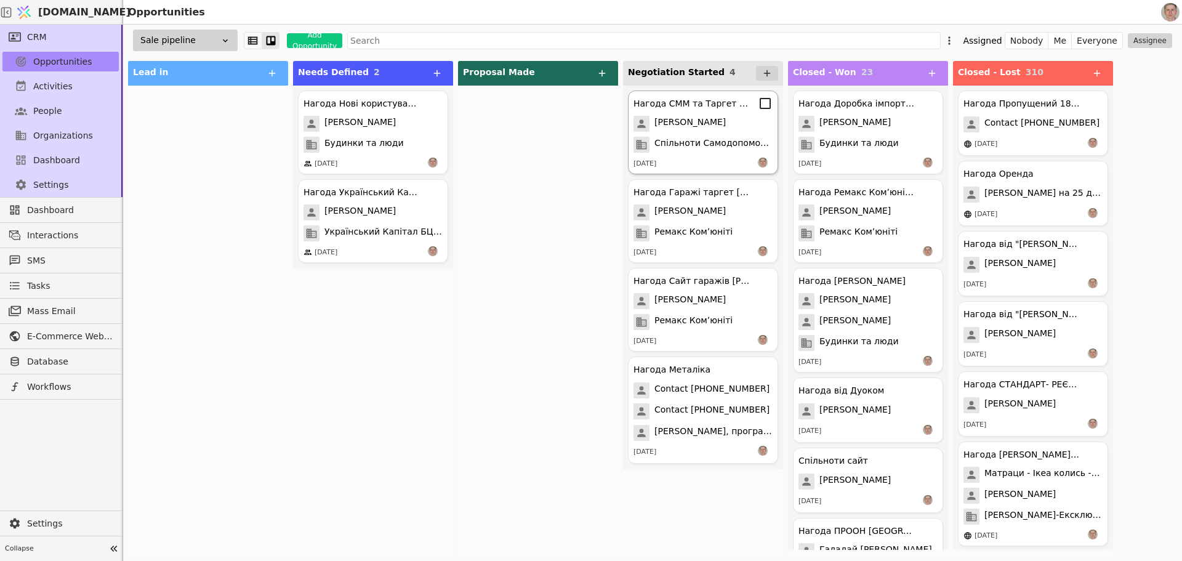
click at [702, 134] on div "Нагода СММ та Таргет Спільноти Самодопомоги Community Selfhelp [PERSON_NAME] [P…" at bounding box center [703, 132] width 150 height 84
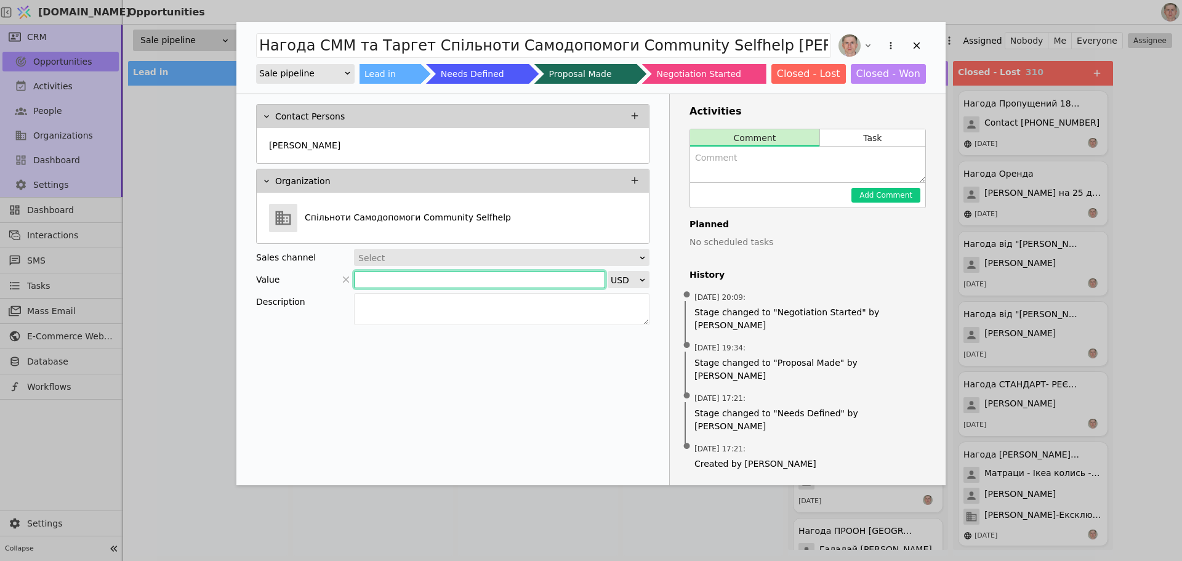
click at [400, 281] on input "Add Opportunity" at bounding box center [479, 279] width 251 height 17
type input "4000"
click at [922, 39] on div "Add Opportunity" at bounding box center [916, 45] width 18 height 18
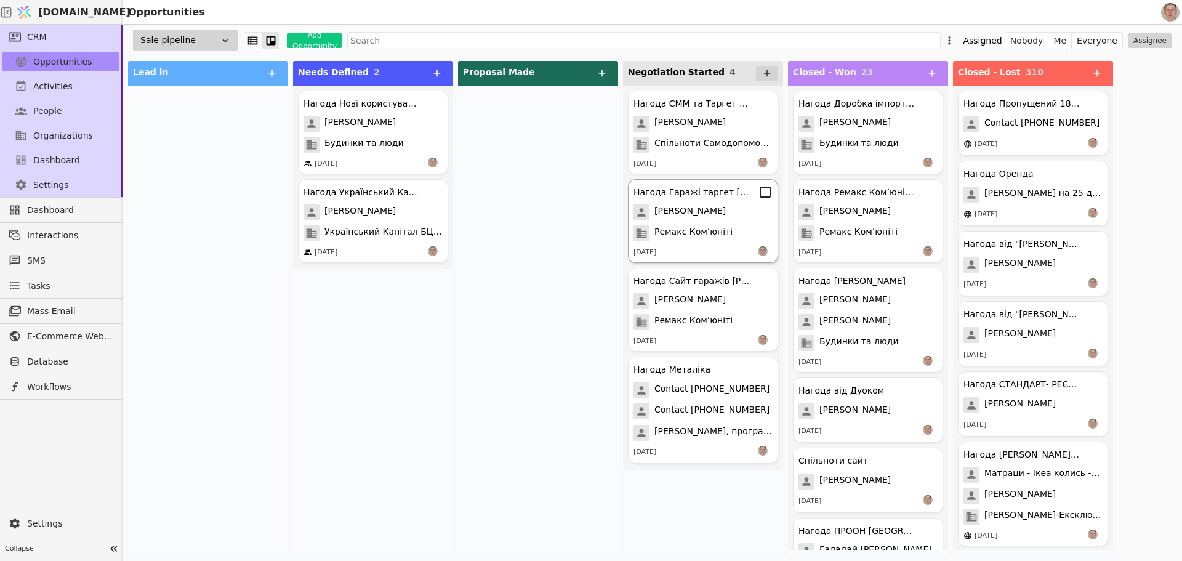
click at [683, 230] on span "Ремакс Комʼюніті" at bounding box center [693, 233] width 78 height 16
click at [721, 322] on span "Ремакс Комʼюніті" at bounding box center [693, 322] width 78 height 16
click at [709, 412] on span "Contact [PHONE_NUMBER]" at bounding box center [711, 411] width 115 height 16
drag, startPoint x: 57, startPoint y: 163, endPoint x: 87, endPoint y: 164, distance: 30.2
click at [57, 163] on span "Dashboard" at bounding box center [56, 160] width 47 height 13
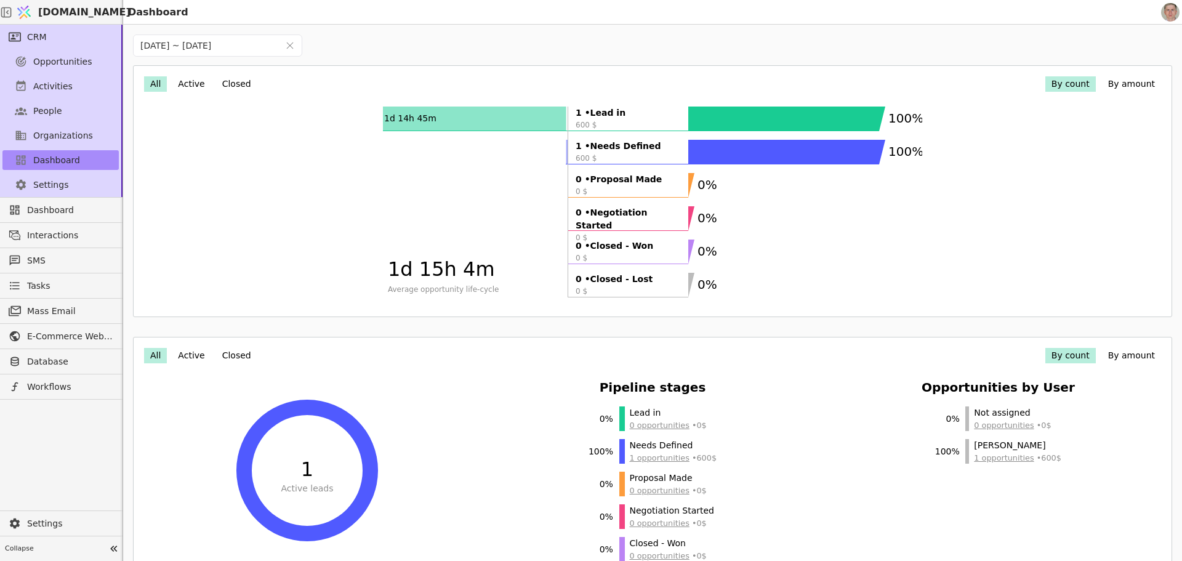
click at [1122, 74] on div "All Active Closed By count By amount 1d 14h 45m 18m 1d 15h 4m Average opportuni…" at bounding box center [652, 191] width 1023 height 236
click at [1120, 84] on button "By amount" at bounding box center [1131, 83] width 59 height 15
click at [222, 47] on input "[DATE] ~ [DATE]" at bounding box center [206, 45] width 145 height 21
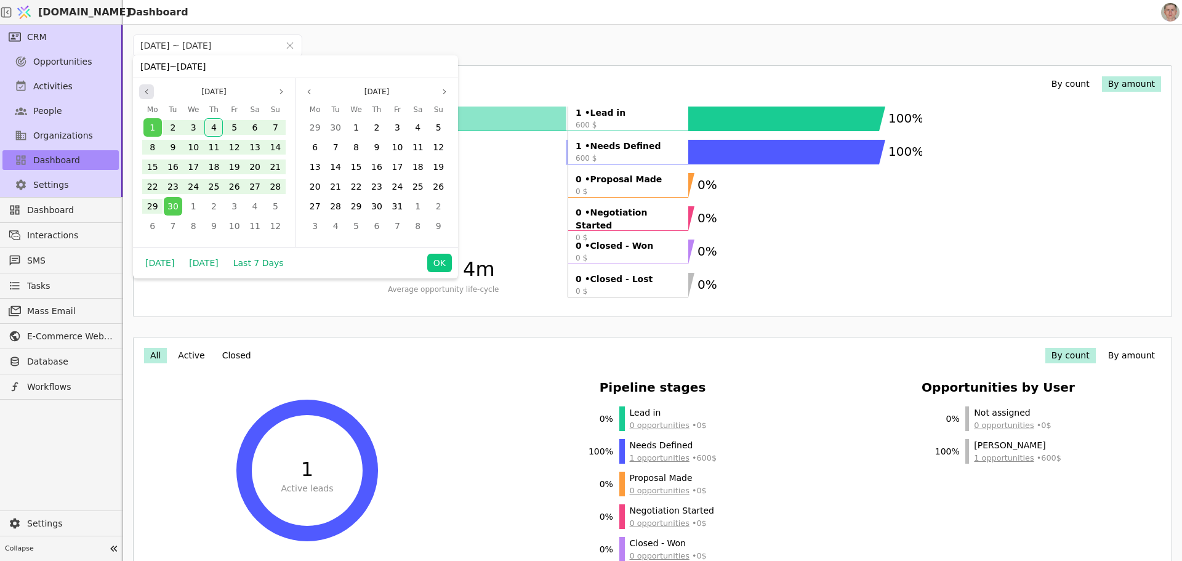
click at [147, 92] on icon "page previous" at bounding box center [146, 91] width 7 height 7
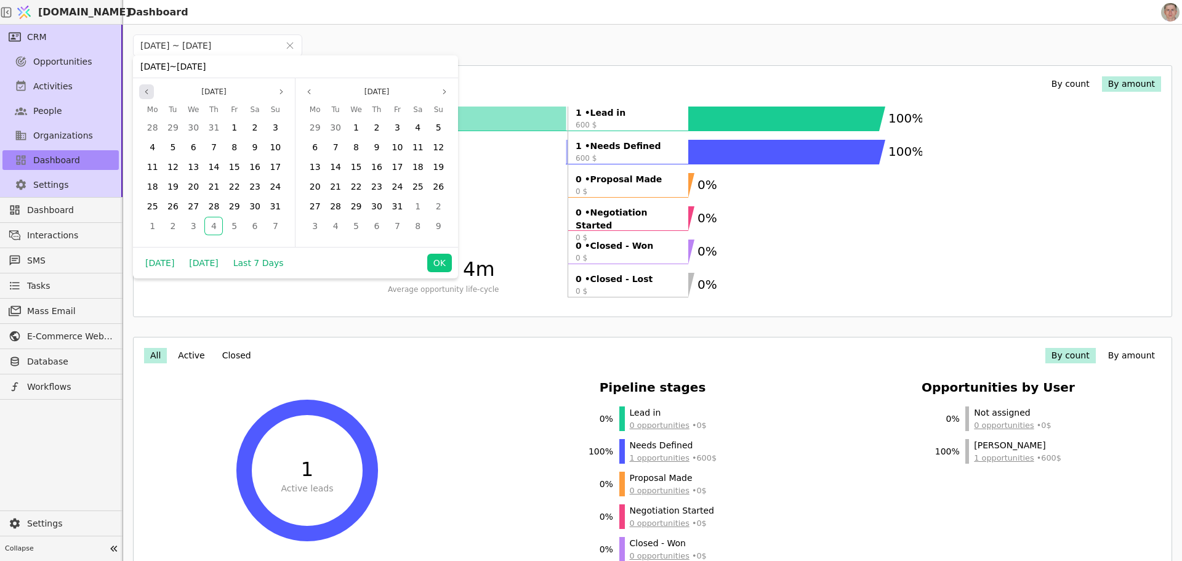
click at [148, 90] on icon "page previous" at bounding box center [146, 91] width 7 height 7
click at [176, 126] on div "1" at bounding box center [173, 127] width 18 height 18
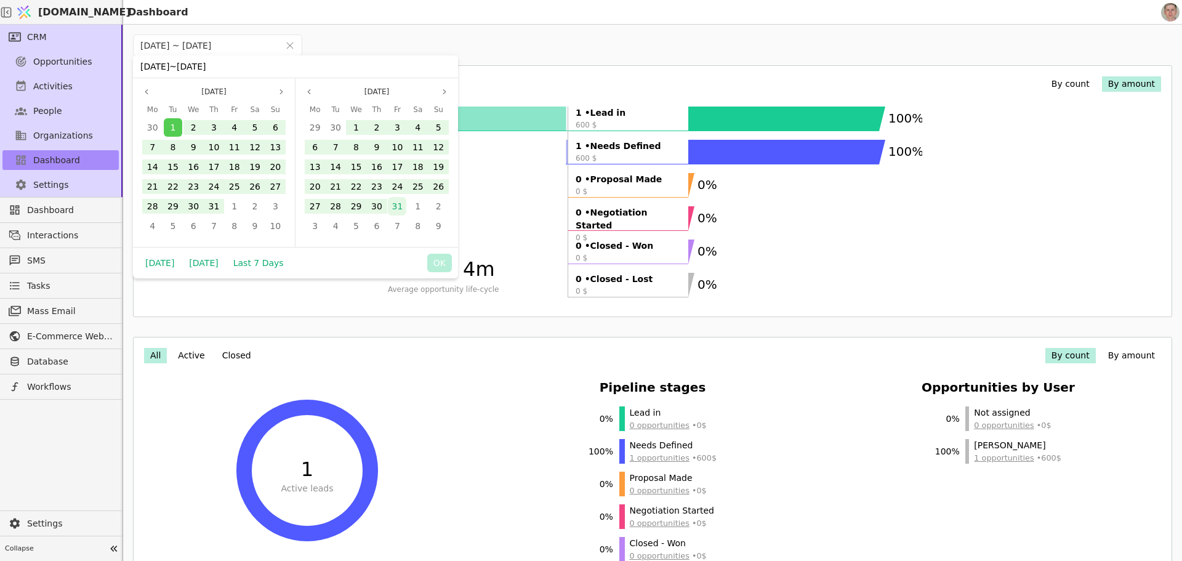
click at [400, 207] on span "31" at bounding box center [397, 206] width 11 height 10
click at [436, 255] on button "OK" at bounding box center [439, 263] width 25 height 18
type input "[DATE] ~ [DATE]"
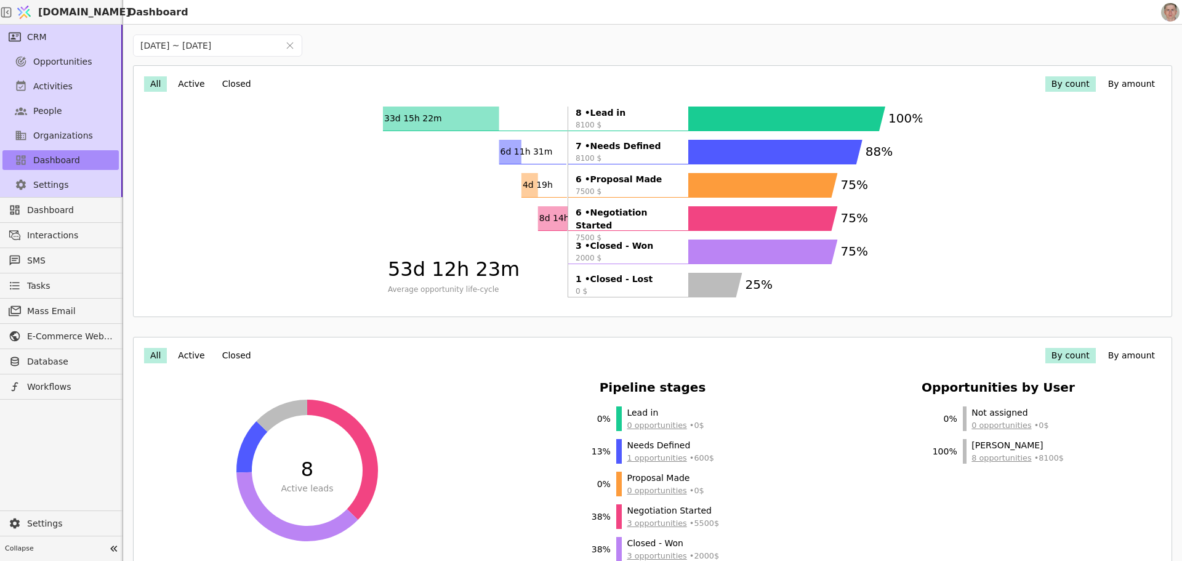
click at [1113, 81] on button "By amount" at bounding box center [1131, 83] width 59 height 15
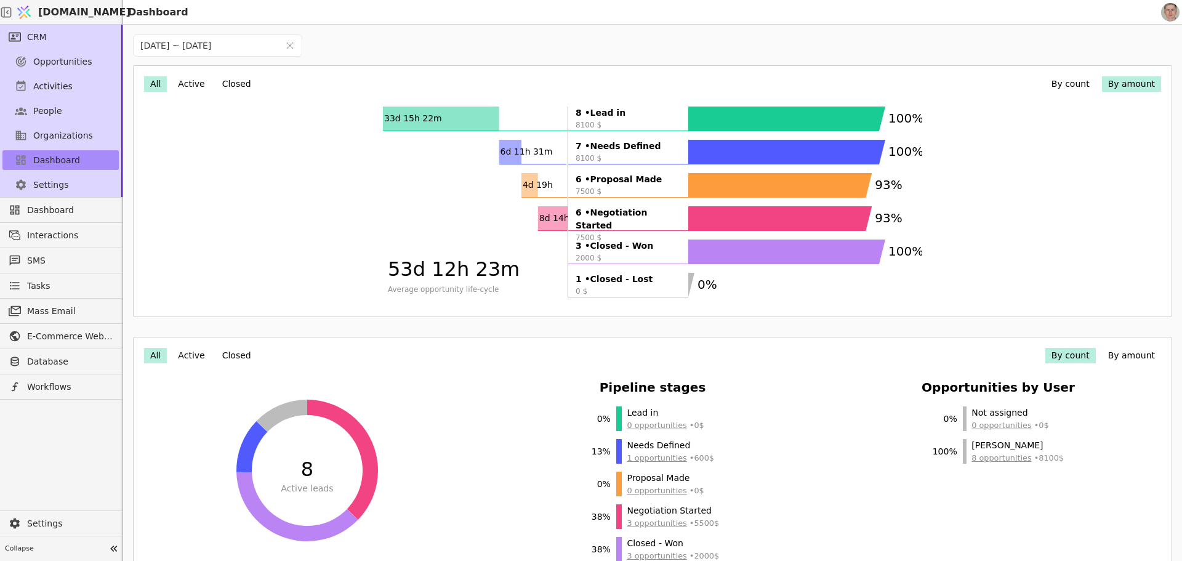
click at [1058, 85] on button "By count" at bounding box center [1070, 83] width 50 height 15
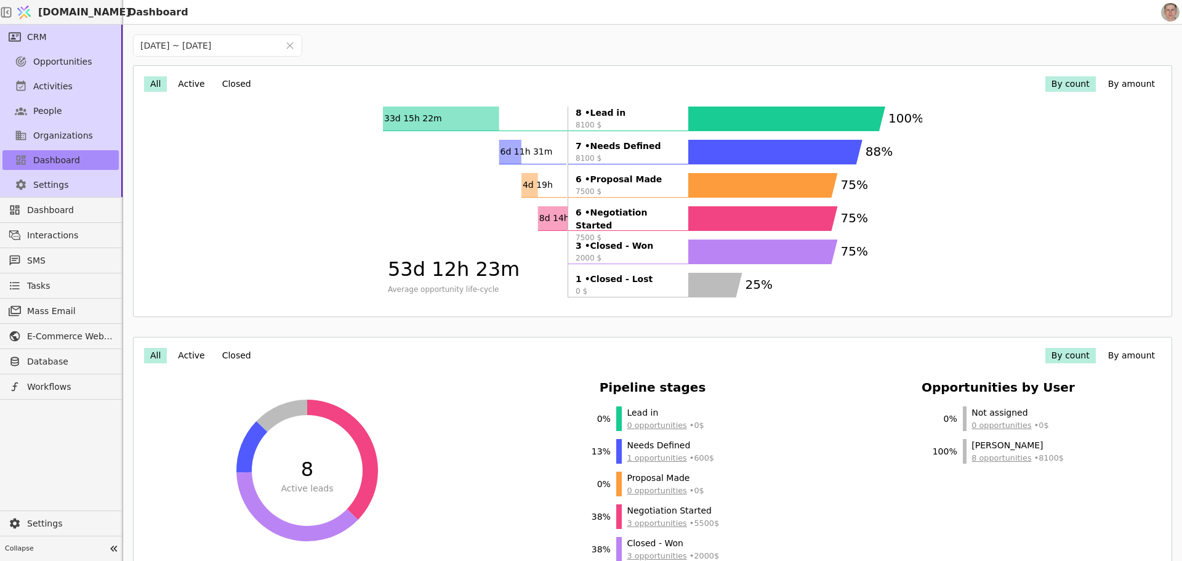
click at [1115, 82] on button "By amount" at bounding box center [1131, 83] width 59 height 15
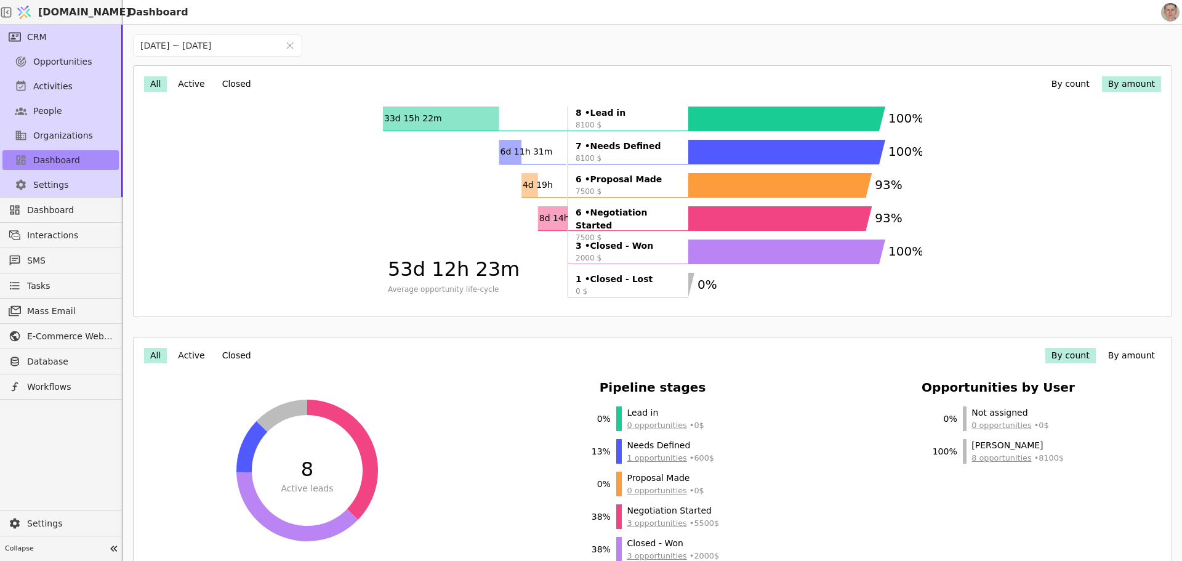
click at [1056, 86] on button "By count" at bounding box center [1070, 83] width 50 height 15
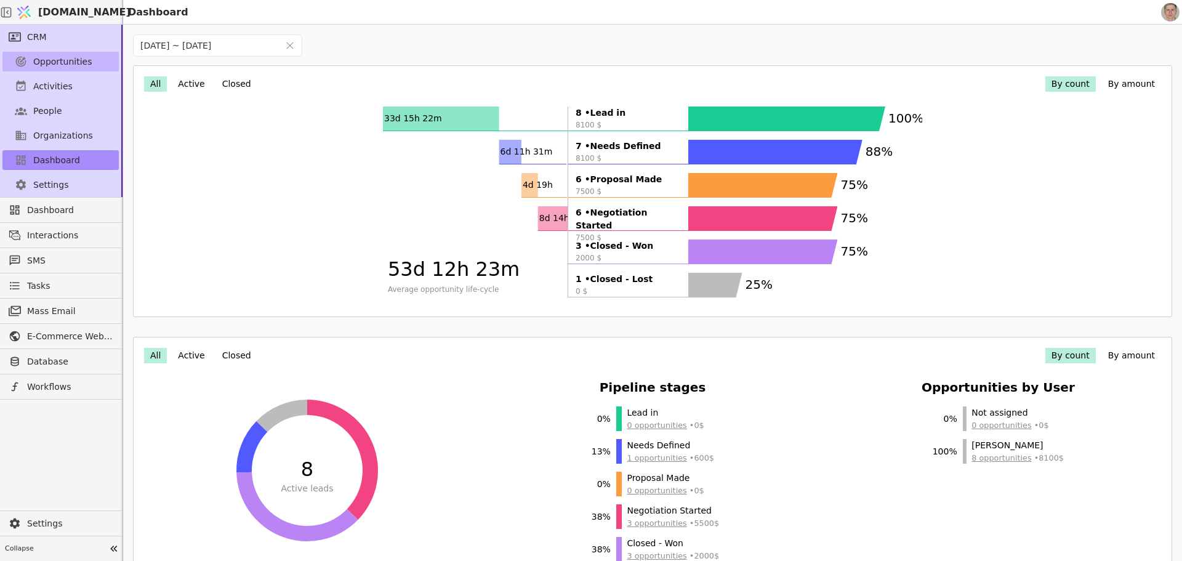
click at [50, 65] on span "Opportunities" at bounding box center [62, 61] width 59 height 13
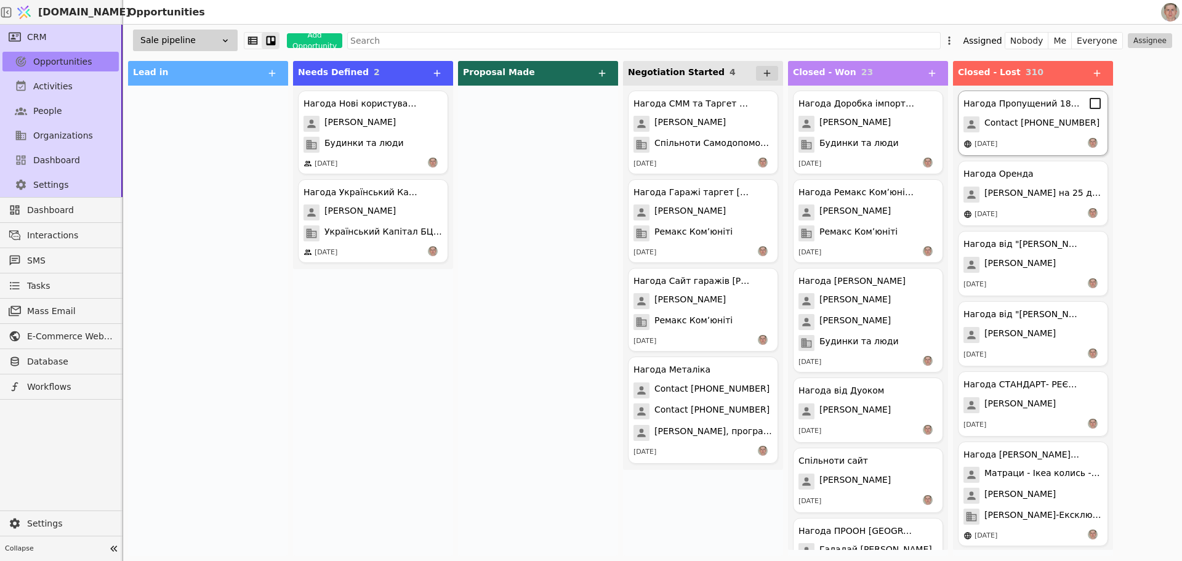
click at [1036, 143] on div "[DATE]" at bounding box center [1032, 144] width 139 height 12
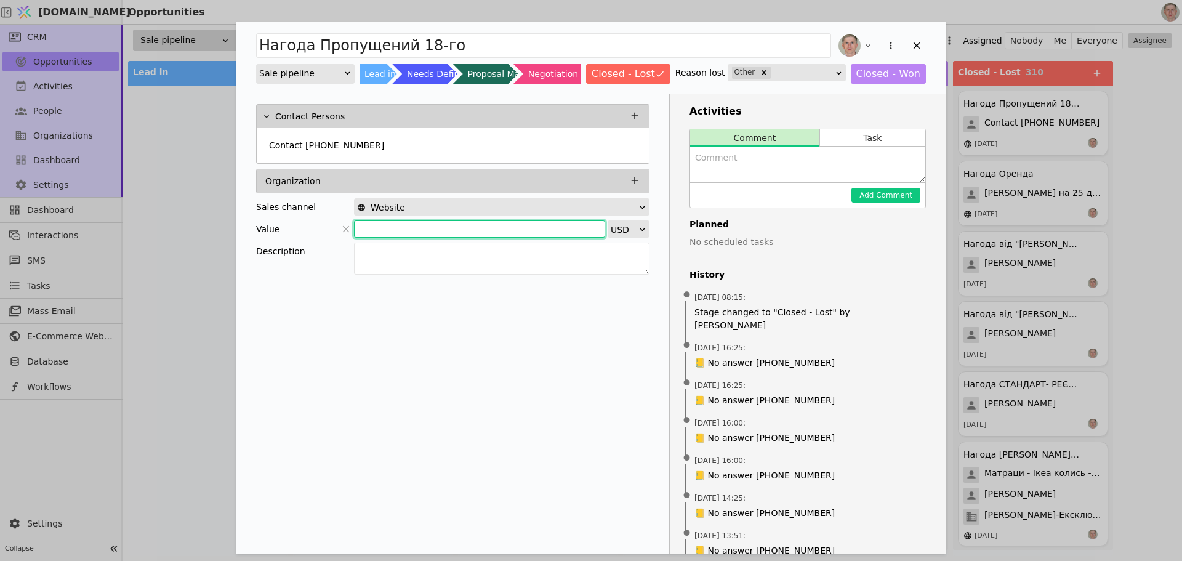
click at [515, 223] on input "Add Opportunity" at bounding box center [479, 228] width 251 height 17
type input "50"
click at [915, 47] on icon "Add Opportunity" at bounding box center [917, 45] width 7 height 7
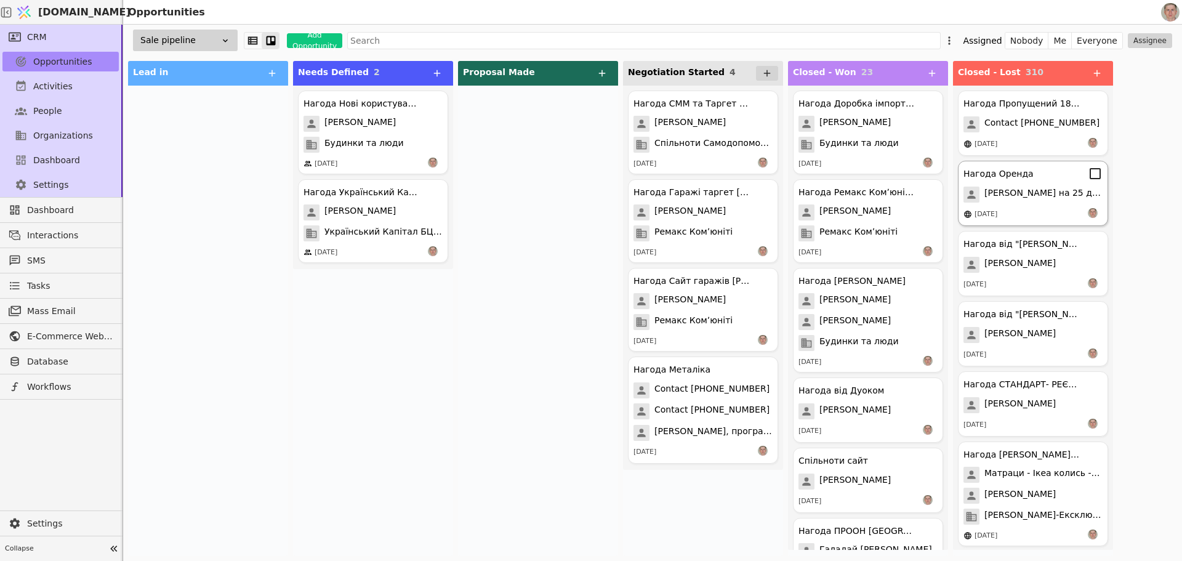
click at [1010, 184] on div "Нагода Оренда [PERSON_NAME] на 25 днів академічна група [DATE]" at bounding box center [1033, 193] width 150 height 65
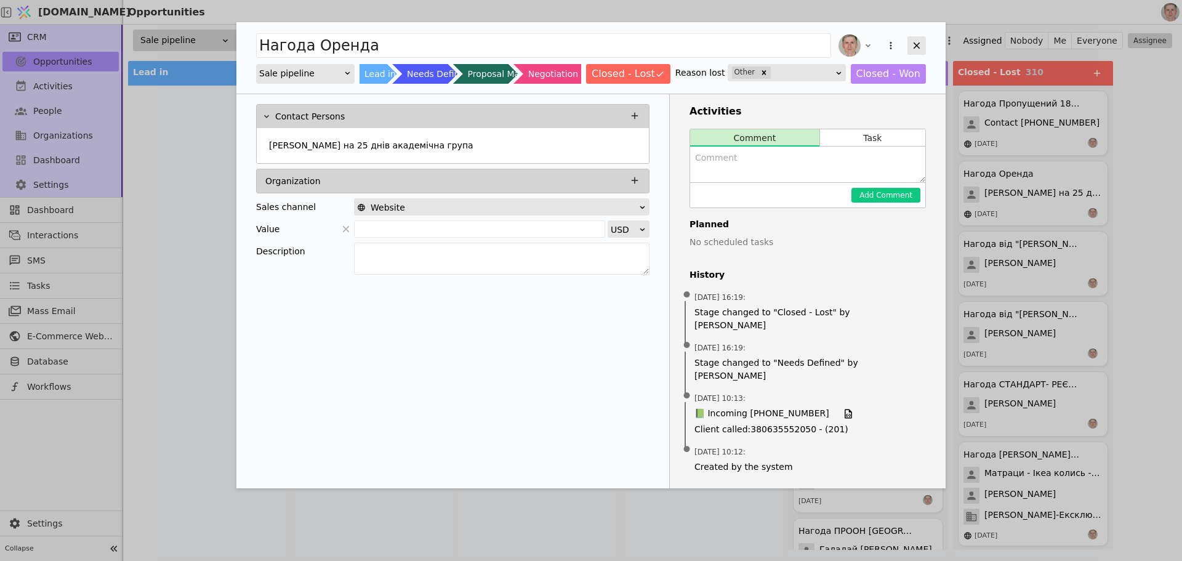
click at [912, 44] on icon "Add Opportunity" at bounding box center [916, 45] width 11 height 11
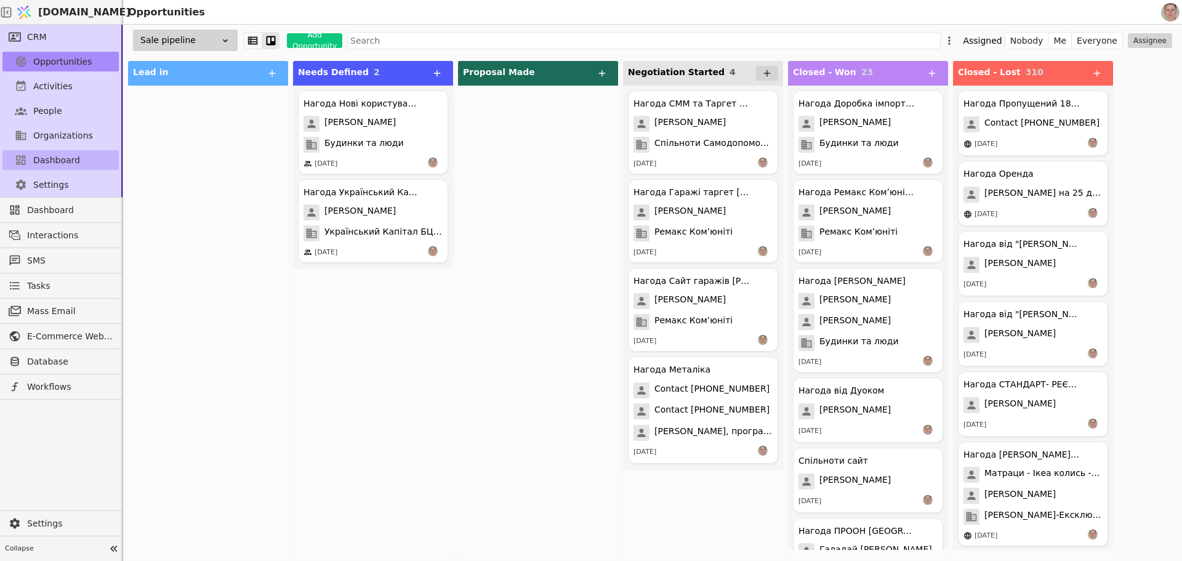
click at [68, 166] on span "Dashboard" at bounding box center [56, 160] width 47 height 13
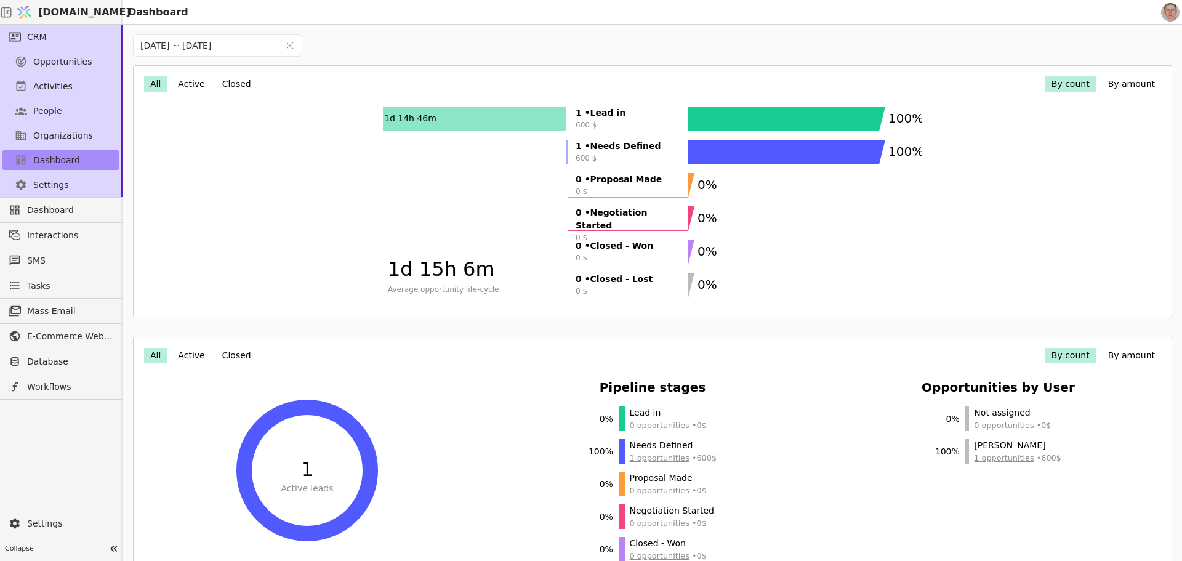
click at [1119, 80] on button "By amount" at bounding box center [1131, 83] width 59 height 15
click at [1048, 86] on button "By count" at bounding box center [1070, 83] width 50 height 15
click at [24, 62] on icon at bounding box center [21, 62] width 10 height 10
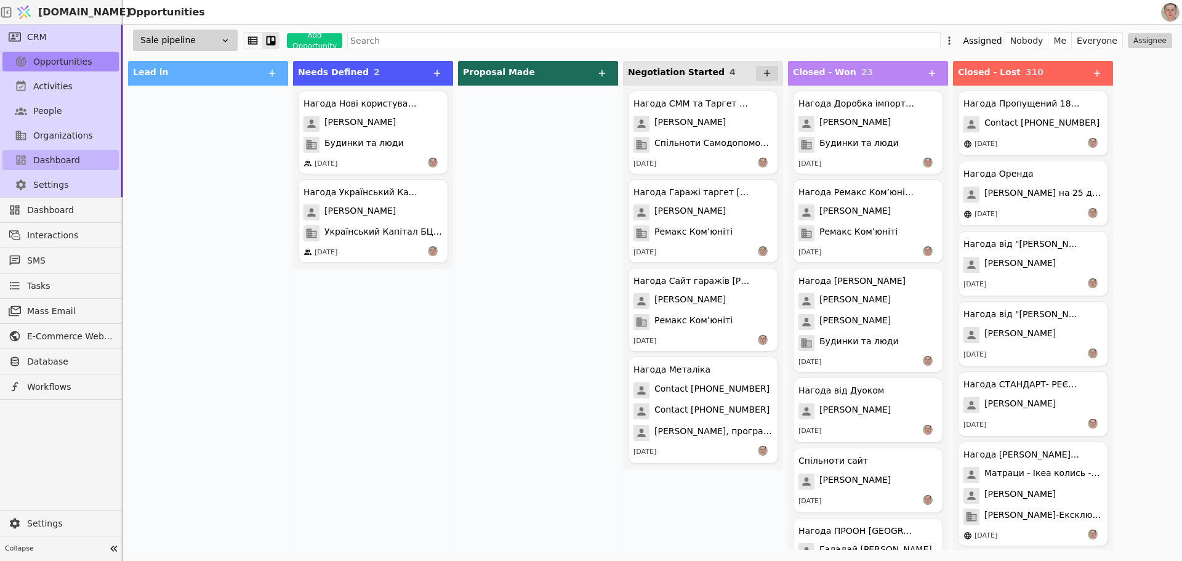
click at [71, 164] on span "Dashboard" at bounding box center [56, 160] width 47 height 13
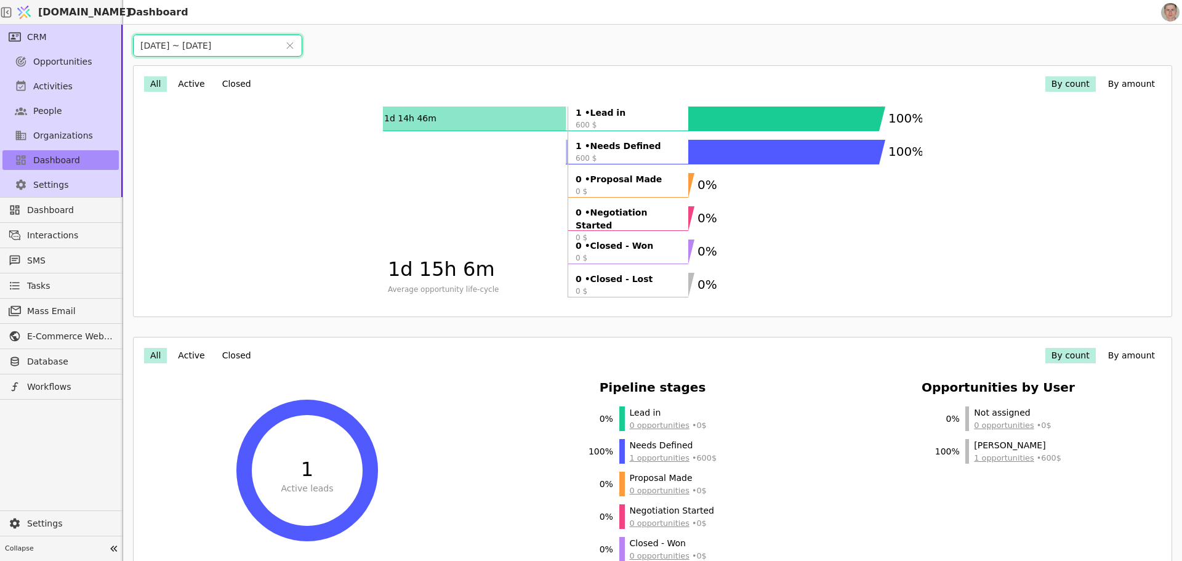
click at [222, 39] on input "[DATE] ~ [DATE]" at bounding box center [206, 45] width 145 height 21
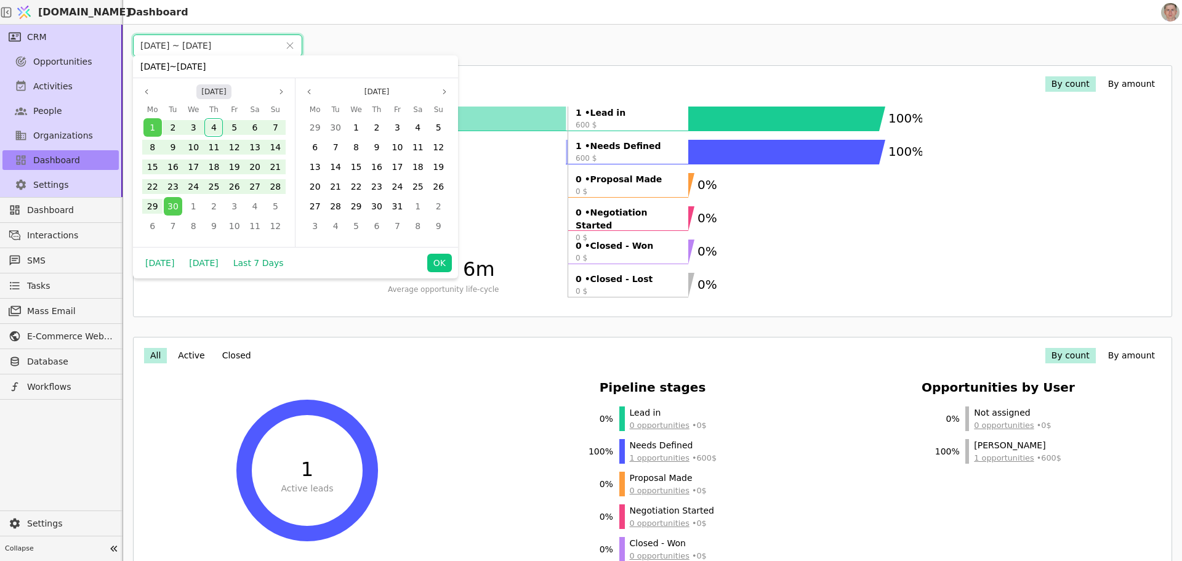
click at [216, 95] on button "[DATE]" at bounding box center [213, 91] width 35 height 15
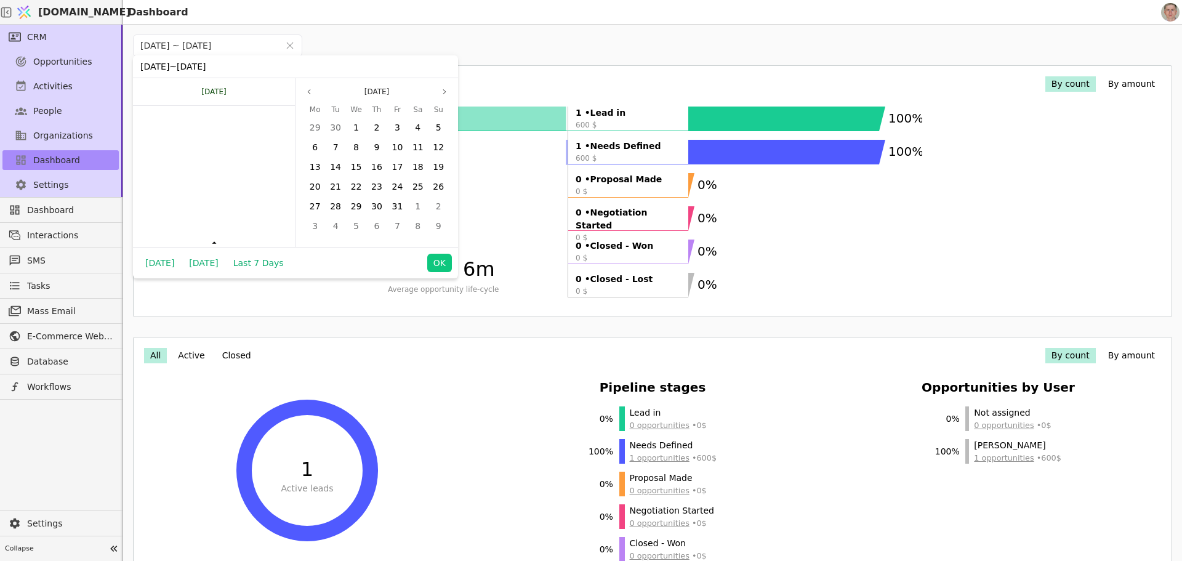
scroll to position [8310, 0]
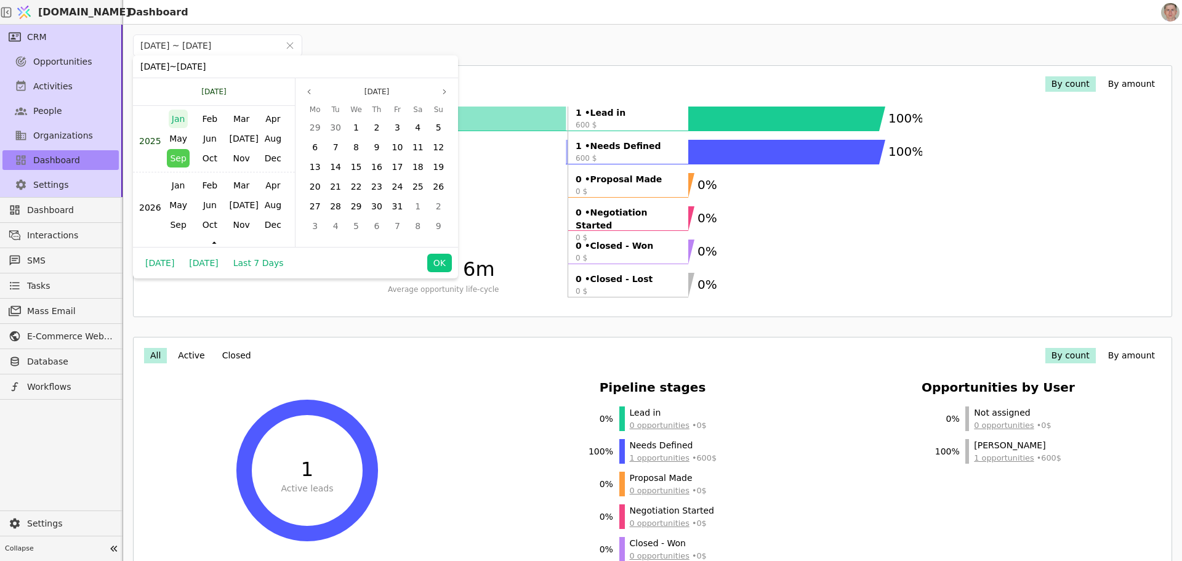
click at [181, 121] on span "Jan" at bounding box center [179, 119] width 20 height 18
click at [191, 127] on span "1" at bounding box center [194, 128] width 6 height 10
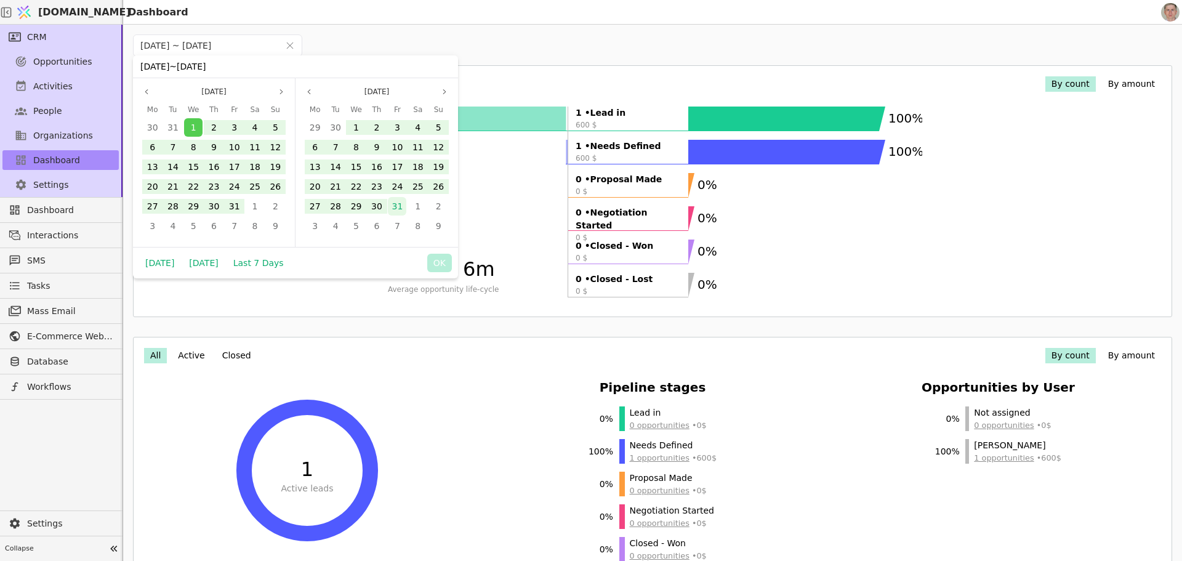
drag, startPoint x: 395, startPoint y: 204, endPoint x: 398, endPoint y: 211, distance: 7.4
click at [395, 204] on span "31" at bounding box center [397, 206] width 11 height 10
click at [439, 257] on button "OK" at bounding box center [439, 263] width 25 height 18
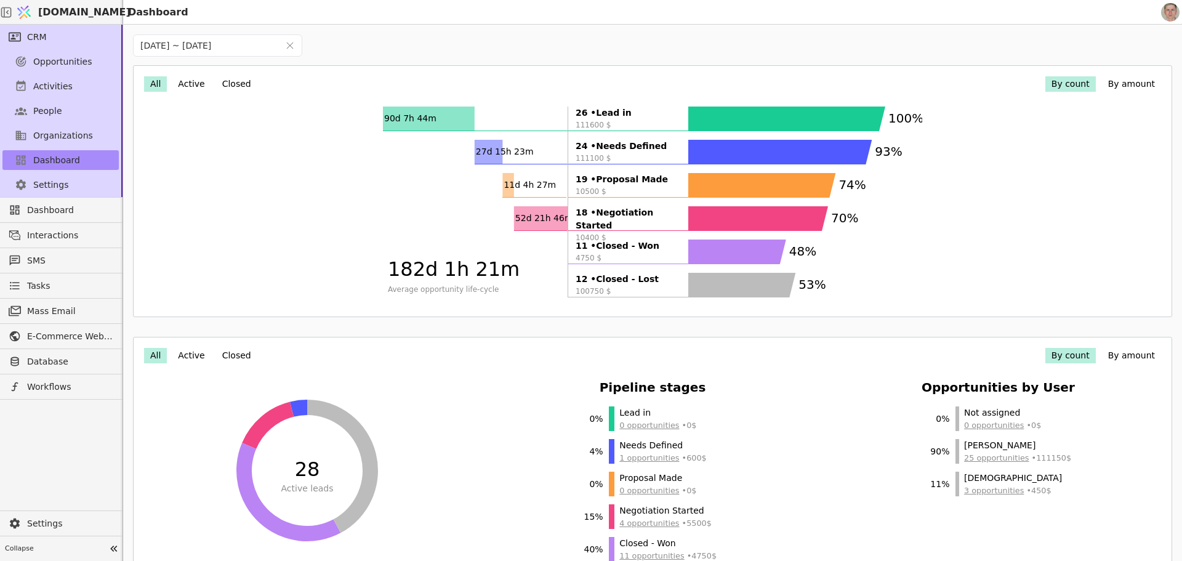
click at [1121, 84] on button "By amount" at bounding box center [1131, 83] width 59 height 15
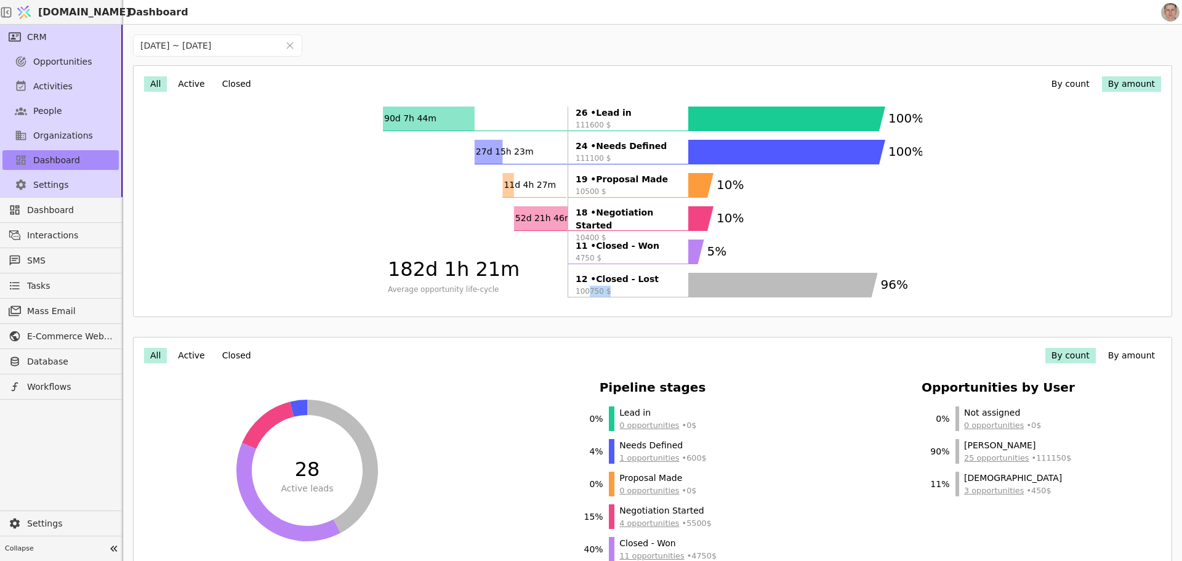
drag, startPoint x: 577, startPoint y: 286, endPoint x: 595, endPoint y: 288, distance: 17.9
click at [595, 288] on span "100750 $" at bounding box center [628, 291] width 105 height 11
click at [598, 262] on span "4750 $" at bounding box center [628, 257] width 105 height 11
drag, startPoint x: 587, startPoint y: 257, endPoint x: 565, endPoint y: 259, distance: 22.2
click at [576, 259] on span "4750 $" at bounding box center [628, 257] width 105 height 11
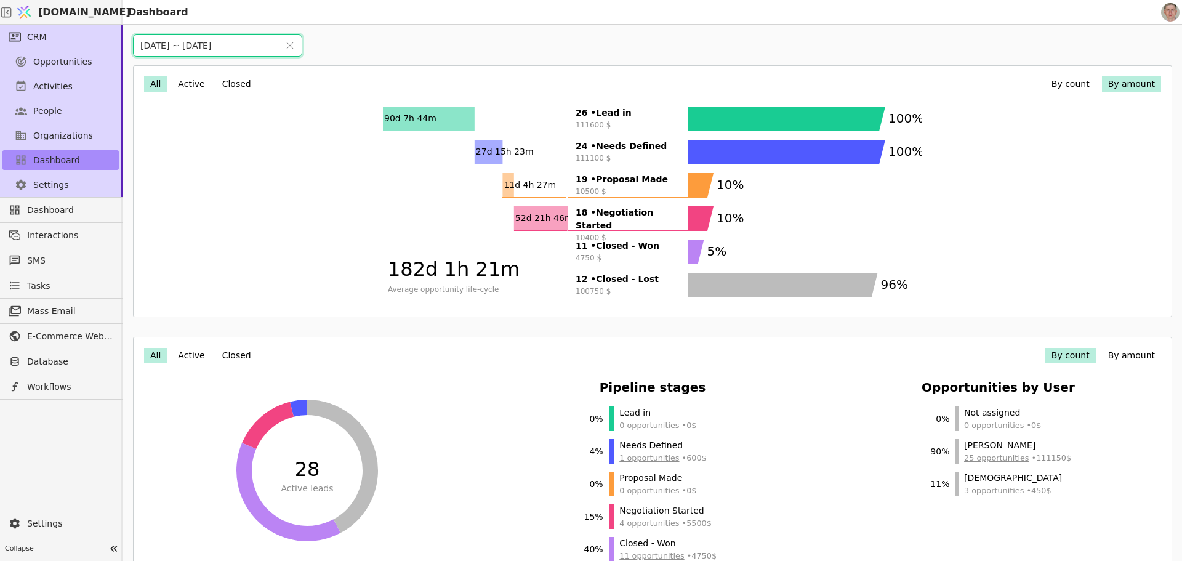
drag, startPoint x: 187, startPoint y: 41, endPoint x: 198, endPoint y: 46, distance: 12.1
click at [188, 41] on input "[DATE] ~ [DATE]" at bounding box center [206, 45] width 145 height 21
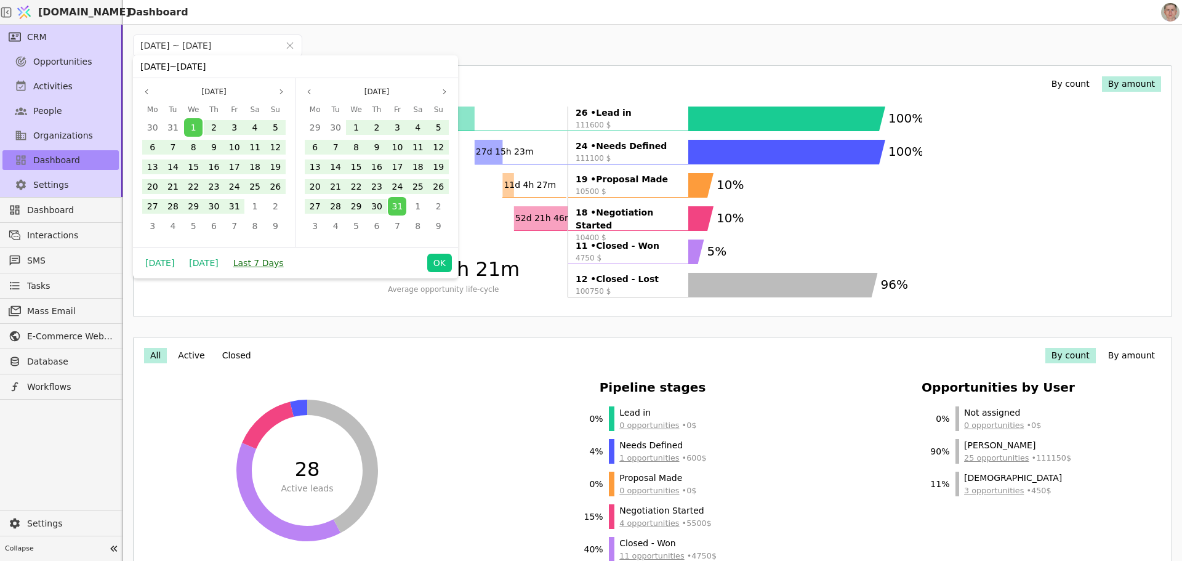
click at [262, 258] on button "Last 7 Days" at bounding box center [258, 263] width 63 height 18
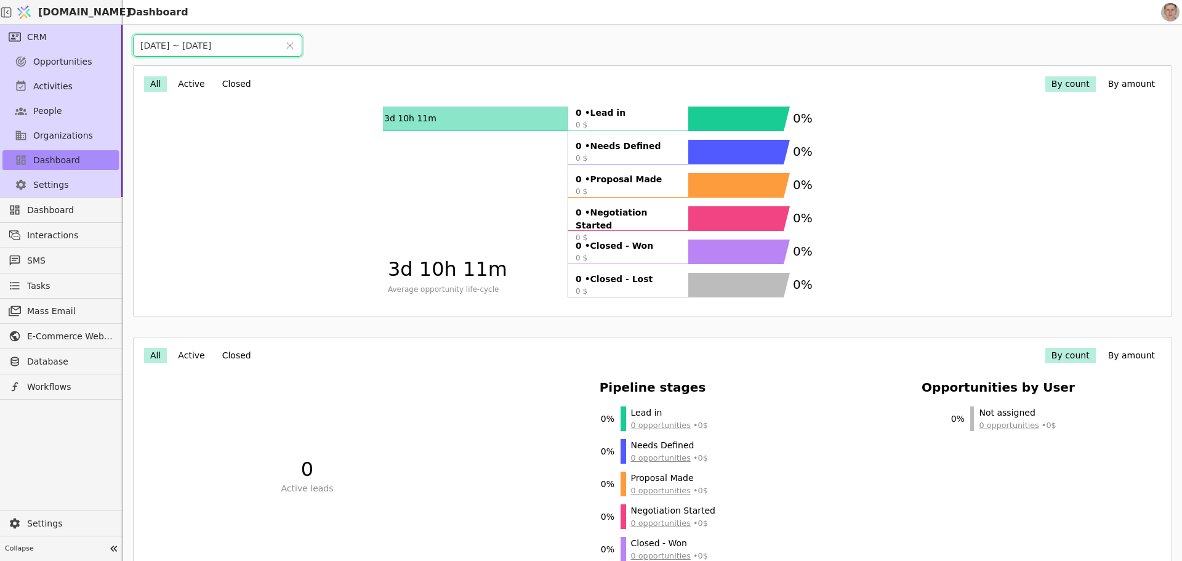
click at [216, 50] on input "[DATE] ~ [DATE]" at bounding box center [206, 45] width 145 height 21
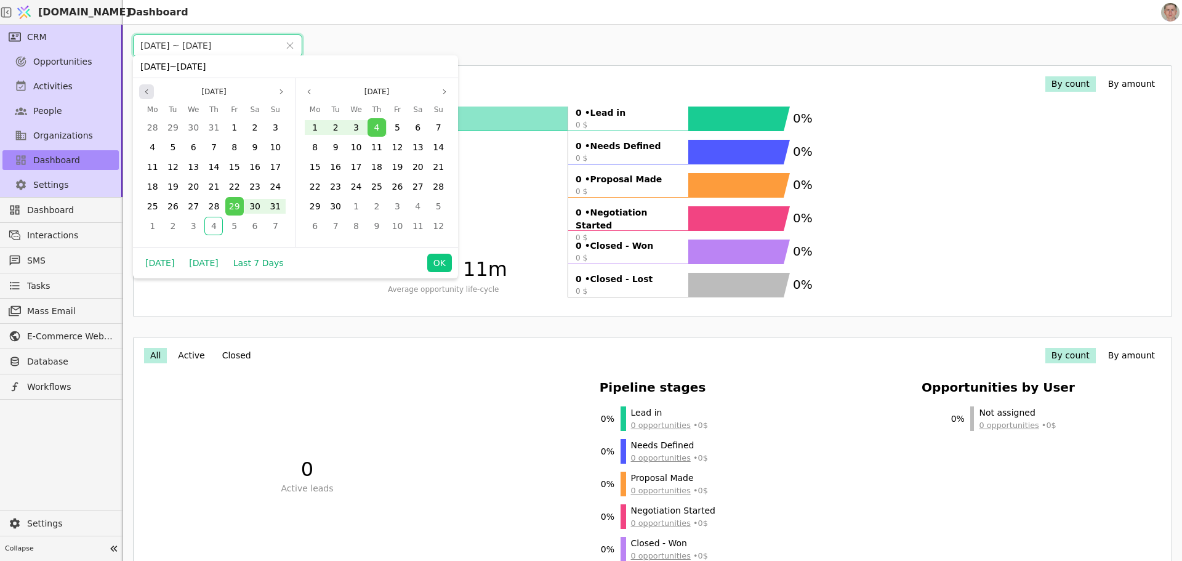
click at [147, 90] on icon "page previous" at bounding box center [146, 91] width 7 height 7
click at [172, 126] on span "1" at bounding box center [173, 128] width 6 height 10
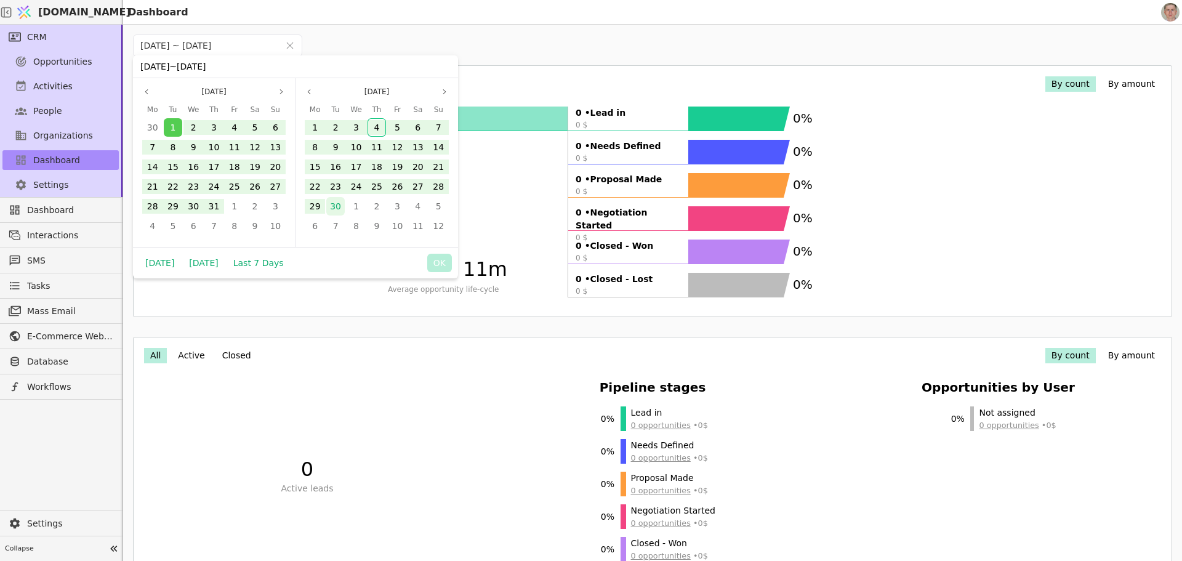
click at [334, 208] on span "30" at bounding box center [335, 206] width 11 height 10
click at [440, 258] on button "OK" at bounding box center [439, 263] width 25 height 18
type input "[DATE] ~ [DATE]"
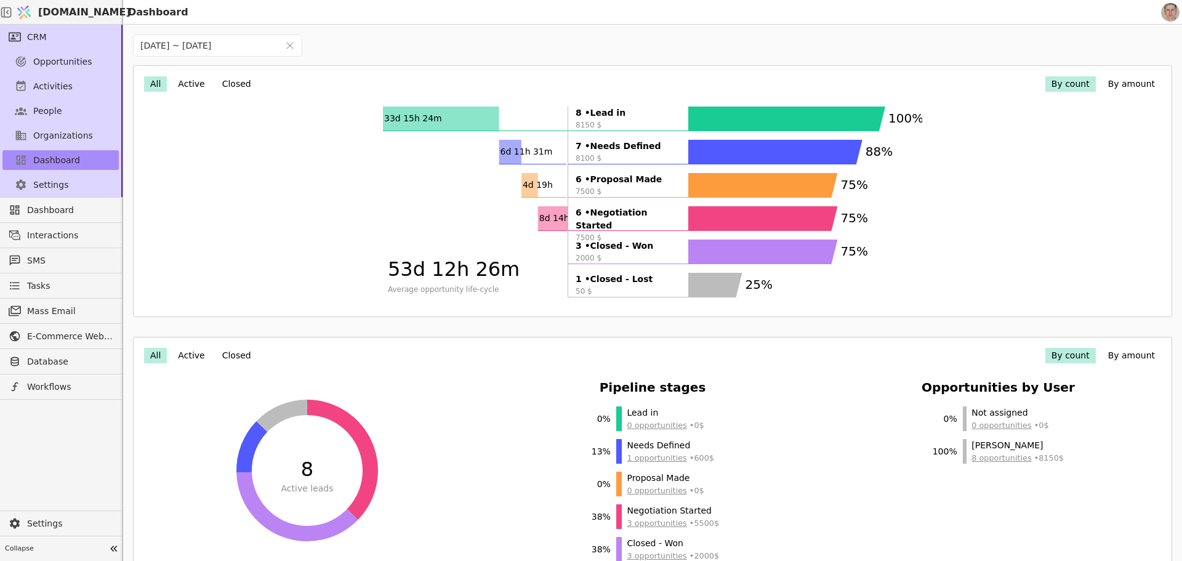
click at [1127, 82] on button "By amount" at bounding box center [1131, 83] width 59 height 15
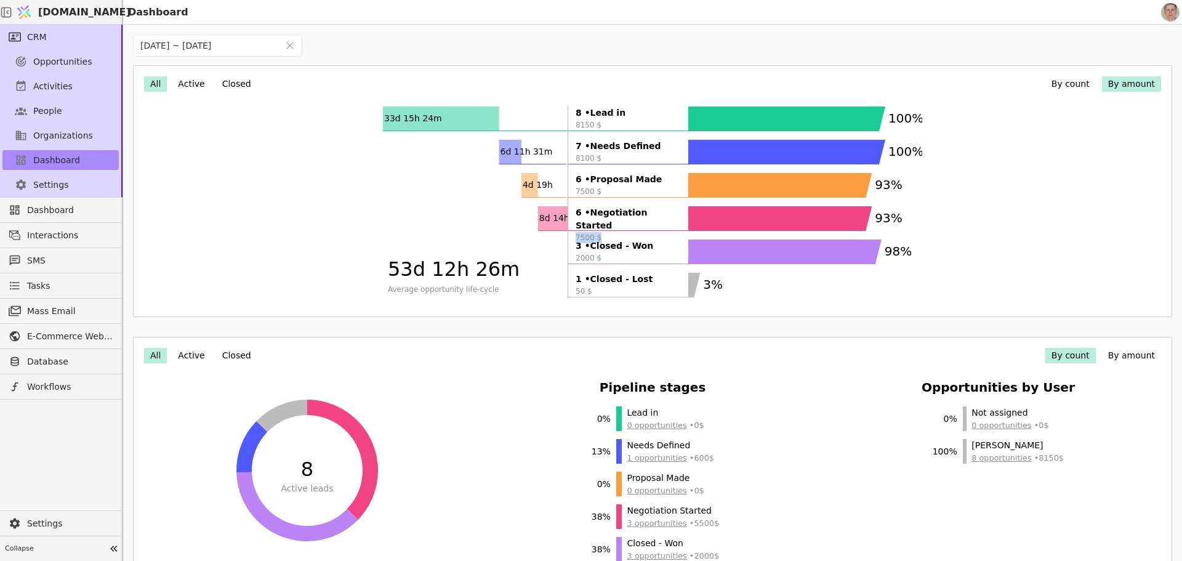
drag, startPoint x: 568, startPoint y: 227, endPoint x: 587, endPoint y: 227, distance: 19.1
click at [587, 232] on span "7500 $" at bounding box center [628, 237] width 105 height 11
drag, startPoint x: 566, startPoint y: 193, endPoint x: 594, endPoint y: 194, distance: 28.3
click at [594, 193] on li "6 • Proposal Made 7500 $" at bounding box center [628, 185] width 120 height 25
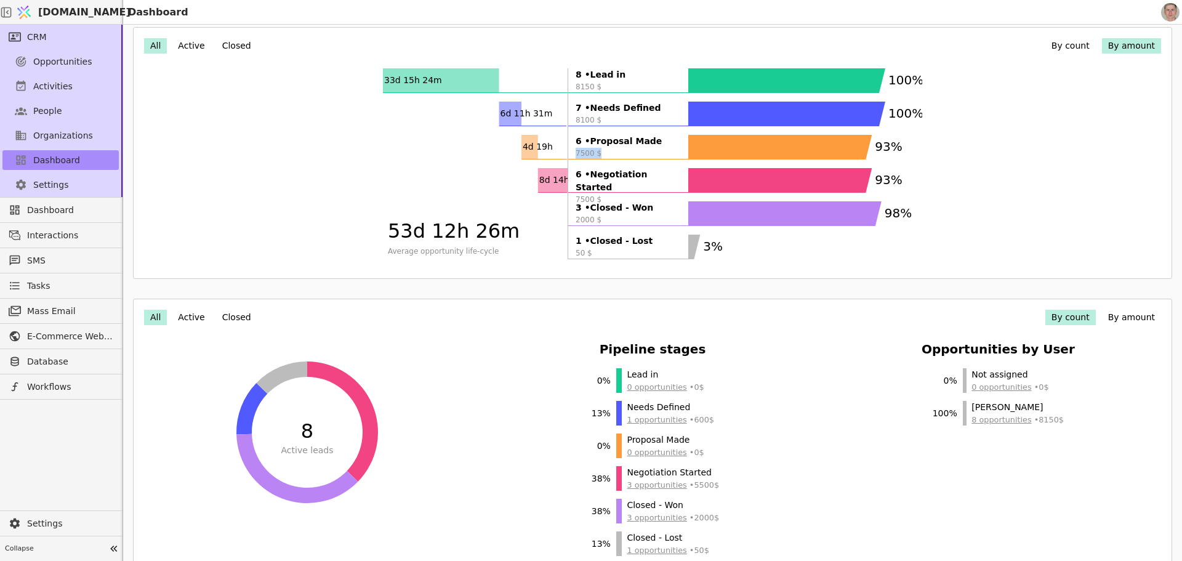
scroll to position [25, 0]
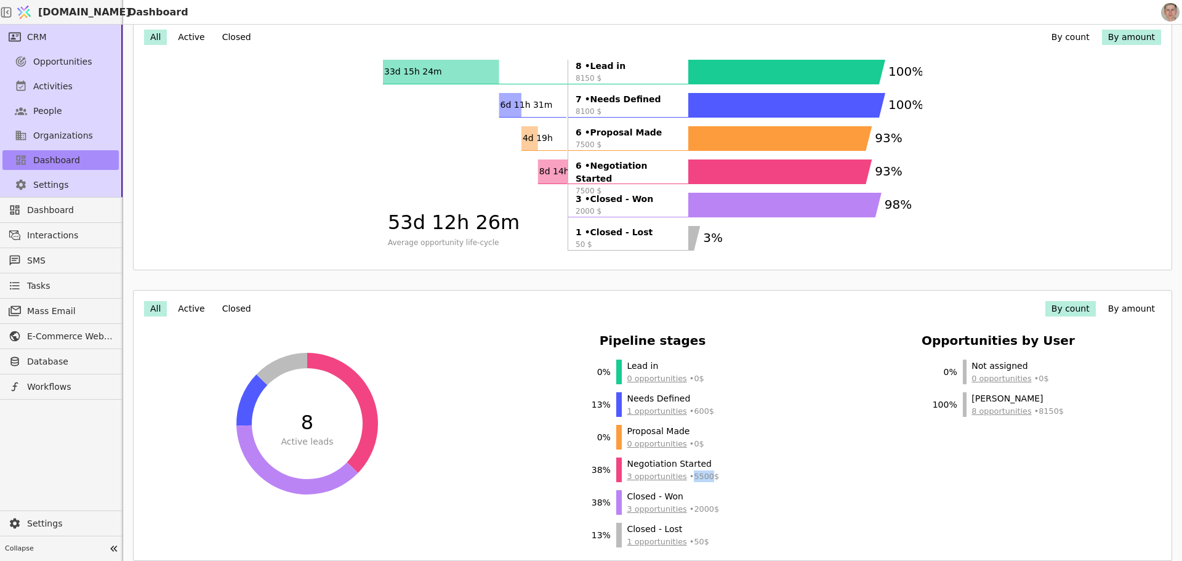
drag, startPoint x: 685, startPoint y: 476, endPoint x: 699, endPoint y: 478, distance: 14.8
click at [699, 478] on span "3 opportunities • 5500 $" at bounding box center [673, 476] width 92 height 12
drag, startPoint x: 683, startPoint y: 410, endPoint x: 704, endPoint y: 411, distance: 21.6
click at [702, 411] on li "13 % Needs Defined 1 opportunities • 600 $" at bounding box center [652, 404] width 133 height 25
click at [779, 462] on div "Pipeline stages 0 % Lead in 0 opportunities • 0 $ 13 % Needs Defined 1 opportun…" at bounding box center [652, 439] width 326 height 216
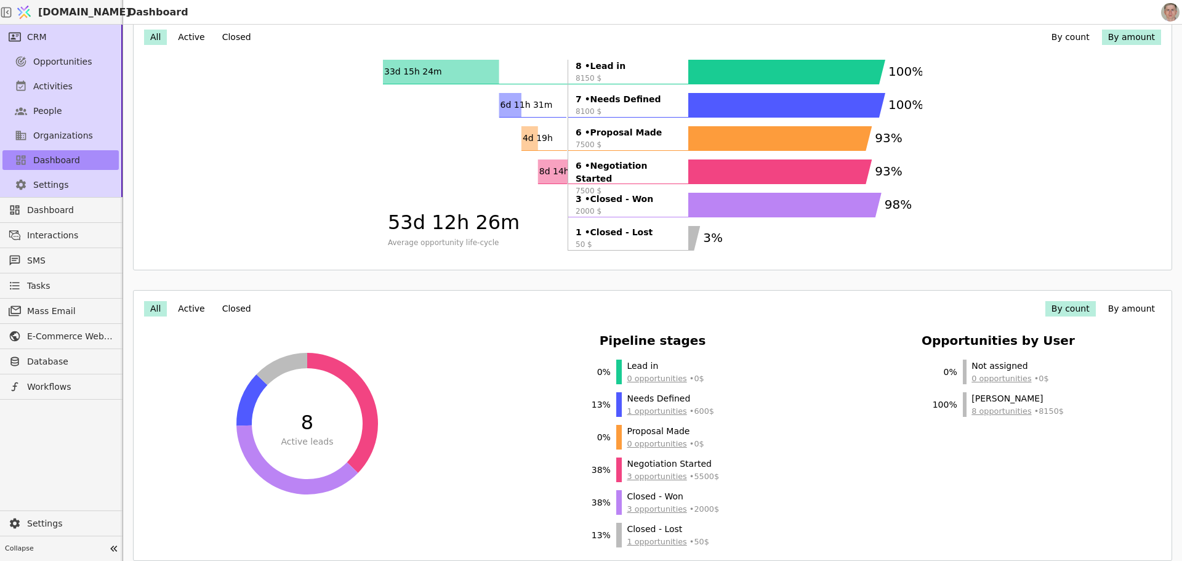
click at [190, 40] on button "Active" at bounding box center [191, 37] width 39 height 15
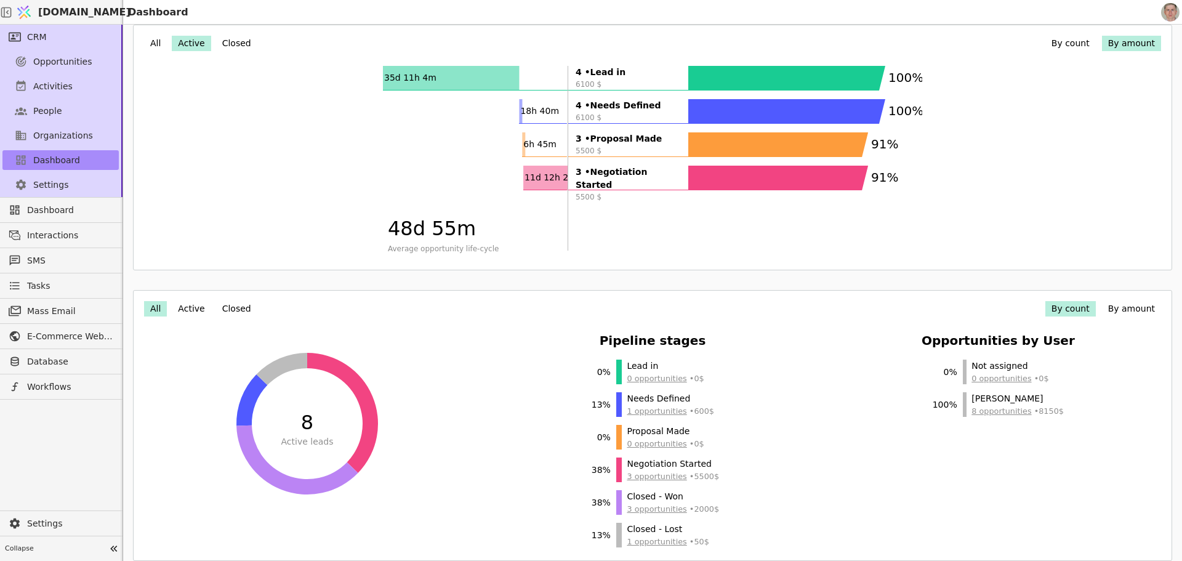
click at [189, 309] on button "Active" at bounding box center [191, 308] width 39 height 15
click at [1128, 307] on button "By amount" at bounding box center [1131, 308] width 59 height 15
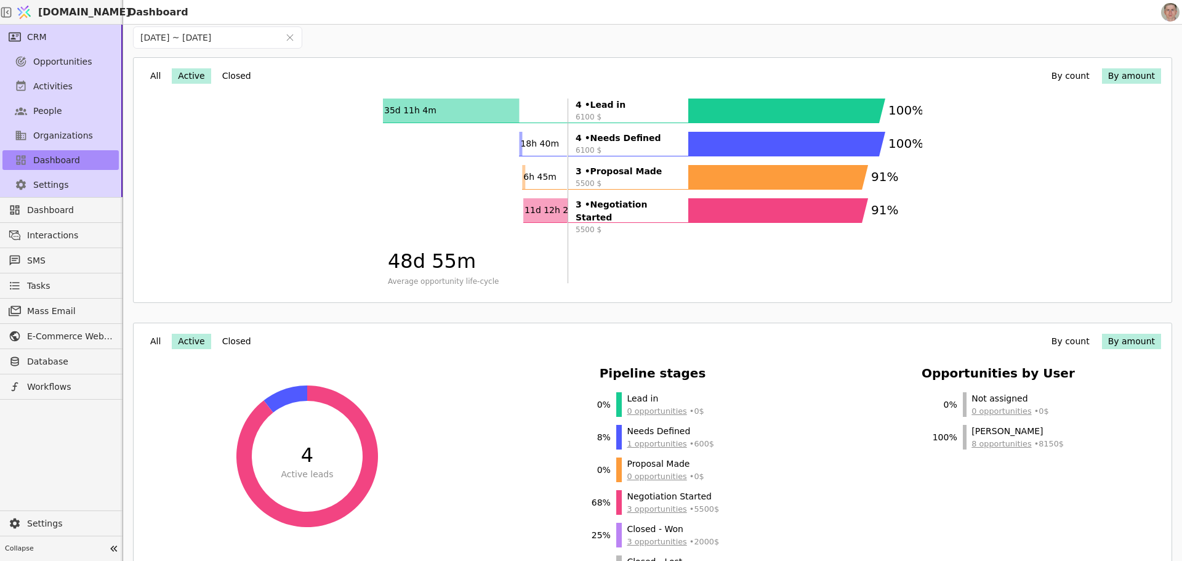
scroll to position [0, 0]
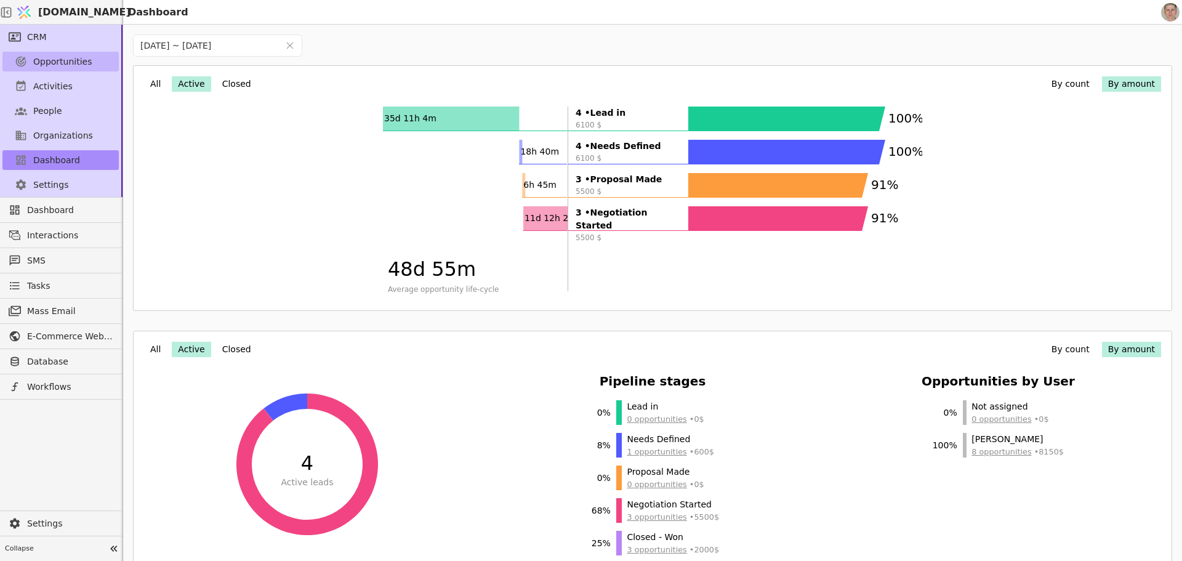
drag, startPoint x: 65, startPoint y: 65, endPoint x: 99, endPoint y: 69, distance: 34.1
click at [66, 65] on span "Opportunities" at bounding box center [62, 61] width 59 height 13
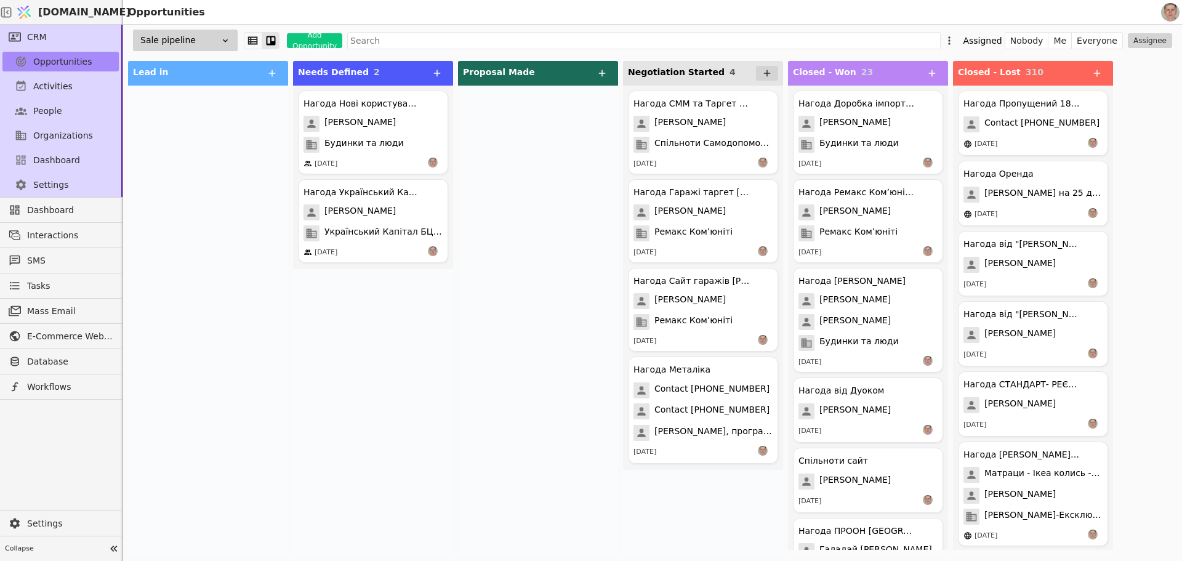
click at [386, 369] on div "Нагода Нові користувачі Будинки та люди [PERSON_NAME] [PERSON_NAME] та люди [DA…" at bounding box center [373, 321] width 160 height 470
click at [211, 435] on div at bounding box center [208, 321] width 160 height 470
